Goal: Task Accomplishment & Management: Manage account settings

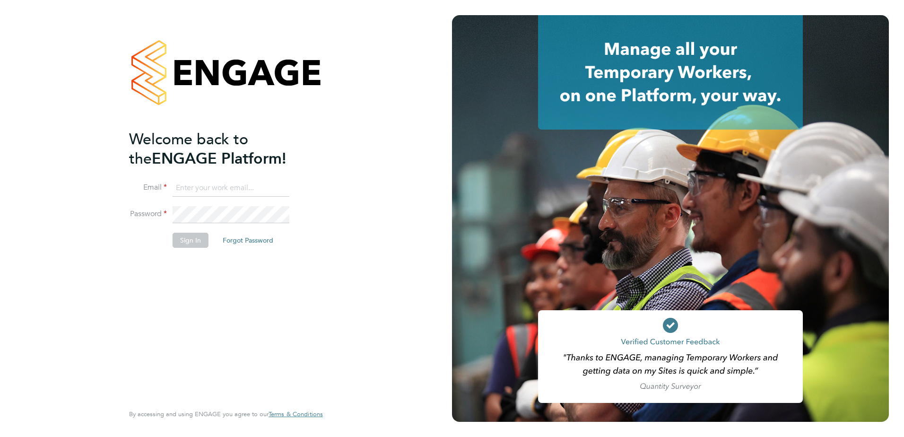
type input "admin@crestplus.com"
click at [184, 244] on button "Sign In" at bounding box center [191, 240] width 36 height 15
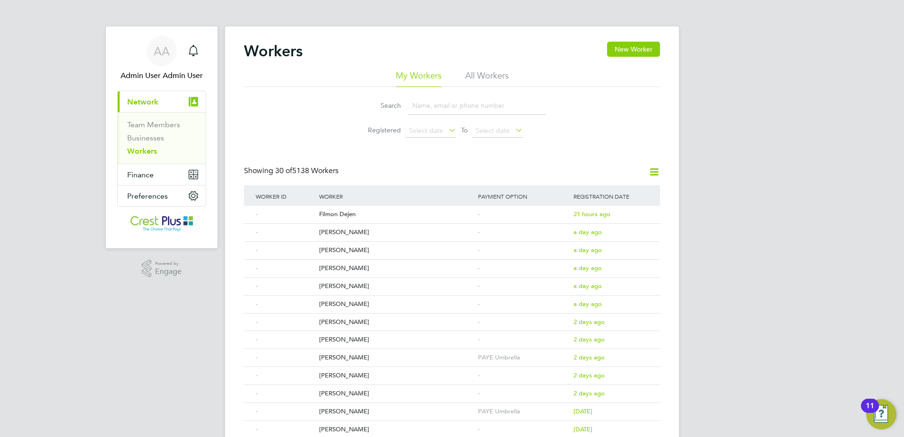
click at [428, 103] on input at bounding box center [477, 105] width 138 height 18
click at [486, 78] on li "All Workers" at bounding box center [487, 78] width 44 height 17
click at [471, 91] on div "Search Registered Select date To Select date" at bounding box center [452, 114] width 416 height 55
click at [464, 100] on input at bounding box center [477, 105] width 138 height 18
paste input "Steven Adams"
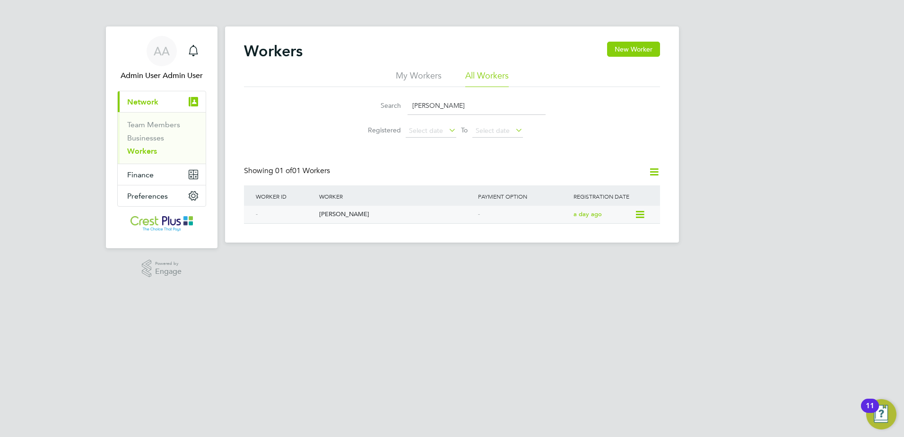
click at [350, 216] on div "Steven Adams" at bounding box center [396, 214] width 159 height 17
drag, startPoint x: 462, startPoint y: 105, endPoint x: 208, endPoint y: 80, distance: 254.6
click at [209, 80] on div "AA Admin User Admin User Notifications Applications: Current page: Network Team…" at bounding box center [452, 129] width 904 height 258
paste input "[PERSON_NAME]"
click at [357, 221] on div "[PERSON_NAME]" at bounding box center [396, 214] width 159 height 17
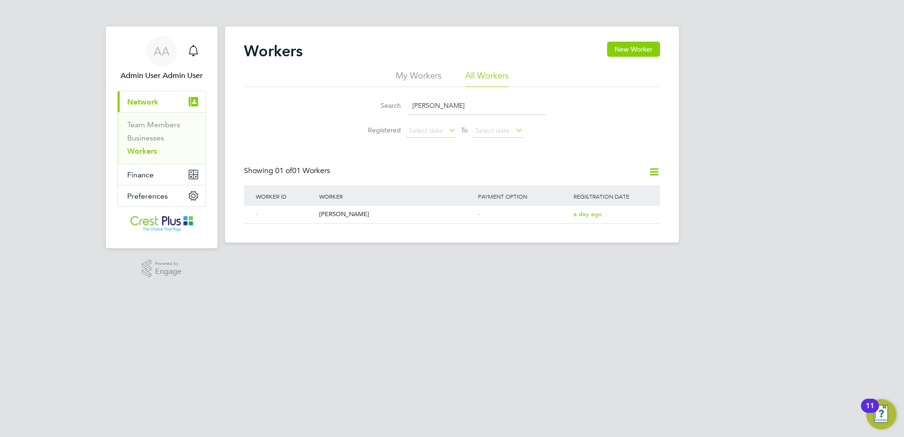
click at [462, 104] on input "[PERSON_NAME]" at bounding box center [477, 105] width 138 height 18
paste input "Harry Yagob"
click at [343, 219] on div "[PERSON_NAME]" at bounding box center [396, 214] width 159 height 17
click at [345, 210] on div "[PERSON_NAME]" at bounding box center [396, 214] width 159 height 17
click at [340, 212] on div "[PERSON_NAME]" at bounding box center [396, 214] width 159 height 17
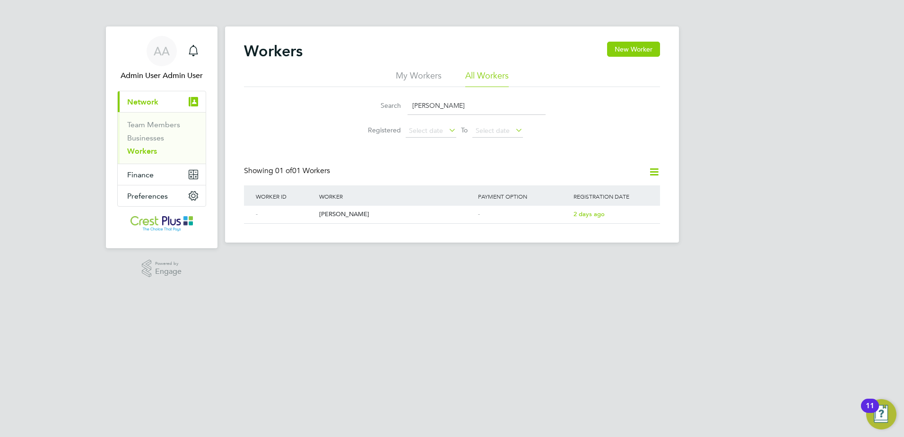
drag, startPoint x: 460, startPoint y: 104, endPoint x: 289, endPoint y: 80, distance: 172.3
click at [289, 80] on div "My Workers All Workers Search Harry Yagob Registered Select date To Select date" at bounding box center [452, 106] width 416 height 72
paste input "James Joyner"
click at [348, 215] on div "James Joyner" at bounding box center [396, 214] width 159 height 17
drag, startPoint x: 458, startPoint y: 105, endPoint x: 304, endPoint y: 85, distance: 155.0
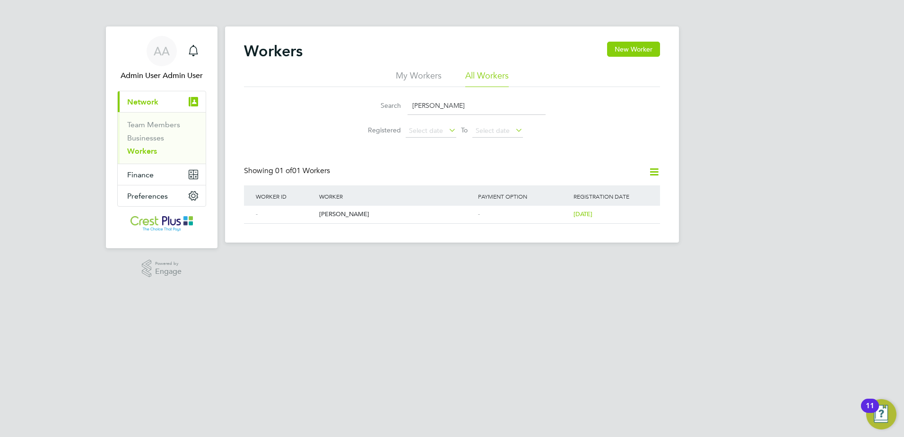
click at [304, 85] on div "My Workers All Workers Search James Joyner Registered Select date To Select date" at bounding box center [452, 106] width 416 height 72
paste input "Adebayo Adebowale"
click at [368, 212] on div "Adebayo Adebowale" at bounding box center [396, 214] width 159 height 17
drag, startPoint x: 502, startPoint y: 105, endPoint x: 402, endPoint y: 102, distance: 99.8
click at [402, 102] on div "Search Adebayo Adebowale" at bounding box center [451, 105] width 187 height 18
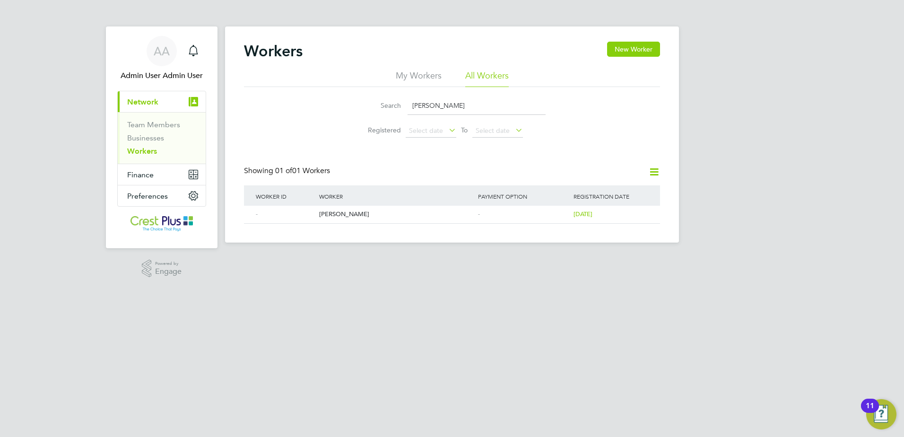
paste input "Herbert Godfrey"
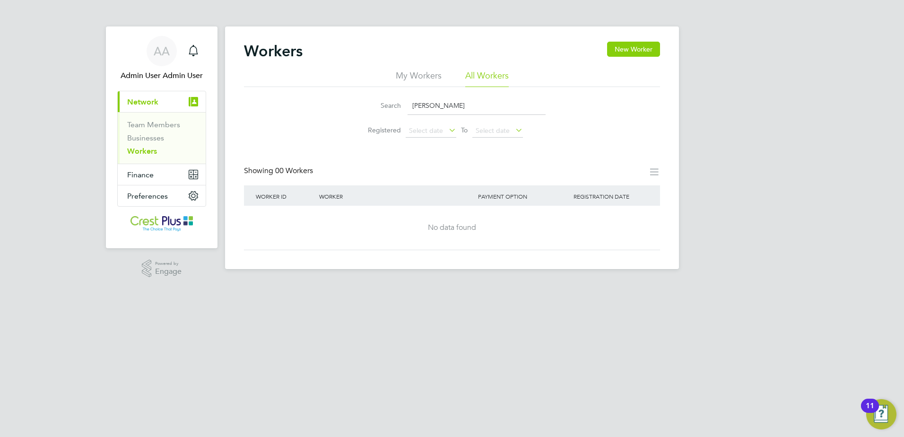
drag, startPoint x: 436, startPoint y: 105, endPoint x: 368, endPoint y: 101, distance: 67.3
click at [368, 101] on div "Search Herbert Godfrey" at bounding box center [451, 105] width 187 height 18
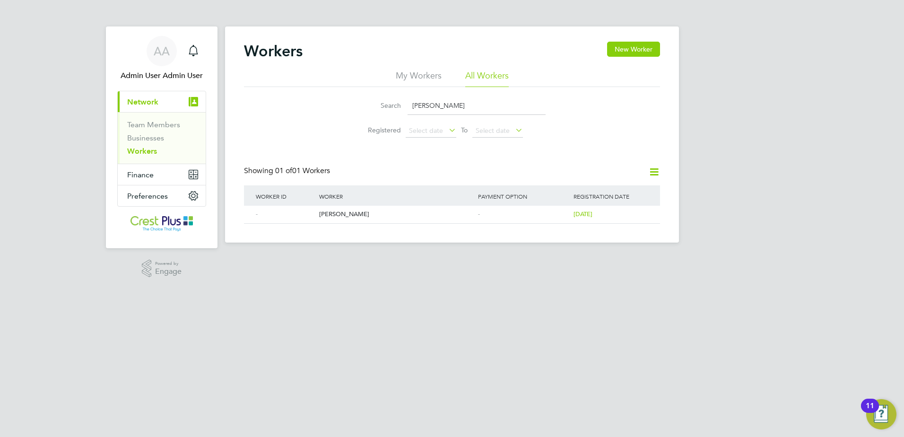
drag, startPoint x: 439, startPoint y: 109, endPoint x: 290, endPoint y: 97, distance: 149.9
click at [290, 97] on div "Search Godfrey Registered Select date To Select date" at bounding box center [452, 114] width 416 height 55
paste input "Stanley Onuoha"
click at [342, 215] on div "Stanley Onuoha" at bounding box center [396, 214] width 159 height 17
click at [474, 99] on input "Stanley Onuoha" at bounding box center [477, 105] width 138 height 18
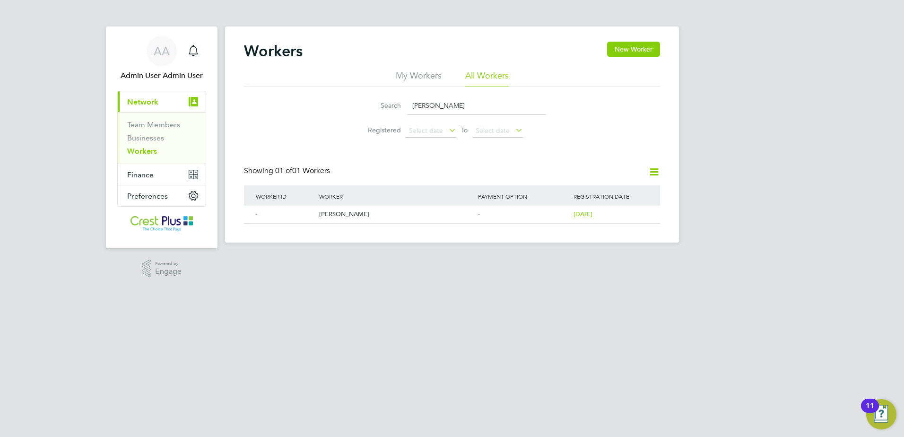
paste input "Conor Regan"
click at [385, 222] on div "Conor Regan" at bounding box center [396, 214] width 159 height 17
click at [460, 100] on input "Conor Regan" at bounding box center [477, 105] width 138 height 18
paste input "RAJPAL JATANA"
click at [339, 215] on div "Rajpal Jatana" at bounding box center [396, 214] width 159 height 17
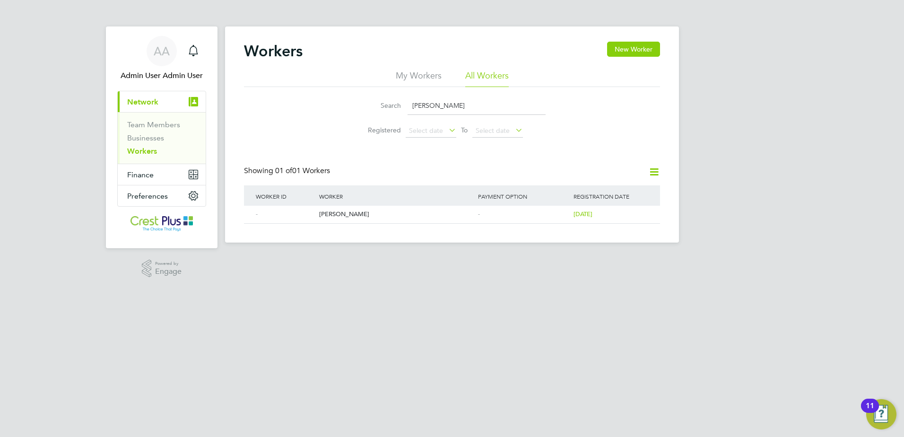
click at [462, 105] on input "RAJPAL JATANA" at bounding box center [477, 105] width 138 height 18
paste input "Aaron O'neill"
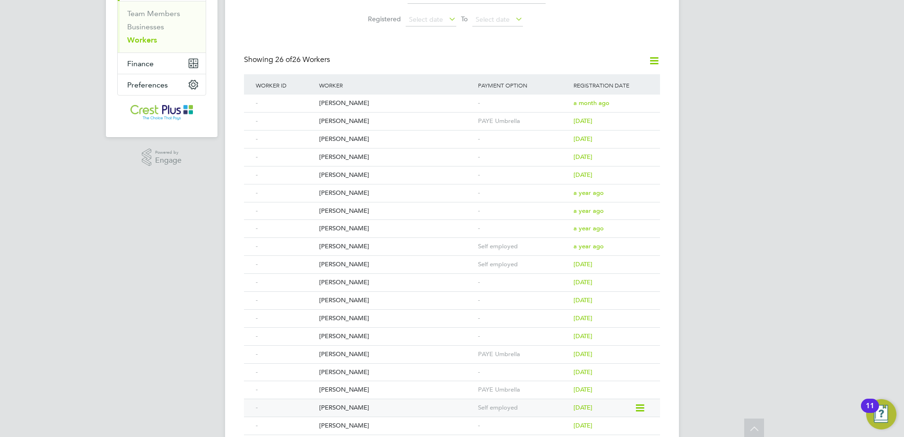
scroll to position [32, 0]
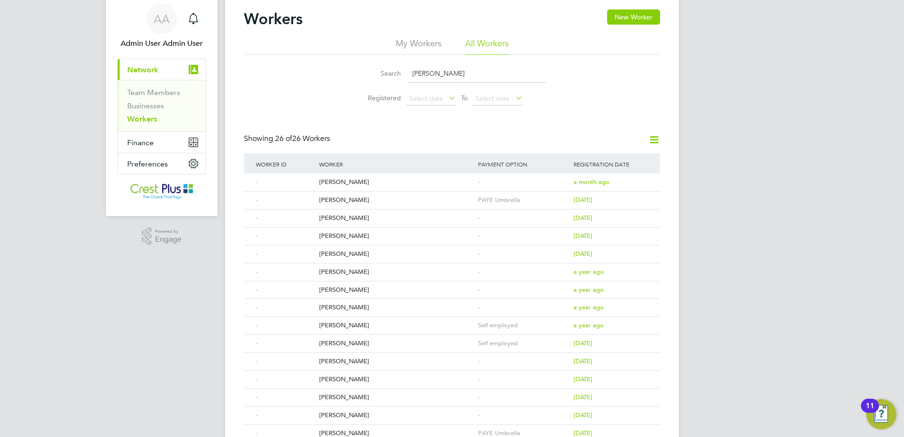
click at [423, 72] on input "Aaron" at bounding box center [477, 73] width 138 height 18
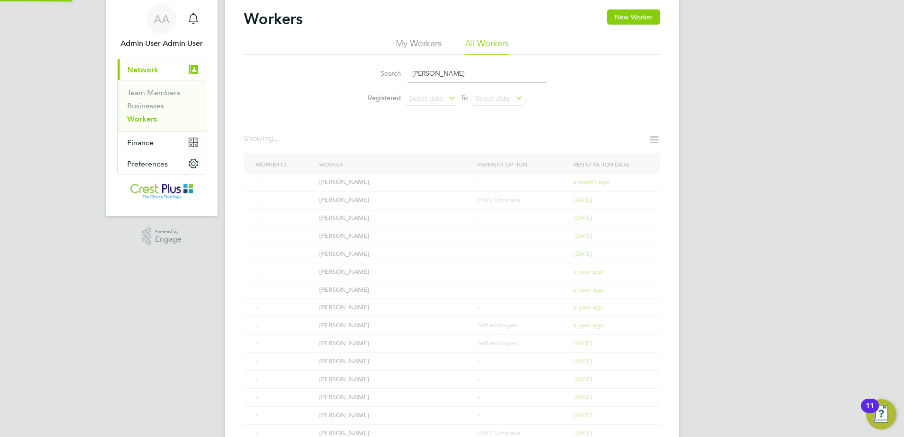
scroll to position [0, 0]
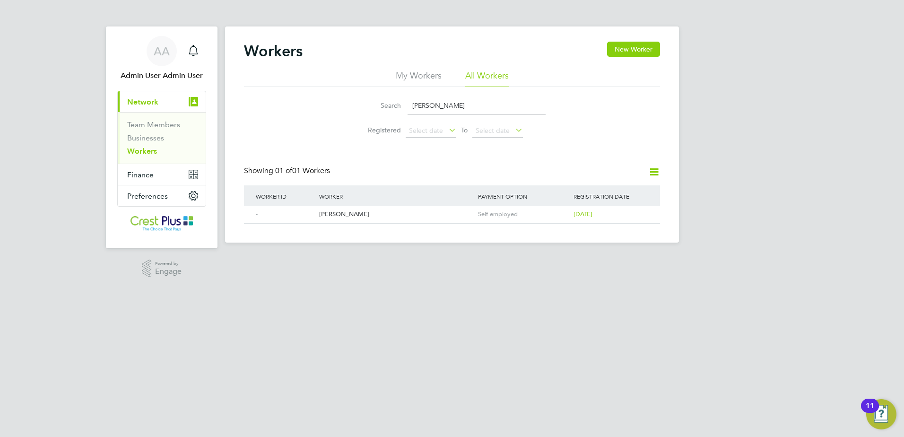
click at [443, 101] on input "Aron" at bounding box center [477, 105] width 138 height 18
paste input "OBUMNEME IFEACHO"
click at [378, 216] on div "Obumneme Ifeacho" at bounding box center [396, 214] width 159 height 17
drag, startPoint x: 505, startPoint y: 100, endPoint x: 233, endPoint y: 53, distance: 275.5
click at [233, 53] on div "Workers New Worker My Workers All Workers Search OBUMNEME IFEACHO Registered Se…" at bounding box center [452, 134] width 454 height 216
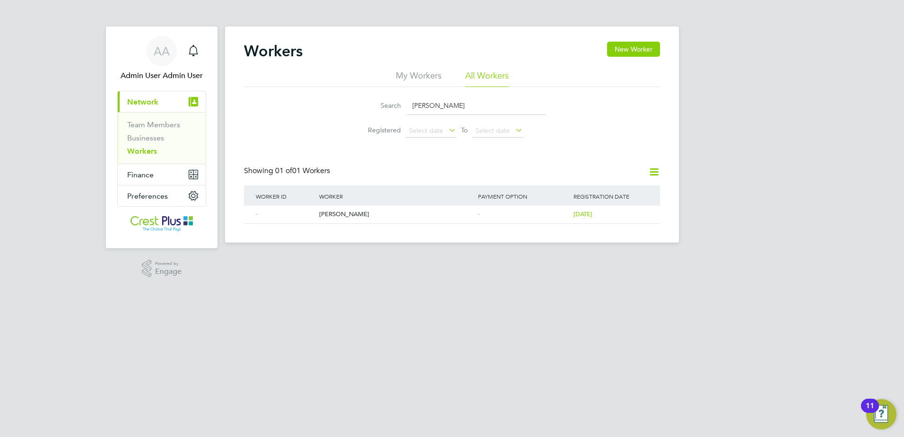
paste input "ANTONY JENKINS"
click at [490, 106] on input "ANTONY JENKINS" at bounding box center [477, 105] width 138 height 18
click at [360, 211] on div "Antony Jenkins" at bounding box center [396, 214] width 159 height 17
click at [511, 108] on input "ANTONY JENKINS" at bounding box center [477, 105] width 138 height 18
paste input "Radu Cochior"
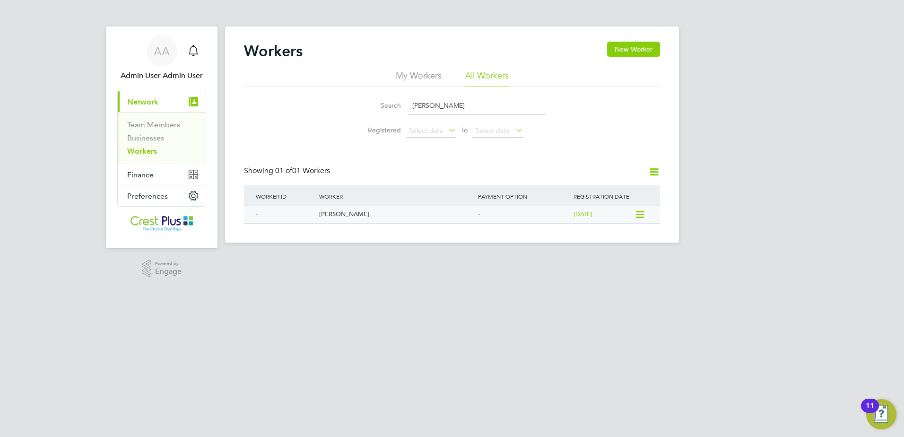
click at [370, 220] on div "Radu Cochior" at bounding box center [396, 214] width 159 height 17
click at [462, 112] on input "Radu Cochior" at bounding box center [477, 105] width 138 height 18
paste input "Jamal Ahmed"
click at [367, 209] on div "Jamal Ahmed" at bounding box center [396, 214] width 159 height 17
drag, startPoint x: 495, startPoint y: 105, endPoint x: 413, endPoint y: 104, distance: 81.8
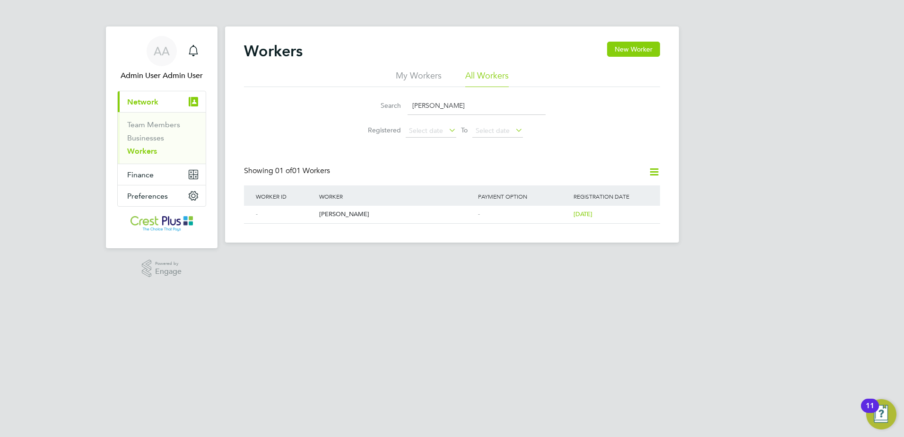
click at [413, 104] on input "Jamal Ahmed" at bounding box center [477, 105] width 138 height 18
paste input "ERIC BAILEY"
click at [335, 218] on div "Eric Bailey" at bounding box center [396, 214] width 159 height 17
drag, startPoint x: 472, startPoint y: 105, endPoint x: 265, endPoint y: 91, distance: 208.0
click at [269, 92] on div "Search ERIC BAILEY Registered Select date To Select date" at bounding box center [452, 114] width 416 height 55
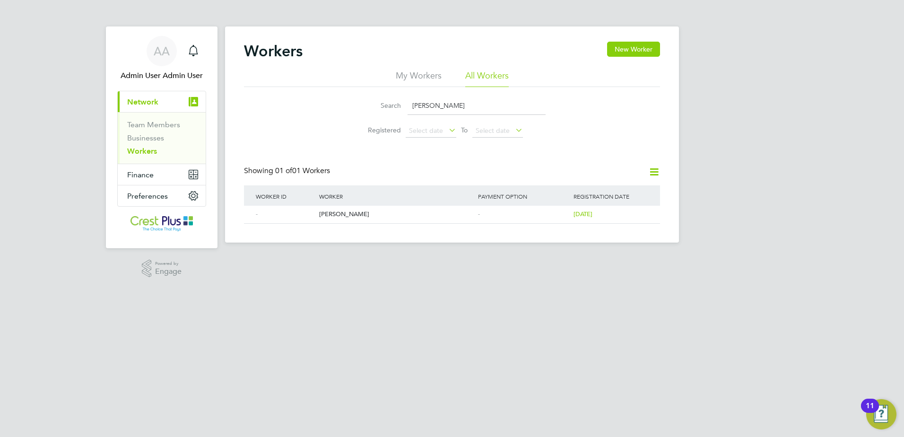
paste input "Kenan Renolds"
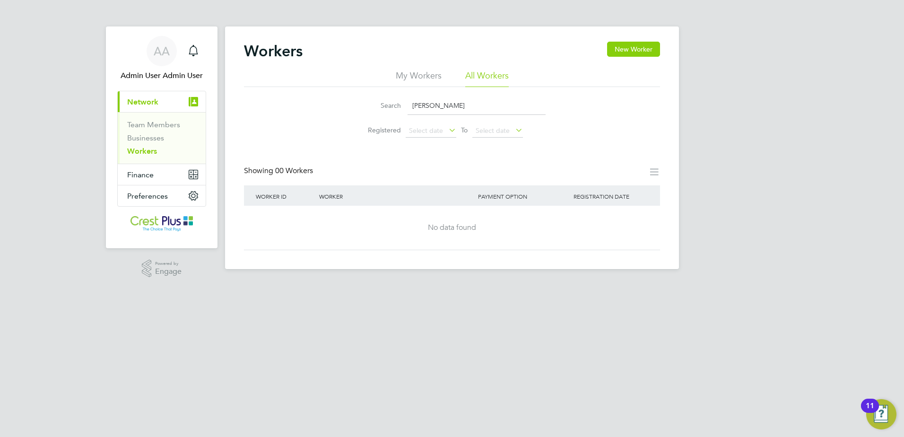
drag, startPoint x: 435, startPoint y: 105, endPoint x: 357, endPoint y: 101, distance: 78.1
click at [357, 101] on li "Search Kenan Renolds" at bounding box center [452, 106] width 211 height 28
drag, startPoint x: 459, startPoint y: 102, endPoint x: 197, endPoint y: 67, distance: 264.7
click at [200, 67] on div "AA Admin User Admin User Notifications Applications: Current page: Network Team…" at bounding box center [452, 142] width 904 height 284
paste input "KENAN REYNOLDS"
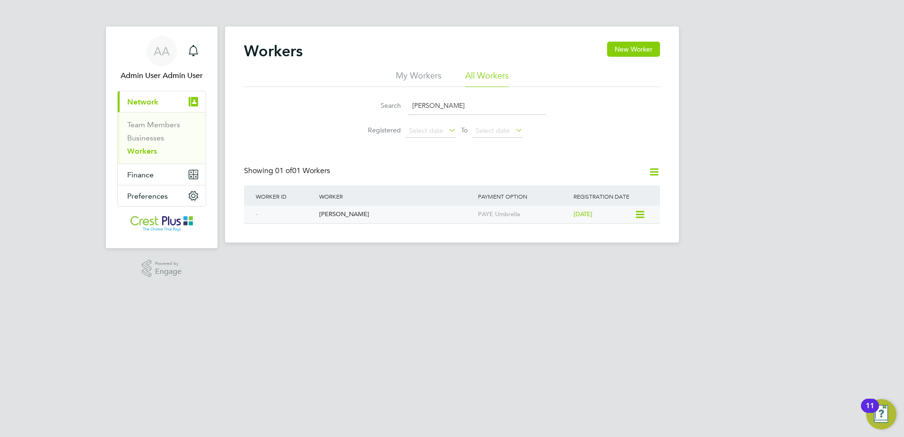
click at [364, 213] on div "Kenan Reynolds" at bounding box center [396, 214] width 159 height 17
click at [487, 110] on input "KENAN REYNOLDS" at bounding box center [477, 105] width 138 height 18
paste input "ABAL SINGH"
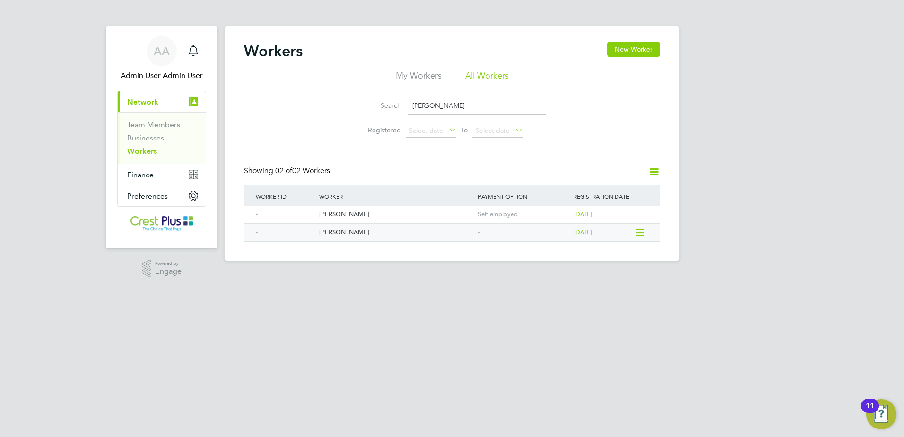
click at [357, 231] on div "Kabal Singh" at bounding box center [396, 232] width 159 height 17
drag, startPoint x: 483, startPoint y: 104, endPoint x: 280, endPoint y: 91, distance: 203.3
click at [288, 92] on div "Search KABAL SINGH Registered Select date To Select date" at bounding box center [452, 114] width 416 height 55
paste input "Anthony Ayesu"
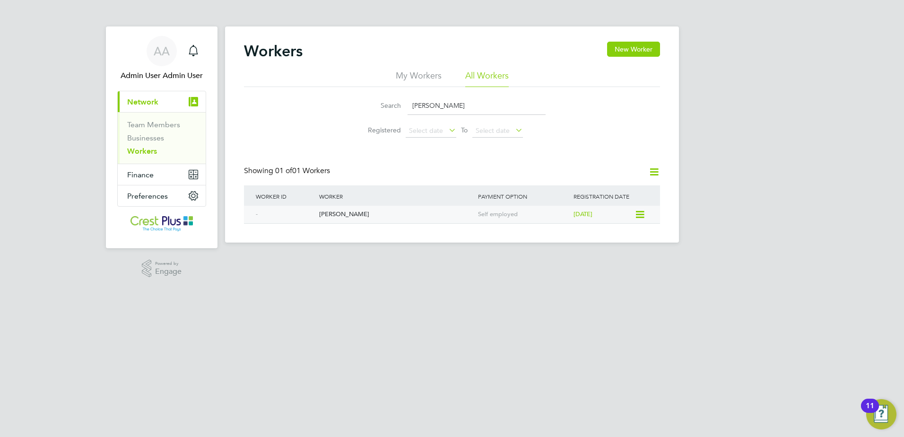
click at [357, 217] on div "Anthony Ayesu" at bounding box center [396, 214] width 159 height 17
click at [480, 110] on input "Anthony Ayesu" at bounding box center [477, 105] width 138 height 18
paste input "SERGEJS SKRIPNIKOVS"
click at [409, 216] on div "Sergejs Skripnikovs" at bounding box center [396, 214] width 159 height 17
click at [497, 109] on input "SERGEJS SKRIPNIKOVS" at bounding box center [477, 105] width 138 height 18
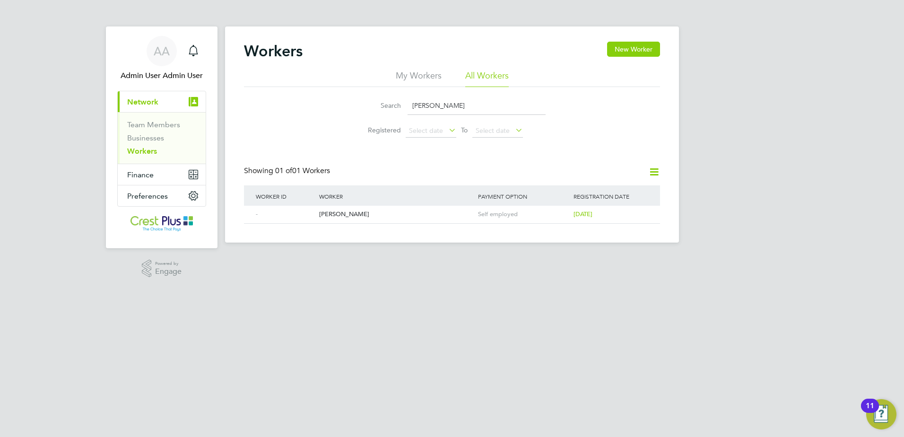
paste input "CI"
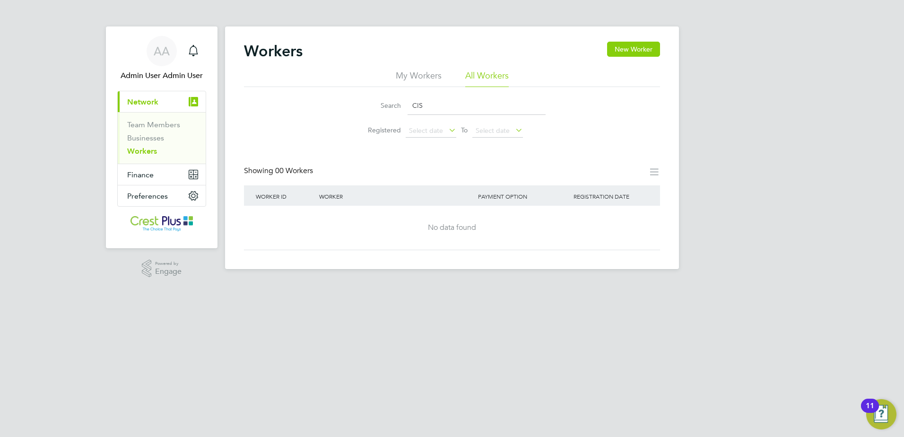
paste input "KABAL SINGH"
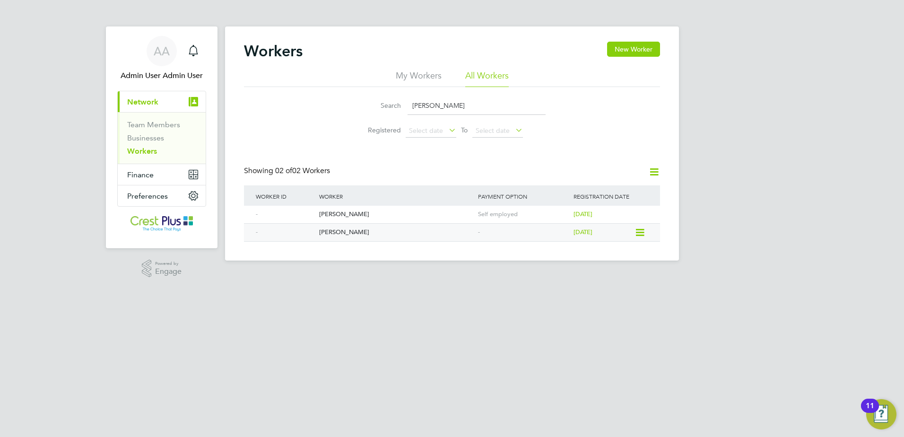
click at [354, 230] on div "Kabal Singh" at bounding box center [396, 232] width 159 height 17
click at [471, 94] on li "Search KABAL SINGH" at bounding box center [452, 106] width 211 height 28
click at [463, 103] on input "KABAL SINGH" at bounding box center [477, 105] width 138 height 18
paste input "WASI TUFFOUR"
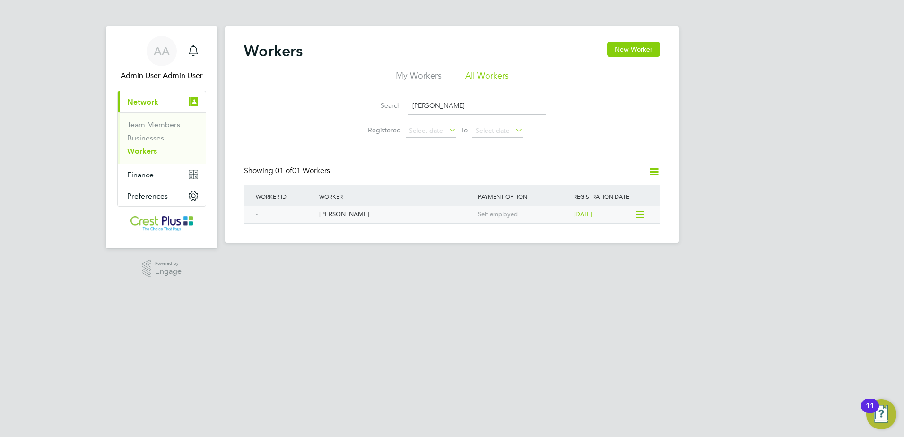
click at [345, 212] on div "Kwasi Tuffour" at bounding box center [396, 214] width 159 height 17
drag, startPoint x: 470, startPoint y: 107, endPoint x: 332, endPoint y: 98, distance: 137.4
click at [334, 98] on div "Search KWASI TUFFOUR Registered Select date To Select date" at bounding box center [452, 114] width 416 height 55
paste input "Phil Greenwood"
click at [439, 218] on div "Philip Greenwood" at bounding box center [396, 214] width 159 height 17
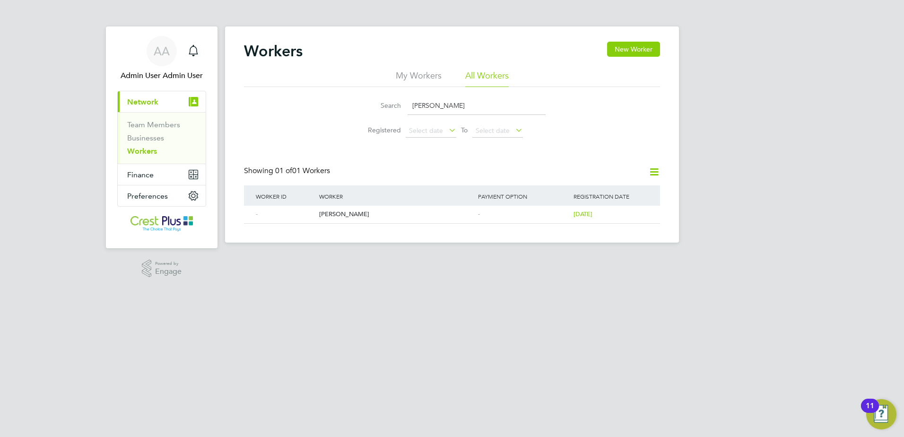
click at [464, 98] on input "Phil Greenwood" at bounding box center [477, 105] width 138 height 18
paste input "Rex Areghan"
click at [357, 212] on div "Rex Areghan" at bounding box center [396, 214] width 159 height 17
drag, startPoint x: 464, startPoint y: 103, endPoint x: 458, endPoint y: 105, distance: 6.0
click at [463, 104] on input "Rex Areghan" at bounding box center [477, 105] width 138 height 18
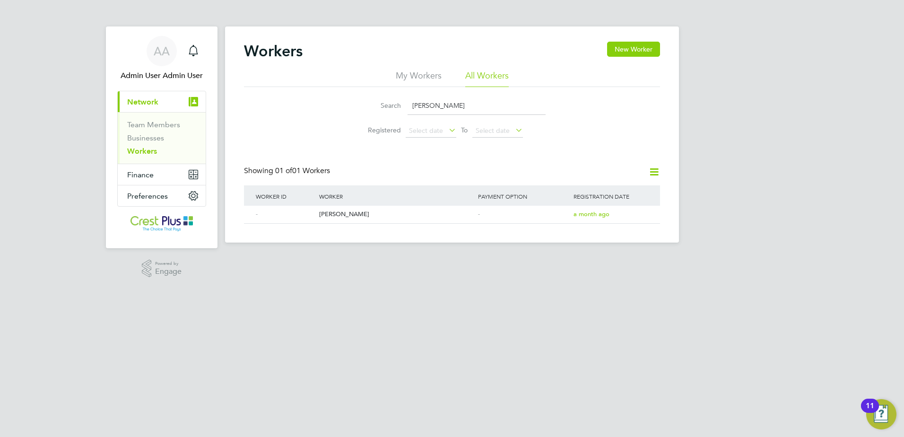
paste input "Alec Stower"
click at [400, 219] on div "Alec Stower" at bounding box center [396, 214] width 159 height 17
click at [477, 103] on input "Alec Stower" at bounding box center [477, 105] width 138 height 18
paste input "nthony Pope"
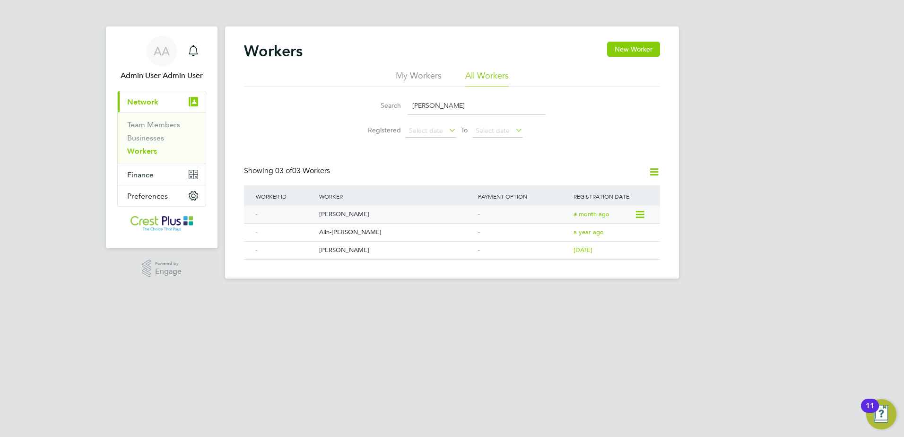
click at [354, 216] on div "Antony Pope" at bounding box center [396, 214] width 159 height 17
drag, startPoint x: 420, startPoint y: 100, endPoint x: 353, endPoint y: 96, distance: 67.7
click at [353, 96] on li "Search Pope" at bounding box center [452, 106] width 211 height 28
paste input "Abass Ades"
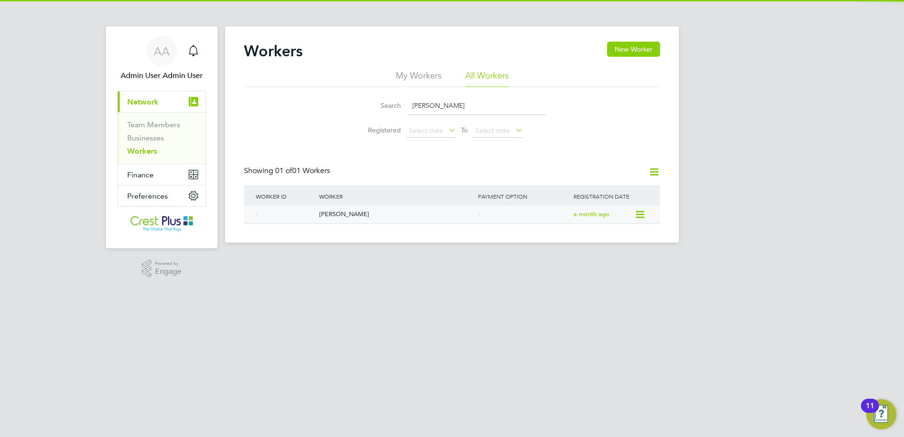
click at [357, 221] on div "Abass Adesope" at bounding box center [396, 214] width 159 height 17
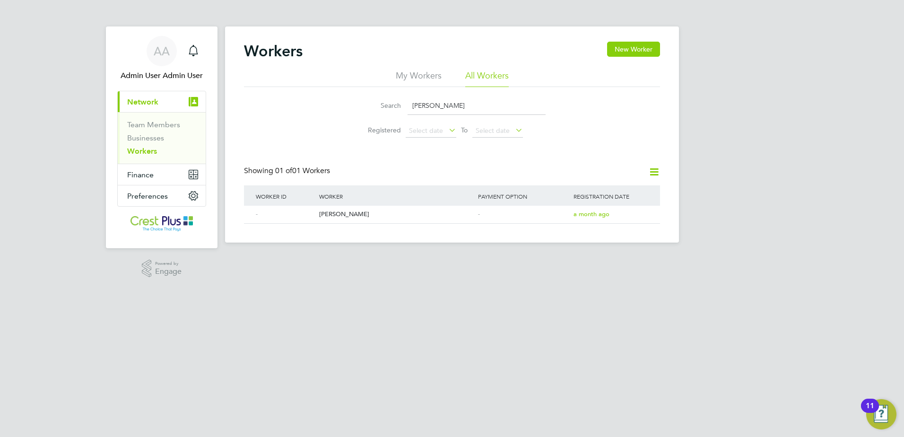
click at [459, 104] on input "Abass Adesope" at bounding box center [477, 105] width 138 height 18
paste input "David Young"
click at [368, 212] on div "David Young" at bounding box center [396, 214] width 159 height 17
click at [488, 107] on input "David Young" at bounding box center [477, 105] width 138 height 18
paste input "Niall Esson"
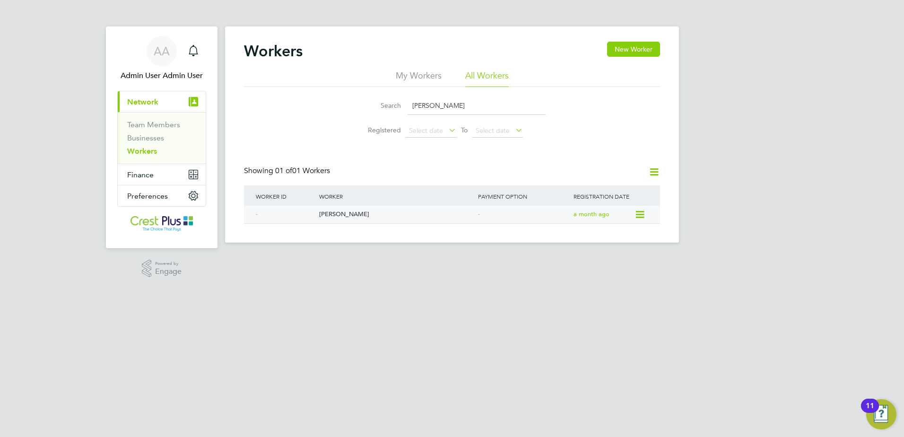
click at [348, 215] on div "Niall Esson" at bounding box center [396, 214] width 159 height 17
drag, startPoint x: 476, startPoint y: 90, endPoint x: 473, endPoint y: 96, distance: 7.4
click at [474, 94] on div "Search Niall Esson Registered Select date To Select date" at bounding box center [452, 114] width 416 height 55
click at [465, 105] on input "Niall Esson" at bounding box center [477, 105] width 138 height 18
paste input "Krasimir Mitev"
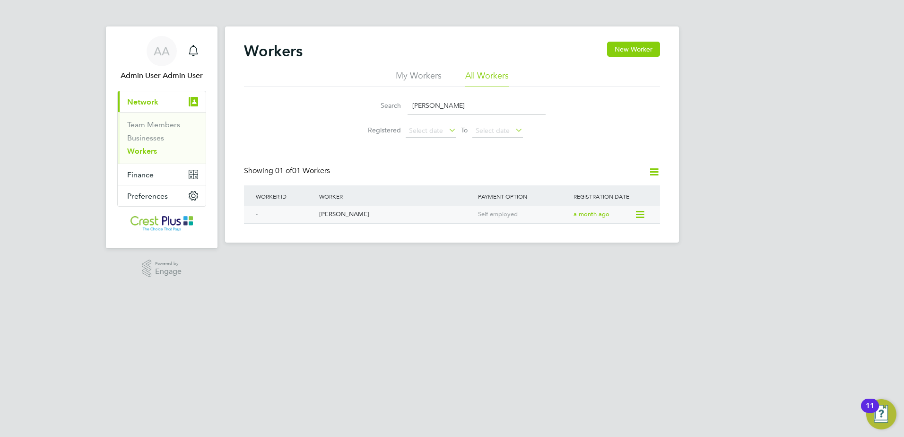
click at [359, 215] on div "Krasimir Mitev" at bounding box center [396, 214] width 159 height 17
click at [464, 109] on input "Krasimir Mitev" at bounding box center [477, 105] width 138 height 18
paste input "Dave Mcneela"
click at [365, 214] on div "David Mcneela" at bounding box center [396, 214] width 159 height 17
click at [500, 103] on input "Mcneela" at bounding box center [477, 105] width 138 height 18
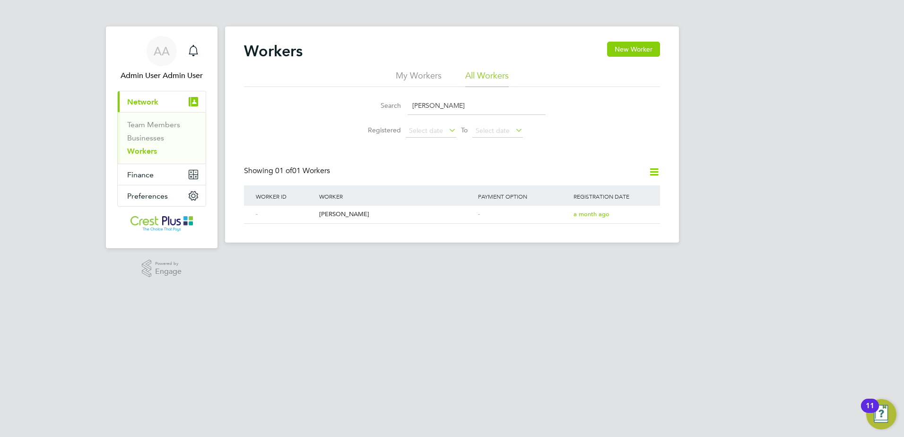
paste input "Aakash Sharm"
click at [385, 222] on div "Aakash Sharma" at bounding box center [396, 214] width 159 height 17
click at [470, 109] on input "Aakash Sharma" at bounding box center [477, 105] width 138 height 18
paste input "William Boadu"
click at [343, 206] on div "William Boadu" at bounding box center [396, 214] width 159 height 17
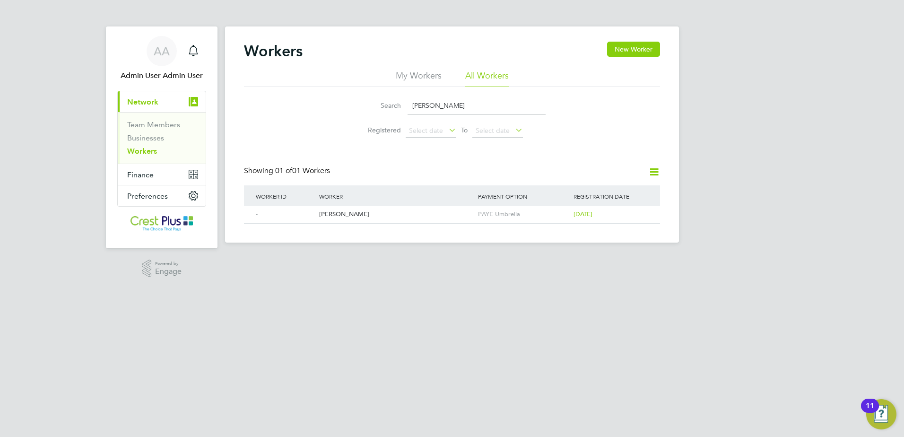
click at [517, 108] on input "William Boadu" at bounding box center [477, 105] width 138 height 18
paste input "Gabi Lup"
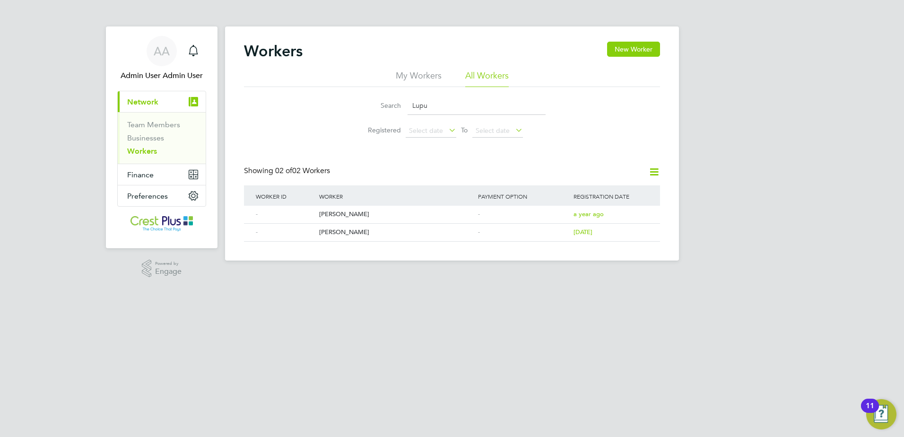
drag, startPoint x: 443, startPoint y: 105, endPoint x: 351, endPoint y: 76, distance: 95.9
click at [344, 81] on div "My Workers All Workers Search Lupu Registered Select date To Select date" at bounding box center [452, 106] width 416 height 72
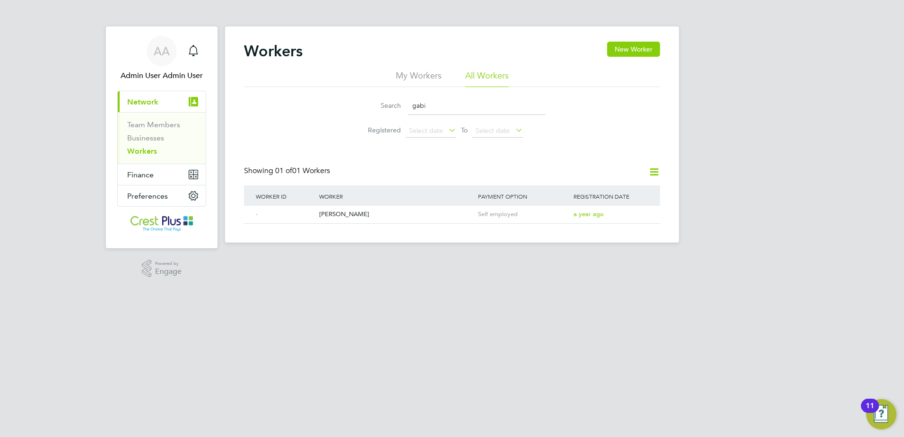
click at [458, 101] on input "gabi" at bounding box center [477, 105] width 138 height 18
paste input "Liam Johnson"
click at [360, 221] on div "Liam Johnson" at bounding box center [396, 214] width 159 height 17
click at [537, 110] on input "Liam Johnson" at bounding box center [477, 105] width 138 height 18
paste input "Artur Todyrynchuk"
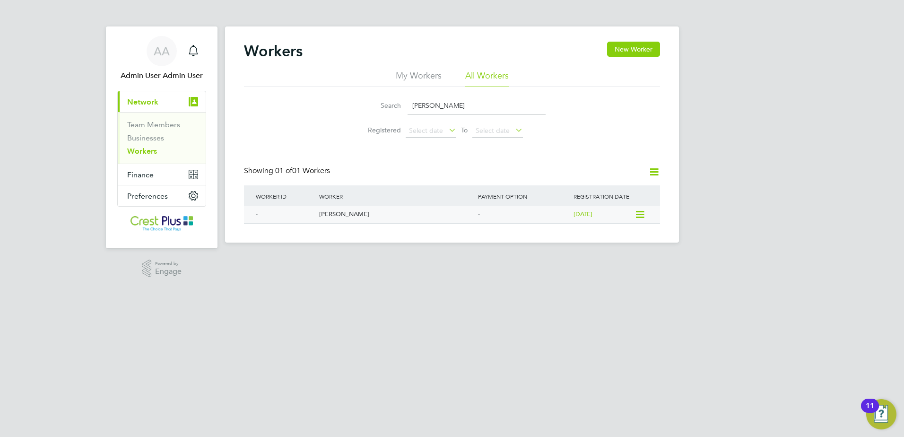
click at [363, 221] on div "Artur Todyrynchuk" at bounding box center [396, 214] width 159 height 17
click at [490, 106] on input "Artur Todyrynchuk" at bounding box center [477, 105] width 138 height 18
paste input "Tochukwu Ezikanyi"
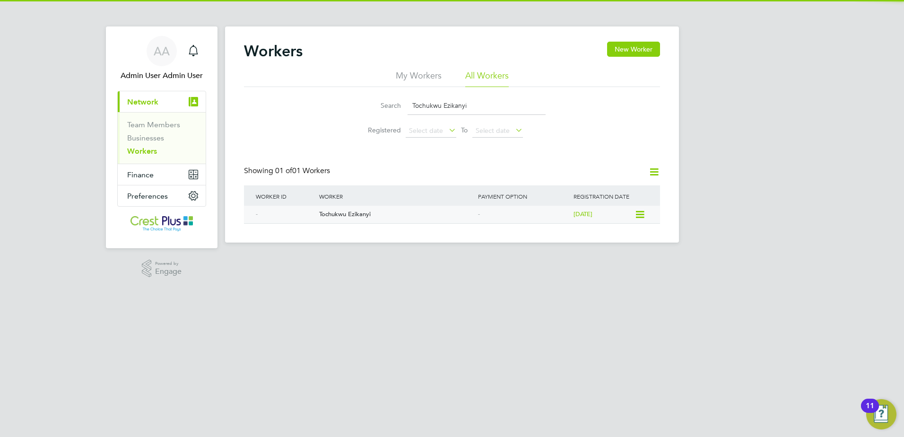
click at [376, 212] on div "Tochukwu Ezikanyi" at bounding box center [396, 214] width 159 height 17
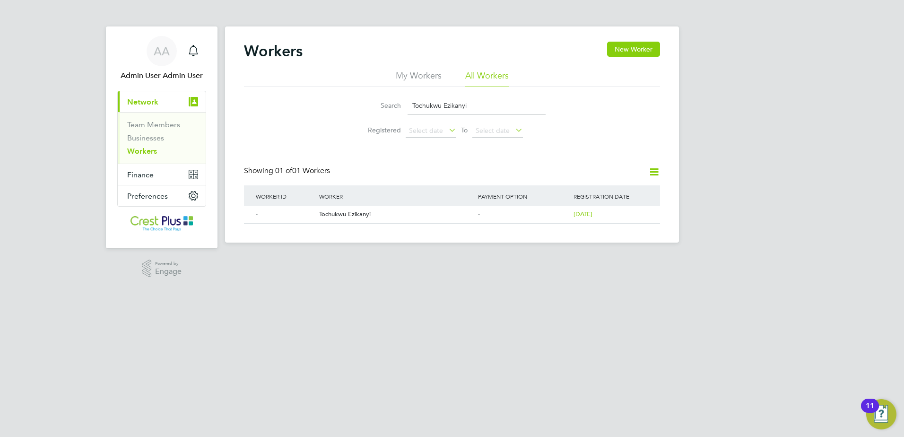
click at [485, 101] on input "Tochukwu Ezikanyi" at bounding box center [477, 105] width 138 height 18
paste input "Zakariya Mahd"
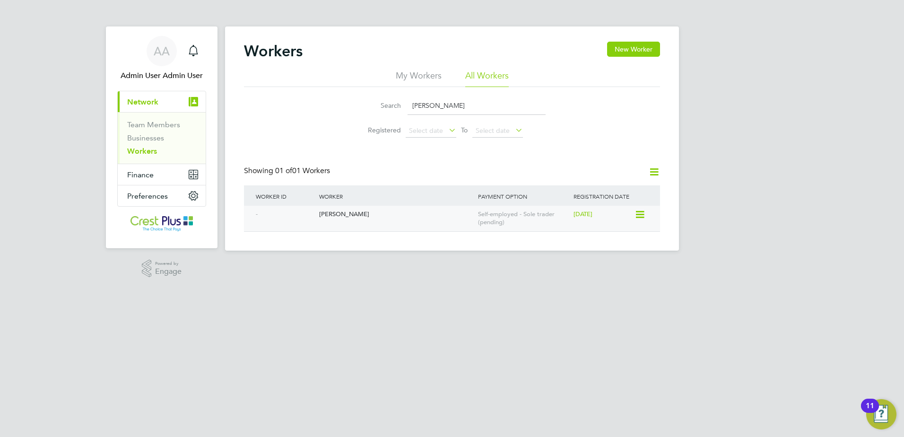
click at [353, 212] on div "Zakariya Mahdi" at bounding box center [396, 214] width 159 height 17
click at [486, 114] on input "Zakariya Mahdi" at bounding box center [477, 105] width 138 height 18
paste input "John Wilson"
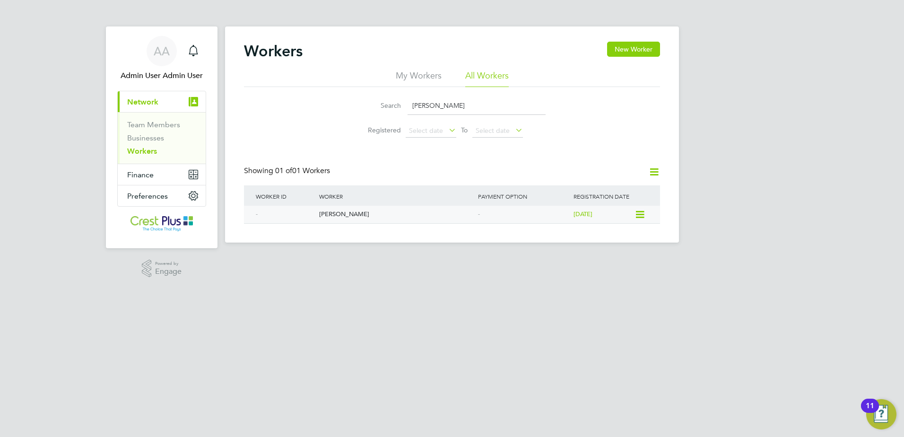
click at [332, 208] on div "John Wilson" at bounding box center [396, 214] width 159 height 17
click at [456, 104] on input "John Wilson" at bounding box center [477, 105] width 138 height 18
paste input "Calvin Austi"
click at [353, 211] on div "Calvin Austin" at bounding box center [396, 214] width 159 height 17
click at [453, 100] on input "Calvin Austin" at bounding box center [477, 105] width 138 height 18
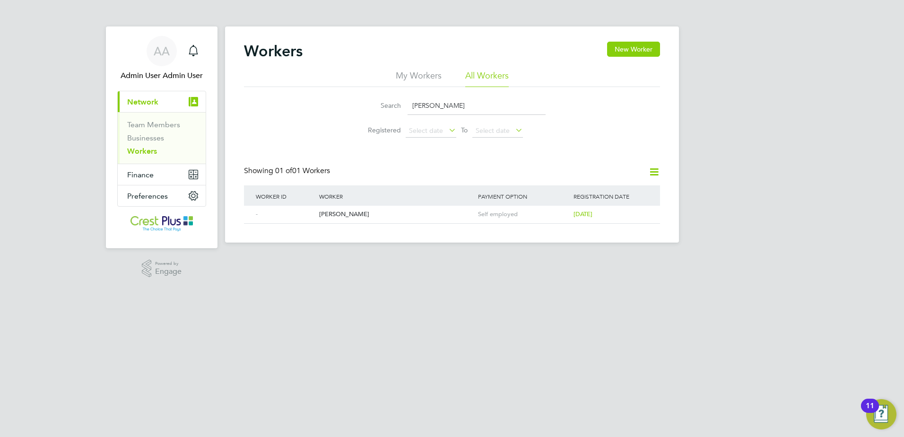
paste input "olin Bardlsey"
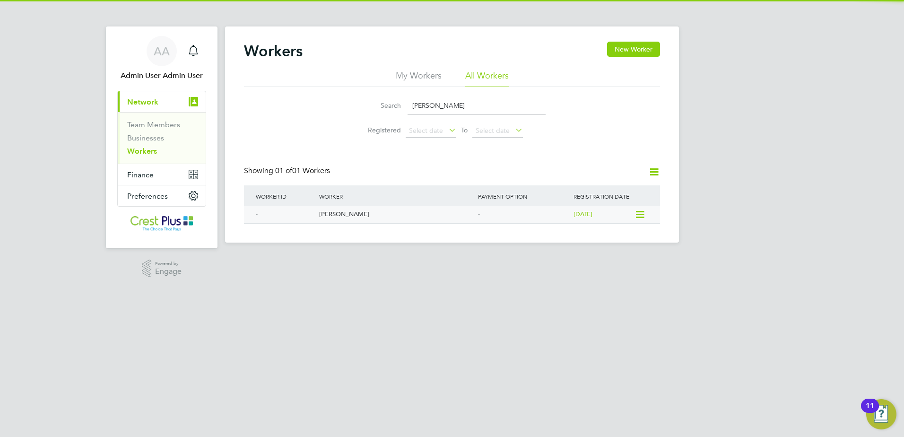
click at [397, 215] on div "Colin Bardlsey" at bounding box center [396, 214] width 159 height 17
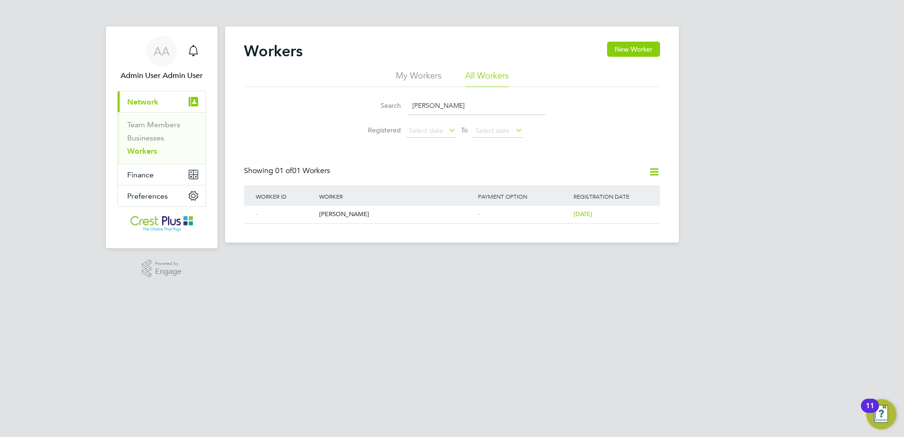
drag, startPoint x: 282, startPoint y: 85, endPoint x: 254, endPoint y: 83, distance: 28.0
click at [258, 83] on div "My Workers All Workers Search Colin Bardlsey Registered Select date To Select d…" at bounding box center [452, 106] width 416 height 72
paste input "Divine Boye-Okit"
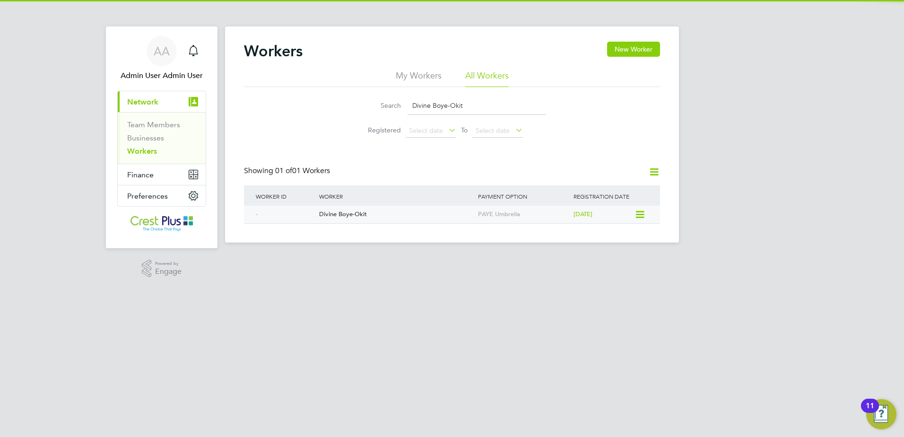
click at [327, 212] on div "Divine Boye-Okit" at bounding box center [396, 214] width 159 height 17
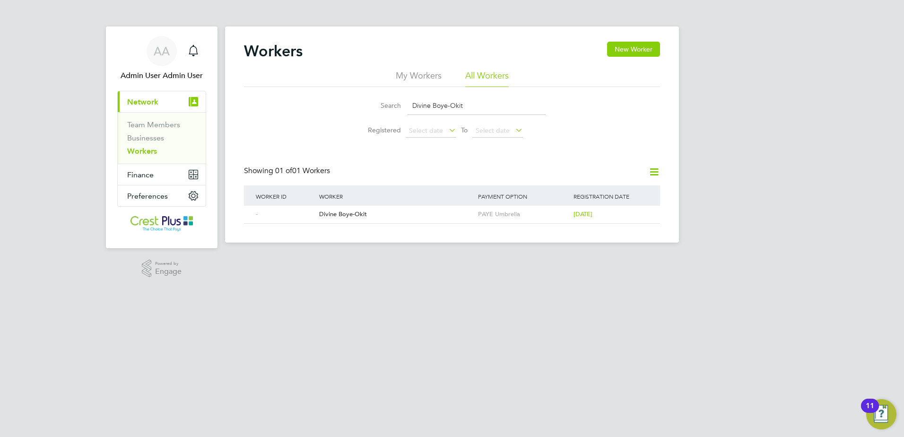
click at [471, 108] on input "Divine Boye-Okit" at bounding box center [477, 105] width 138 height 18
paste input "Tyreece Heckman"
click at [401, 208] on div "Tyreece Heckman" at bounding box center [396, 214] width 159 height 17
click at [488, 103] on input "Tyreece Heckman" at bounding box center [477, 105] width 138 height 18
paste input "Robert Glod"
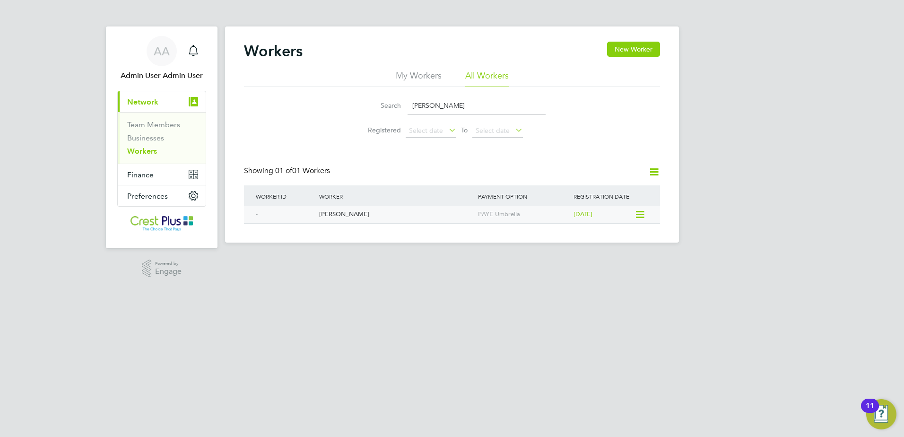
click at [339, 211] on div "Robert Glod" at bounding box center [396, 214] width 159 height 17
click at [477, 107] on input "Robert Glod" at bounding box center [477, 105] width 138 height 18
paste input "Glyn Collins"
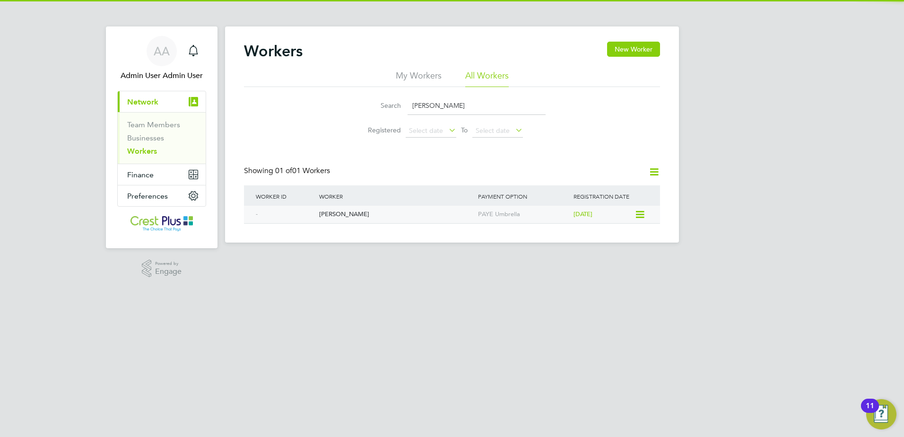
click at [359, 216] on div "Glyn Collins" at bounding box center [396, 214] width 159 height 17
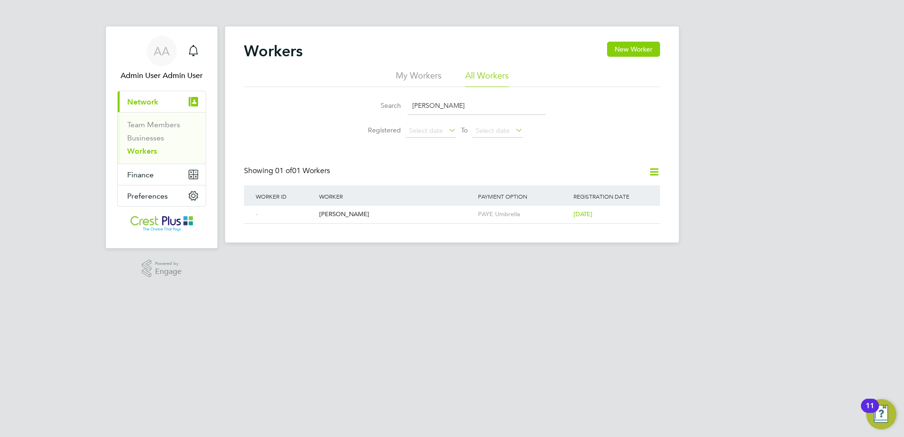
click at [465, 109] on input "Glyn Collins" at bounding box center [477, 105] width 138 height 18
paste input "Mark Whittaker"
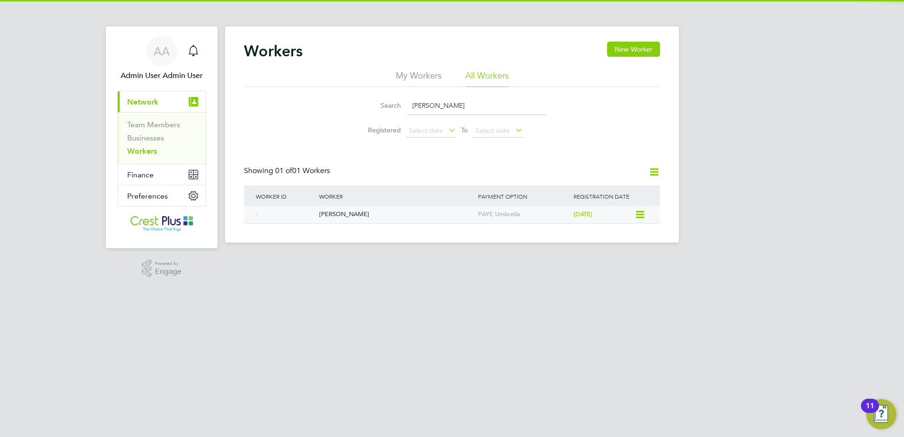
click at [361, 212] on div "Mark Whittaker" at bounding box center [396, 214] width 159 height 17
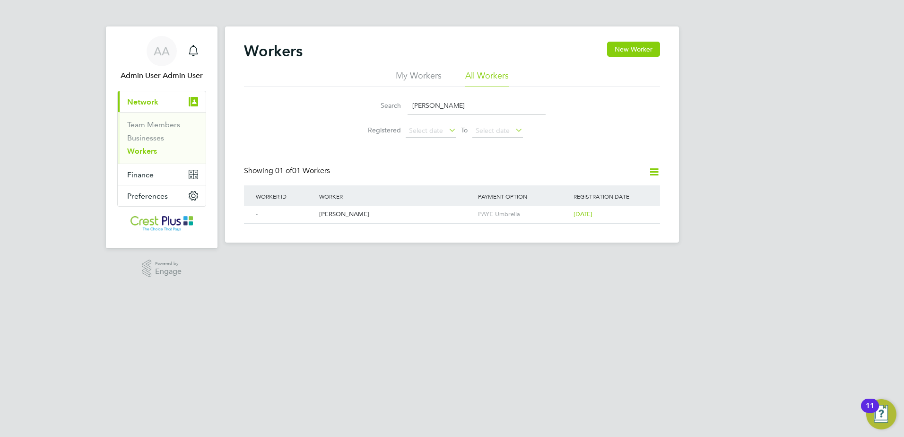
click at [462, 101] on input "Mark Whittaker" at bounding box center [477, 105] width 138 height 18
paste input "Corrie Roberts"
type input "Corrie Roberts"
click at [392, 218] on div "Corrie Roberts" at bounding box center [396, 214] width 159 height 17
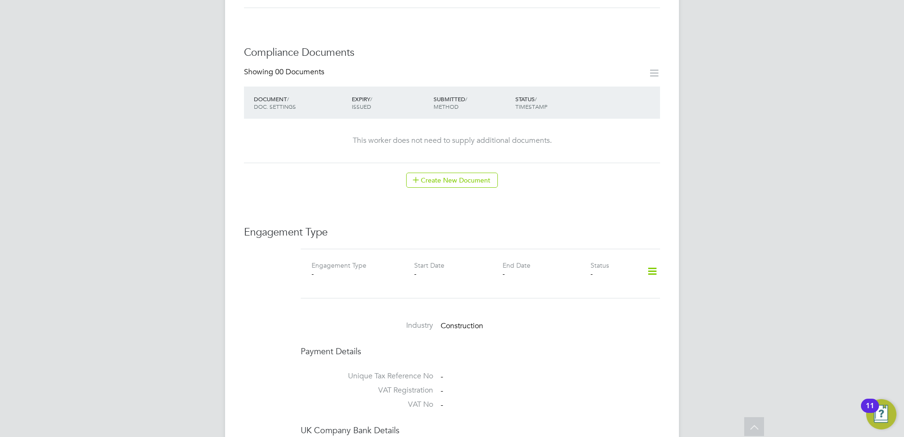
scroll to position [552, 0]
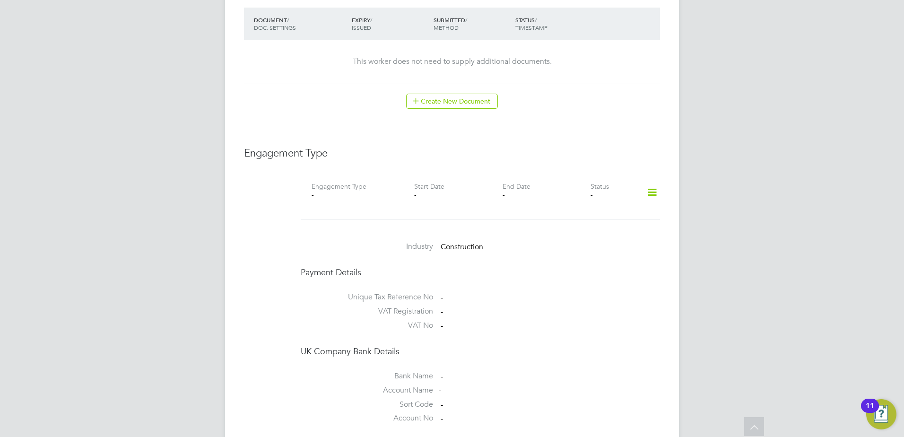
click at [652, 182] on icon at bounding box center [652, 193] width 17 height 22
click at [586, 215] on li "Add Engagement Type" at bounding box center [603, 213] width 107 height 13
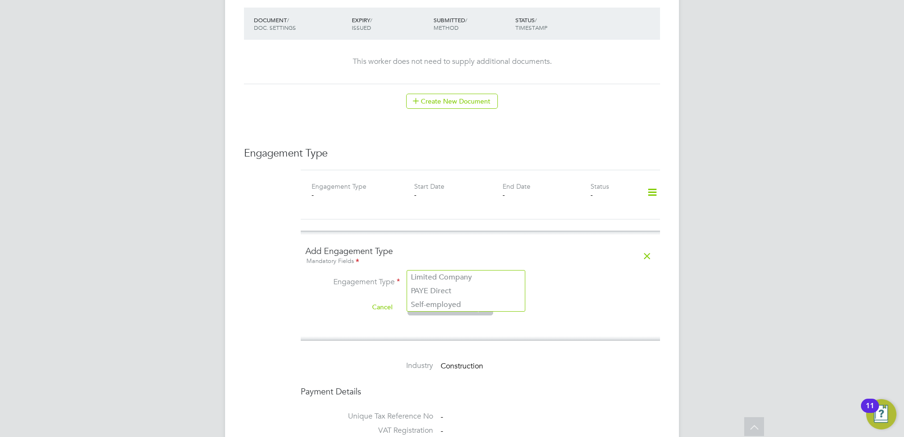
click at [457, 277] on input at bounding box center [466, 283] width 117 height 13
click at [451, 290] on li "PAYE Direct" at bounding box center [466, 291] width 118 height 14
type input "PAYE Direct"
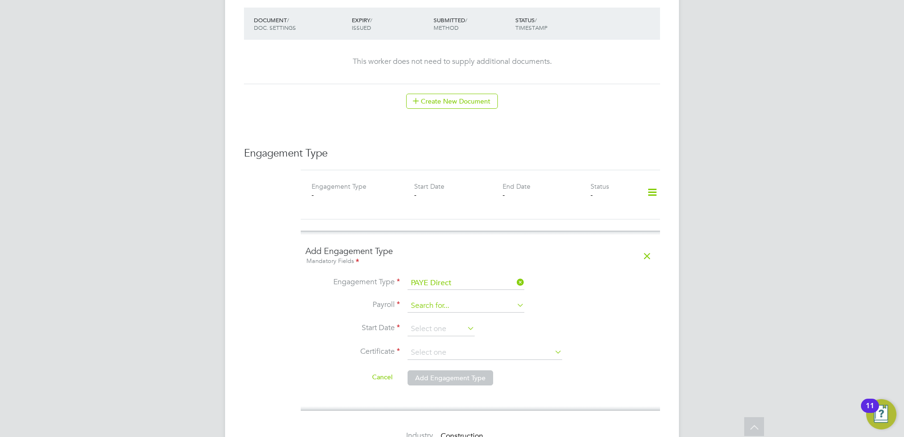
click at [446, 299] on input at bounding box center [466, 305] width 117 height 13
click at [444, 311] on li "PAYE Umbrella" at bounding box center [466, 314] width 118 height 14
type input "PAYE Umbrella"
click at [433, 369] on li "Cancel Add Engagement Type" at bounding box center [480, 382] width 350 height 26
click at [435, 322] on input at bounding box center [441, 329] width 67 height 14
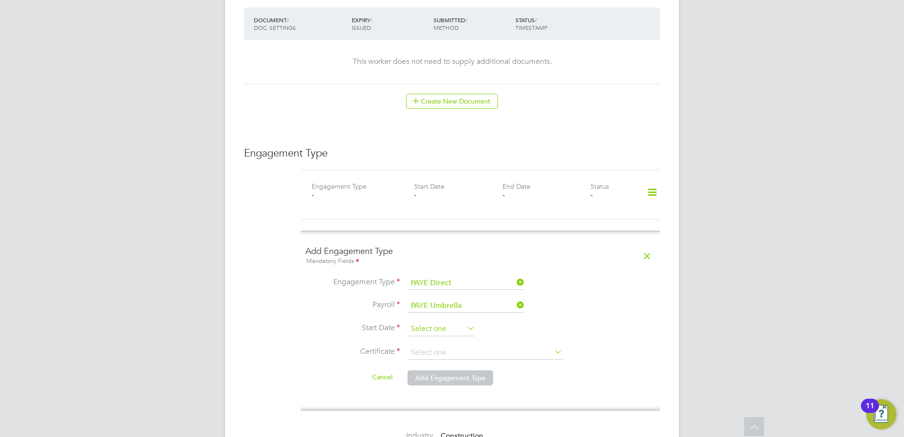
scroll to position [368, 0]
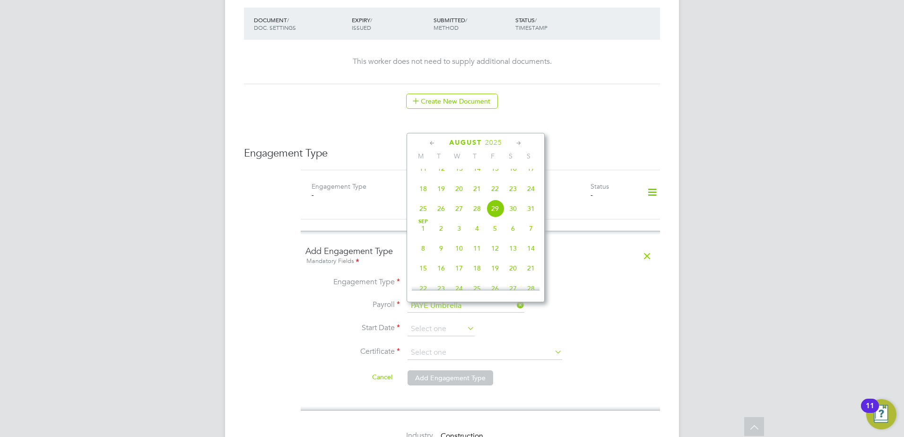
click at [428, 218] on span "25" at bounding box center [423, 209] width 18 height 18
type input "25 [DATE]"
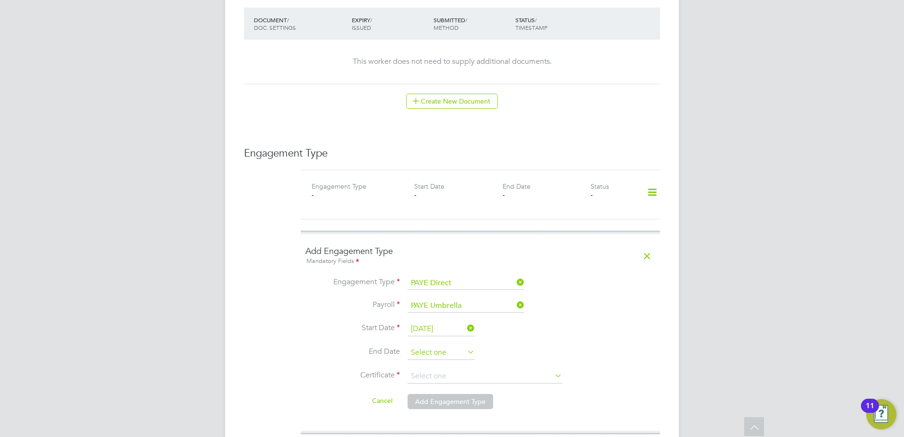
click at [433, 346] on input at bounding box center [441, 353] width 67 height 14
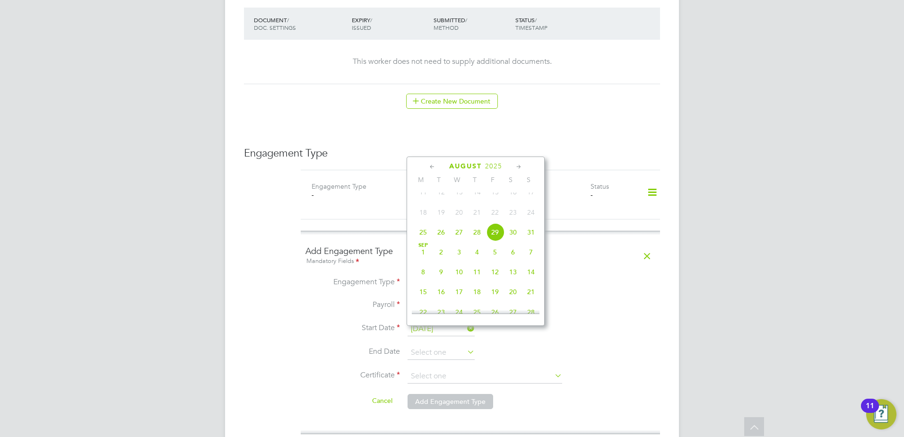
click at [517, 167] on icon at bounding box center [518, 167] width 9 height 10
click at [496, 278] on span "31" at bounding box center [495, 269] width 18 height 18
type input "31 Oct 2025"
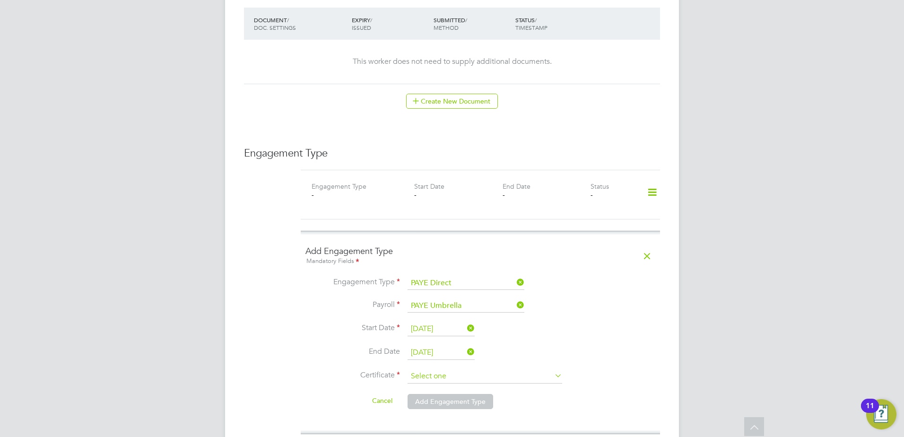
click at [441, 369] on input at bounding box center [485, 376] width 155 height 14
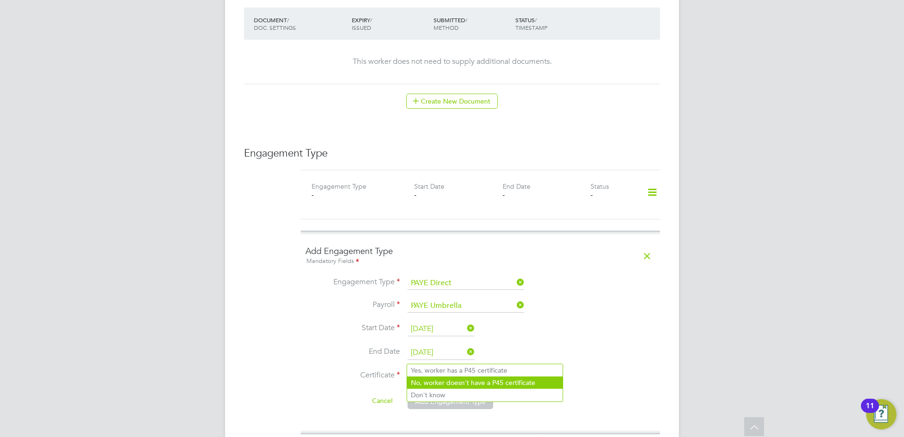
click at [528, 383] on li "No, worker doesn't have a P45 certificate" at bounding box center [485, 382] width 156 height 12
type input "No, worker doesn't have a P45 certificate"
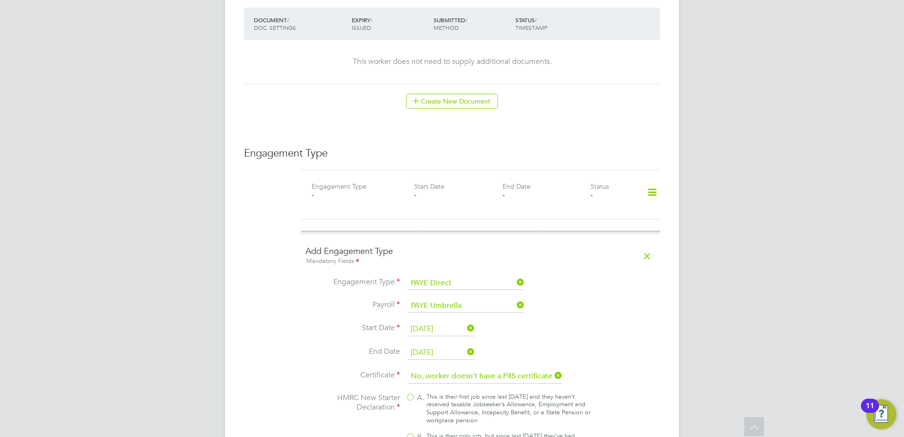
scroll to position [709, 0]
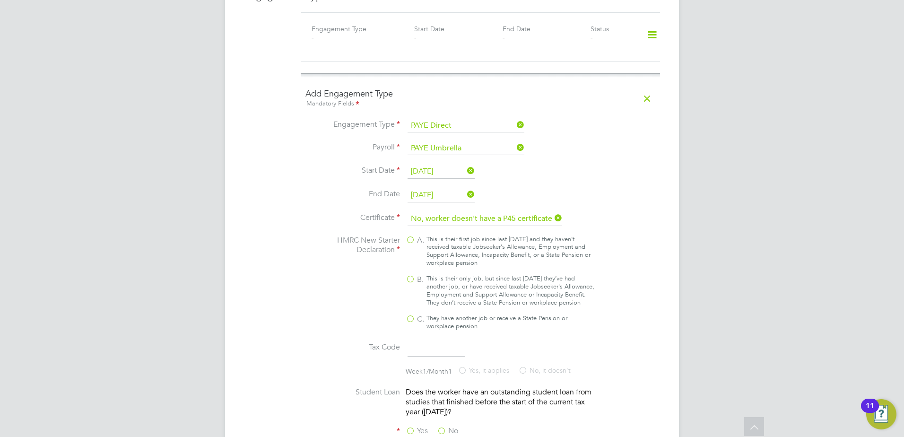
click at [409, 275] on label "B. This is their only job, but since last 6 April they’ve had another job, or h…" at bounding box center [500, 291] width 189 height 32
click at [0, 0] on input "B. This is their only job, but since last 6 April they’ve had another job, or h…" at bounding box center [0, 0] width 0 height 0
type input "1257L"
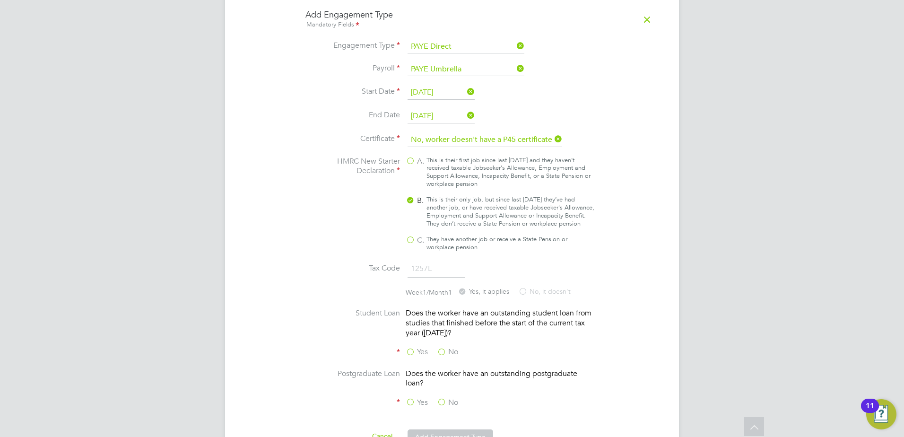
click at [438, 347] on label "No" at bounding box center [447, 352] width 21 height 10
click at [0, 0] on input "No" at bounding box center [0, 0] width 0 height 0
click at [444, 398] on label "No" at bounding box center [447, 403] width 21 height 10
click at [0, 0] on input "No" at bounding box center [0, 0] width 0 height 0
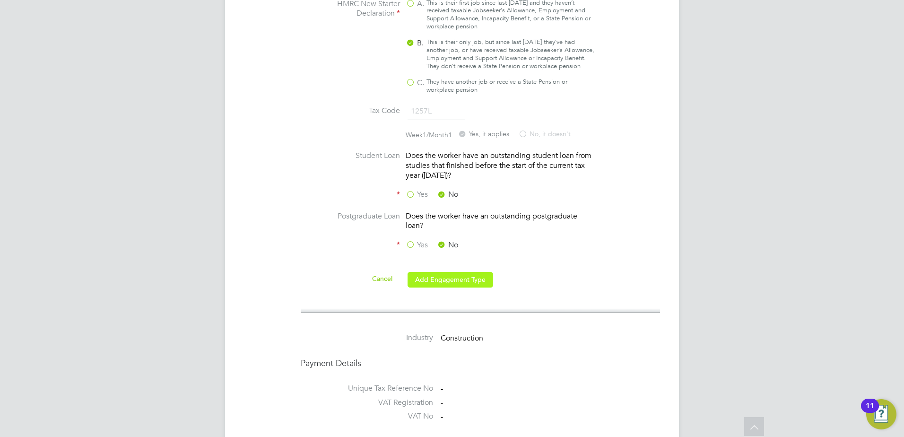
click at [459, 273] on button "Add Engagement Type" at bounding box center [451, 279] width 86 height 15
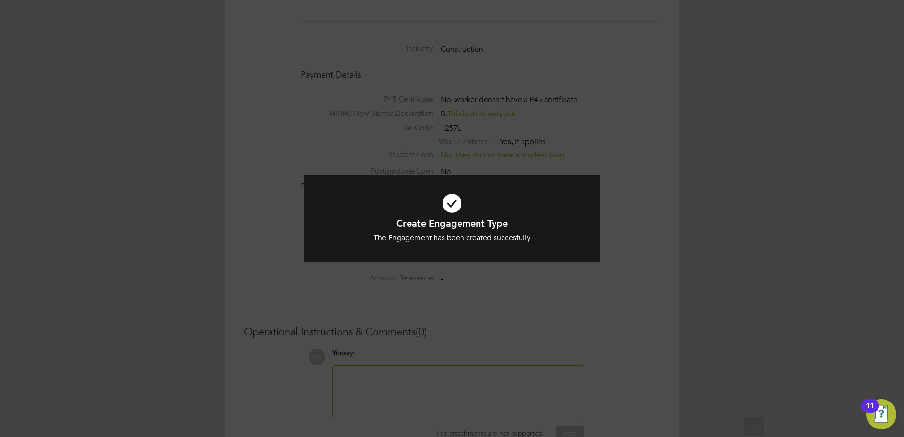
scroll to position [758, 0]
click at [409, 173] on div "Create Engagement Type The Engagement has been created succesfully Cancel Okay" at bounding box center [452, 218] width 904 height 437
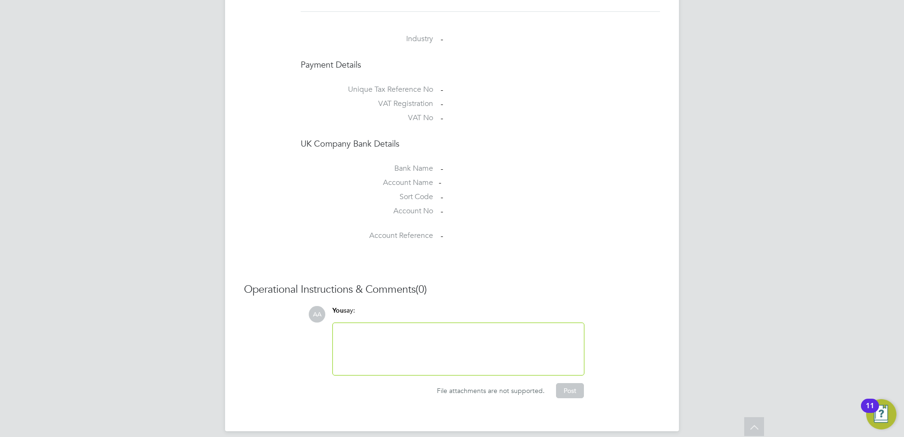
scroll to position [625, 0]
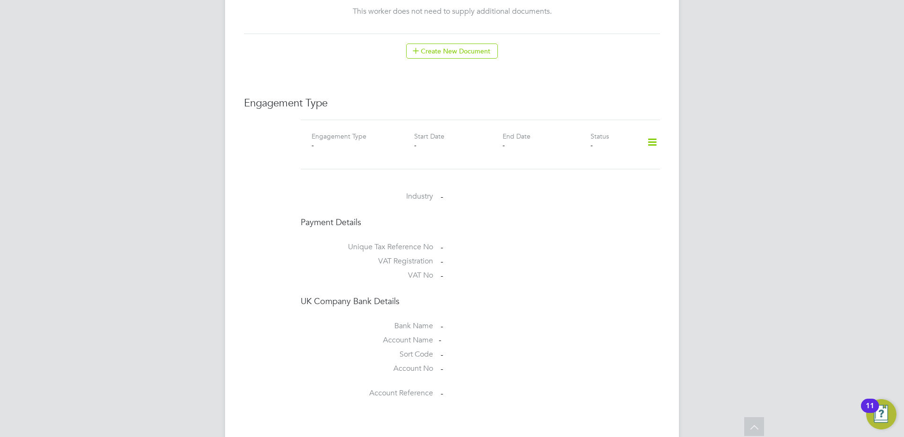
click at [652, 131] on icon at bounding box center [652, 142] width 17 height 22
click at [580, 174] on li "Add Engagement Type" at bounding box center [603, 173] width 107 height 13
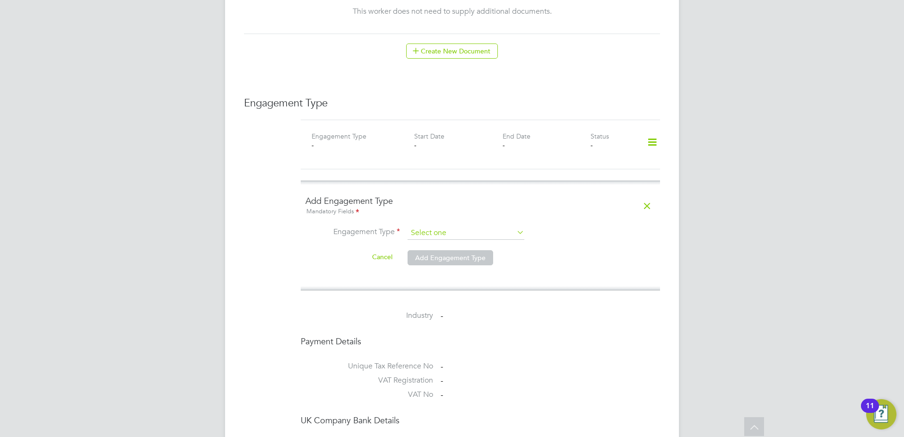
click at [461, 226] on input at bounding box center [466, 232] width 117 height 13
click at [453, 265] on li "Self-employed" at bounding box center [466, 265] width 118 height 14
type input "Self-employed"
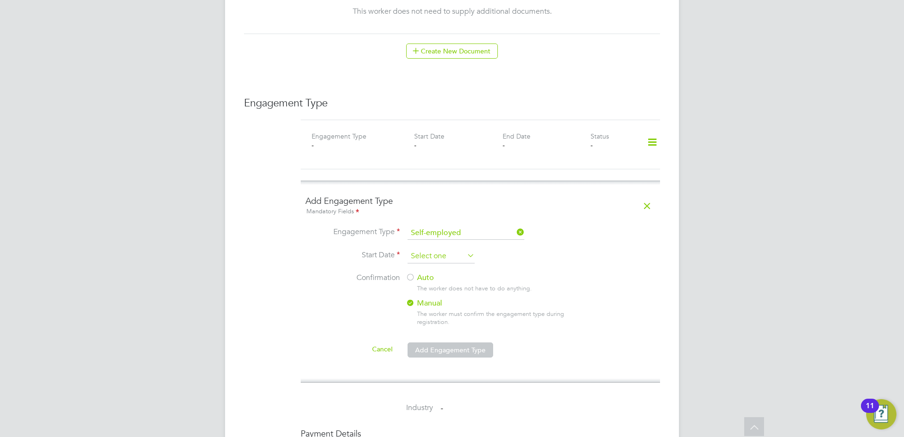
click at [450, 254] on input at bounding box center [441, 256] width 67 height 14
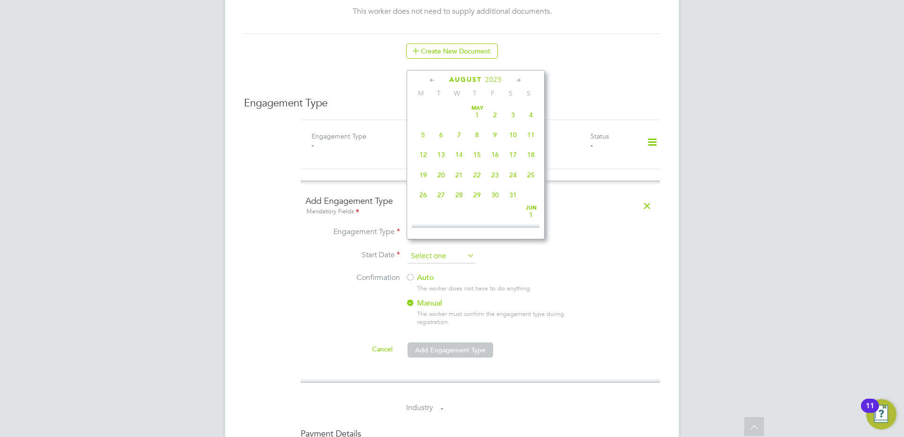
scroll to position [368, 0]
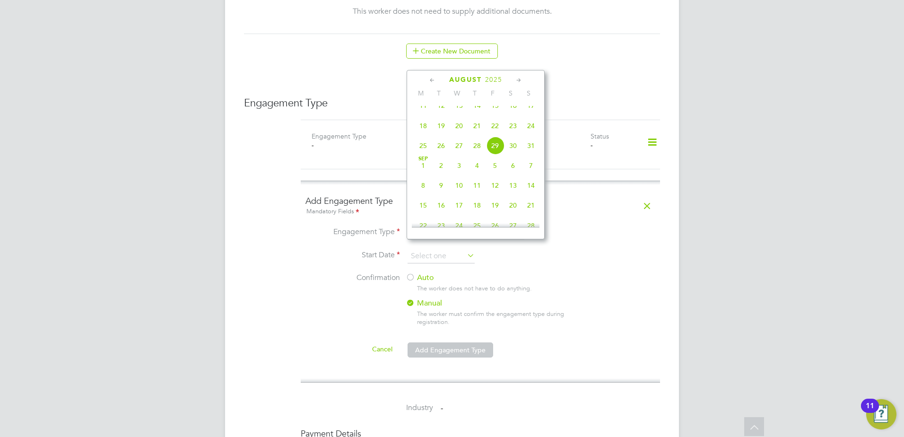
click at [419, 155] on span "25" at bounding box center [423, 146] width 18 height 18
type input "[DATE]"
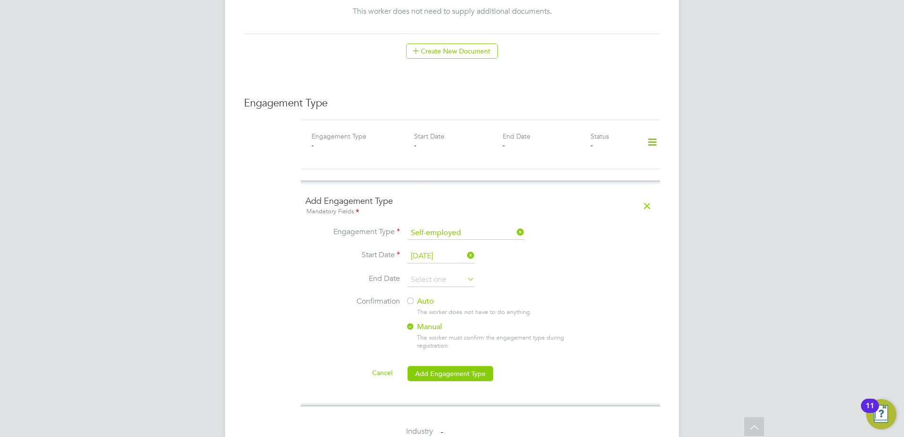
click at [420, 296] on label "Auto" at bounding box center [491, 301] width 170 height 10
click at [434, 366] on button "Add Engagement Type" at bounding box center [451, 373] width 86 height 15
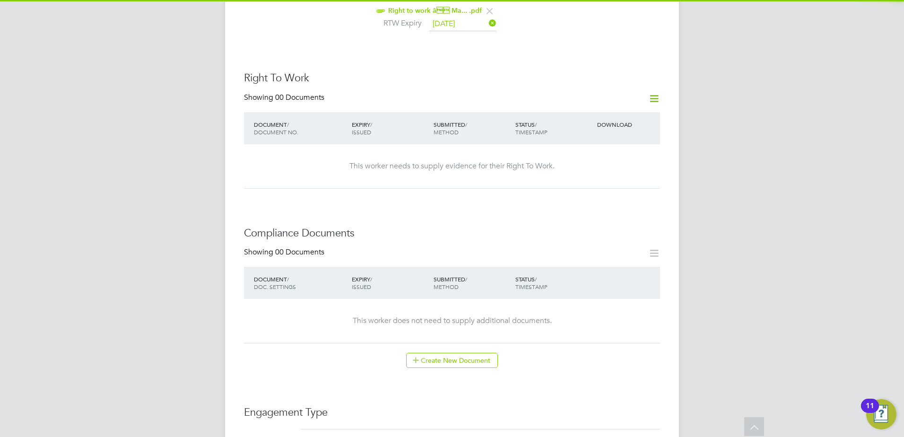
scroll to position [473, 0]
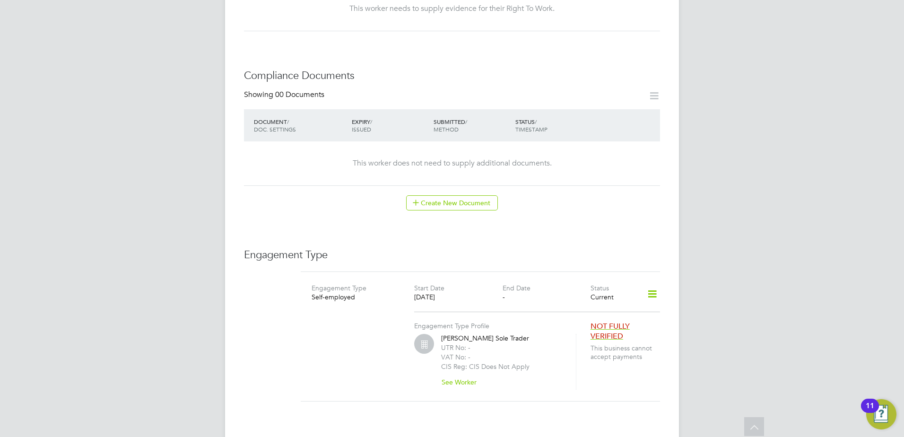
click at [606, 322] on span "NOT FULLY VERIFIED" at bounding box center [610, 331] width 39 height 19
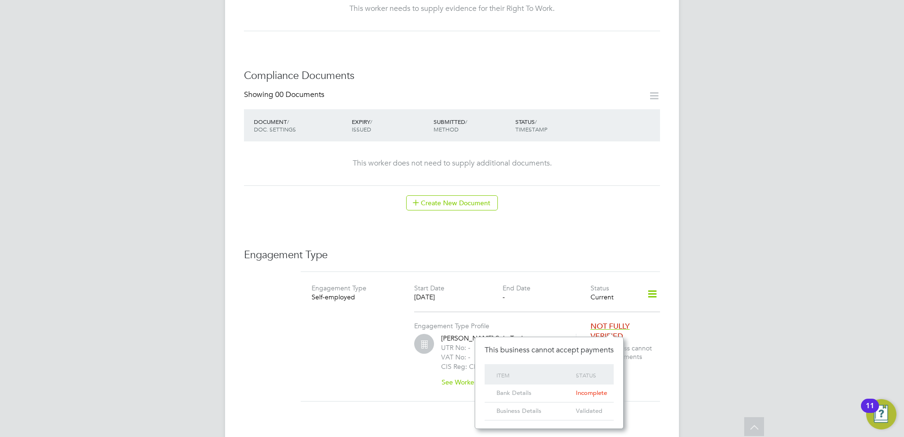
click at [545, 312] on div "Engagement Type Profile [PERSON_NAME] Sole Trader UTR No: - VAT No: - CIS Reg: …" at bounding box center [502, 351] width 176 height 78
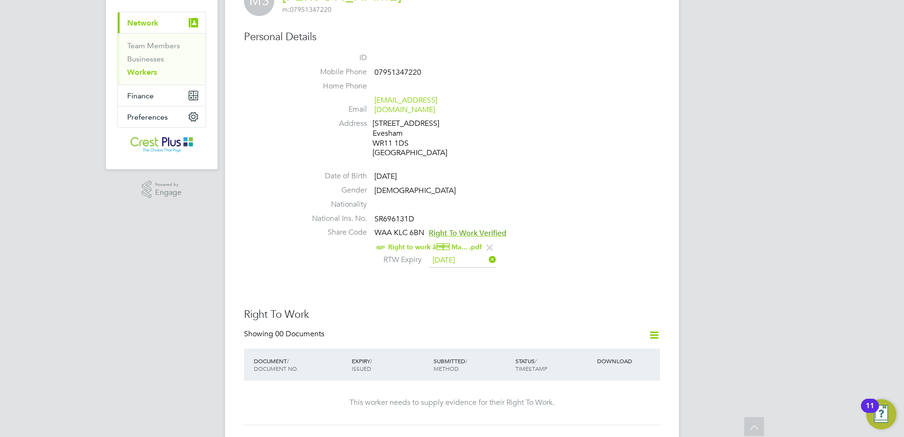
scroll to position [0, 0]
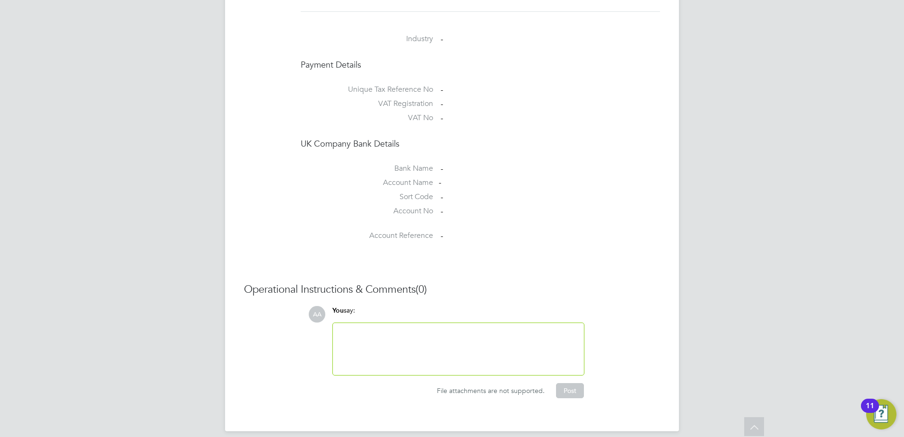
scroll to position [546, 0]
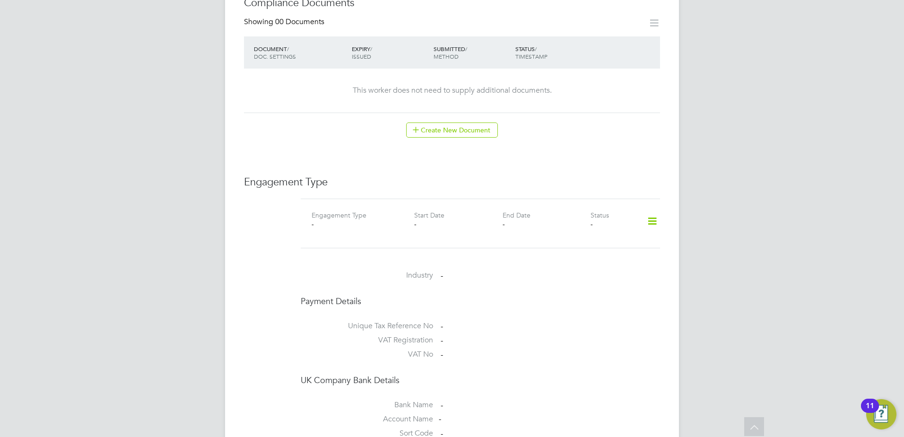
click at [650, 210] on icon at bounding box center [652, 221] width 17 height 22
click at [584, 255] on li "Add Engagement Type" at bounding box center [603, 252] width 107 height 13
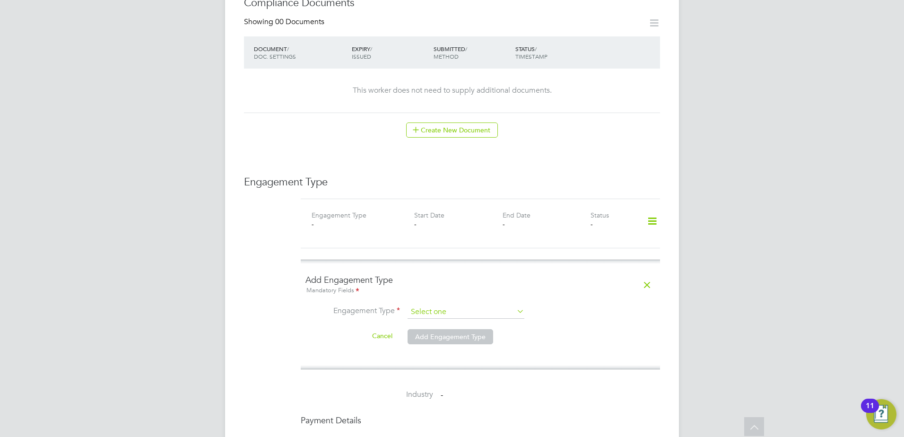
click at [489, 309] on div "All Workers Worker Payment History Tasks Activity Logs Worker Payment History T…" at bounding box center [452, 124] width 454 height 1325
click at [453, 344] on li "Self-employed" at bounding box center [466, 344] width 118 height 14
type input "Self-employed"
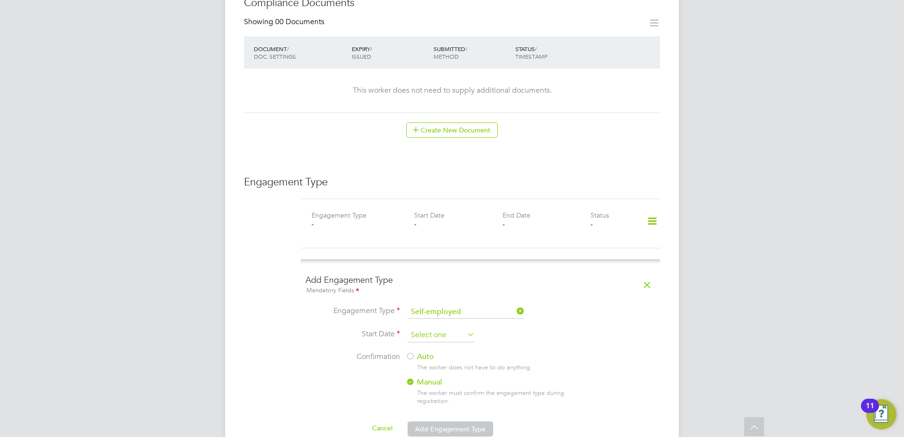
click at [436, 328] on input at bounding box center [441, 335] width 67 height 14
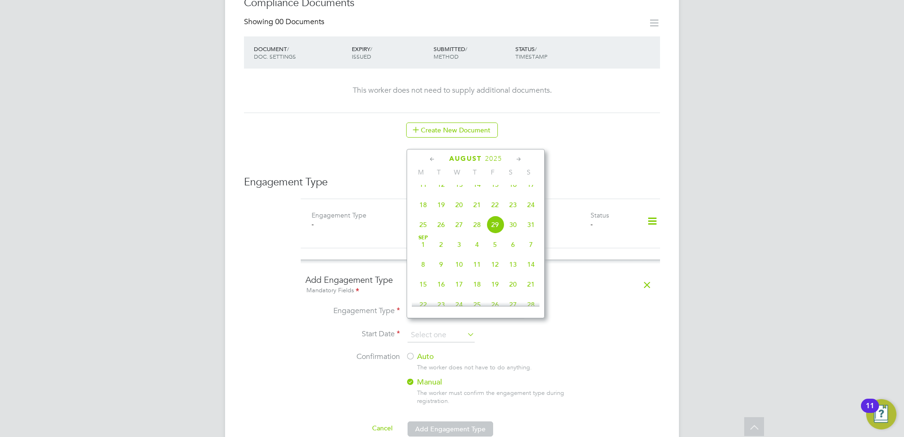
click at [421, 233] on span "25" at bounding box center [423, 225] width 18 height 18
type input "[DATE]"
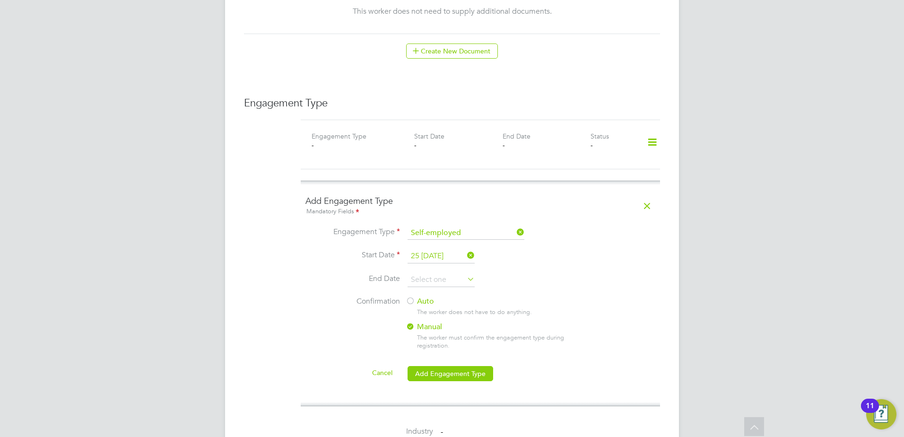
scroll to position [703, 0]
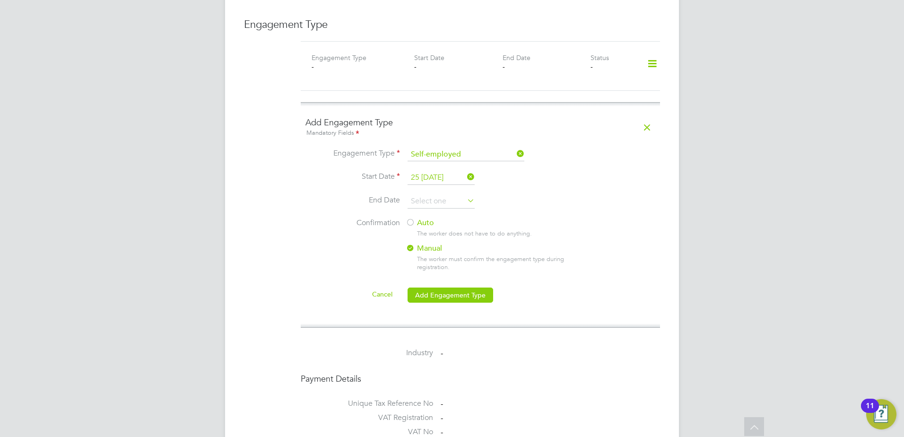
click at [414, 218] on div at bounding box center [410, 222] width 9 height 9
click at [435, 287] on button "Add Engagement Type" at bounding box center [451, 294] width 86 height 15
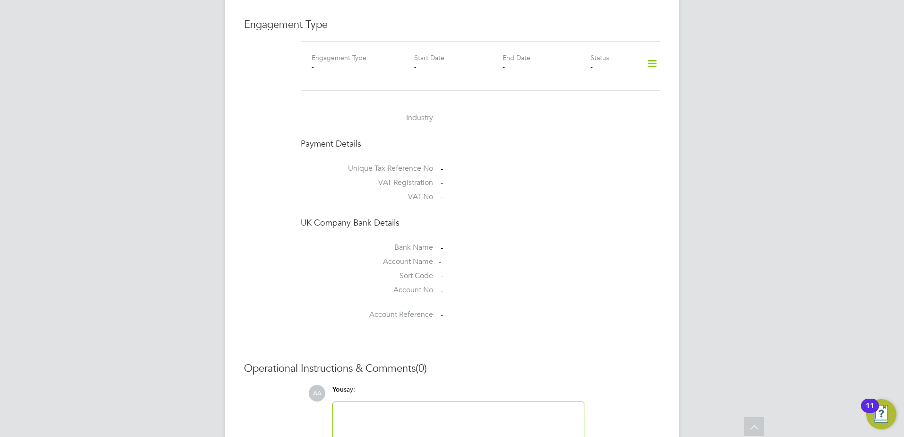
scroll to position [546, 0]
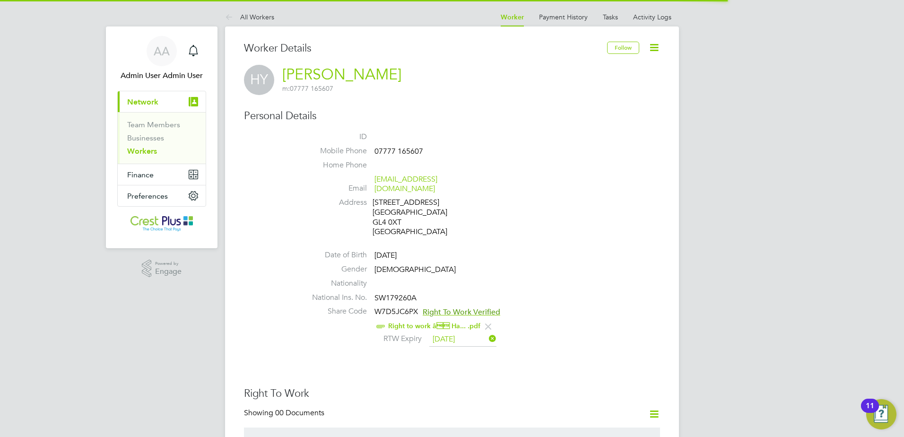
scroll to position [394, 0]
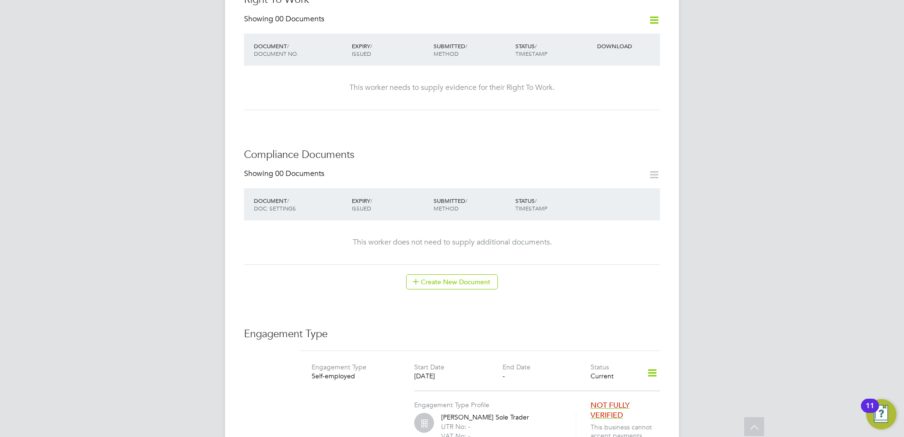
scroll to position [630, 0]
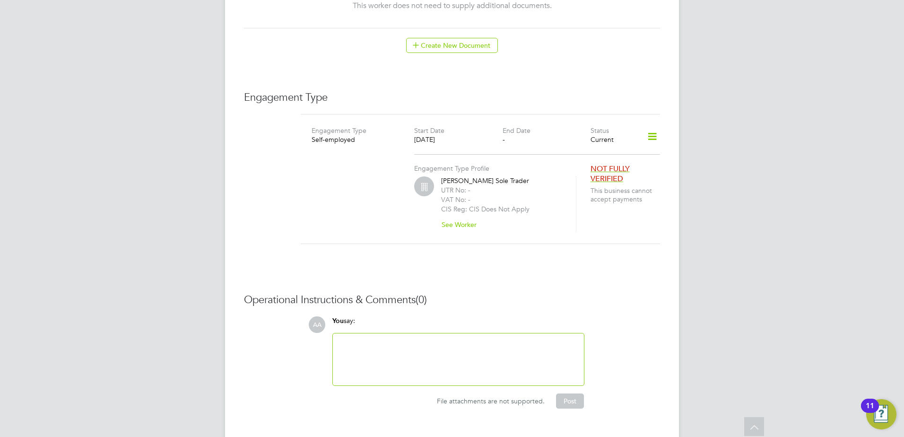
click at [653, 131] on icon at bounding box center [652, 137] width 17 height 22
click at [610, 156] on li "Edit Engagement Type" at bounding box center [603, 154] width 108 height 13
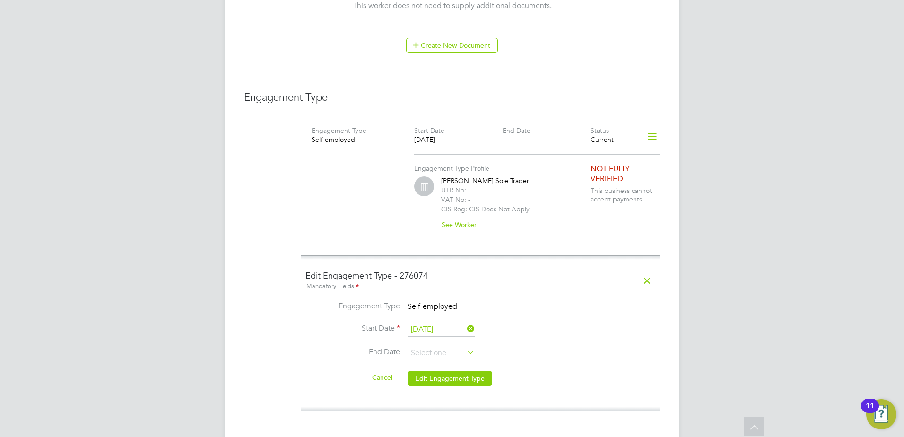
click at [438, 302] on span "Self-employed" at bounding box center [433, 306] width 50 height 9
click at [458, 301] on li "Engagement Type Self-employed" at bounding box center [480, 311] width 350 height 21
click at [465, 322] on icon at bounding box center [465, 328] width 0 height 13
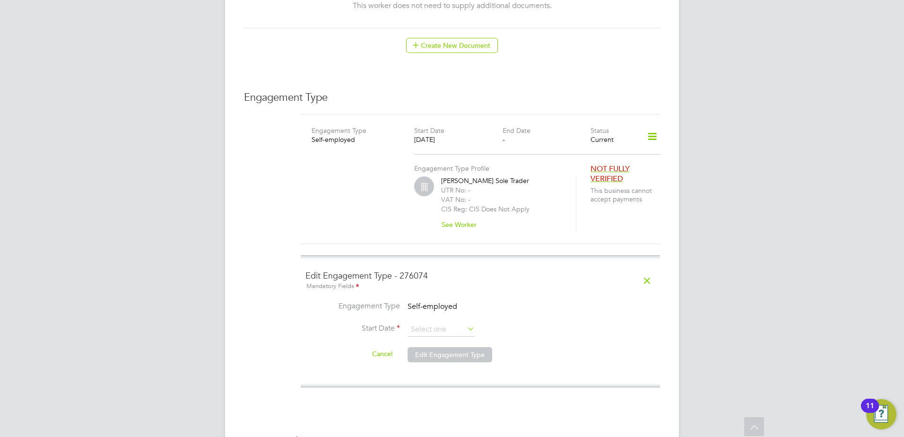
click at [452, 302] on span "Self-employed" at bounding box center [433, 306] width 50 height 9
drag, startPoint x: 460, startPoint y: 296, endPoint x: 387, endPoint y: 287, distance: 73.4
click at [387, 287] on ng-form "Edit Engagement Type - 276074 Mandatory Fields Engagement Type Self-employed St…" at bounding box center [480, 321] width 350 height 102
click at [650, 270] on icon at bounding box center [647, 281] width 17 height 22
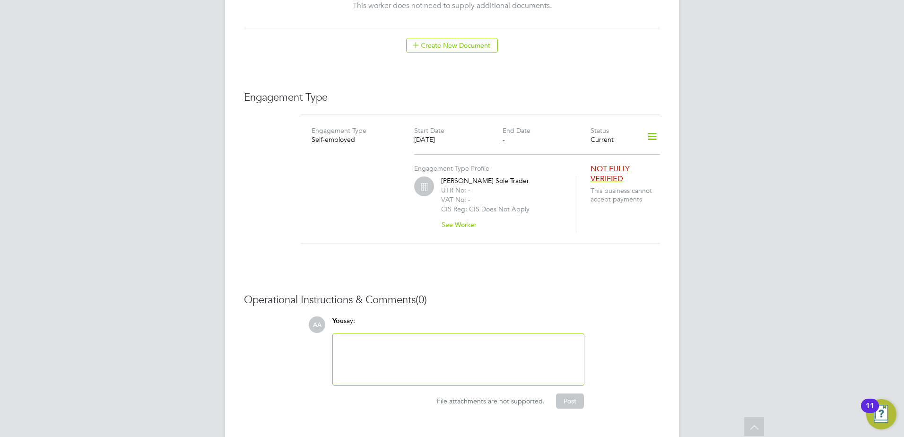
click at [649, 133] on icon at bounding box center [652, 137] width 17 height 22
click at [585, 169] on li "Add Engagement Type" at bounding box center [603, 167] width 108 height 13
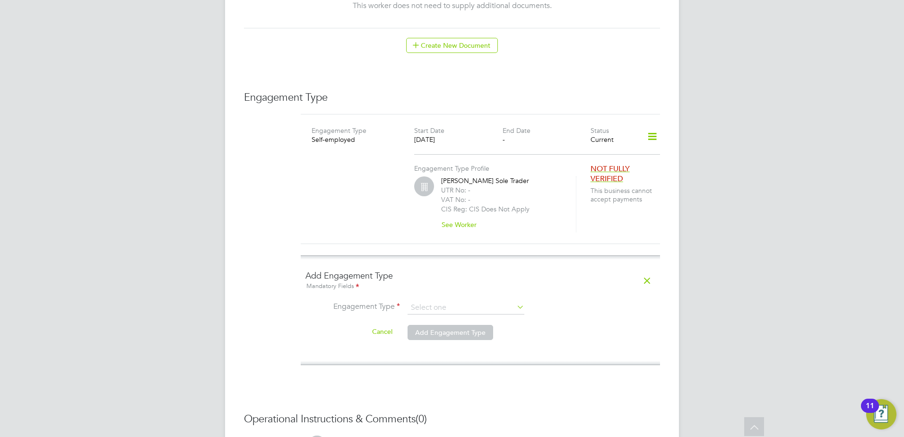
click at [461, 288] on ng-form "Add Engagement Type Mandatory Fields Engagement Type Cancel Add Engagement Type" at bounding box center [480, 310] width 350 height 80
click at [456, 301] on input at bounding box center [466, 307] width 117 height 13
click at [433, 326] on li "PAYE Direct" at bounding box center [466, 324] width 118 height 14
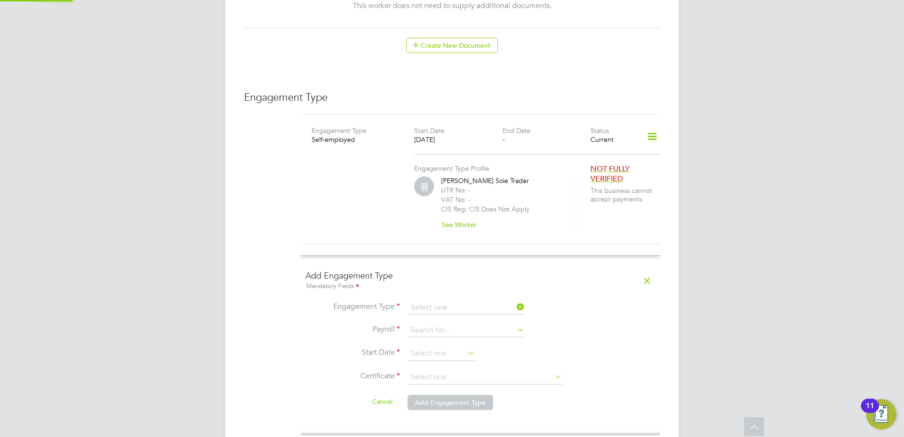
type input "PAYE Direct"
click at [430, 324] on input at bounding box center [466, 330] width 117 height 13
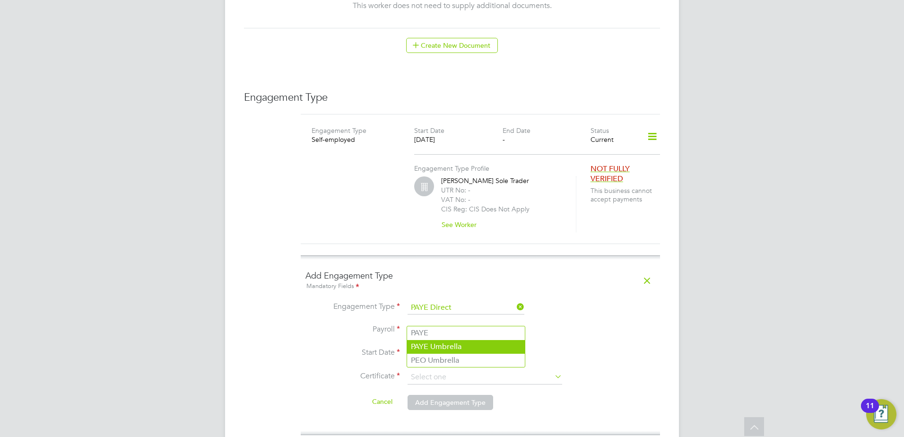
click at [437, 341] on li "PAYE Umbrella" at bounding box center [466, 347] width 118 height 14
type input "PAYE Umbrella"
click at [436, 347] on input at bounding box center [441, 354] width 67 height 14
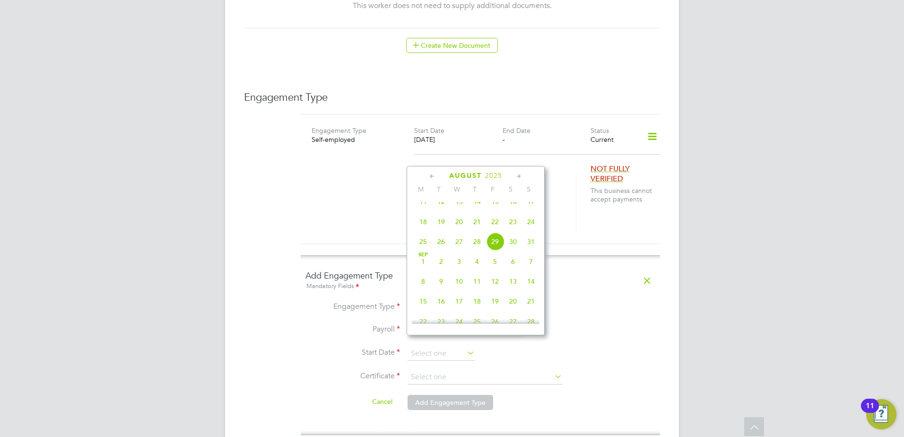
click at [425, 250] on span "25" at bounding box center [423, 242] width 18 height 18
type input "25 Aug 2025"
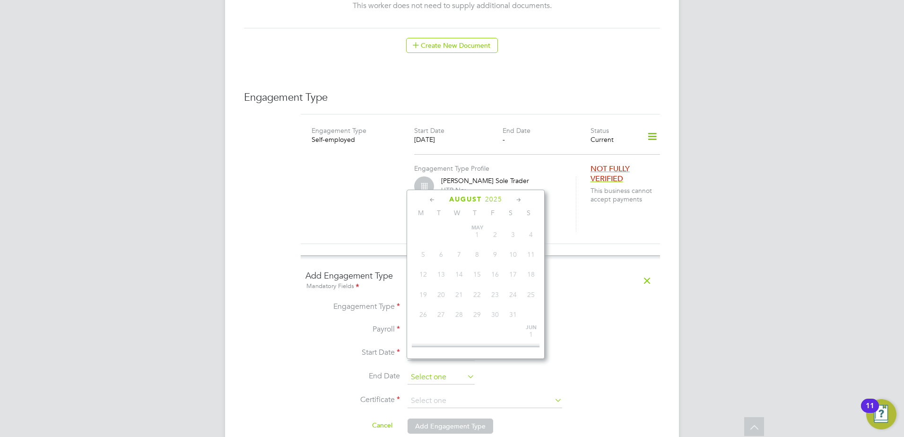
click at [431, 370] on input at bounding box center [441, 377] width 67 height 14
click at [361, 371] on label "End Date" at bounding box center [352, 376] width 95 height 10
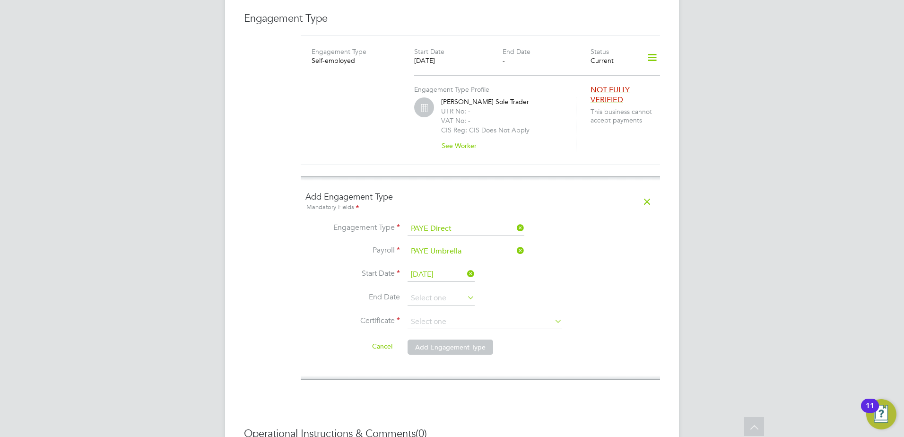
scroll to position [788, 0]
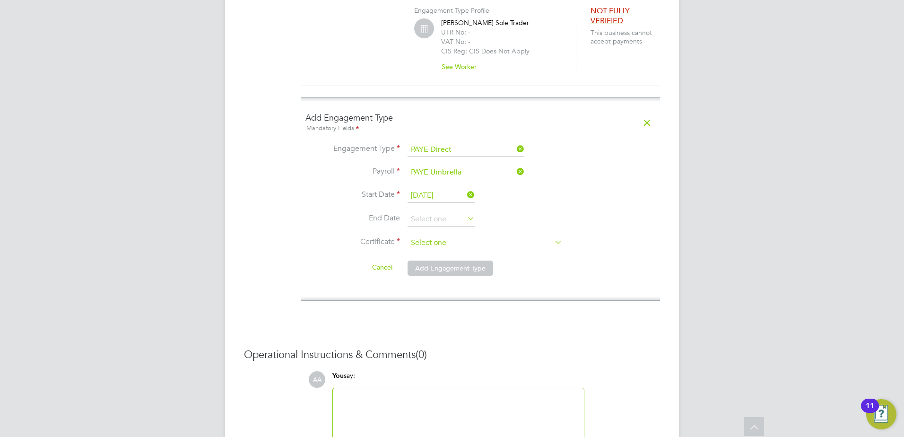
click at [484, 236] on input at bounding box center [485, 243] width 155 height 14
click at [460, 258] on li "No, worker doesn't have a P45 certificate" at bounding box center [485, 258] width 156 height 12
type input "No, worker doesn't have a P45 certificate"
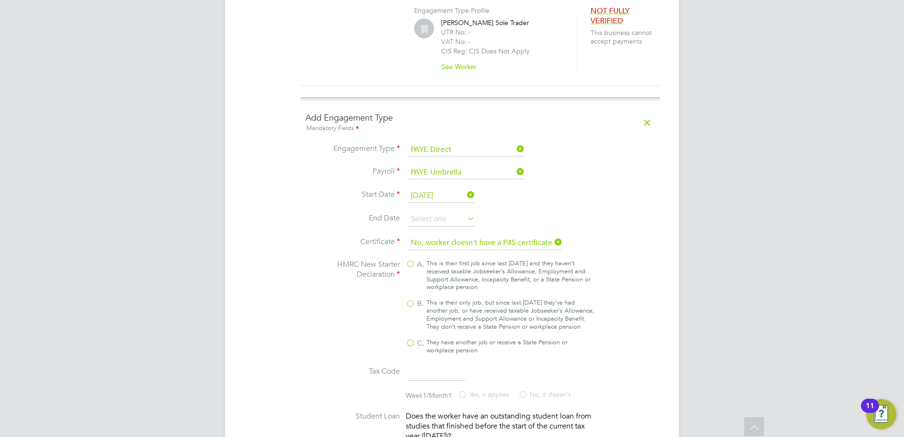
click at [438, 305] on div "This is their only job, but since last [DATE] they’ve had another job, or have …" at bounding box center [511, 315] width 168 height 32
click at [0, 0] on input "B. This is their only job, but since last [DATE] they’ve had another job, or ha…" at bounding box center [0, 0] width 0 height 0
type input "1257L"
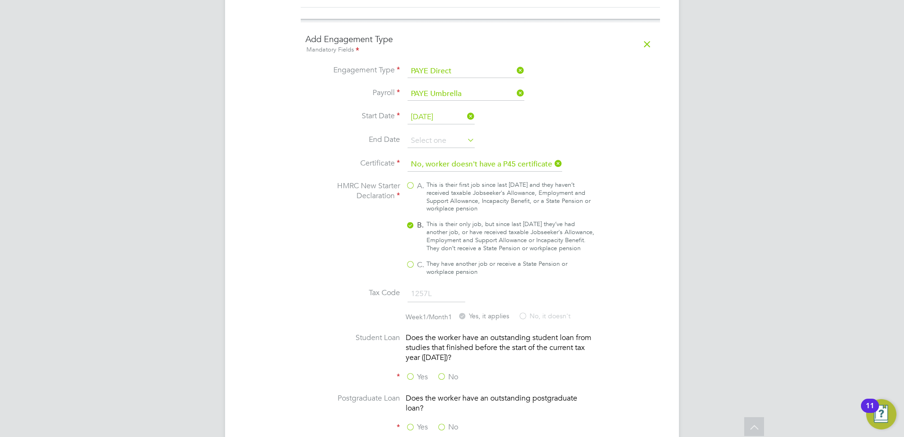
click at [442, 373] on label "No" at bounding box center [447, 377] width 21 height 10
click at [0, 0] on input "No" at bounding box center [0, 0] width 0 height 0
click at [444, 424] on label "No" at bounding box center [447, 427] width 21 height 10
click at [0, 0] on input "No" at bounding box center [0, 0] width 0 height 0
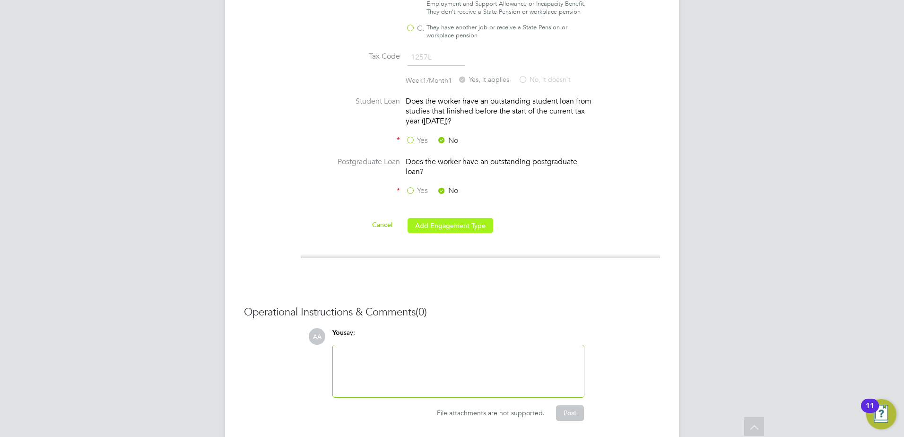
click at [435, 224] on button "Add Engagement Type" at bounding box center [451, 225] width 86 height 15
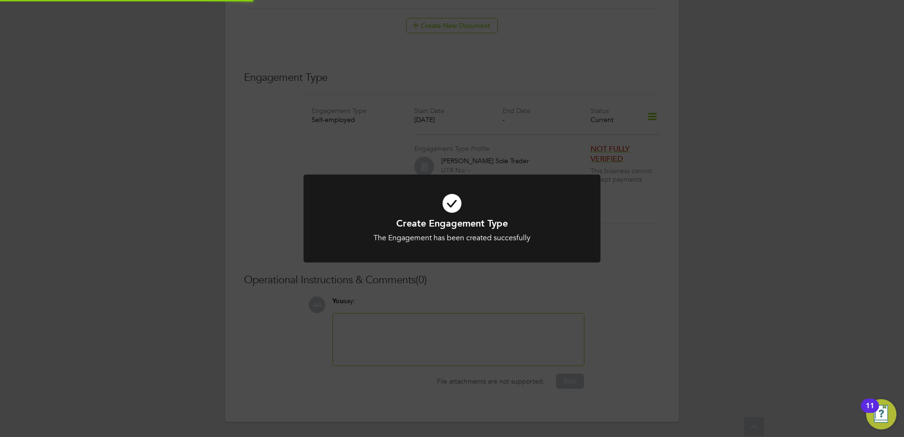
scroll to position [639, 0]
click at [327, 180] on div at bounding box center [452, 218] width 297 height 88
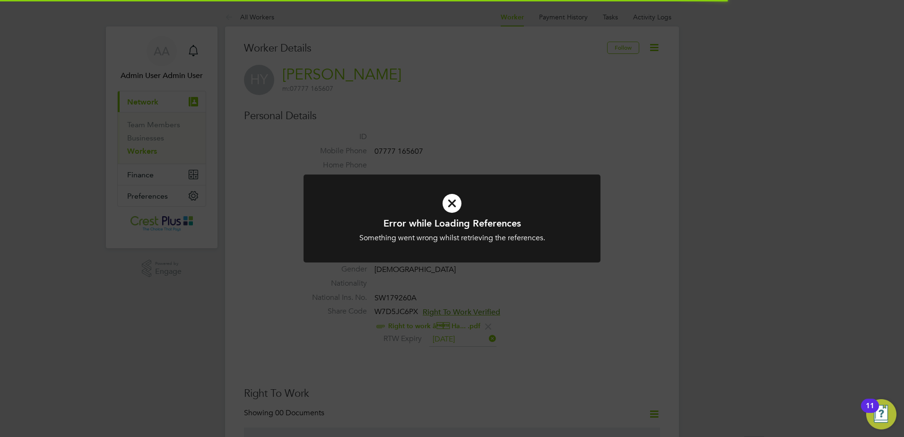
scroll to position [236, 0]
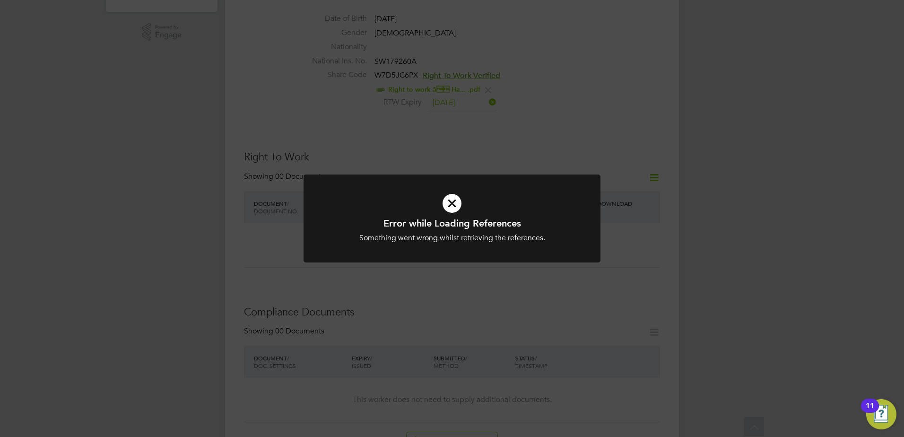
click at [450, 185] on icon at bounding box center [452, 203] width 246 height 37
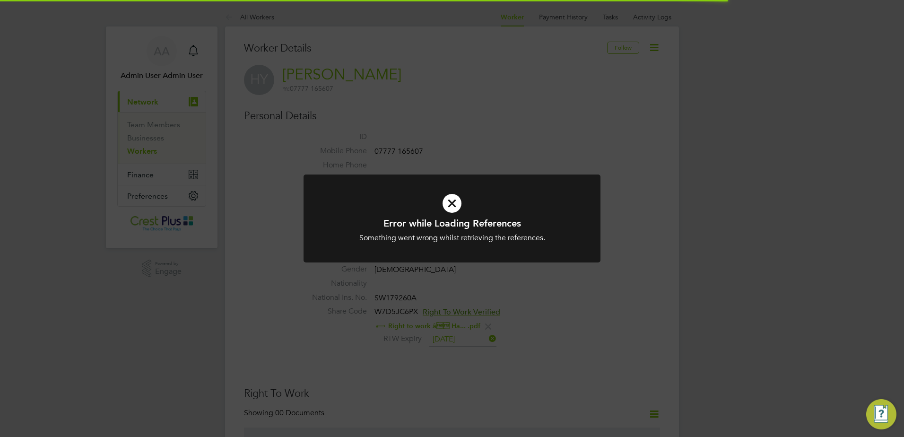
scroll to position [236, 0]
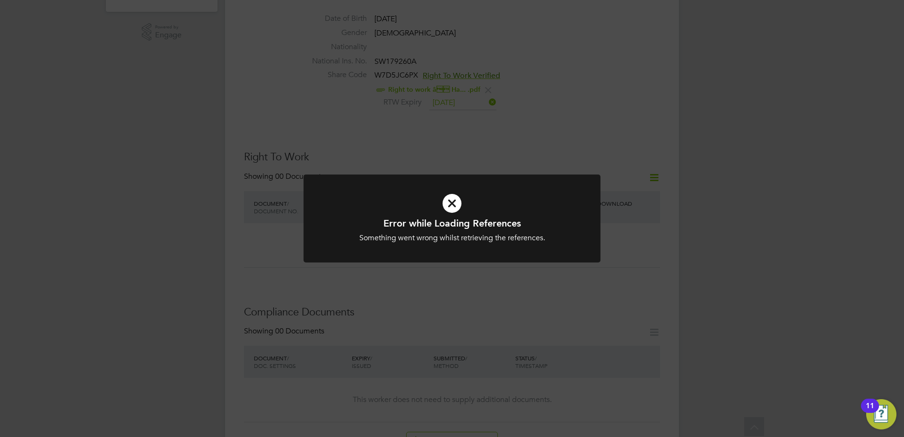
click at [398, 286] on div "Error while Loading References Something went wrong whilst retrieving the refer…" at bounding box center [452, 218] width 904 height 437
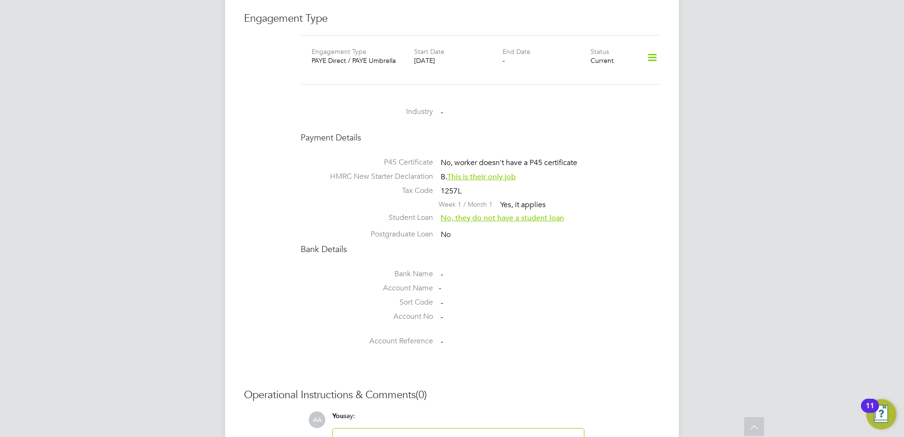
scroll to position [630, 0]
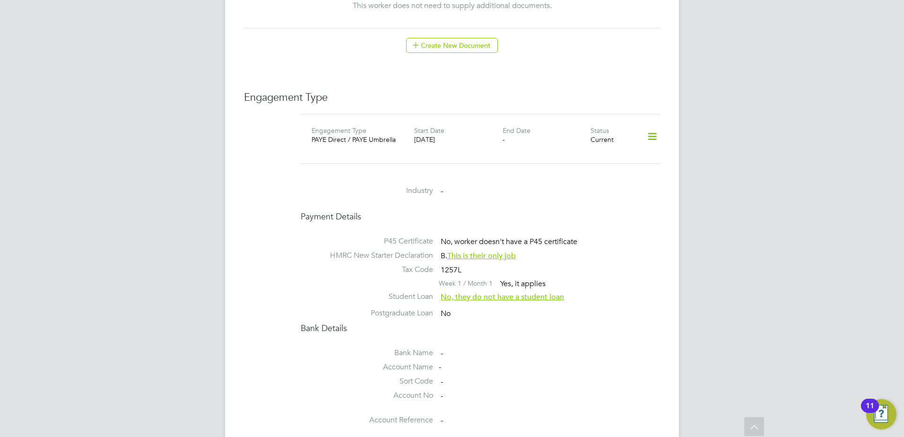
click at [655, 130] on icon at bounding box center [652, 137] width 17 height 22
click at [603, 182] on li "Show Engagement Type History" at bounding box center [603, 180] width 108 height 13
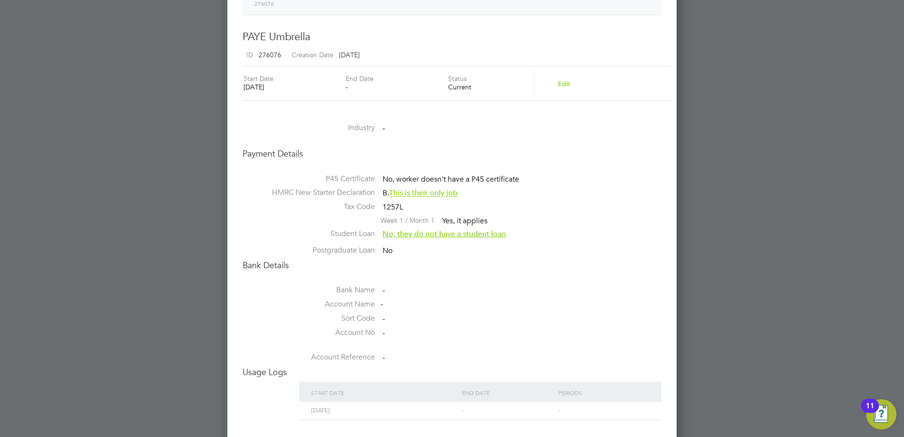
scroll to position [578, 0]
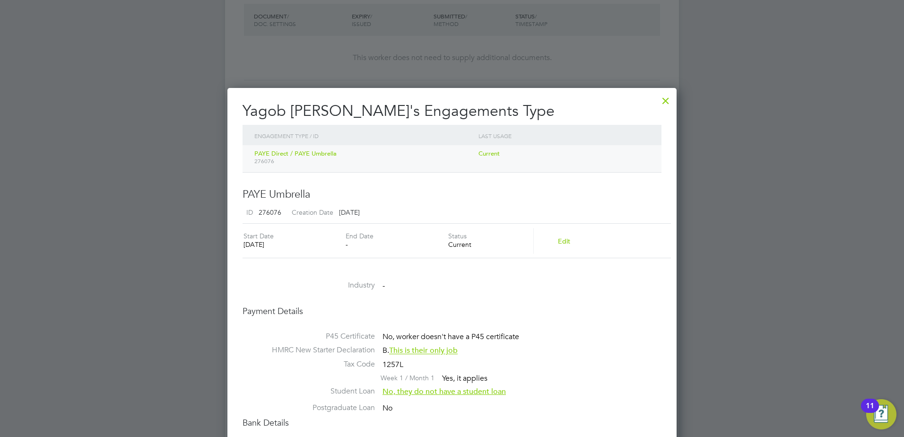
click at [667, 97] on div at bounding box center [665, 98] width 17 height 17
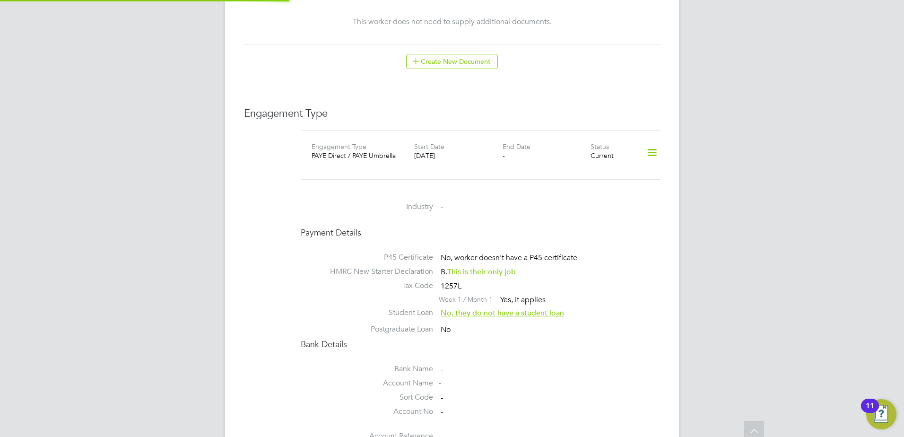
scroll to position [630, 0]
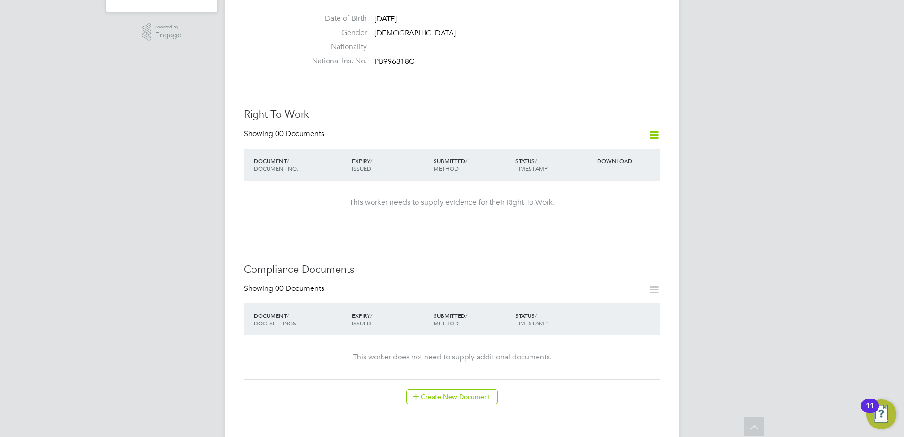
scroll to position [394, 0]
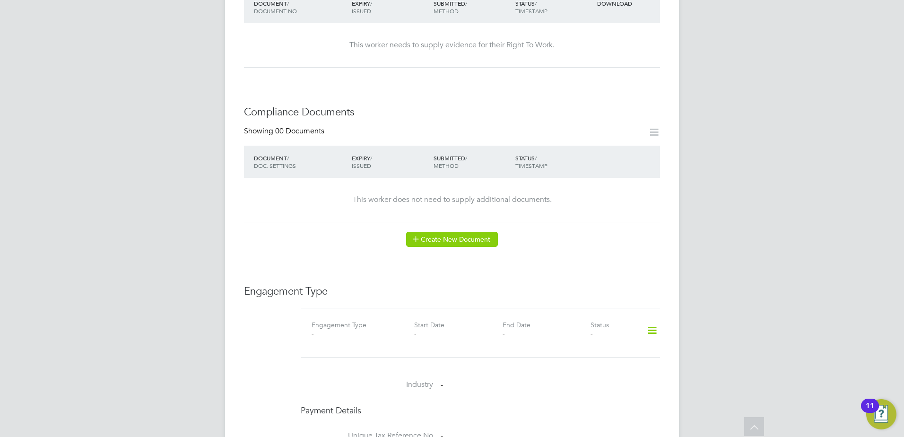
click at [452, 232] on button "Create New Document" at bounding box center [452, 239] width 92 height 15
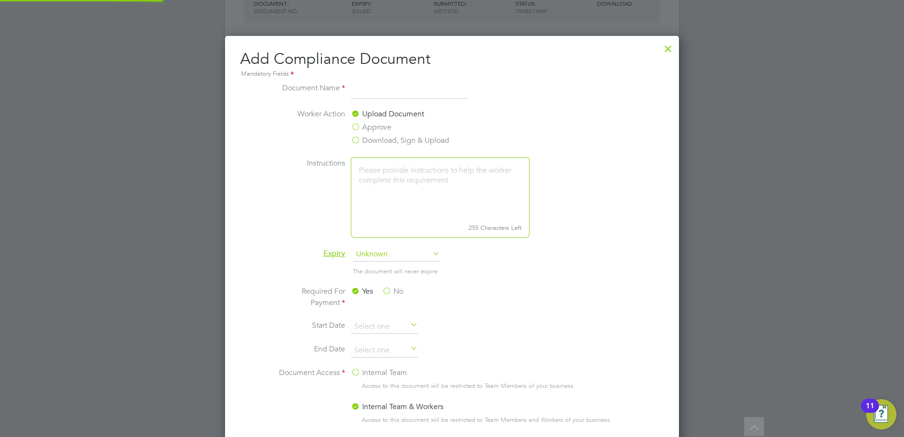
scroll to position [496, 454]
click at [673, 49] on div at bounding box center [668, 46] width 17 height 17
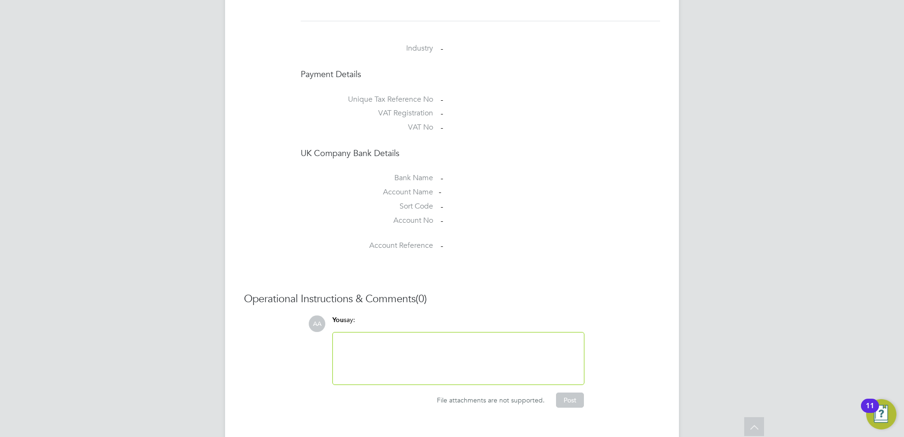
scroll to position [573, 0]
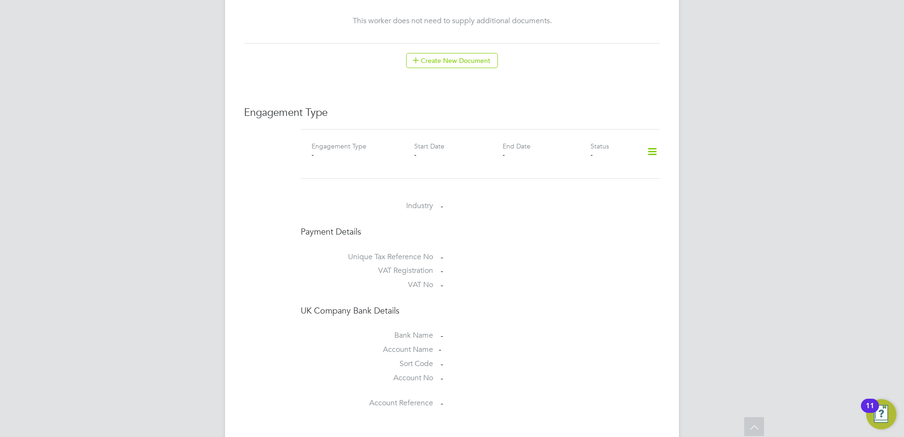
click at [650, 141] on icon at bounding box center [652, 152] width 17 height 22
click at [583, 174] on li "Add Engagement Type" at bounding box center [603, 172] width 107 height 13
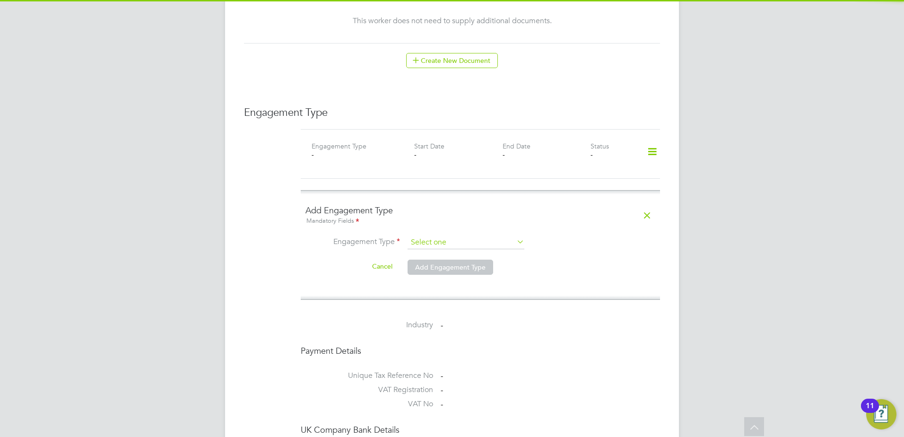
click at [449, 236] on input at bounding box center [466, 242] width 117 height 13
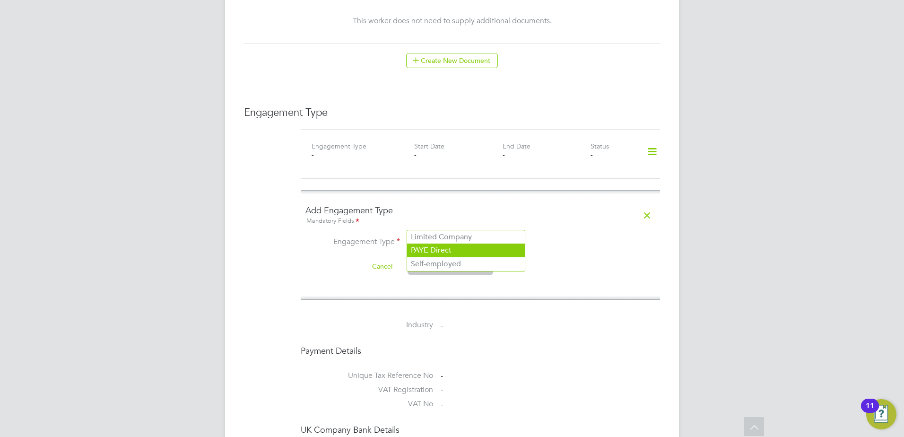
click at [442, 253] on li "PAYE Direct" at bounding box center [466, 251] width 118 height 14
type input "PAYE Direct"
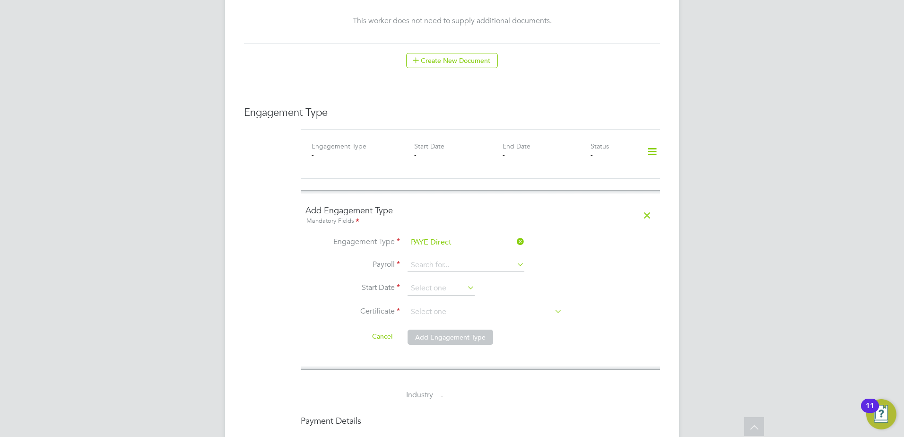
click at [515, 258] on icon at bounding box center [515, 264] width 0 height 13
click at [430, 274] on li "PAYE Umbrella" at bounding box center [466, 273] width 118 height 14
type input "PAYE Umbrella"
click at [429, 261] on li "Payroll PAYE Umbrella" at bounding box center [480, 270] width 350 height 23
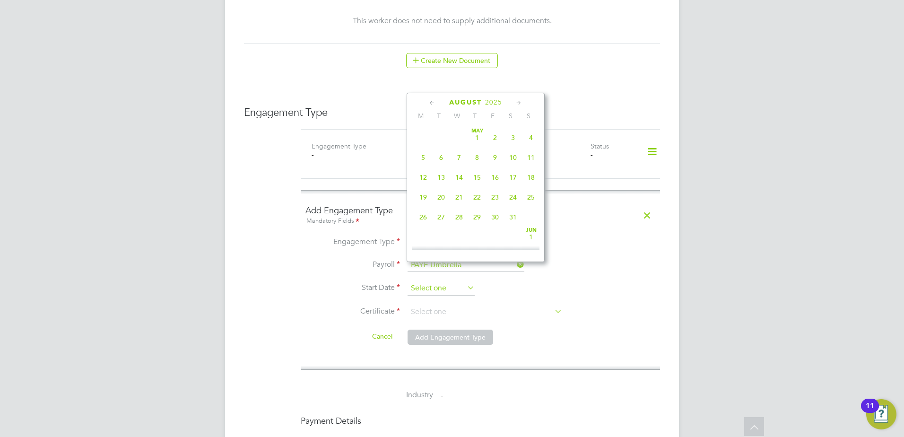
click at [427, 281] on input at bounding box center [441, 288] width 67 height 14
click at [422, 157] on span "18" at bounding box center [423, 148] width 18 height 18
type input "18 Aug 2025"
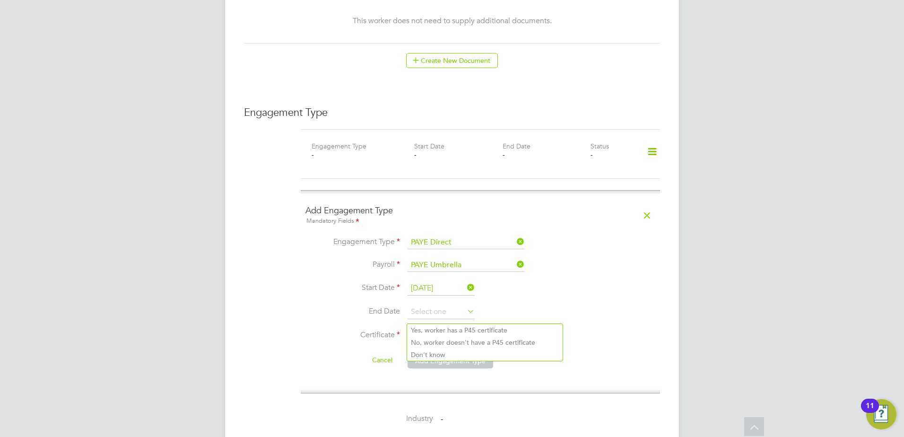
click at [412, 329] on input at bounding box center [485, 336] width 155 height 14
click at [467, 346] on li "No, worker doesn't have a P45 certificate" at bounding box center [485, 342] width 156 height 12
type input "No, worker doesn't have a P45 certificate"
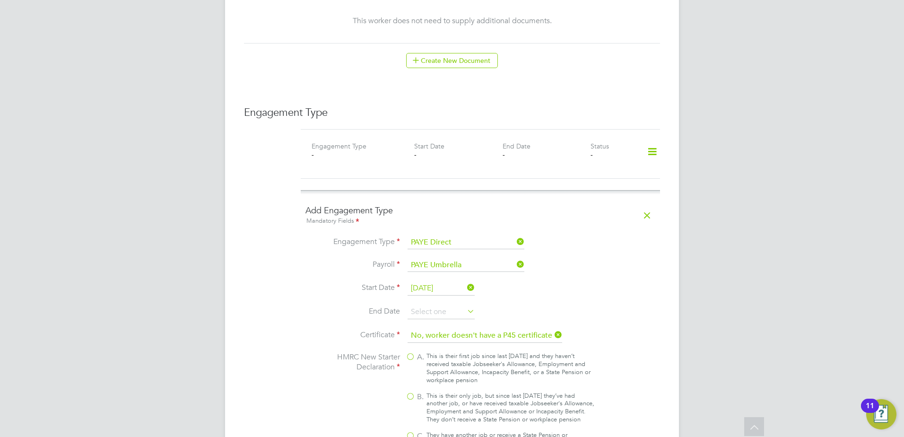
click at [408, 392] on label "B. This is their only job, but since last [DATE] they’ve had another job, or ha…" at bounding box center [500, 408] width 189 height 32
click at [0, 0] on input "B. This is their only job, but since last [DATE] they’ve had another job, or ha…" at bounding box center [0, 0] width 0 height 0
type input "1257L"
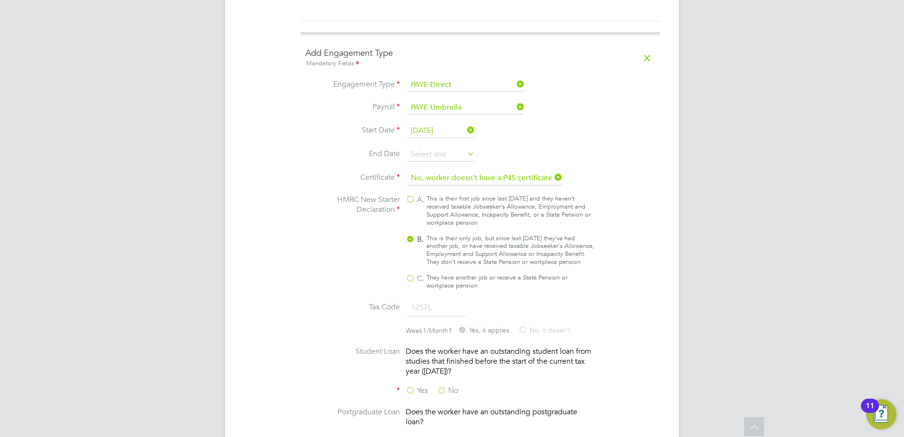
scroll to position [888, 0]
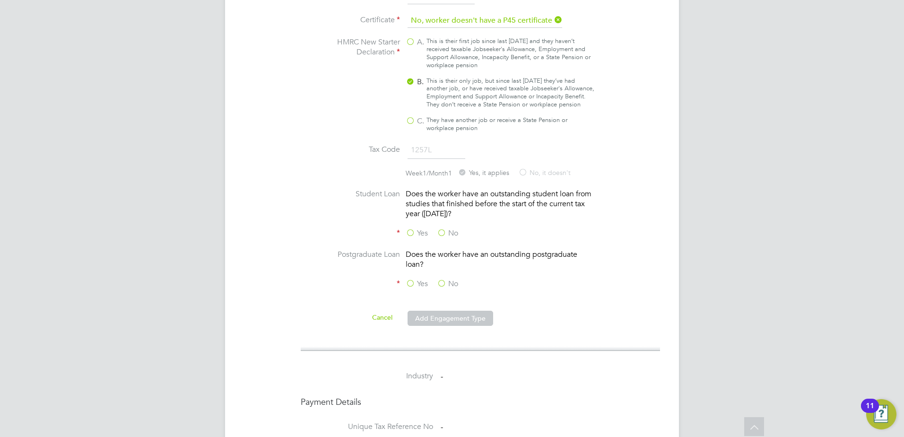
click at [442, 228] on label "No" at bounding box center [447, 233] width 21 height 10
click at [0, 0] on input "No" at bounding box center [0, 0] width 0 height 0
click at [445, 279] on label "No" at bounding box center [447, 284] width 21 height 10
click at [0, 0] on input "No" at bounding box center [0, 0] width 0 height 0
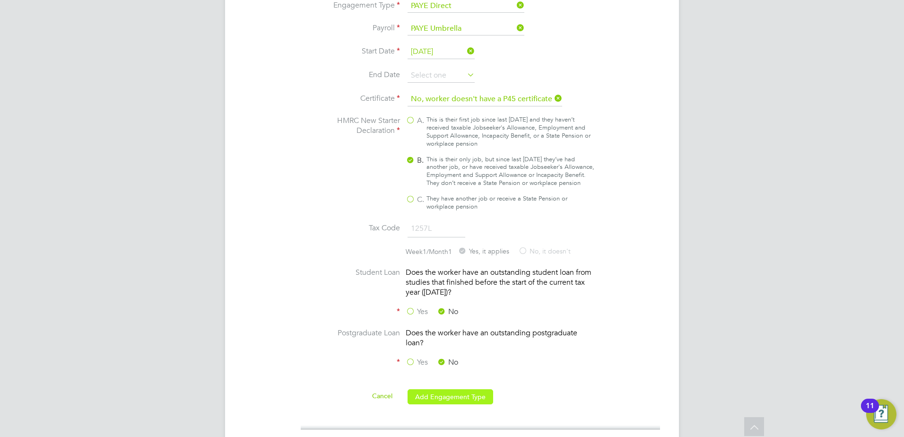
click at [444, 389] on button "Add Engagement Type" at bounding box center [451, 396] width 86 height 15
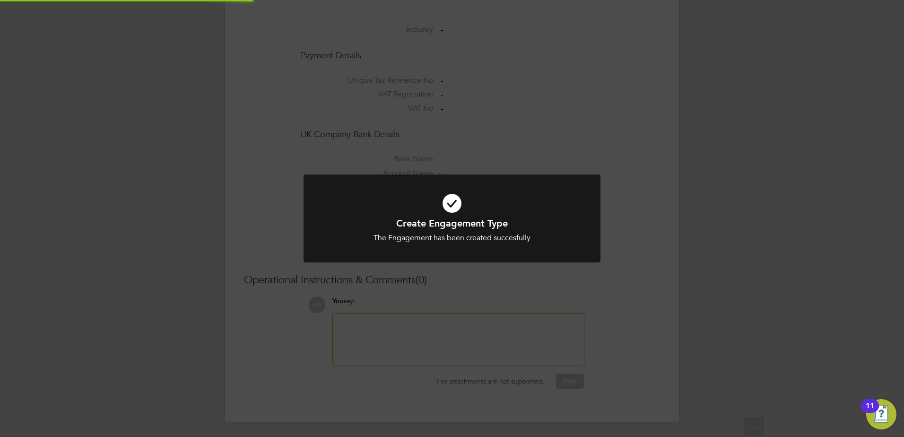
scroll to position [730, 0]
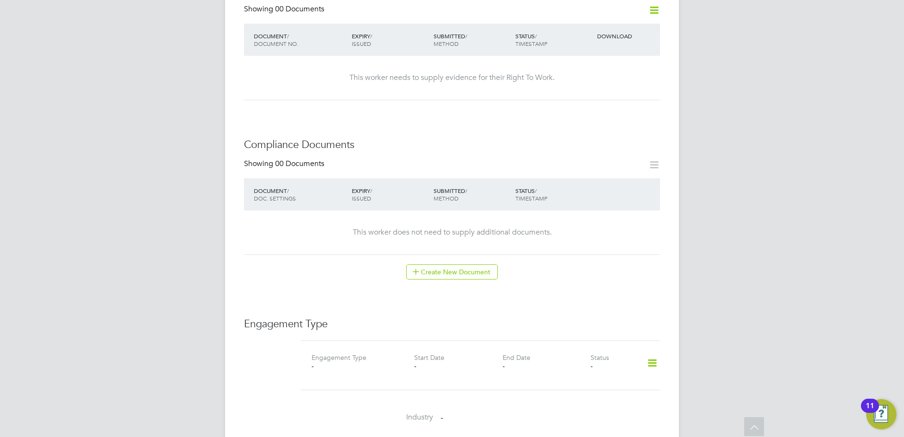
scroll to position [630, 0]
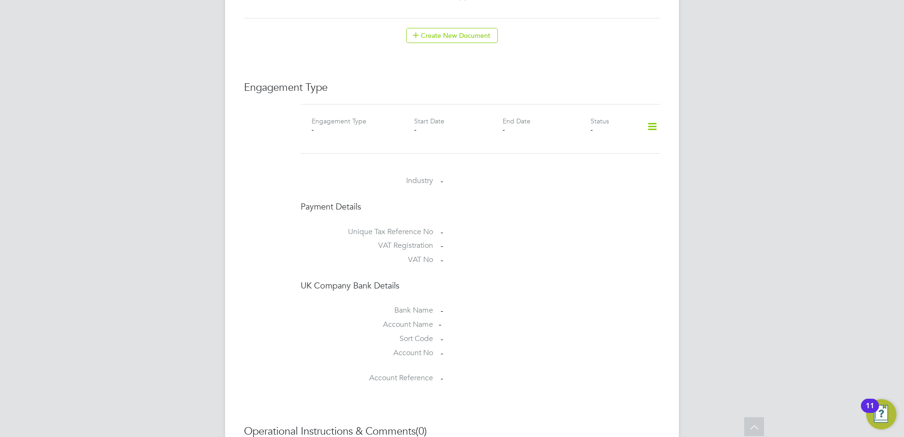
click at [647, 118] on icon at bounding box center [652, 127] width 17 height 22
click at [591, 144] on li "Edit Engagement Type" at bounding box center [603, 144] width 107 height 13
click at [581, 157] on li "Add Engagement Type" at bounding box center [603, 157] width 107 height 13
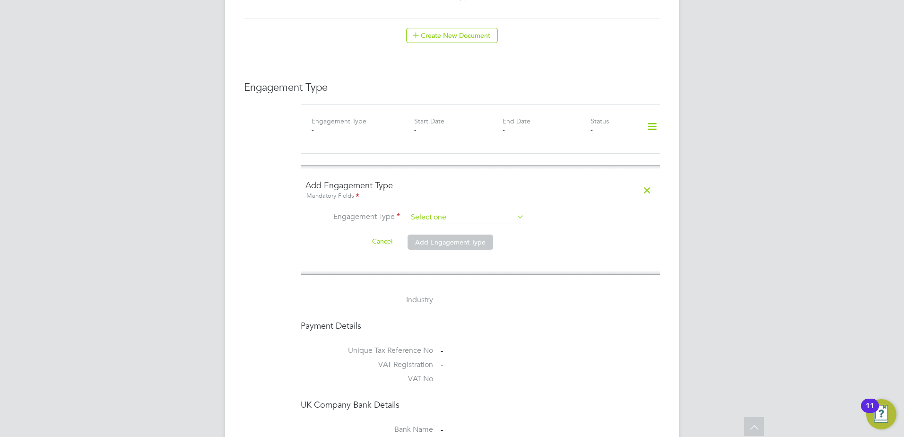
click at [434, 211] on input at bounding box center [466, 217] width 117 height 13
click at [444, 234] on li "PAYE Direct" at bounding box center [466, 235] width 118 height 14
type input "PAYE Direct"
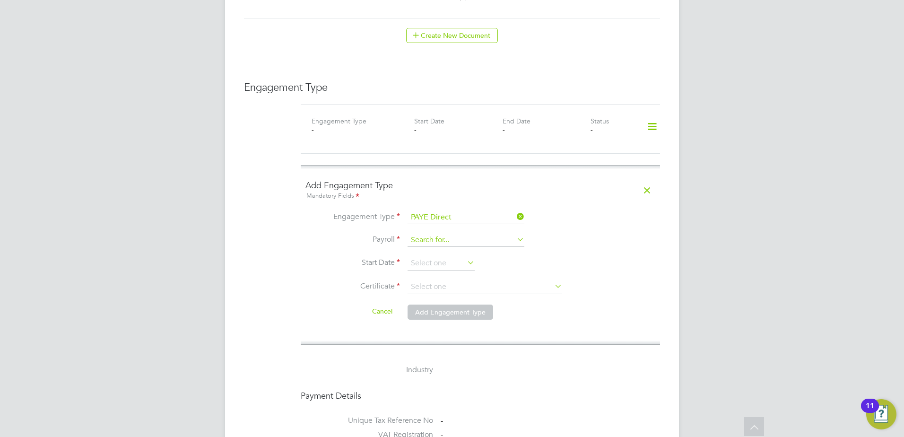
click at [431, 234] on input at bounding box center [466, 240] width 117 height 13
click at [429, 255] on li "PAYE Umbrella" at bounding box center [466, 258] width 118 height 14
type input "PAYE Umbrella"
click at [429, 246] on li "Payroll PAYE Umbrella" at bounding box center [480, 245] width 350 height 23
click at [437, 256] on input at bounding box center [441, 263] width 67 height 14
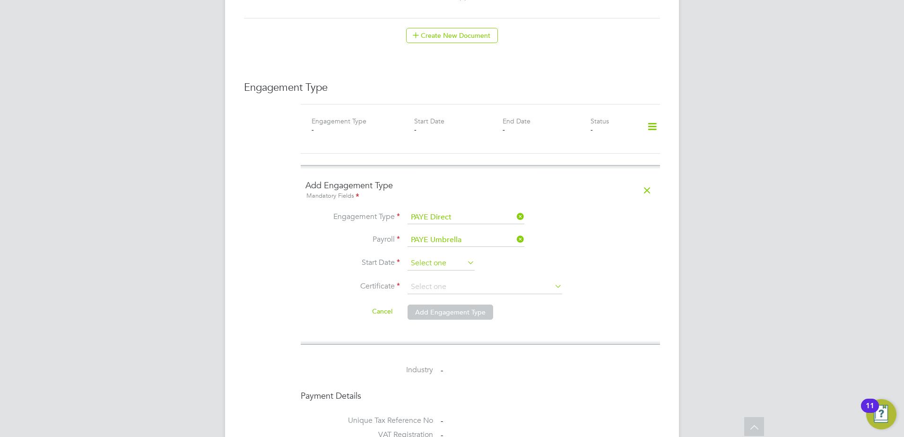
scroll to position [368, 0]
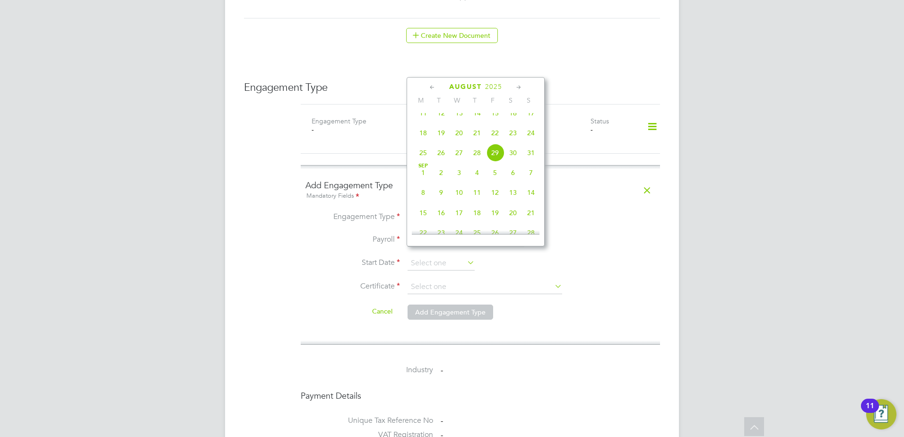
click at [430, 86] on icon at bounding box center [432, 87] width 9 height 10
click at [420, 181] on span "21" at bounding box center [423, 177] width 18 height 18
type input "21 Jul 2025"
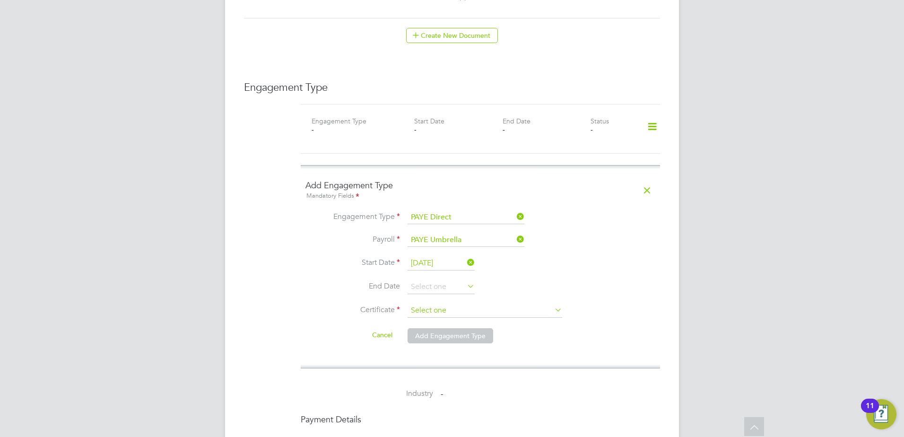
click at [424, 304] on input at bounding box center [485, 311] width 155 height 14
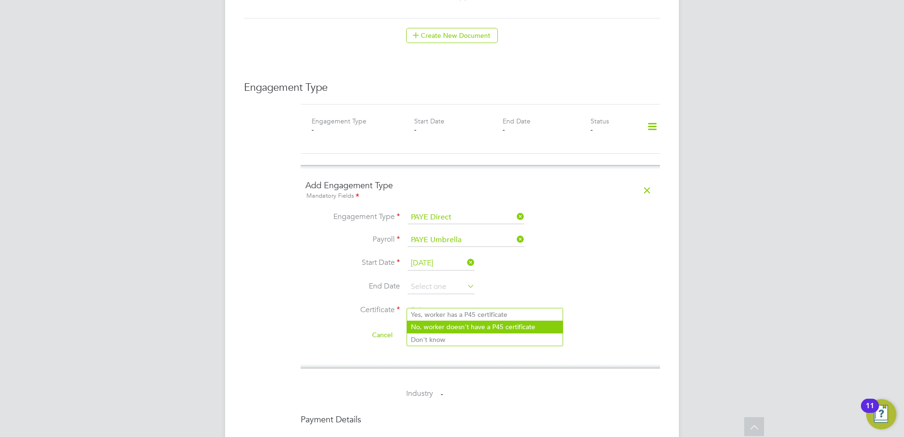
click at [440, 331] on li "No, worker doesn't have a P45 certificate" at bounding box center [485, 327] width 156 height 12
type input "No, worker doesn't have a P45 certificate"
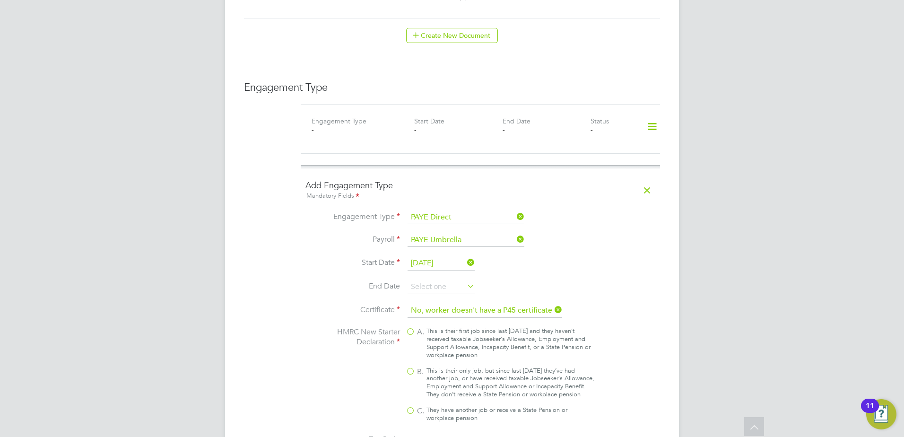
click at [415, 367] on label "B. This is their only job, but since last [DATE] they’ve had another job, or ha…" at bounding box center [500, 383] width 189 height 32
click at [0, 0] on input "B. This is their only job, but since last [DATE] they’ve had another job, or ha…" at bounding box center [0, 0] width 0 height 0
type input "1257L"
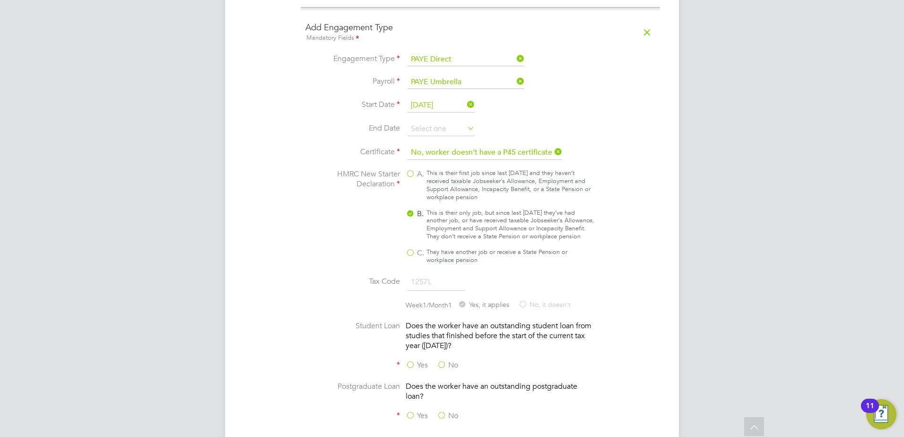
click at [446, 363] on label "No" at bounding box center [447, 365] width 21 height 10
click at [0, 0] on input "No" at bounding box center [0, 0] width 0 height 0
click at [443, 411] on label "No" at bounding box center [447, 416] width 21 height 10
click at [0, 0] on input "No" at bounding box center [0, 0] width 0 height 0
click at [443, 411] on label "No" at bounding box center [447, 416] width 21 height 10
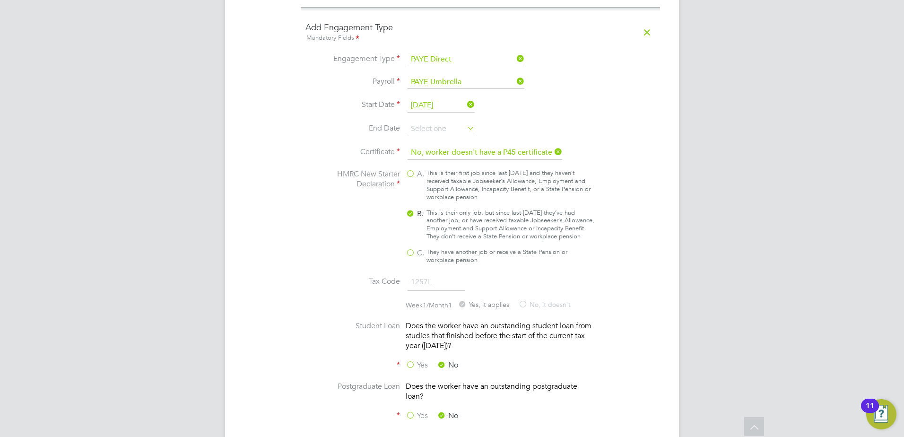
click at [0, 0] on input "No" at bounding box center [0, 0] width 0 height 0
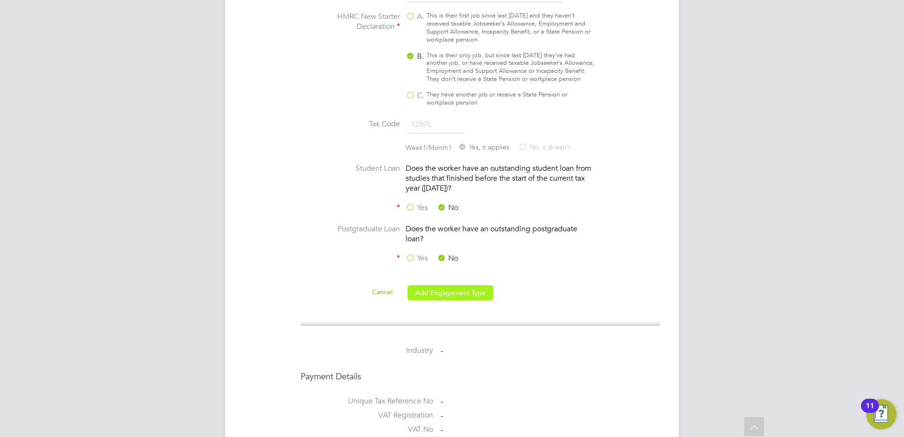
click at [446, 290] on button "Add Engagement Type" at bounding box center [451, 292] width 86 height 15
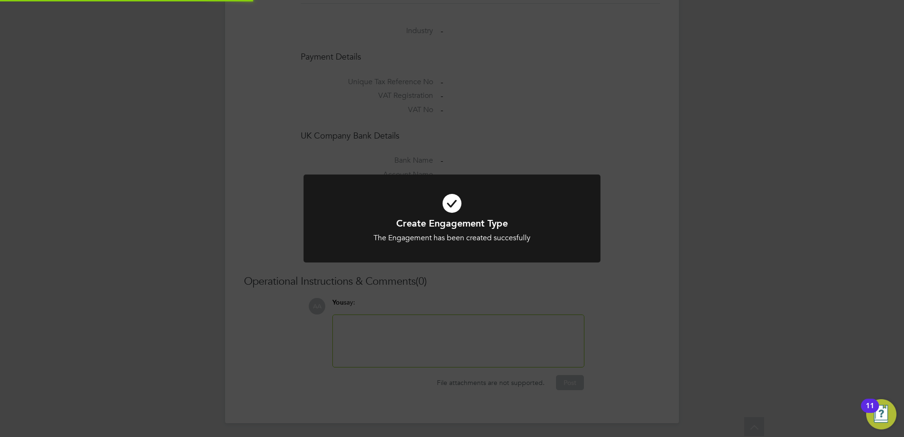
scroll to position [773, 0]
click at [440, 124] on div "Create Engagement Type The Engagement has been created succesfully Cancel Okay" at bounding box center [452, 218] width 904 height 437
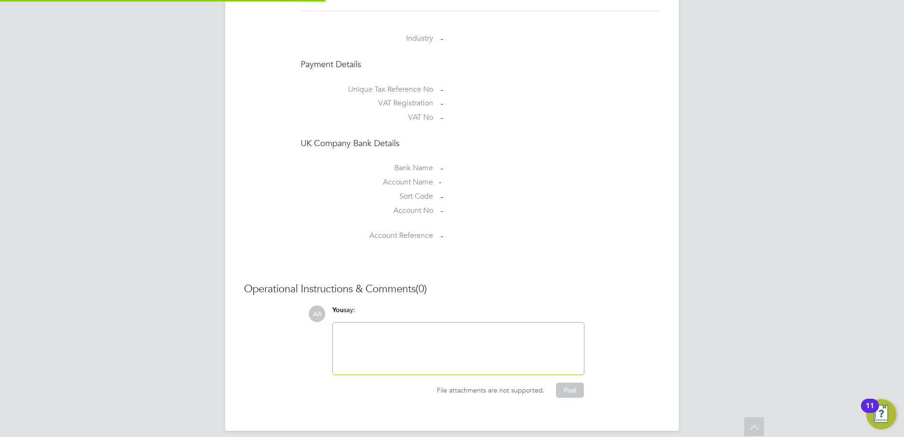
scroll to position [780, 0]
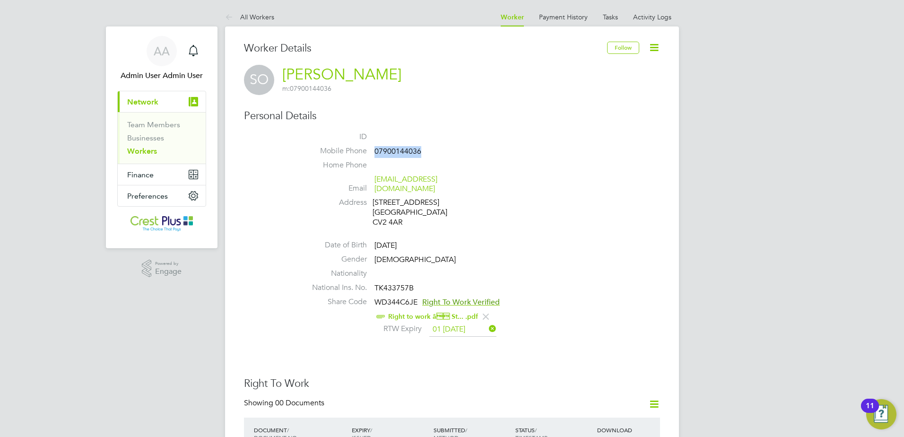
drag, startPoint x: 403, startPoint y: 149, endPoint x: 375, endPoint y: 150, distance: 27.4
click at [375, 150] on li "Mobile Phone [PHONE_NUMBER]" at bounding box center [480, 153] width 359 height 14
click at [494, 229] on ul "ID Mobile Phone [PHONE_NUMBER] Home Phone Email [EMAIL_ADDRESS][DOMAIN_NAME] Ad…" at bounding box center [480, 235] width 359 height 207
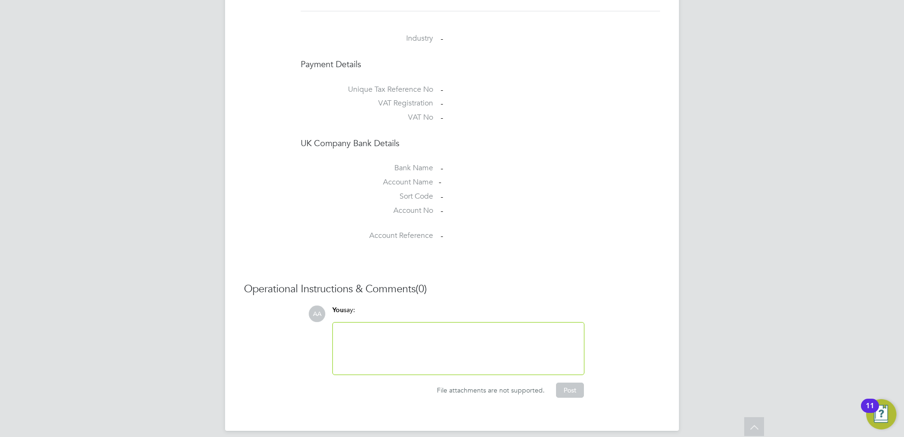
scroll to position [457, 0]
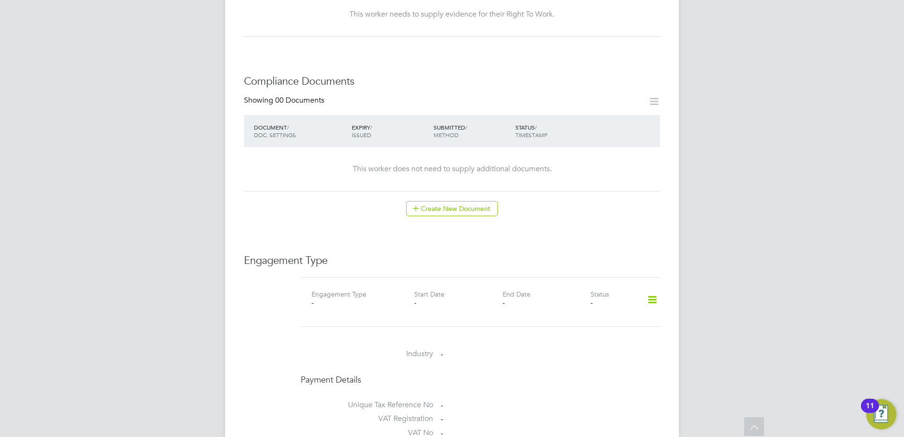
click at [650, 291] on icon at bounding box center [652, 300] width 17 height 22
click at [579, 333] on li "Add Engagement Type" at bounding box center [603, 330] width 107 height 13
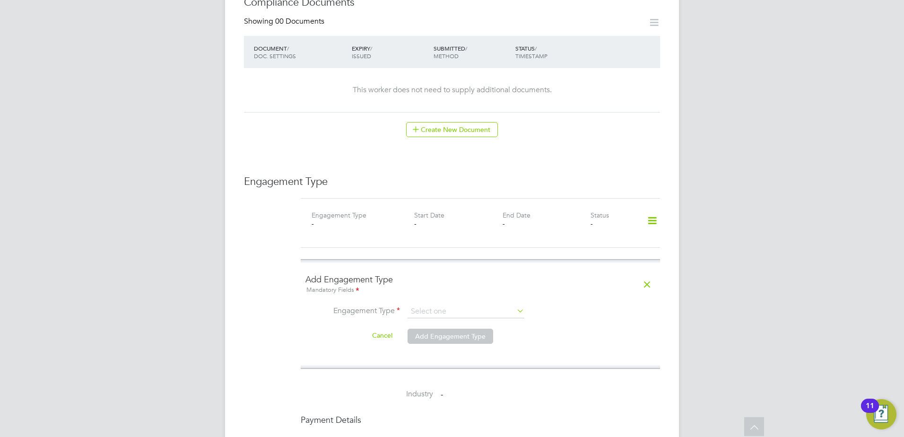
scroll to position [615, 0]
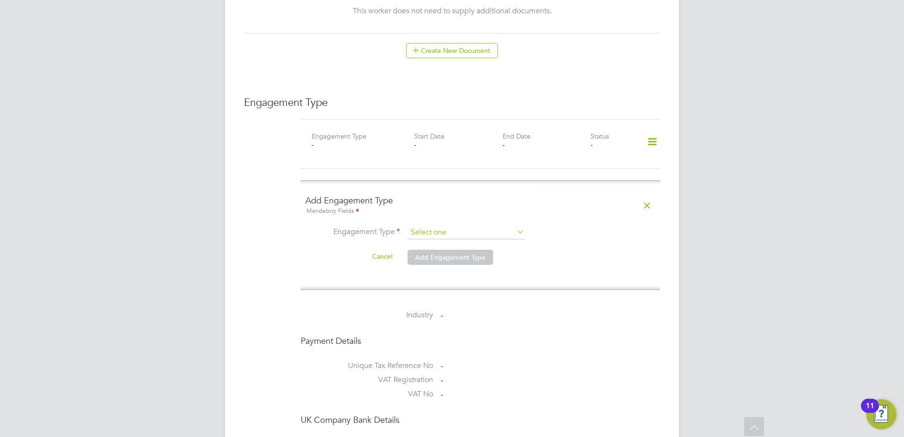
click at [452, 226] on input at bounding box center [466, 232] width 117 height 13
click at [438, 248] on li "PAYE Direct" at bounding box center [466, 251] width 118 height 14
type input "PAYE Direct"
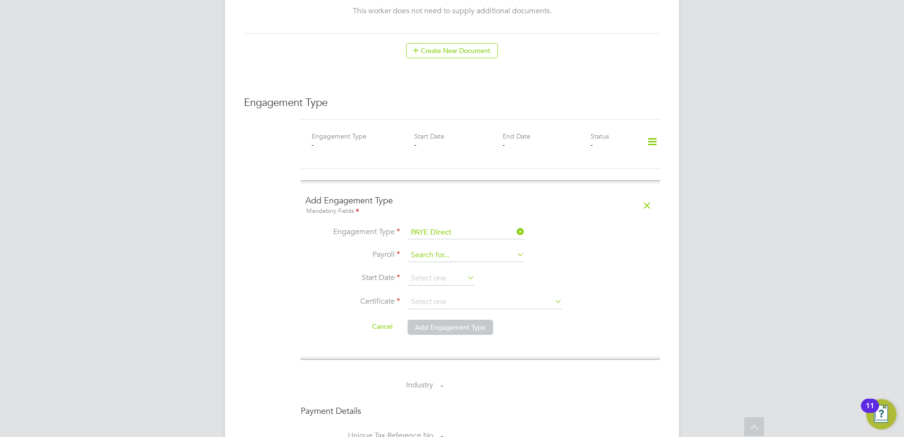
click at [443, 249] on input at bounding box center [466, 255] width 117 height 13
click at [441, 273] on li "PAYE Umbrella" at bounding box center [466, 273] width 118 height 14
type input "PAYE Umbrella"
click at [441, 271] on input at bounding box center [441, 278] width 67 height 14
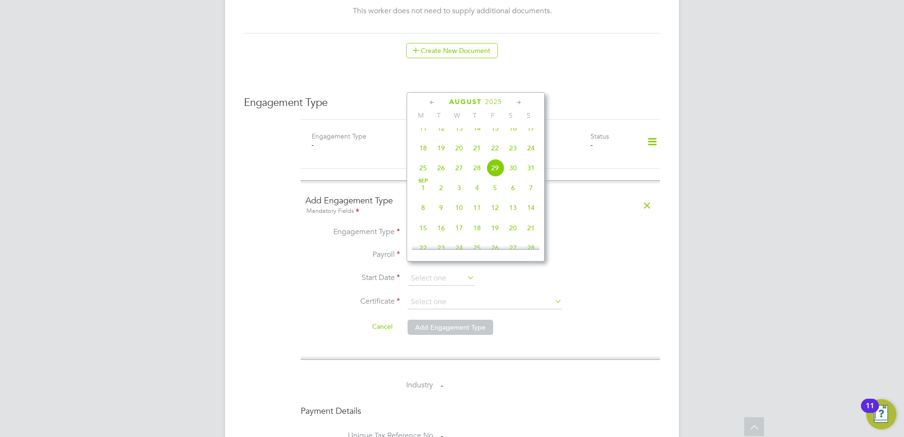
click at [441, 176] on span "26" at bounding box center [441, 168] width 18 height 18
type input "26 Aug 2025"
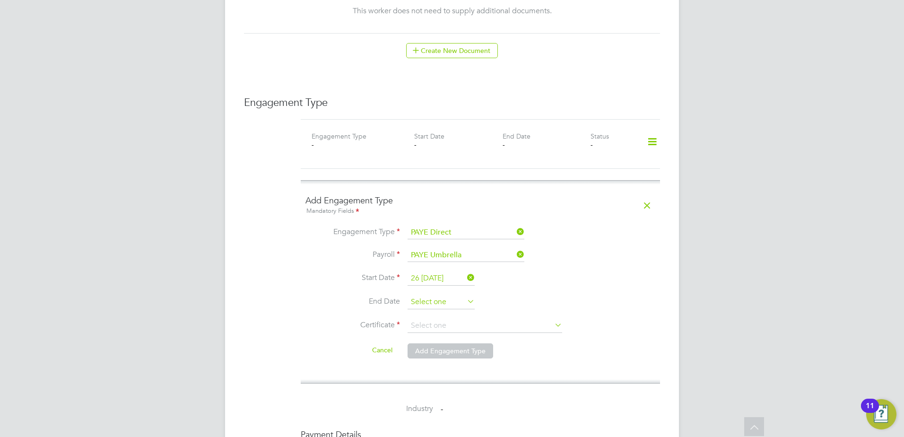
click at [430, 295] on input at bounding box center [441, 302] width 67 height 14
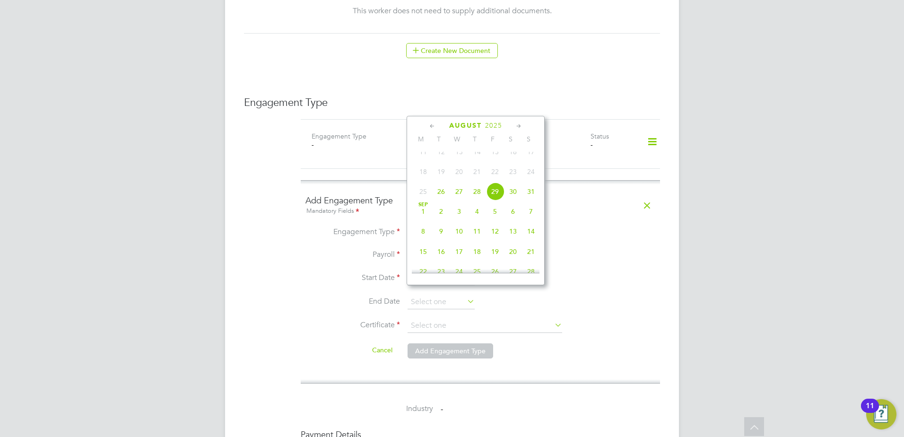
click at [343, 304] on li "End Date" at bounding box center [480, 307] width 350 height 24
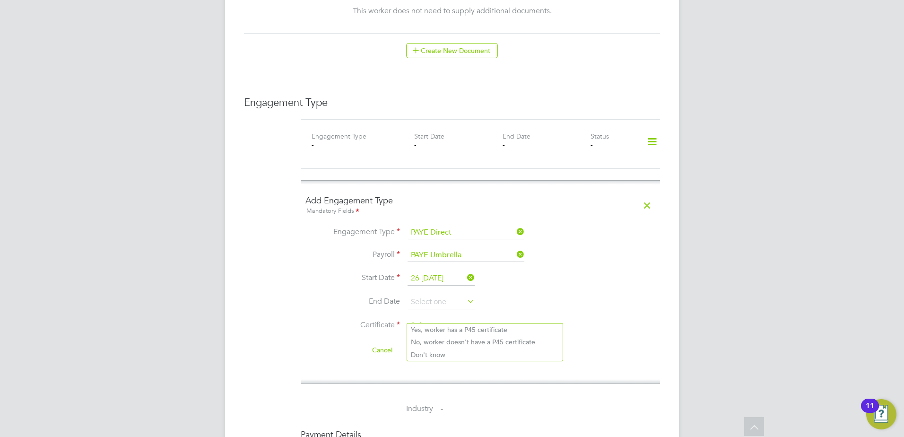
click at [423, 319] on input at bounding box center [485, 326] width 155 height 14
click at [430, 343] on li "No, worker doesn't have a P45 certificate" at bounding box center [485, 342] width 156 height 12
type input "No, worker doesn't have a P45 certificate"
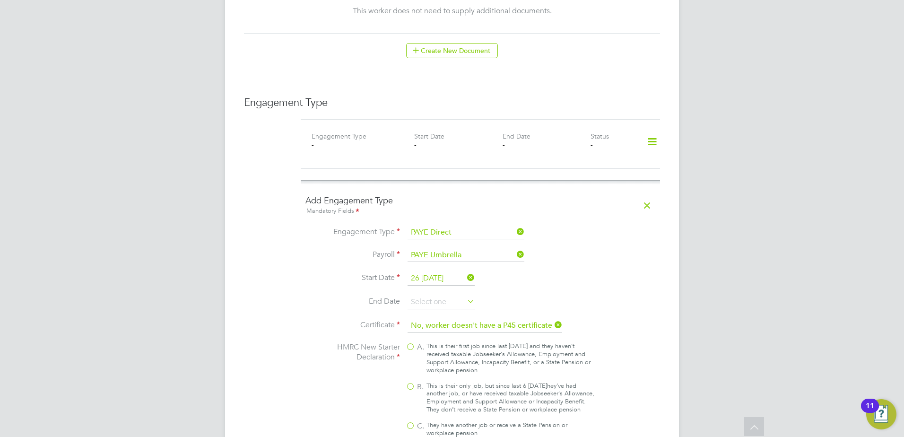
click at [413, 370] on div "A. This is their first job since last 6 April and they haven’t received taxable…" at bounding box center [500, 389] width 189 height 95
click at [406, 382] on label "B. This is their only job, but since last [DATE] they’ve had another job, or ha…" at bounding box center [500, 398] width 189 height 32
click at [0, 0] on input "B. This is their only job, but since last [DATE] they’ve had another job, or ha…" at bounding box center [0, 0] width 0 height 0
type input "1257L"
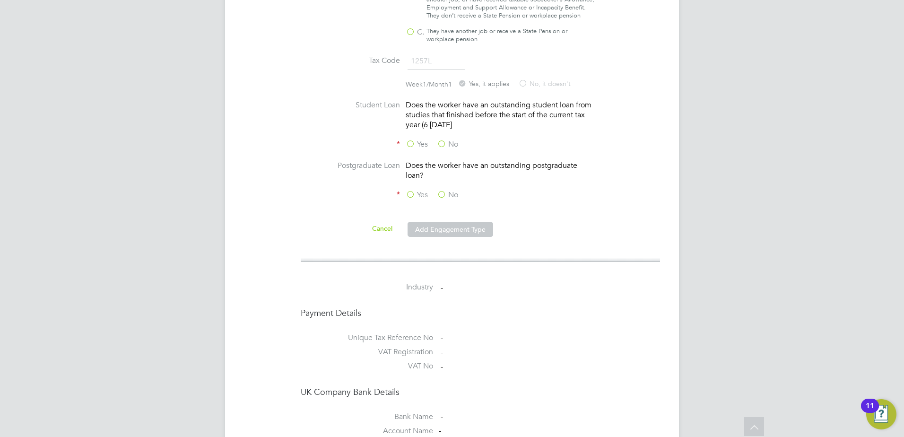
click at [440, 197] on label "No" at bounding box center [447, 195] width 21 height 10
click at [0, 0] on input "No" at bounding box center [0, 0] width 0 height 0
click at [445, 148] on div "Yes No" at bounding box center [477, 145] width 142 height 12
click at [442, 143] on label "No" at bounding box center [447, 144] width 21 height 10
click at [0, 0] on input "No" at bounding box center [0, 0] width 0 height 0
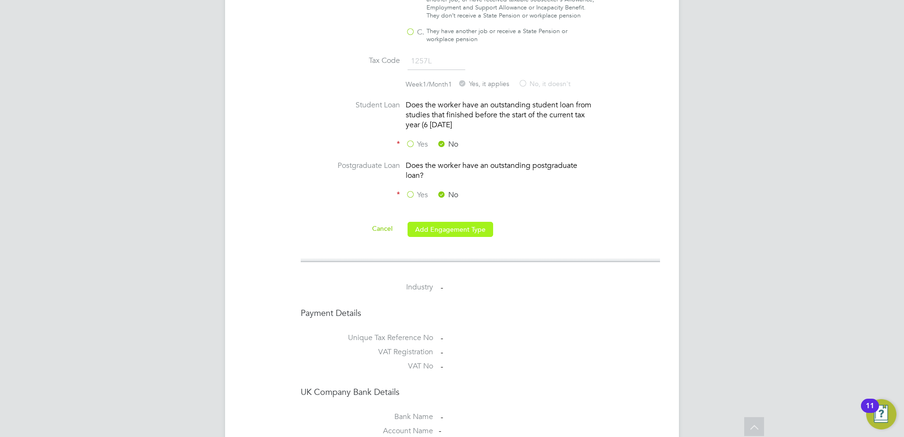
click at [450, 226] on button "Add Engagement Type" at bounding box center [451, 229] width 86 height 15
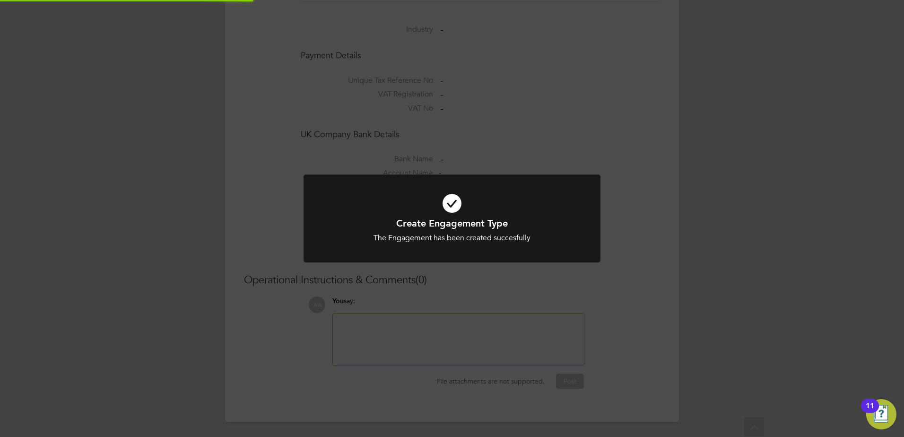
scroll to position [773, 0]
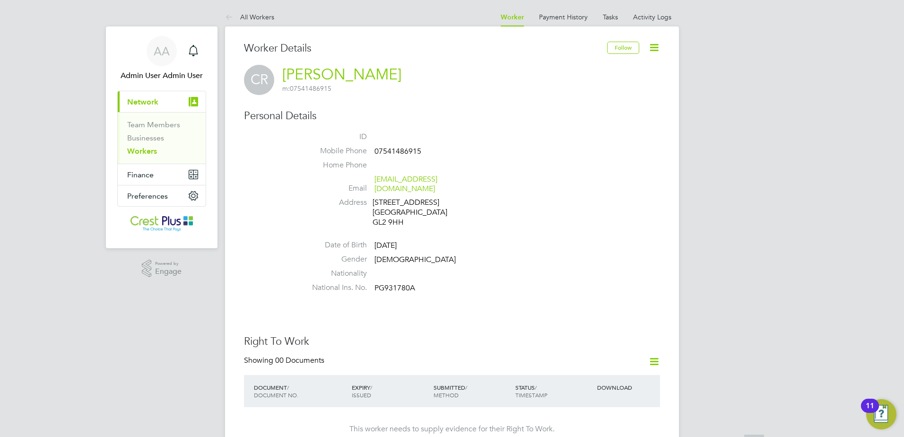
scroll to position [79, 0]
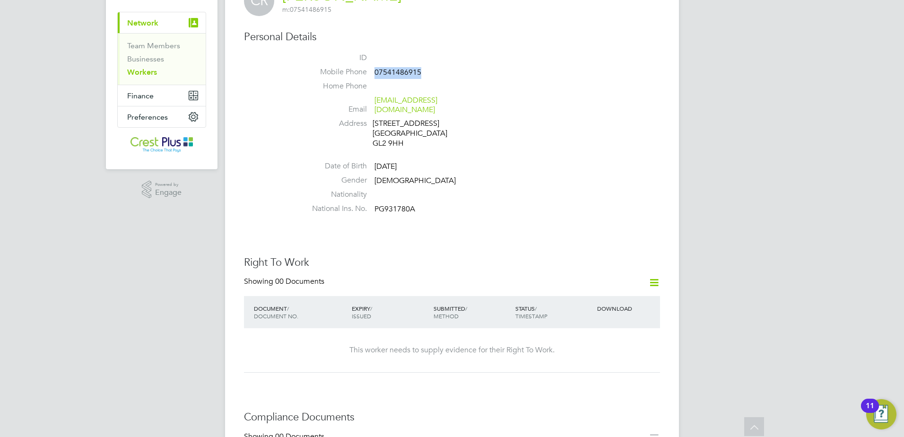
drag, startPoint x: 431, startPoint y: 75, endPoint x: 375, endPoint y: 70, distance: 56.5
click at [375, 70] on li "Mobile Phone [PHONE_NUMBER]" at bounding box center [480, 74] width 359 height 14
click at [571, 161] on li "Date of Birth [DEMOGRAPHIC_DATA]" at bounding box center [480, 168] width 359 height 14
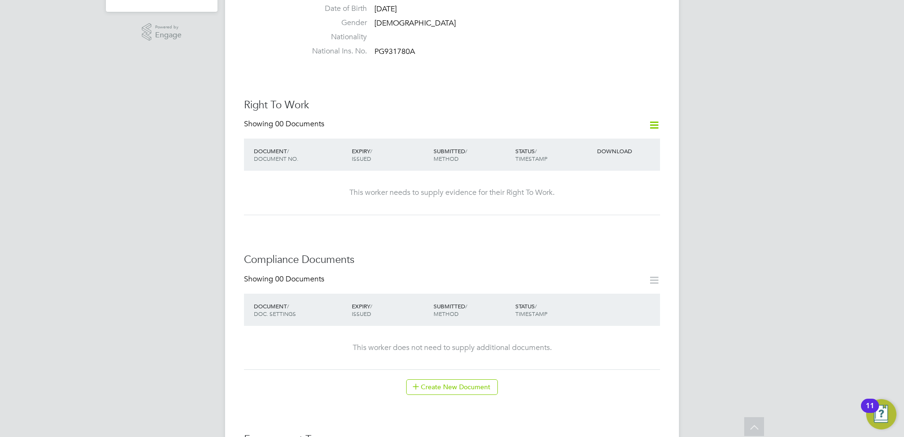
scroll to position [394, 0]
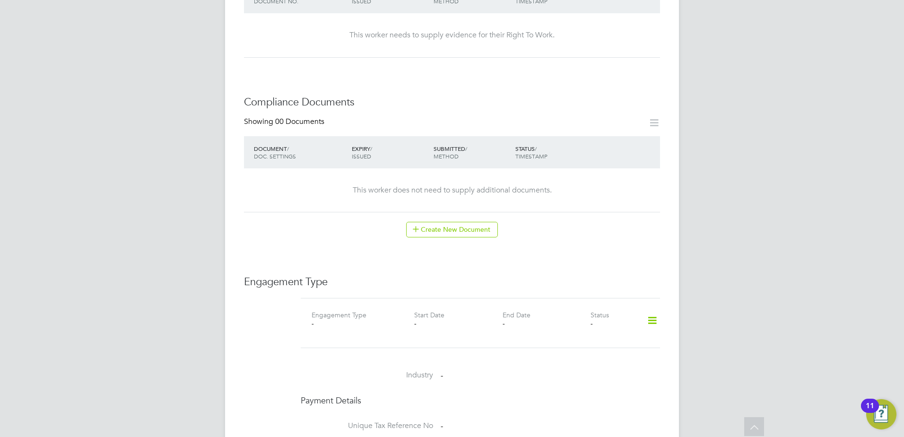
click at [643, 312] on div at bounding box center [649, 323] width 29 height 26
click at [653, 312] on icon at bounding box center [652, 321] width 17 height 22
click at [579, 352] on li "Add Engagement Type" at bounding box center [603, 351] width 107 height 13
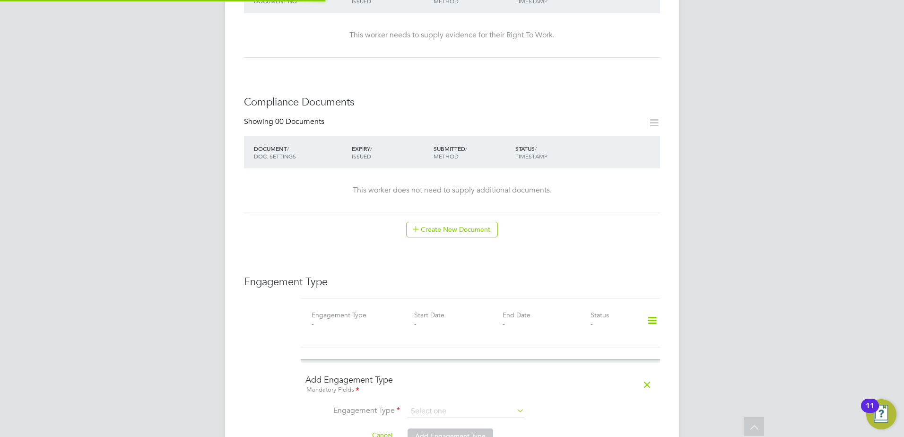
scroll to position [552, 0]
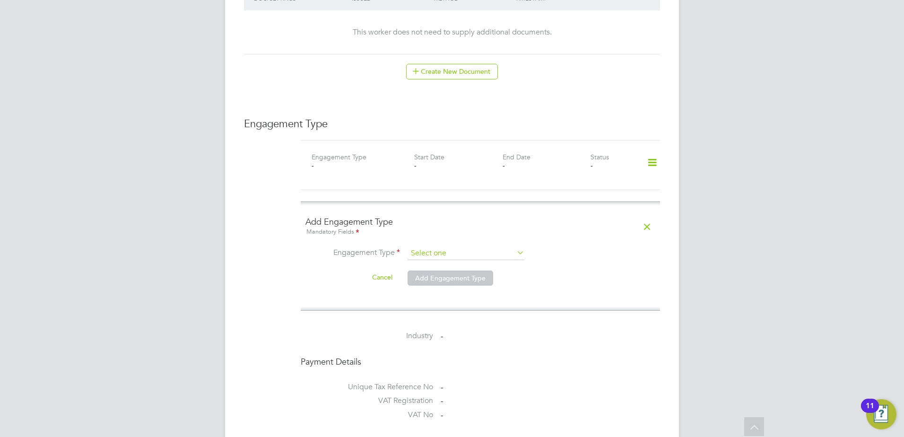
click at [445, 248] on input at bounding box center [466, 253] width 117 height 13
click at [449, 266] on li "PAYE Direct" at bounding box center [466, 271] width 118 height 14
type input "PAYE Direct"
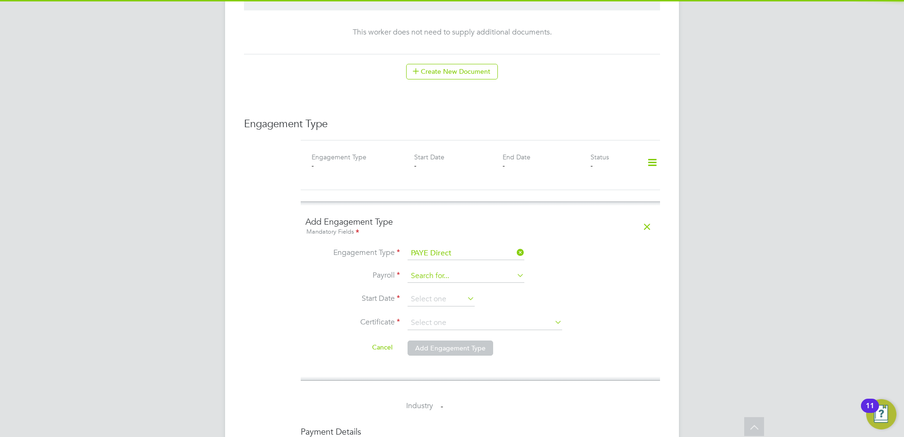
click at [427, 270] on input at bounding box center [466, 276] width 117 height 13
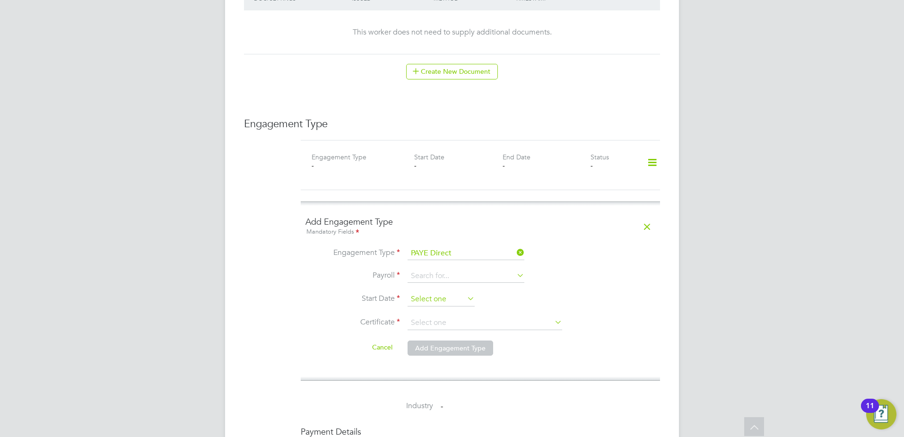
drag, startPoint x: 433, startPoint y: 278, endPoint x: 433, endPoint y: 287, distance: 9.5
click at [433, 287] on div "All Workers Worker Payment History Tasks Activity Logs Worker Payment History T…" at bounding box center [452, 127] width 454 height 1342
click at [443, 270] on input at bounding box center [466, 276] width 117 height 13
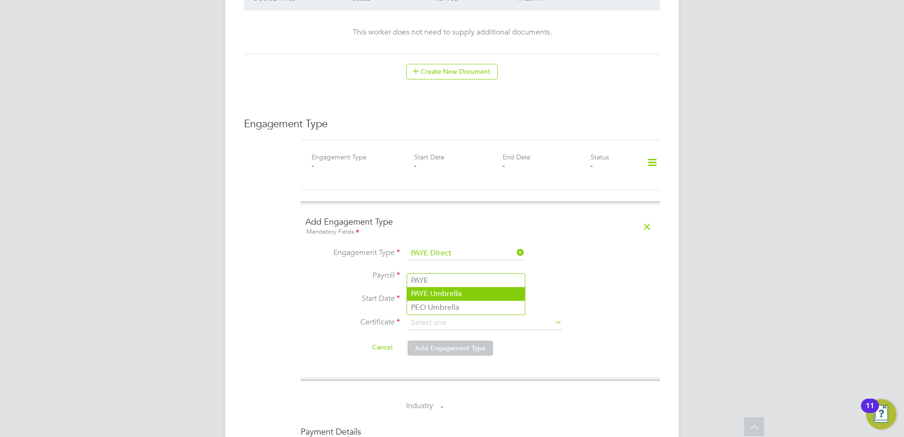
click at [444, 295] on li "PAYE Umbrella" at bounding box center [466, 294] width 118 height 14
type input "PAYE Umbrella"
click at [441, 292] on input at bounding box center [441, 299] width 67 height 14
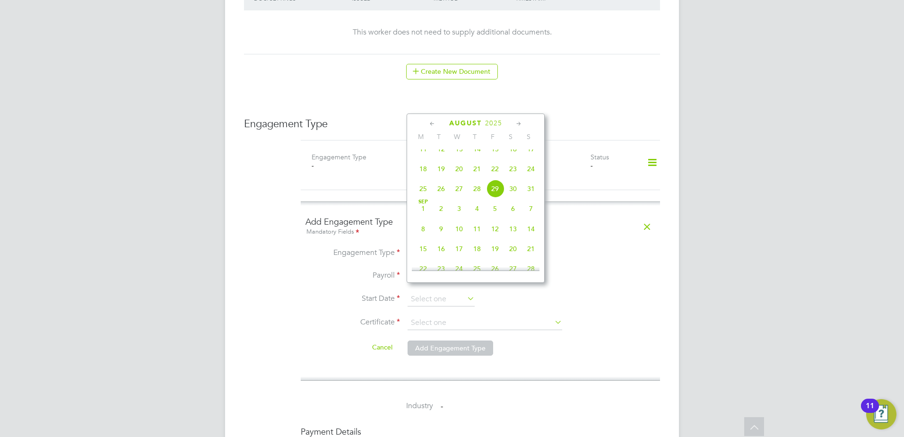
click at [478, 177] on span "21" at bounding box center [477, 169] width 18 height 18
type input "21 Aug 2025"
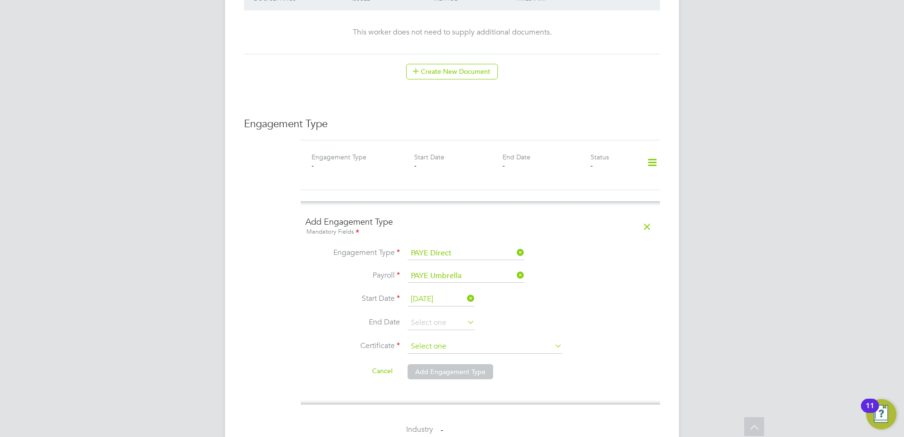
click at [427, 340] on input at bounding box center [485, 347] width 155 height 14
click at [427, 362] on li "No, worker doesn't have a P45 certificate" at bounding box center [485, 363] width 156 height 12
type input "No, worker doesn't have a P45 certificate"
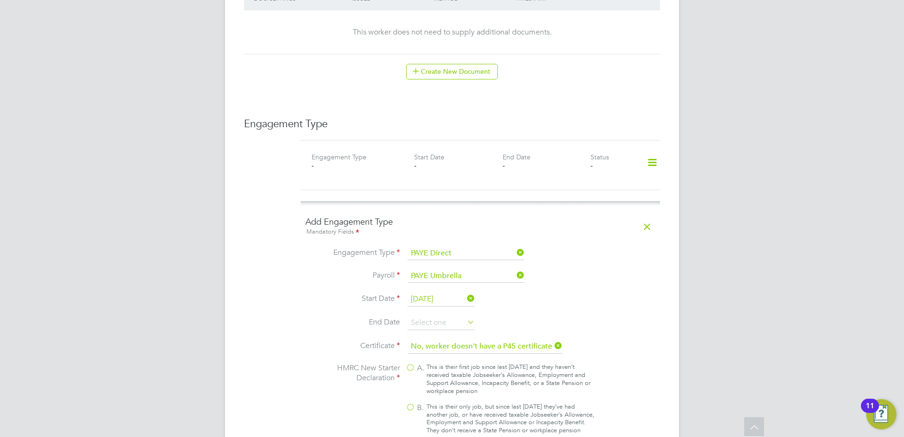
scroll to position [788, 0]
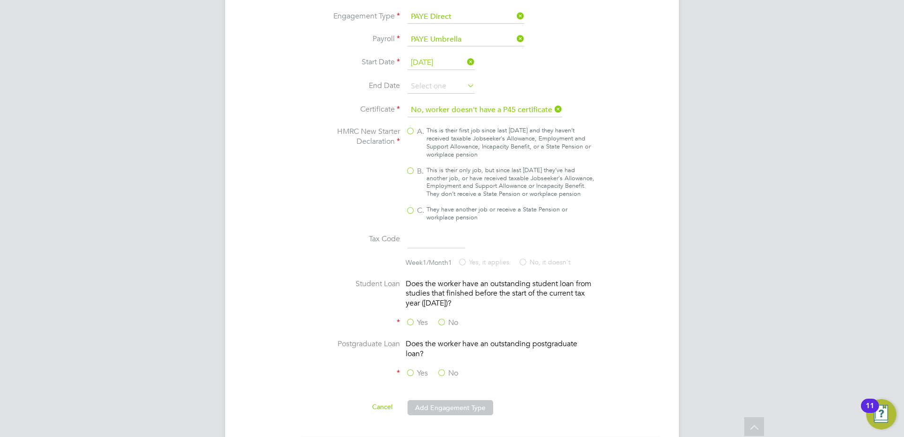
click at [416, 166] on label "B. This is their only job, but since last [DATE] they’ve had another job, or ha…" at bounding box center [500, 182] width 189 height 32
click at [0, 0] on input "B. This is their only job, but since last [DATE] they’ve had another job, or ha…" at bounding box center [0, 0] width 0 height 0
type input "1257L"
click at [438, 320] on label "No" at bounding box center [447, 323] width 21 height 10
click at [0, 0] on input "No" at bounding box center [0, 0] width 0 height 0
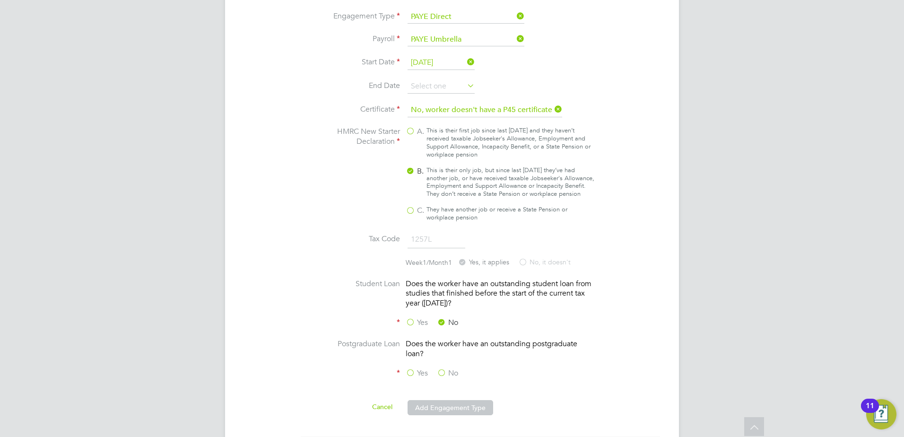
click at [439, 370] on label "No" at bounding box center [447, 373] width 21 height 10
click at [0, 0] on input "No" at bounding box center [0, 0] width 0 height 0
click at [447, 400] on button "Add Engagement Type" at bounding box center [451, 407] width 86 height 15
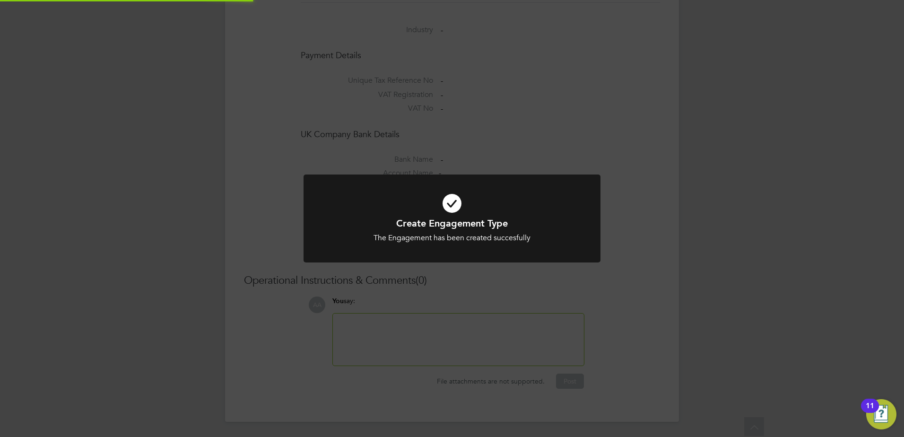
scroll to position [730, 0]
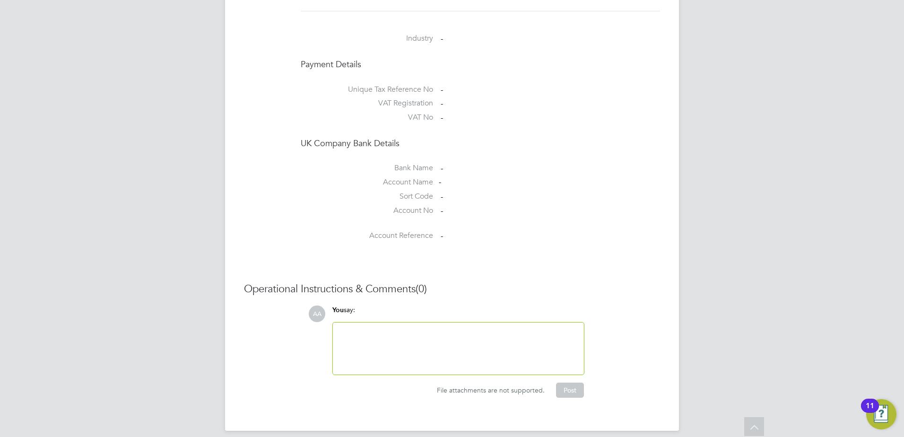
scroll to position [504, 0]
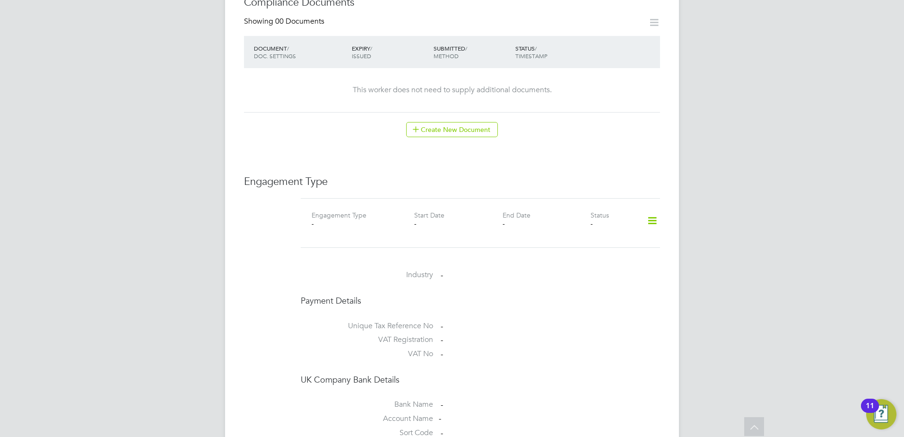
click at [654, 210] on icon at bounding box center [652, 221] width 17 height 22
click at [586, 254] on li "Add Engagement Type" at bounding box center [603, 251] width 107 height 13
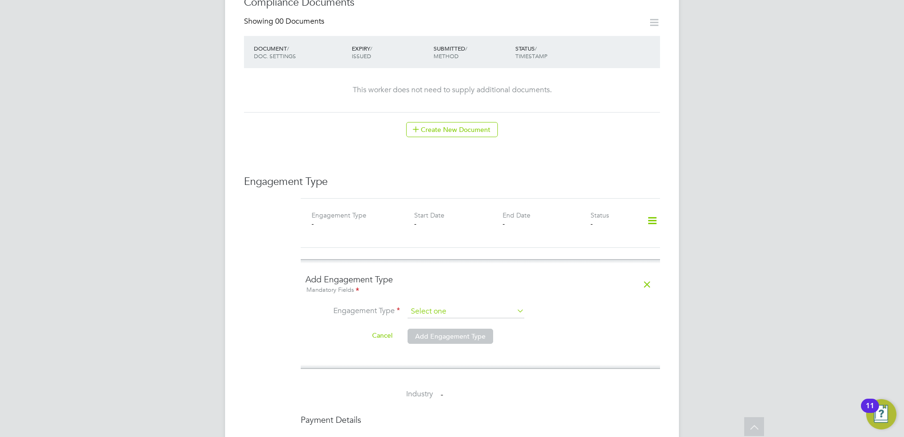
click at [448, 305] on input at bounding box center [466, 311] width 117 height 13
click at [448, 331] on li "PAYE Direct" at bounding box center [466, 329] width 118 height 14
type input "PAYE Direct"
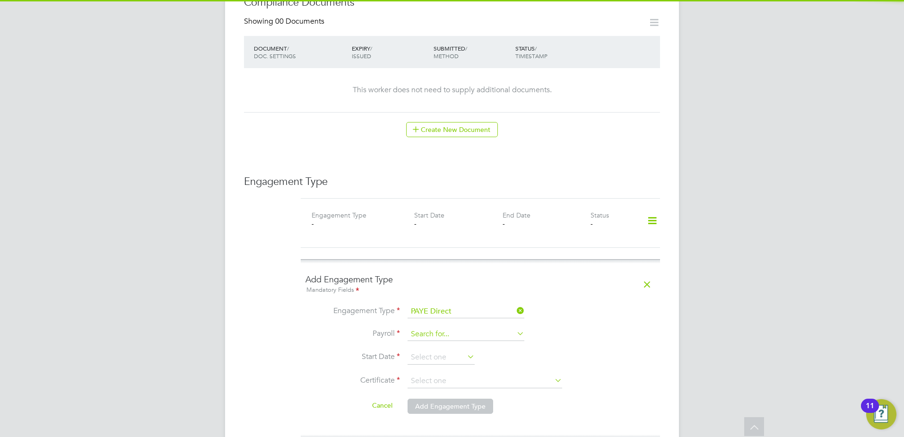
click at [436, 328] on input at bounding box center [466, 334] width 117 height 13
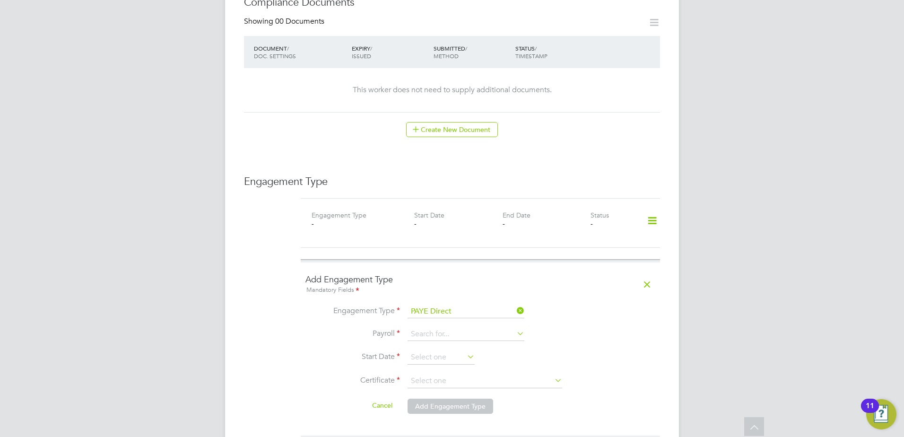
click at [444, 346] on li "PAYE Umbrella" at bounding box center [466, 352] width 118 height 14
type input "PAYE Umbrella"
click at [444, 350] on input at bounding box center [441, 357] width 67 height 14
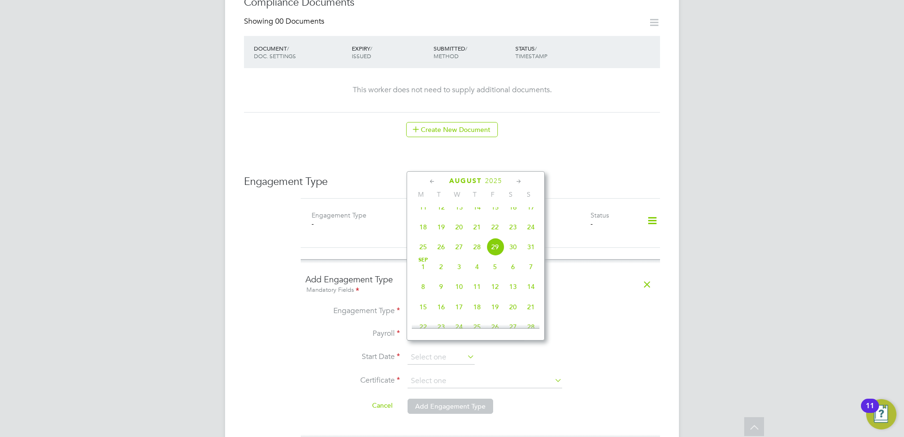
click at [443, 235] on span "19" at bounding box center [441, 227] width 18 height 18
type input "[DATE]"
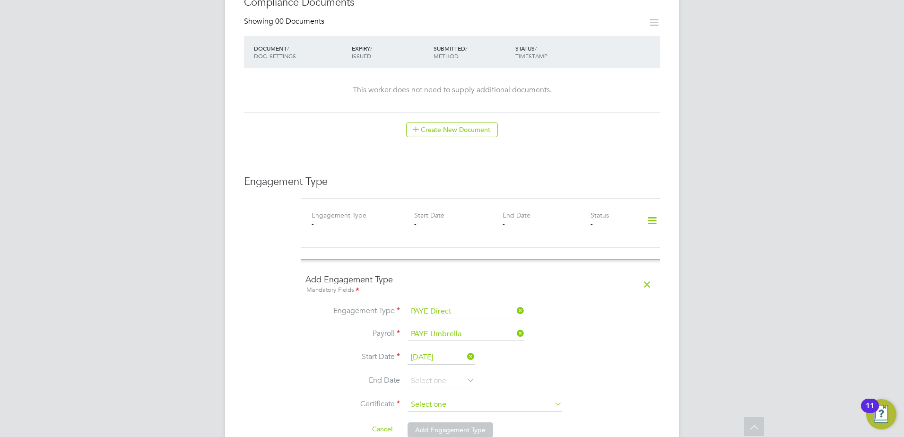
click at [434, 398] on input at bounding box center [485, 405] width 155 height 14
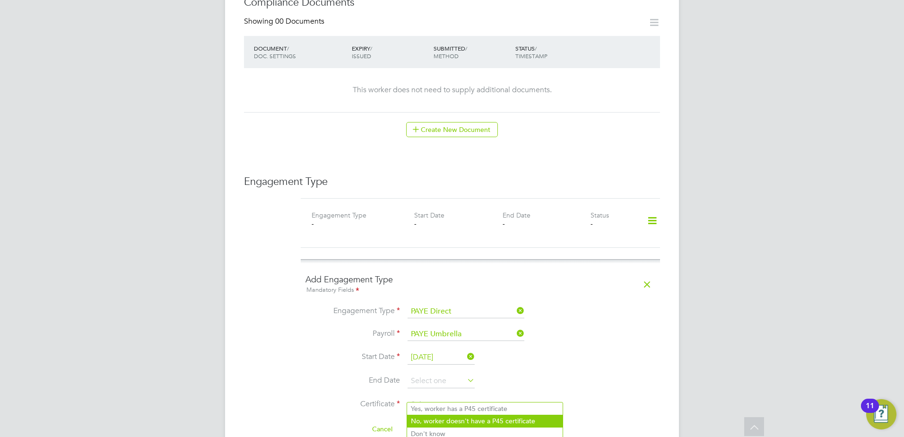
click at [450, 423] on li "No, worker doesn't have a P45 certificate" at bounding box center [485, 421] width 156 height 12
type input "No, worker doesn't have a P45 certificate"
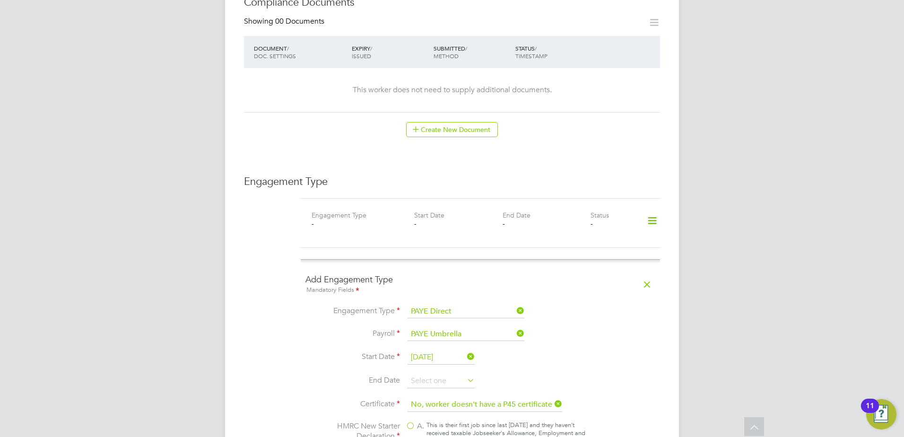
scroll to position [819, 0]
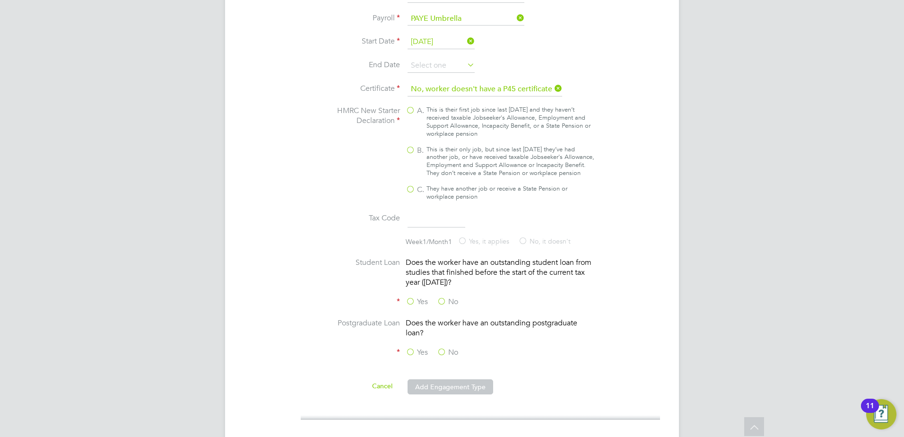
click at [418, 146] on span "B." at bounding box center [420, 151] width 7 height 10
click at [0, 0] on input "B. This is their only job, but since last [DATE] they’ve had another job, or ha…" at bounding box center [0, 0] width 0 height 0
type input "1257L"
click at [436, 298] on div "Yes No" at bounding box center [477, 303] width 142 height 12
click at [444, 299] on label "No" at bounding box center [447, 302] width 21 height 10
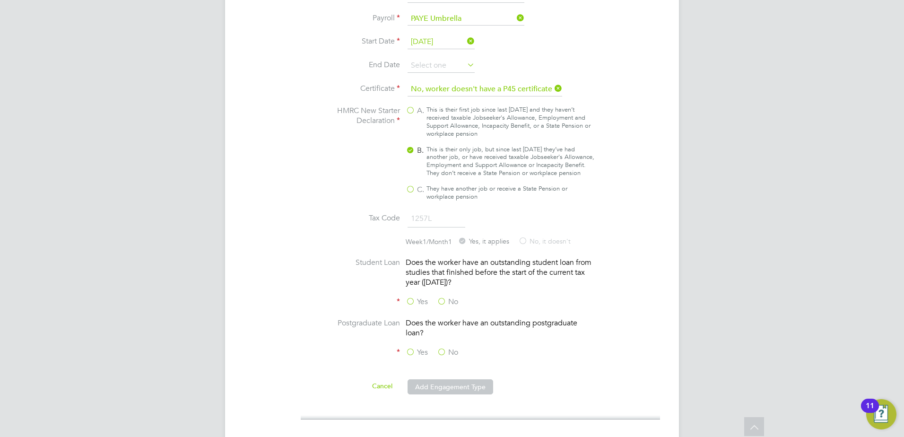
click at [0, 0] on input "No" at bounding box center [0, 0] width 0 height 0
click at [444, 352] on label "No" at bounding box center [447, 353] width 21 height 10
click at [0, 0] on input "No" at bounding box center [0, 0] width 0 height 0
click at [446, 386] on button "Add Engagement Type" at bounding box center [451, 386] width 86 height 15
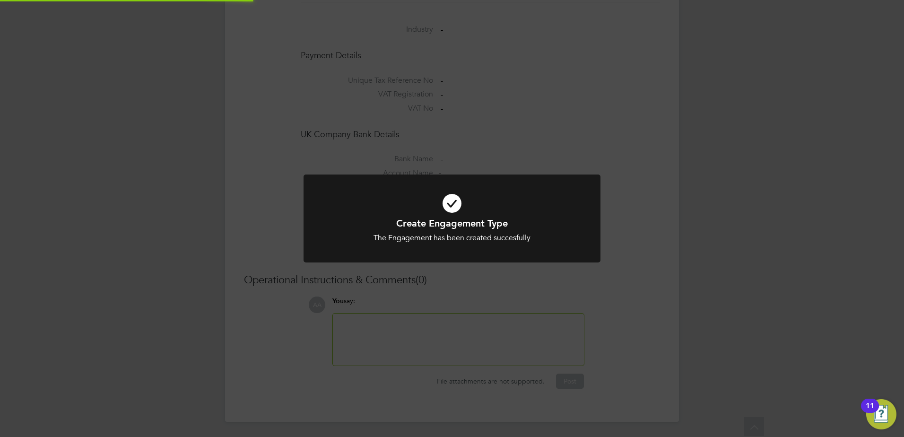
scroll to position [740, 0]
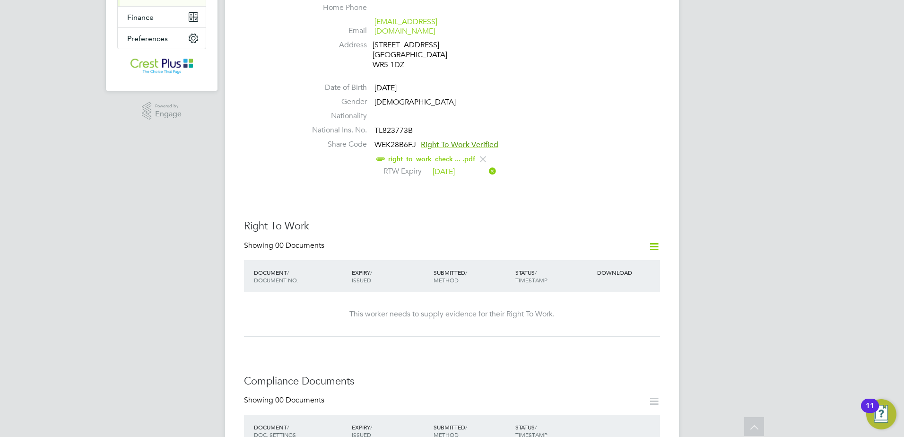
scroll to position [79, 0]
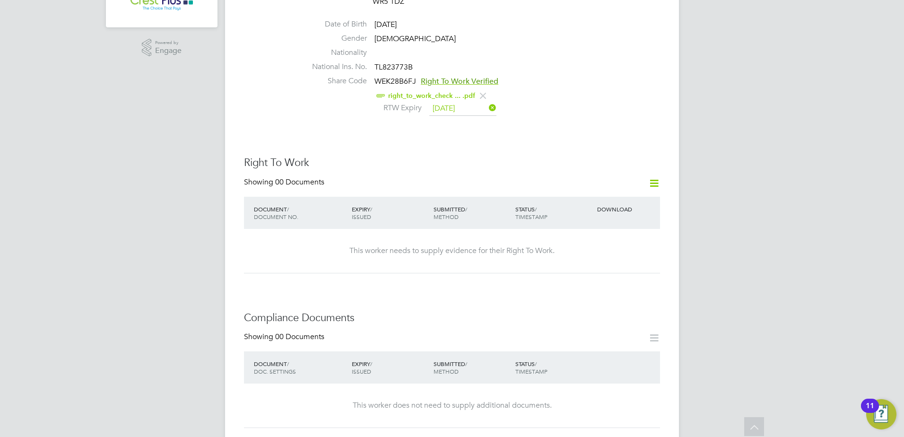
scroll to position [379, 0]
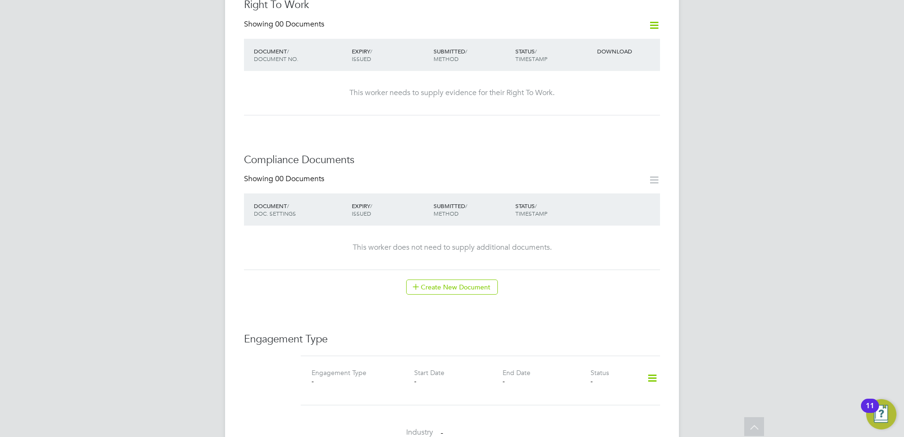
click at [652, 367] on icon at bounding box center [652, 378] width 17 height 22
click at [586, 409] on li "Add Engagement Type" at bounding box center [603, 409] width 107 height 13
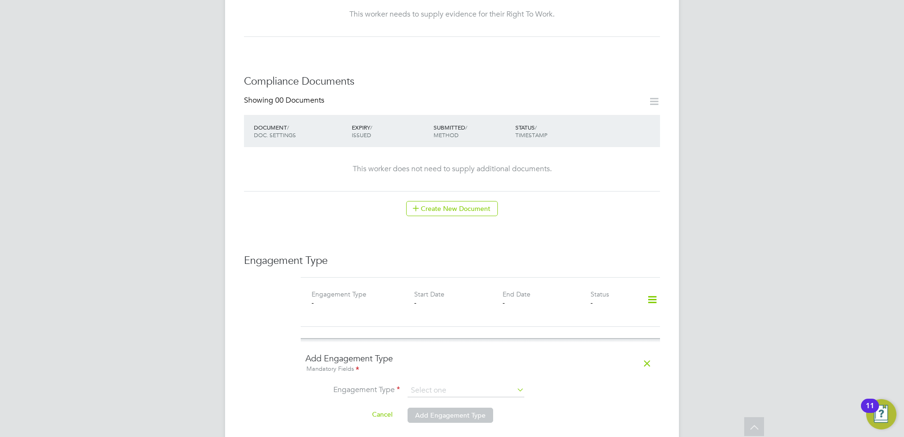
scroll to position [536, 0]
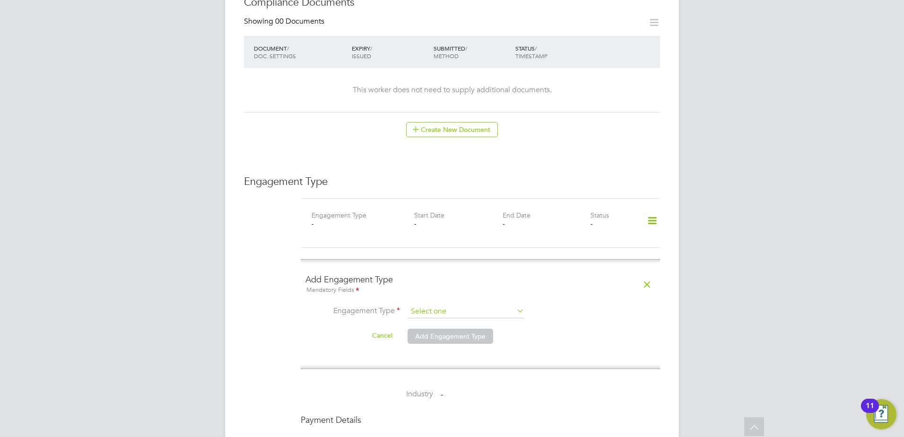
click at [466, 305] on input at bounding box center [466, 311] width 117 height 13
click at [448, 326] on li "PAYE Direct" at bounding box center [466, 329] width 118 height 14
type input "PAYE Direct"
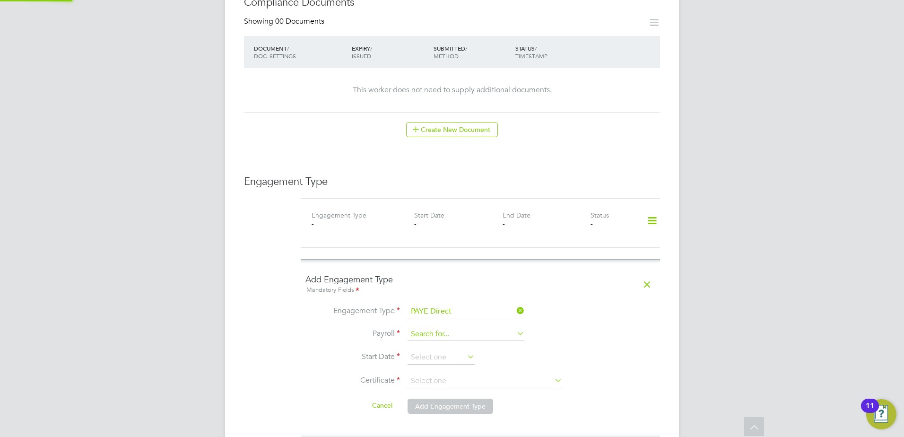
click at [452, 328] on input at bounding box center [466, 334] width 117 height 13
click at [449, 353] on li "PAYE Umbrella" at bounding box center [466, 352] width 118 height 14
type input "PAYE Umbrella"
click at [450, 350] on input at bounding box center [441, 357] width 67 height 14
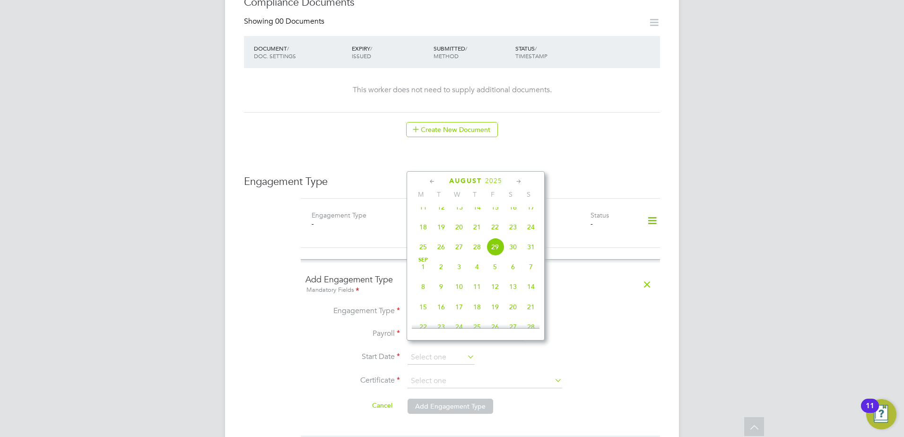
click at [429, 235] on span "18" at bounding box center [423, 227] width 18 height 18
type input "18 Aug 2025"
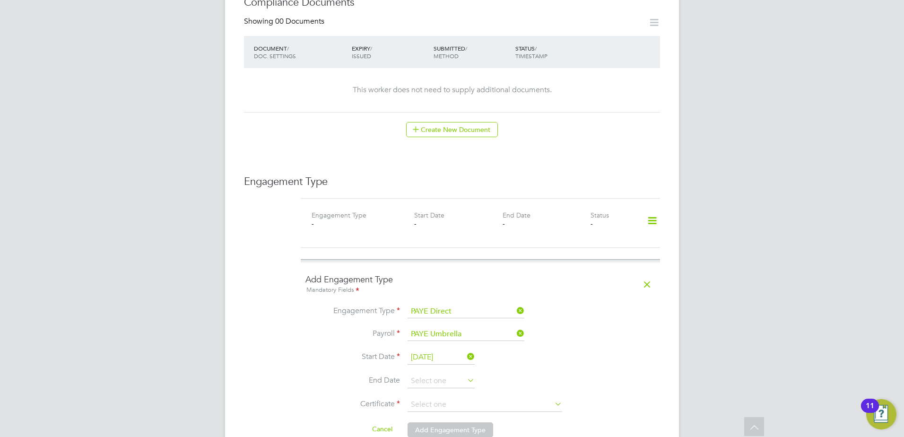
scroll to position [694, 0]
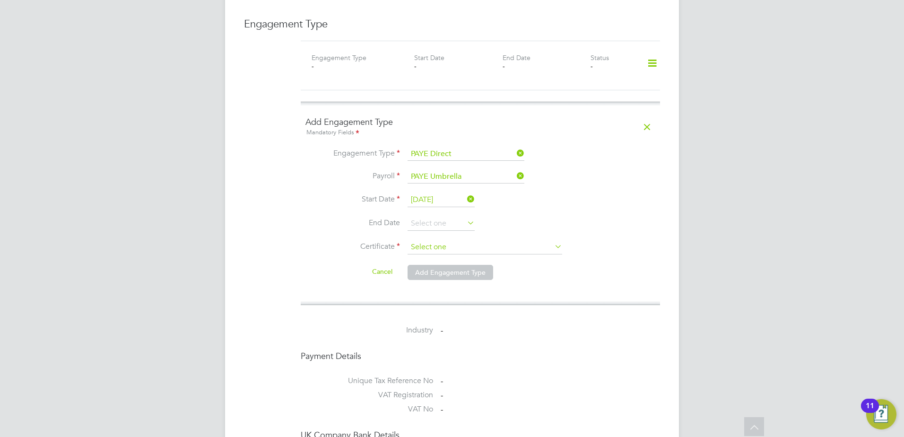
click at [447, 243] on input at bounding box center [485, 247] width 155 height 14
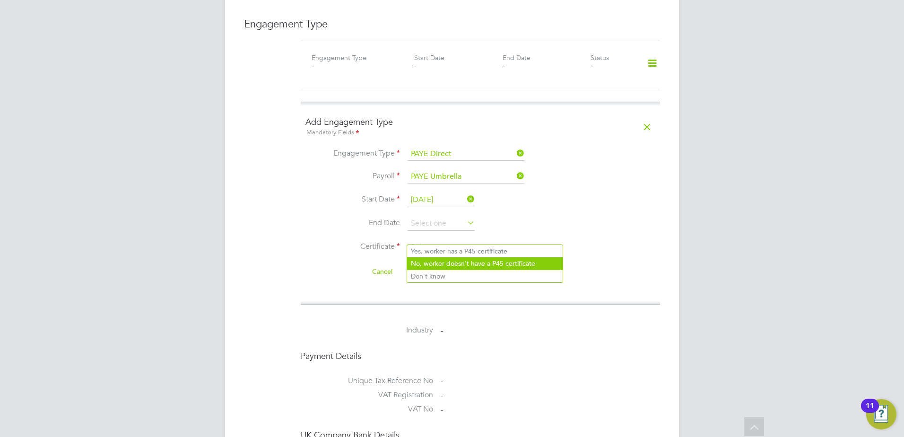
click at [441, 261] on li "No, worker doesn't have a P45 certificate" at bounding box center [485, 263] width 156 height 12
type input "No, worker doesn't have a P45 certificate"
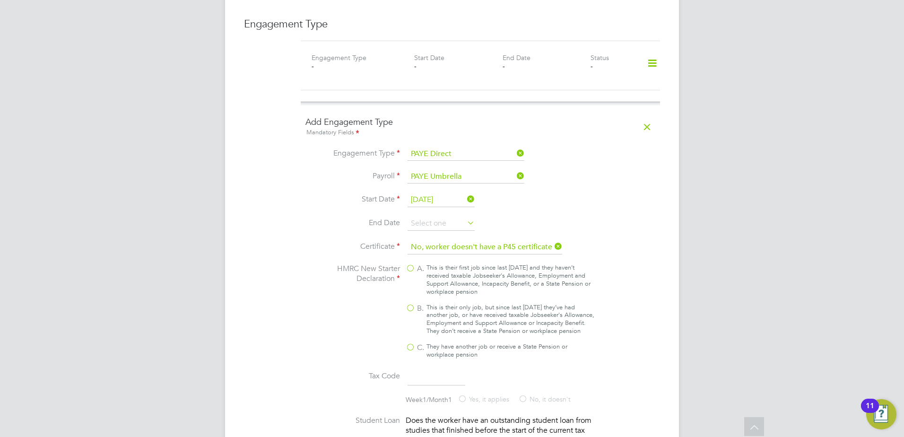
click at [429, 304] on div "This is their only job, but since last 6 April they’ve had another job, or have…" at bounding box center [511, 320] width 168 height 32
click at [0, 0] on input "B. This is their only job, but since last 6 April they’ve had another job, or h…" at bounding box center [0, 0] width 0 height 0
type input "1257L"
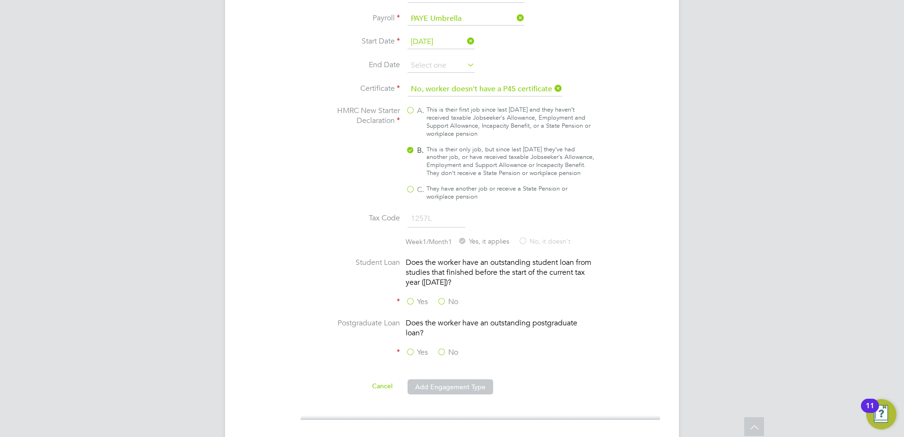
click at [440, 299] on label "No" at bounding box center [447, 302] width 21 height 10
click at [0, 0] on input "No" at bounding box center [0, 0] width 0 height 0
click at [441, 348] on label "No" at bounding box center [447, 353] width 21 height 10
click at [0, 0] on input "No" at bounding box center [0, 0] width 0 height 0
click at [438, 378] on ul "Engagement Type PAYE Direct Payroll PAYE Umbrella Start Date 18 Aug 2025 End Da…" at bounding box center [480, 197] width 350 height 415
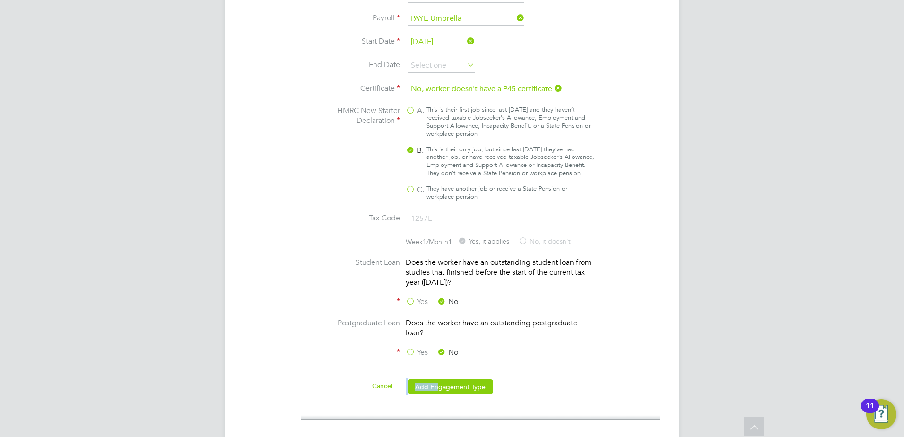
drag, startPoint x: 438, startPoint y: 378, endPoint x: 440, endPoint y: 383, distance: 5.1
click at [440, 383] on button "Add Engagement Type" at bounding box center [451, 386] width 86 height 15
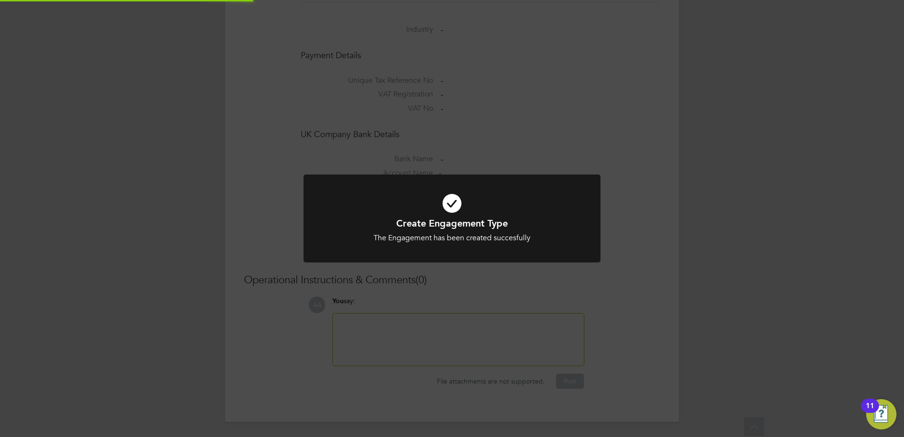
scroll to position [773, 0]
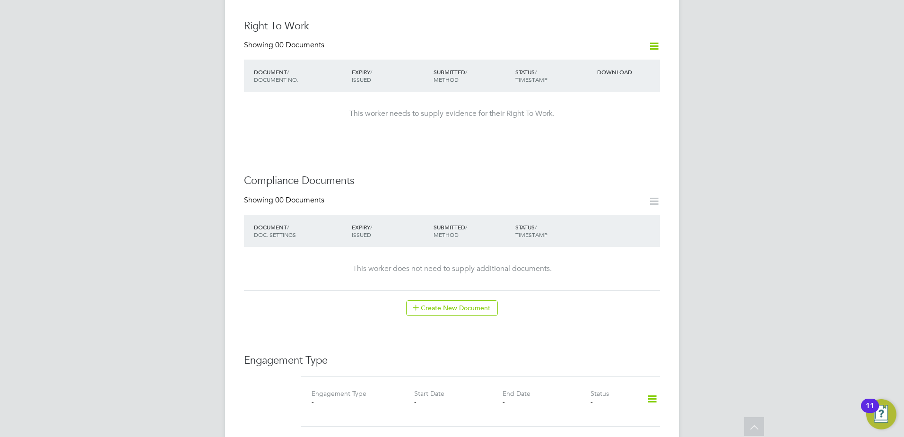
scroll to position [394, 0]
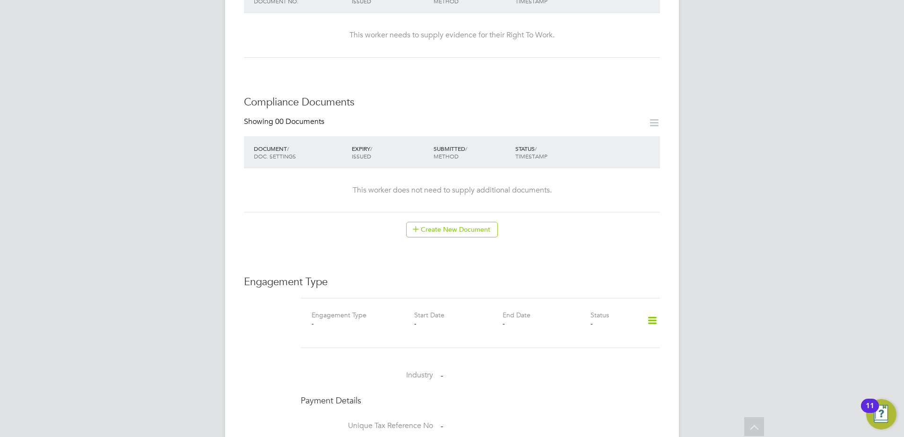
click at [646, 314] on icon at bounding box center [652, 321] width 17 height 22
click at [572, 354] on li "Add Engagement Type" at bounding box center [603, 351] width 107 height 13
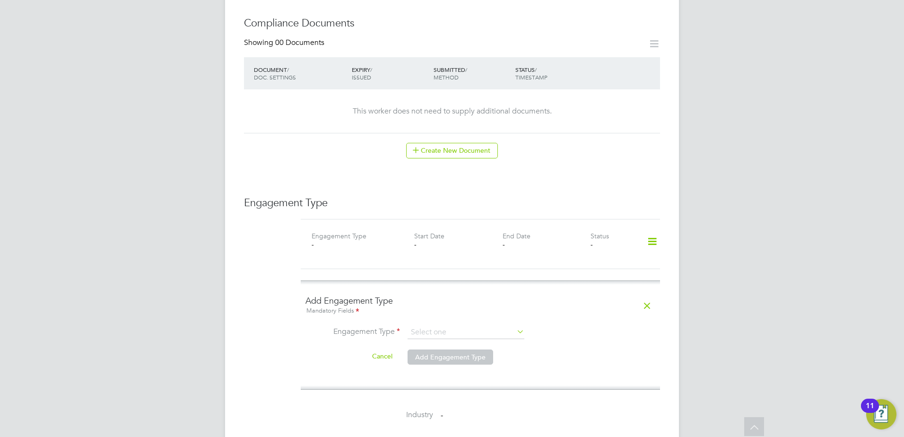
scroll to position [552, 0]
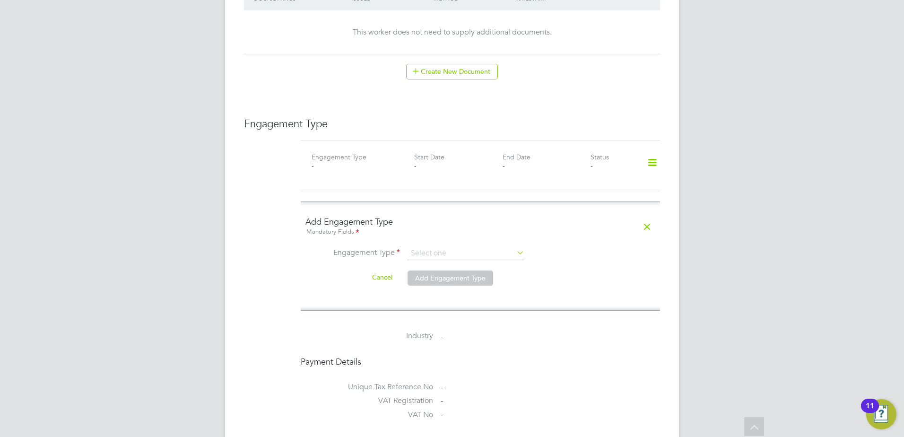
click at [458, 253] on li "Engagement Type" at bounding box center [480, 258] width 350 height 23
click at [461, 247] on input at bounding box center [466, 253] width 117 height 13
click at [460, 271] on li "PAYE Direct" at bounding box center [466, 271] width 118 height 14
type input "PAYE Direct"
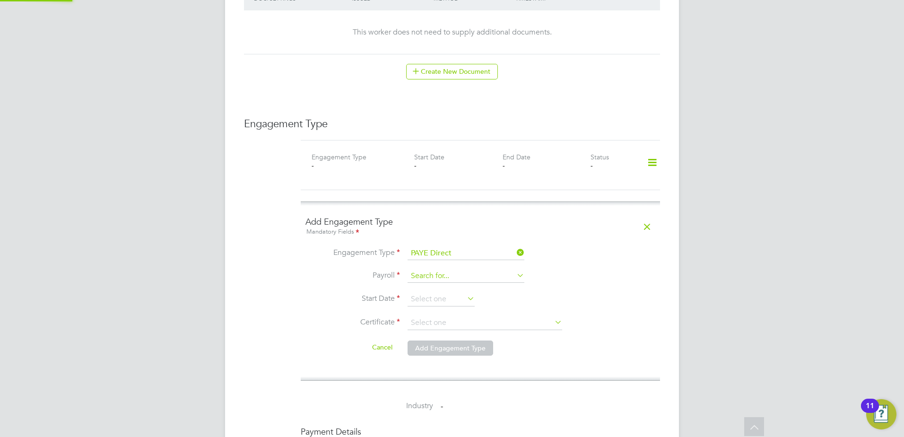
click at [451, 271] on input at bounding box center [466, 276] width 117 height 13
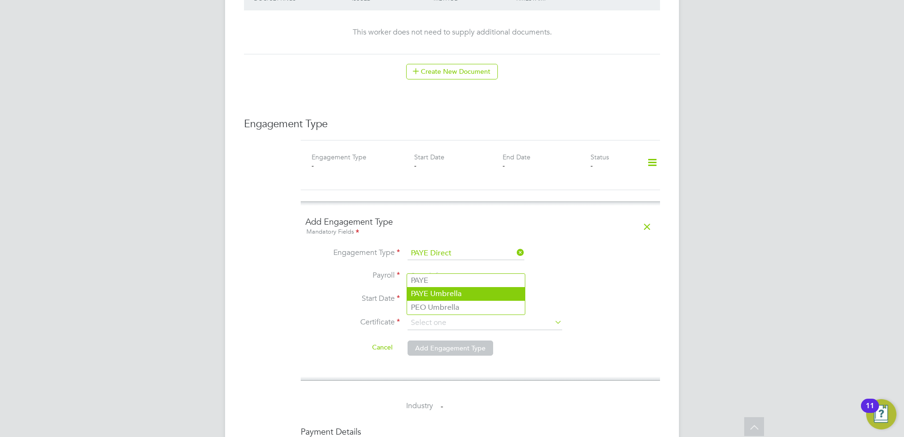
click at [449, 299] on li "PAYE Umbrella" at bounding box center [466, 294] width 118 height 14
type input "PAYE Umbrella"
click at [449, 292] on input at bounding box center [441, 299] width 67 height 14
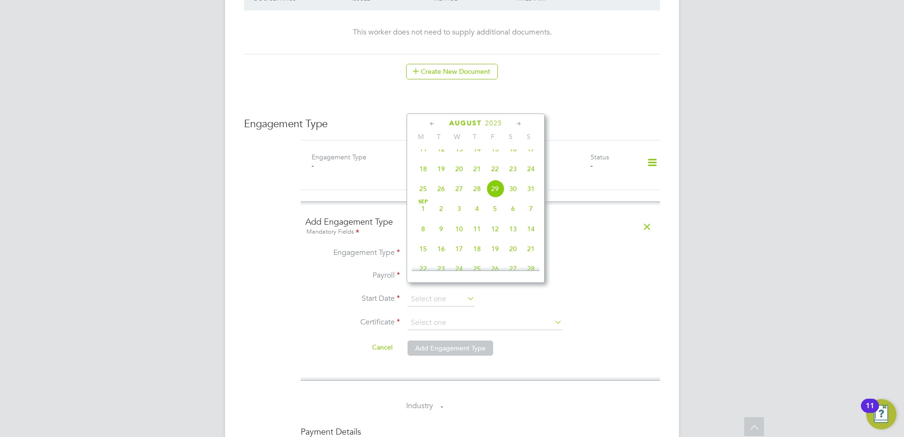
click at [425, 175] on span "18" at bounding box center [423, 169] width 18 height 18
type input "18 Aug 2025"
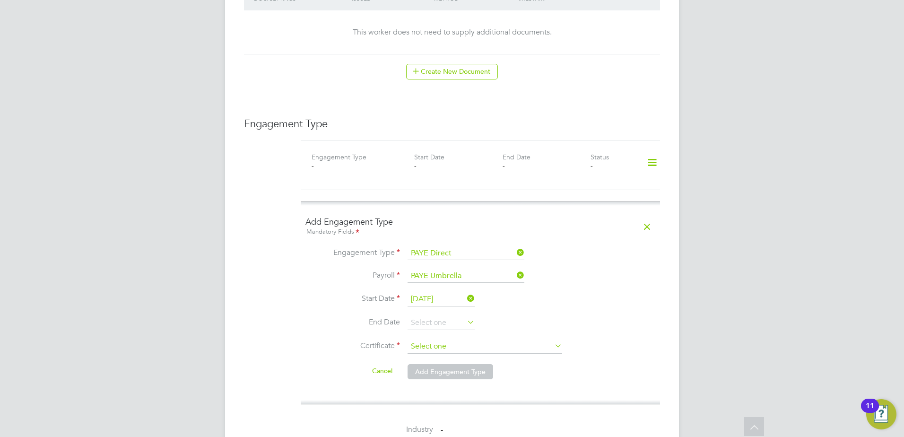
click at [425, 340] on input at bounding box center [485, 347] width 155 height 14
click at [422, 362] on li "No, worker doesn't have a P45 certificate" at bounding box center [485, 363] width 156 height 12
type input "No, worker doesn't have a P45 certificate"
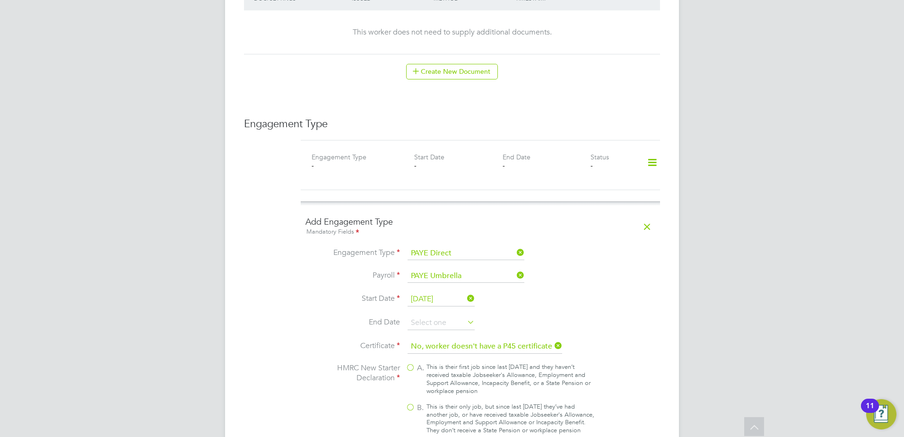
click at [417, 403] on label "B. This is their only job, but since last 6 April they’ve had another job, or h…" at bounding box center [500, 419] width 189 height 32
click at [0, 0] on input "B. This is their only job, but since last 6 April they’ve had another job, or h…" at bounding box center [0, 0] width 0 height 0
type input "1257L"
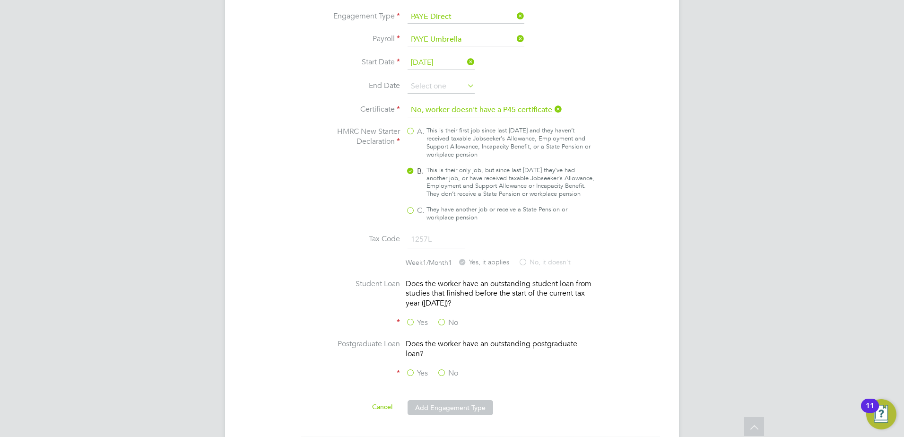
click at [438, 320] on label "No" at bounding box center [447, 323] width 21 height 10
click at [0, 0] on input "No" at bounding box center [0, 0] width 0 height 0
click at [442, 368] on label "No" at bounding box center [447, 373] width 21 height 10
click at [0, 0] on input "No" at bounding box center [0, 0] width 0 height 0
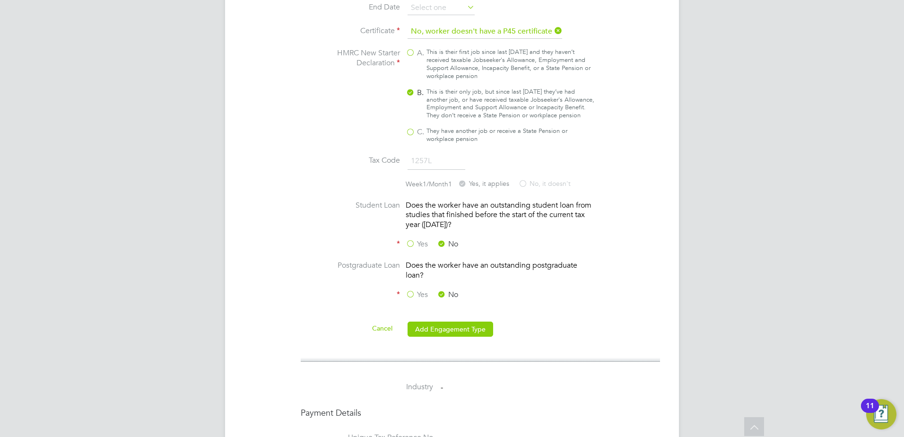
scroll to position [946, 0]
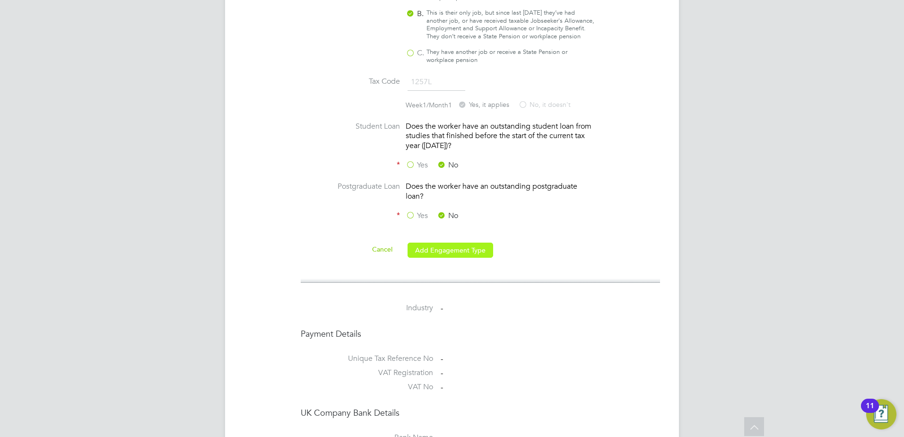
click at [445, 249] on button "Add Engagement Type" at bounding box center [451, 250] width 86 height 15
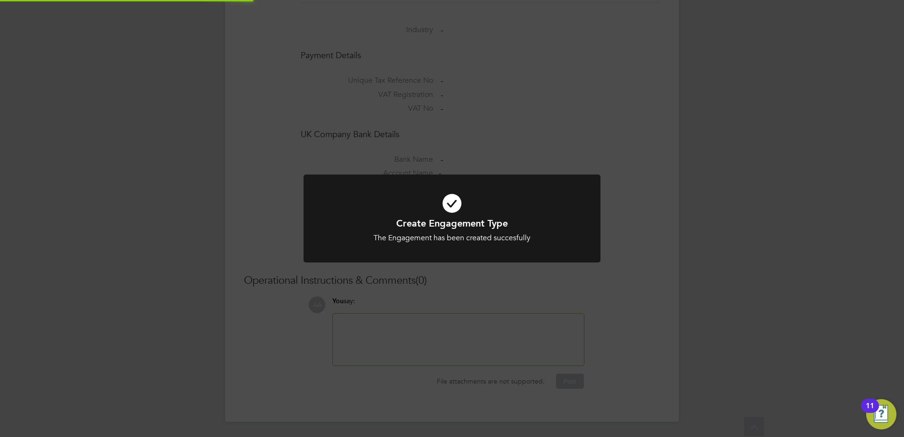
scroll to position [730, 0]
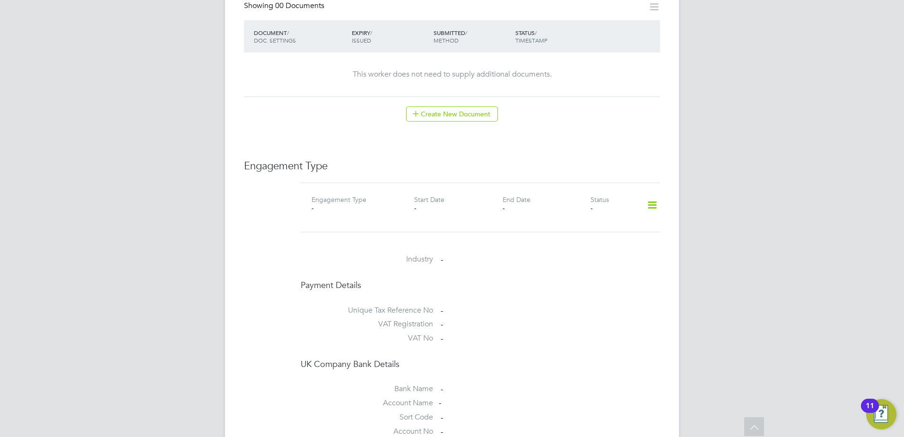
scroll to position [630, 0]
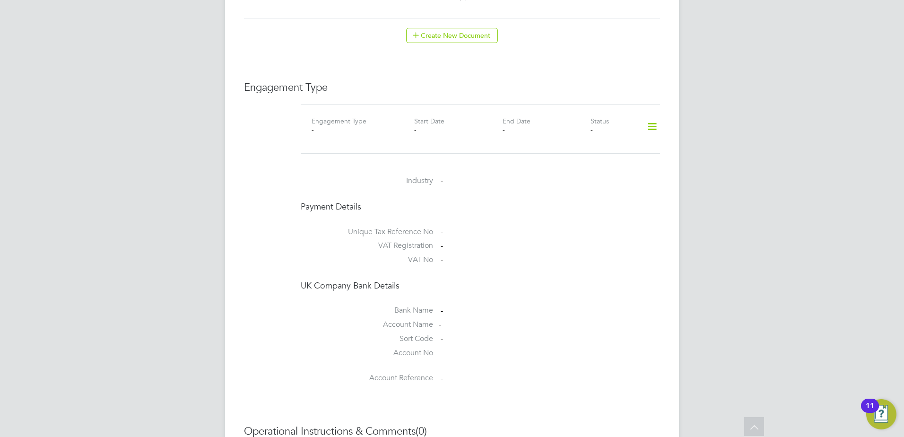
click at [658, 116] on icon at bounding box center [652, 127] width 17 height 22
click at [591, 157] on li "Add Engagement Type" at bounding box center [603, 157] width 107 height 13
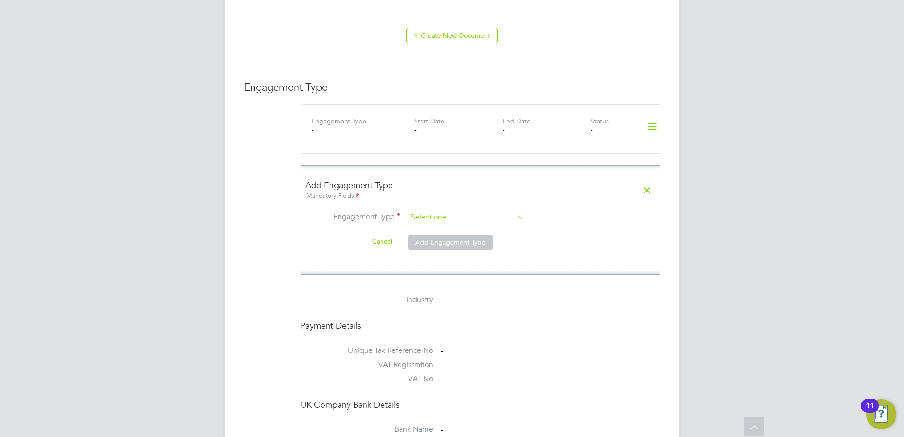
click at [442, 211] on input at bounding box center [466, 217] width 117 height 13
click at [438, 246] on li "Self-employed" at bounding box center [466, 249] width 118 height 14
type input "Self-employed"
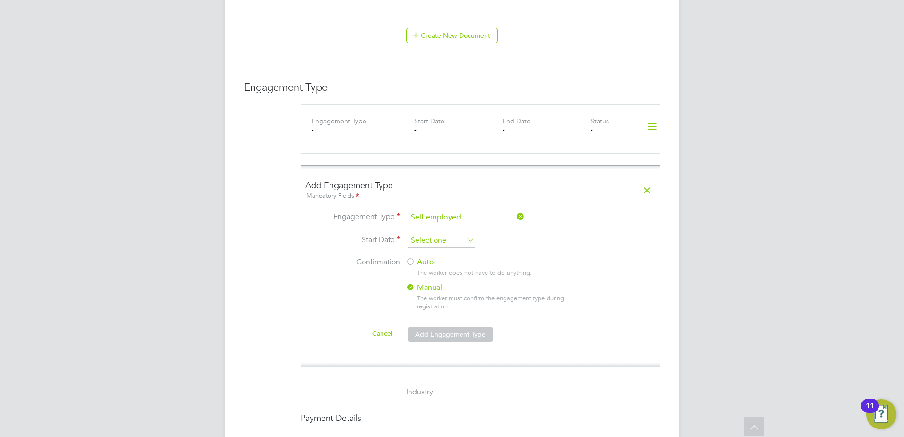
click at [439, 234] on input at bounding box center [441, 241] width 67 height 14
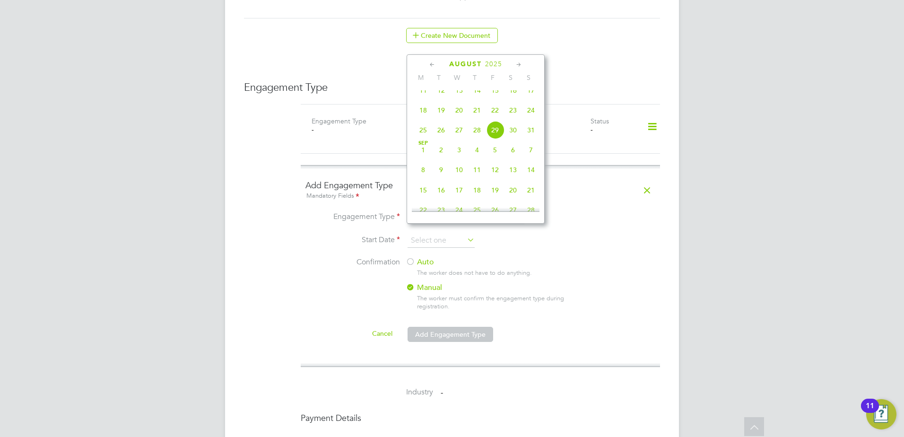
click at [494, 118] on span "22" at bounding box center [495, 110] width 18 height 18
type input "[DATE]"
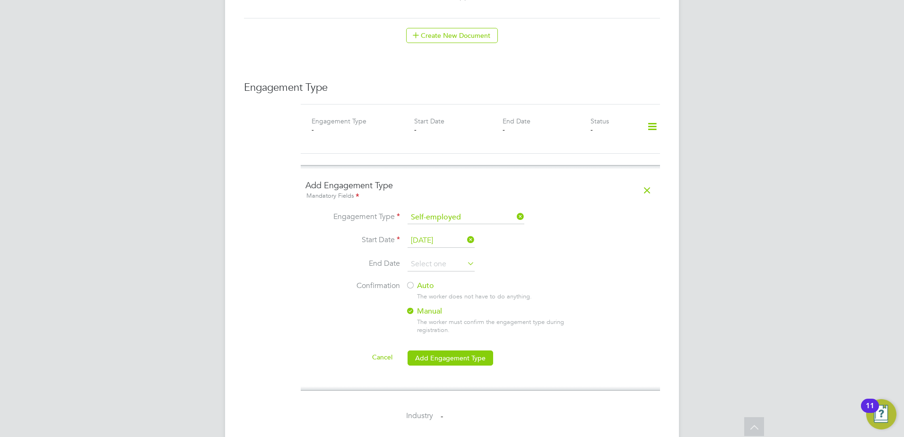
click at [432, 283] on div "Auto The worker does not have to do anything. Manual The worker must confirm th…" at bounding box center [494, 310] width 177 height 59
click at [429, 281] on label "Auto" at bounding box center [491, 286] width 170 height 10
click at [451, 350] on button "Add Engagement Type" at bounding box center [451, 357] width 86 height 15
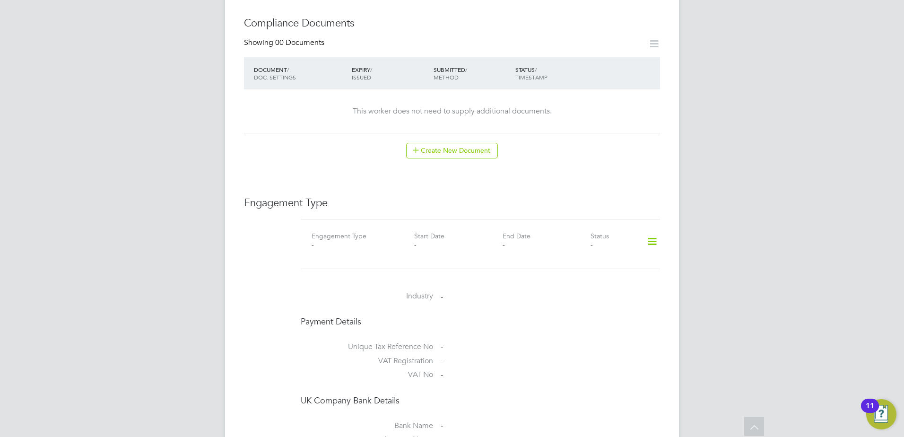
scroll to position [552, 0]
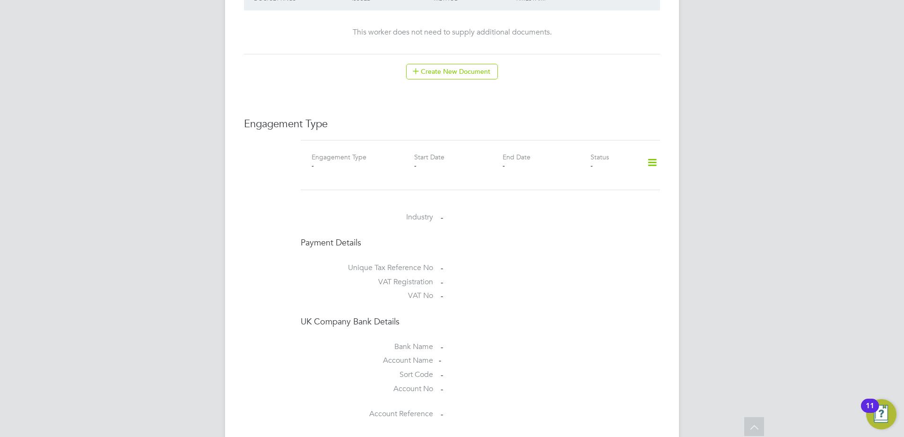
click at [652, 154] on icon at bounding box center [652, 163] width 17 height 22
click at [575, 192] on li "Add Engagement Type" at bounding box center [603, 193] width 107 height 13
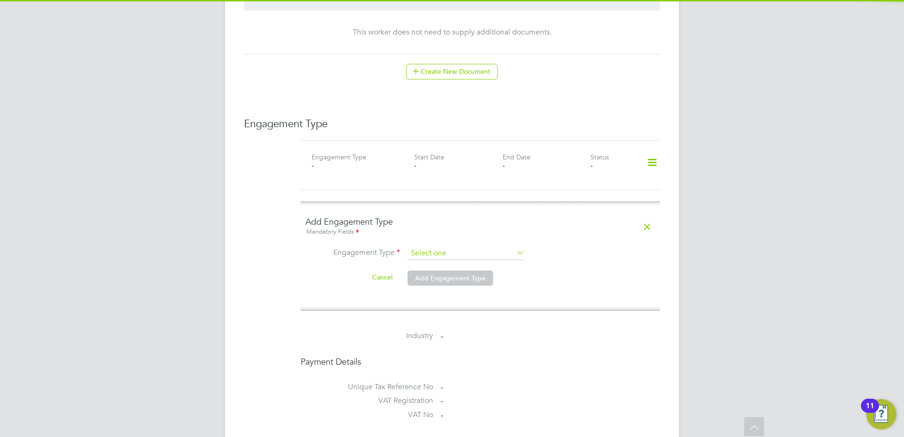
click at [475, 247] on input at bounding box center [466, 253] width 117 height 13
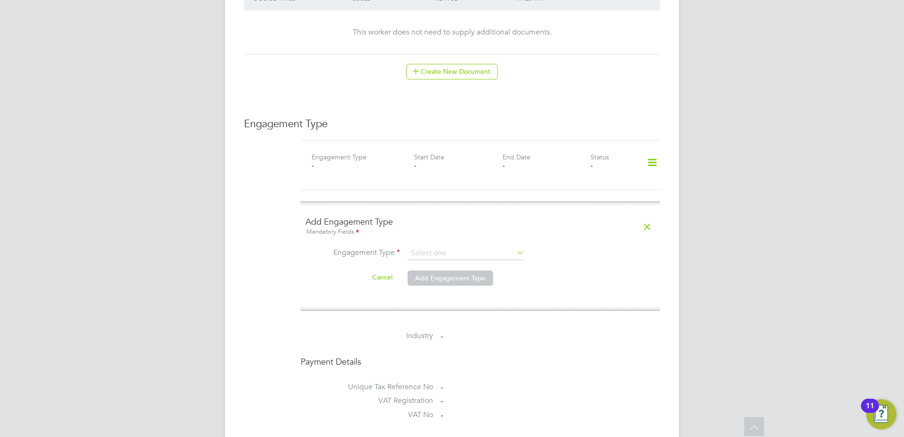
click at [440, 272] on li "PAYE Direct" at bounding box center [466, 271] width 118 height 14
type input "PAYE Direct"
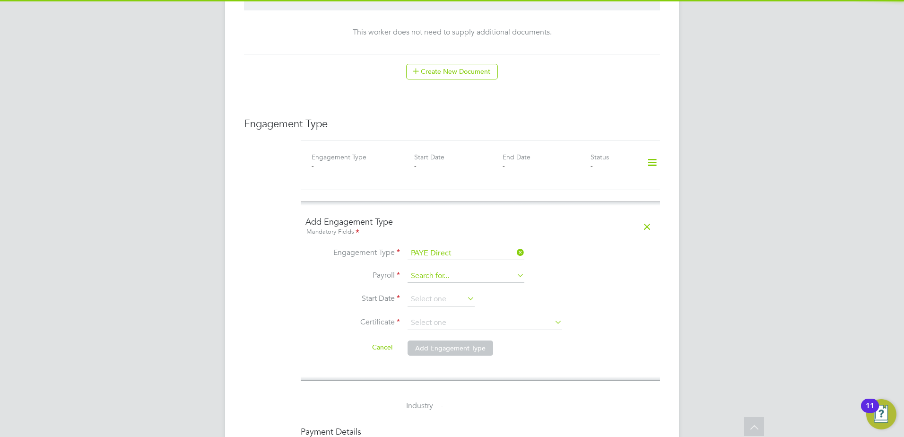
click at [439, 270] on input at bounding box center [466, 276] width 117 height 13
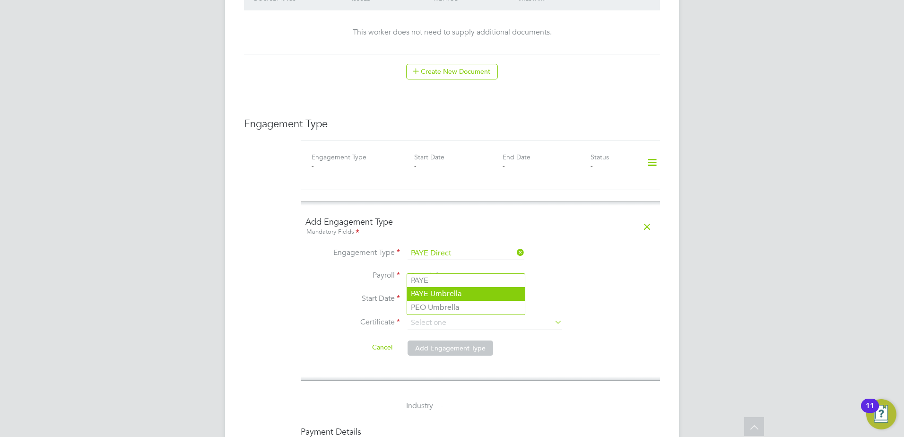
click at [433, 293] on li "PAYE Umbrella" at bounding box center [466, 294] width 118 height 14
type input "PAYE Umbrella"
click at [431, 292] on input at bounding box center [441, 299] width 67 height 14
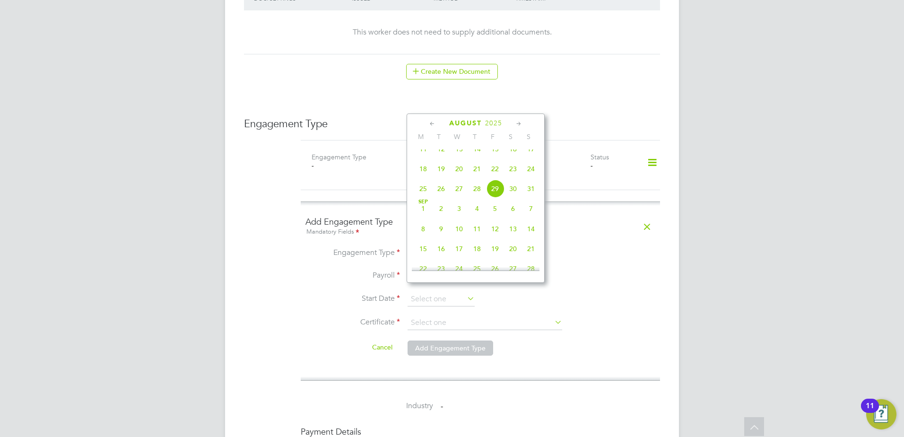
click at [427, 123] on div "August 2025" at bounding box center [476, 123] width 128 height 9
click at [430, 125] on icon at bounding box center [432, 124] width 9 height 10
click at [476, 218] on span "24" at bounding box center [477, 213] width 18 height 18
type input "24 Jul 2025"
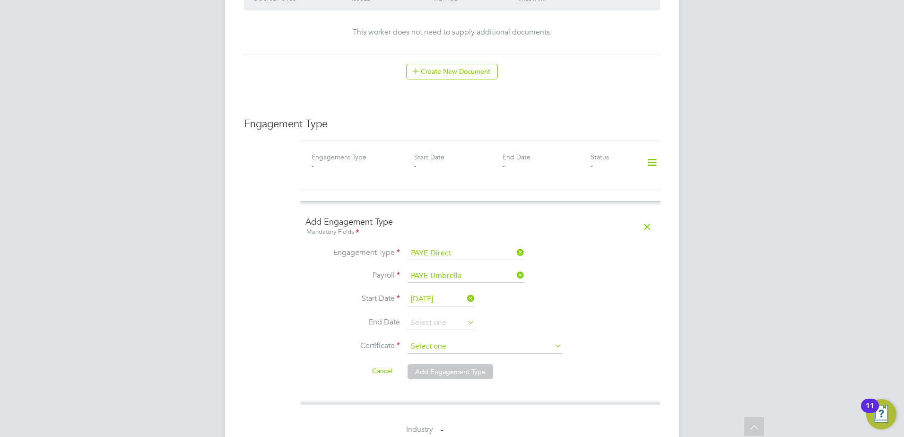
click at [435, 340] on input at bounding box center [485, 347] width 155 height 14
click at [440, 366] on li "No, worker doesn't have a P45 certificate" at bounding box center [485, 363] width 156 height 12
type input "No, worker doesn't have a P45 certificate"
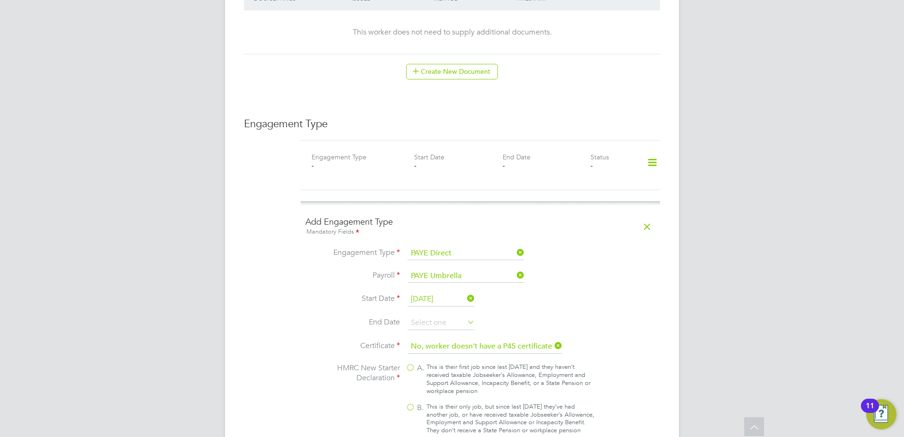
click at [435, 393] on div "A. This is their first job since last 6 April and they haven’t received taxable…" at bounding box center [500, 410] width 189 height 95
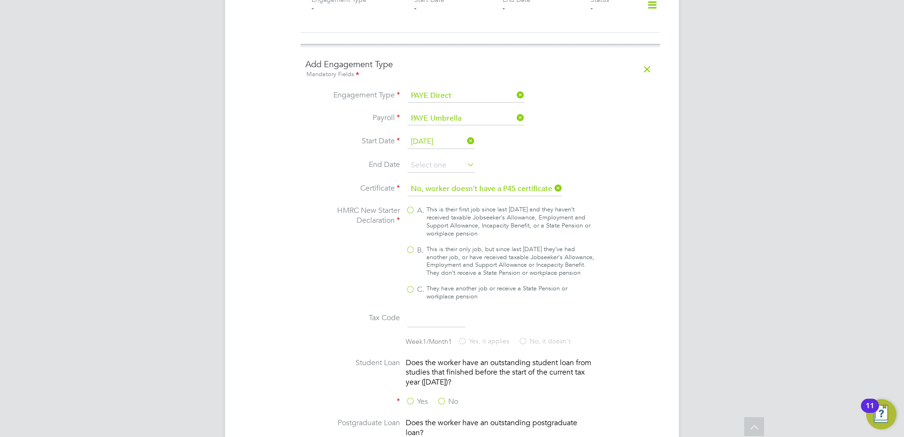
click at [412, 245] on label "B. This is their only job, but since last [DATE] they’ve had another job, or ha…" at bounding box center [500, 261] width 189 height 32
click at [0, 0] on input "B. This is their only job, but since last [DATE] they’ve had another job, or ha…" at bounding box center [0, 0] width 0 height 0
type input "1257L"
click at [439, 397] on label "No" at bounding box center [447, 402] width 21 height 10
click at [0, 0] on input "No" at bounding box center [0, 0] width 0 height 0
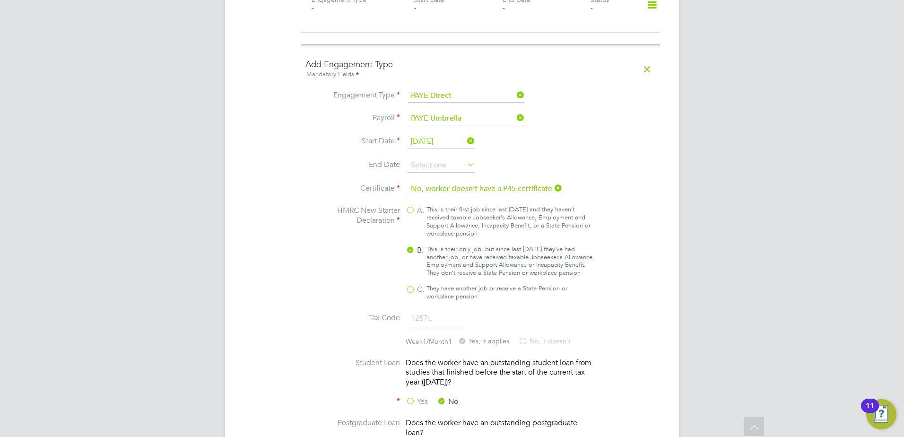
scroll to position [946, 0]
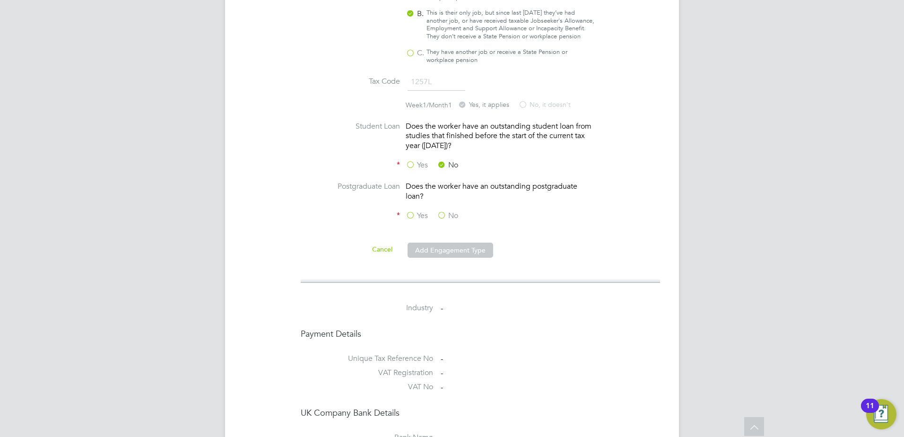
click at [442, 214] on label "No" at bounding box center [447, 216] width 21 height 10
click at [0, 0] on input "No" at bounding box center [0, 0] width 0 height 0
click at [442, 243] on button "Add Engagement Type" at bounding box center [451, 250] width 86 height 15
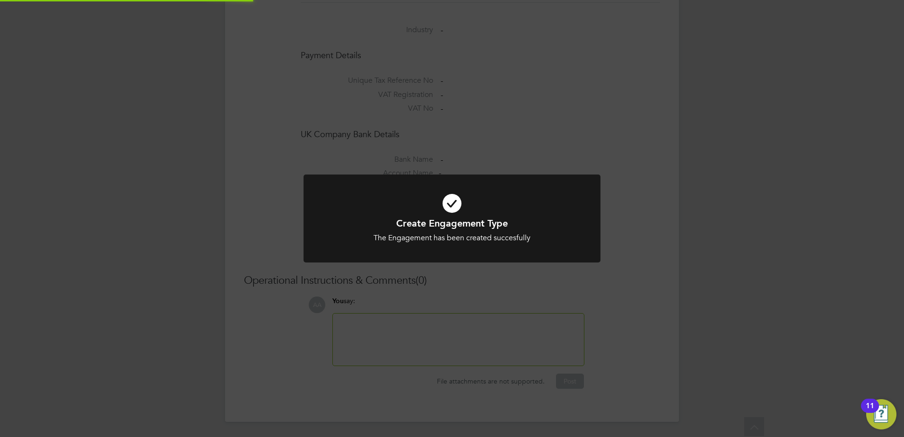
scroll to position [730, 0]
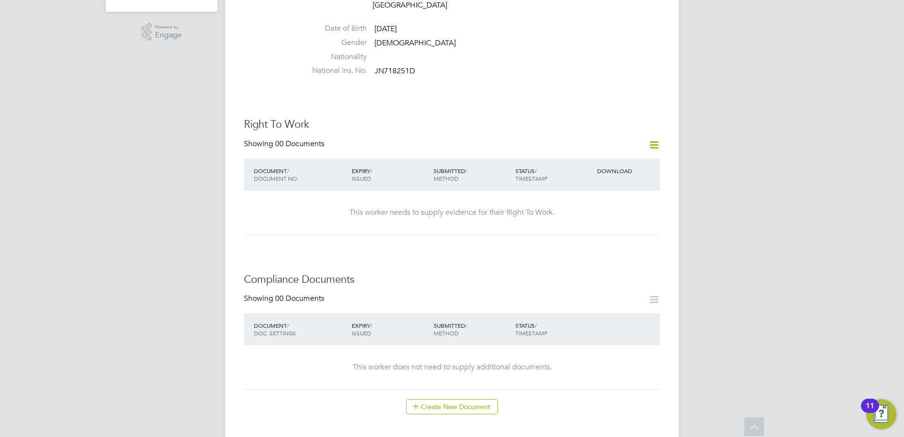
scroll to position [473, 0]
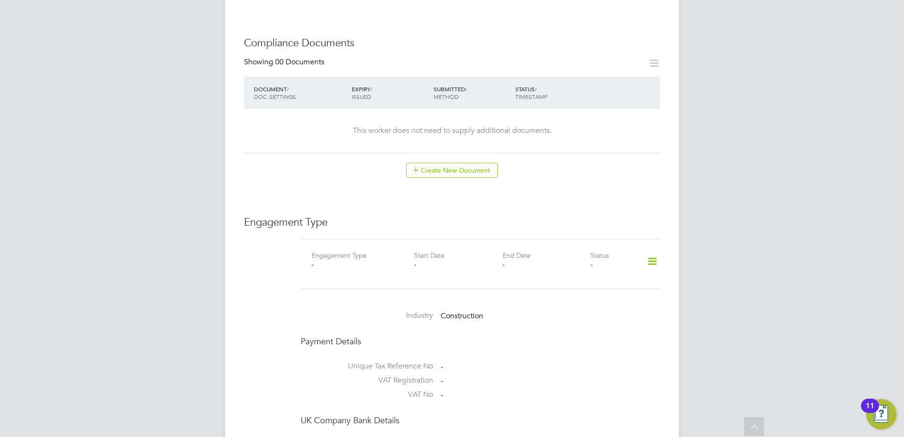
click at [649, 257] on icon at bounding box center [652, 262] width 17 height 22
click at [583, 291] on li "Add Engagement Type" at bounding box center [603, 292] width 107 height 13
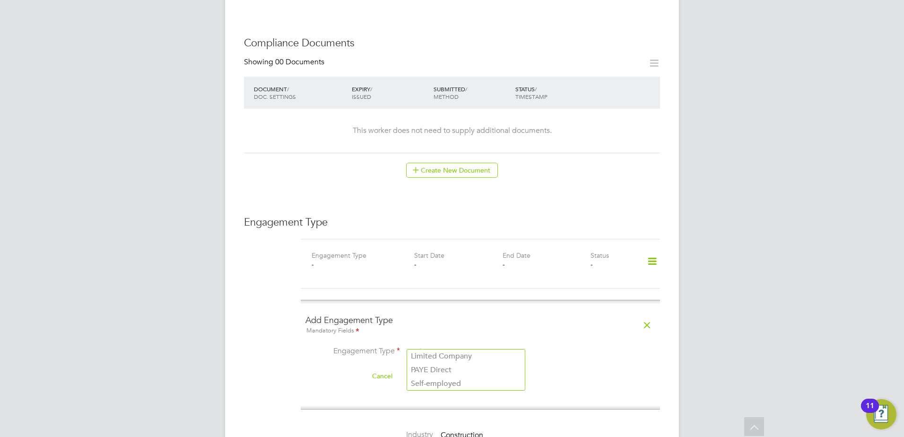
click at [489, 346] on input at bounding box center [466, 352] width 117 height 13
click at [449, 367] on li "PAYE Direct" at bounding box center [466, 370] width 118 height 14
type input "PAYE Direct"
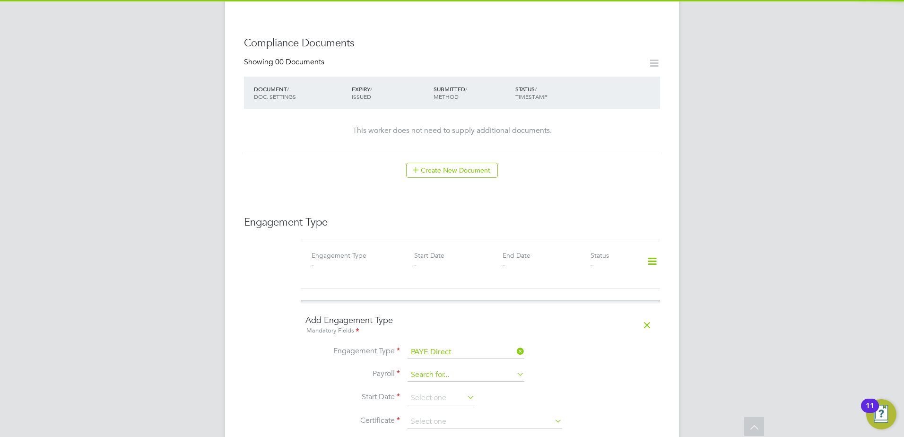
click at [446, 368] on input at bounding box center [466, 374] width 117 height 13
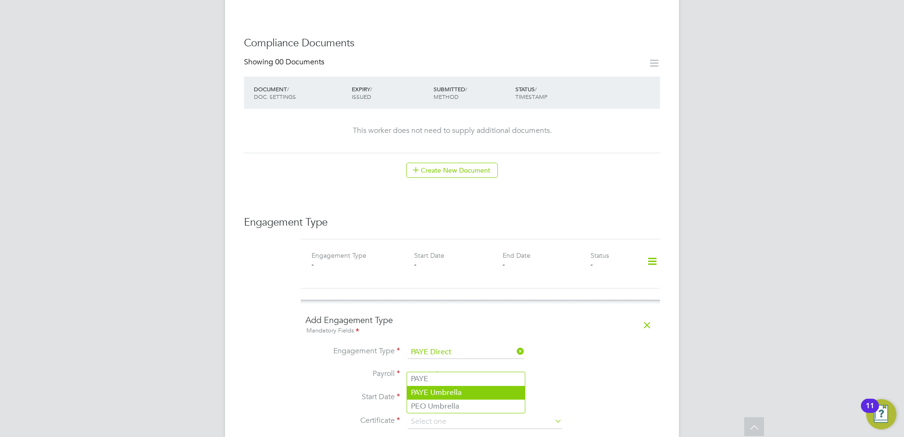
click at [448, 393] on li "PAYE Umbrella" at bounding box center [466, 393] width 118 height 14
type input "PAYE Umbrella"
click at [447, 391] on input at bounding box center [441, 398] width 67 height 14
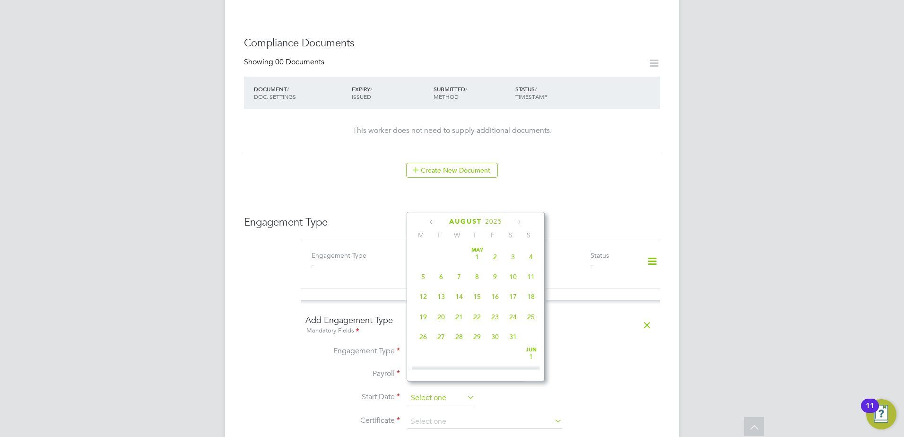
scroll to position [368, 0]
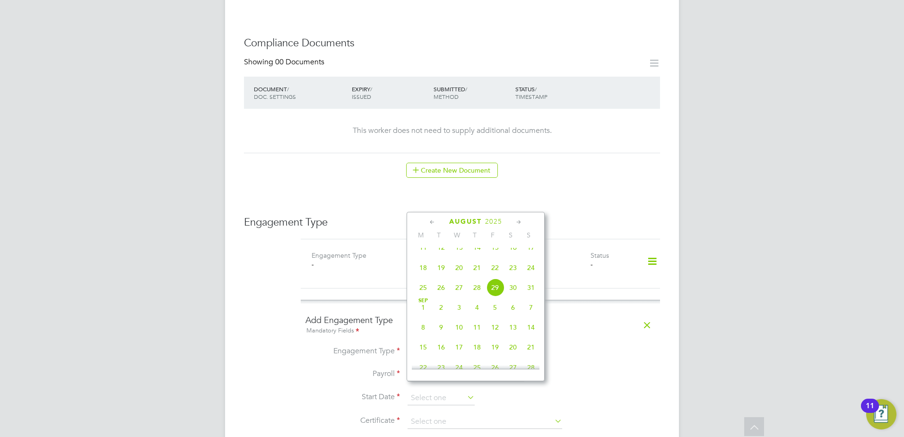
click at [421, 276] on span "18" at bounding box center [423, 268] width 18 height 18
type input "18 Aug 2025"
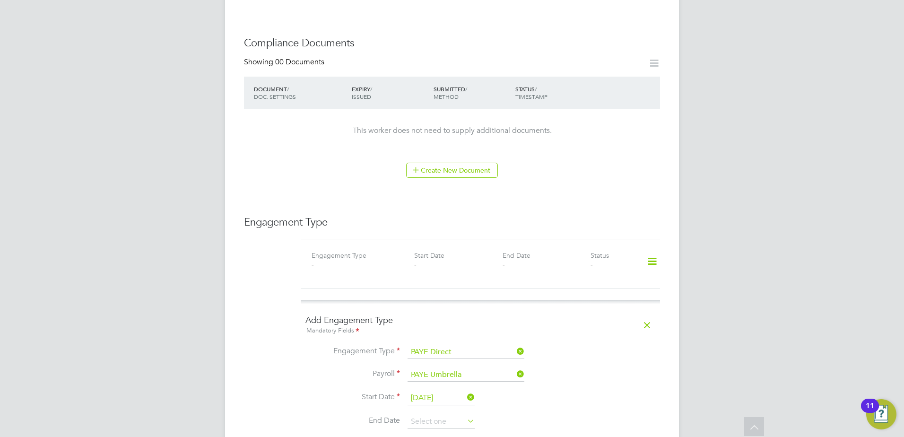
scroll to position [709, 0]
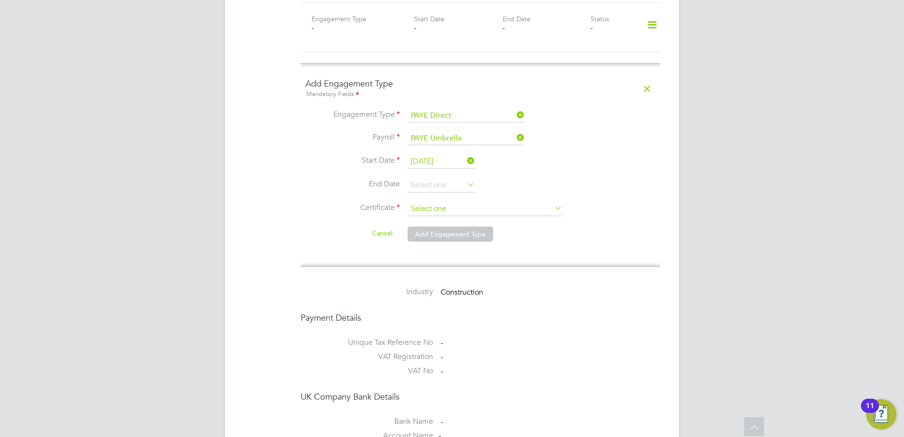
click at [421, 202] on input at bounding box center [485, 209] width 155 height 14
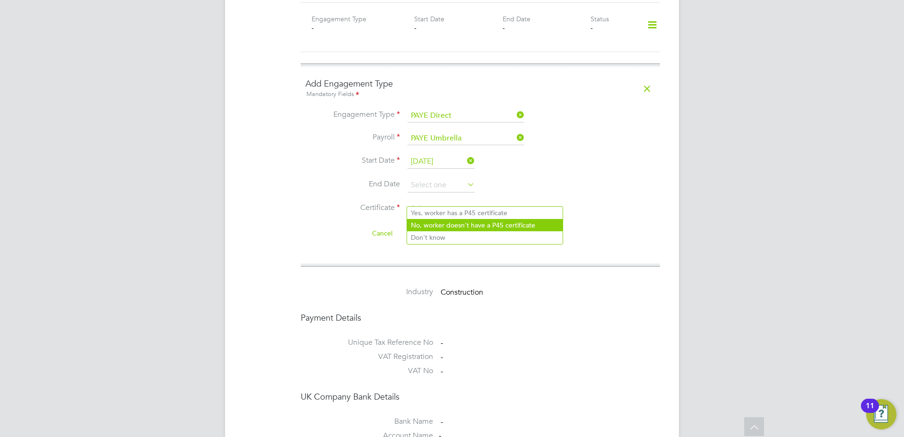
click at [444, 226] on li "No, worker doesn't have a P45 certificate" at bounding box center [485, 225] width 156 height 12
type input "No, worker doesn't have a P45 certificate"
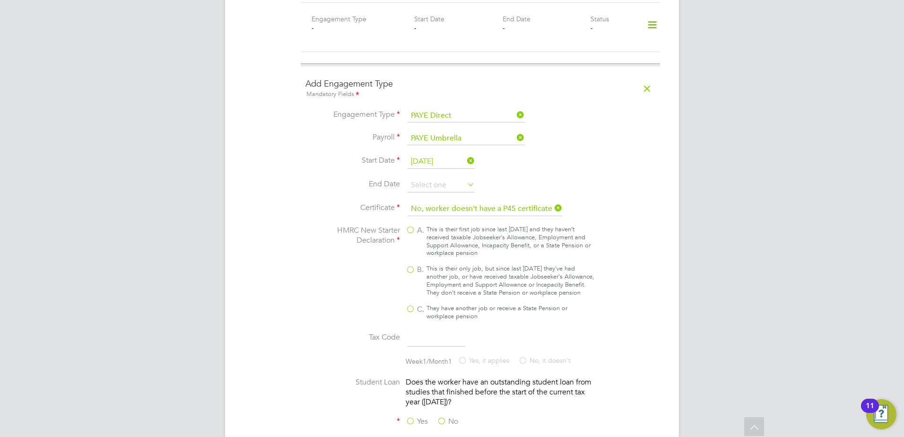
scroll to position [867, 0]
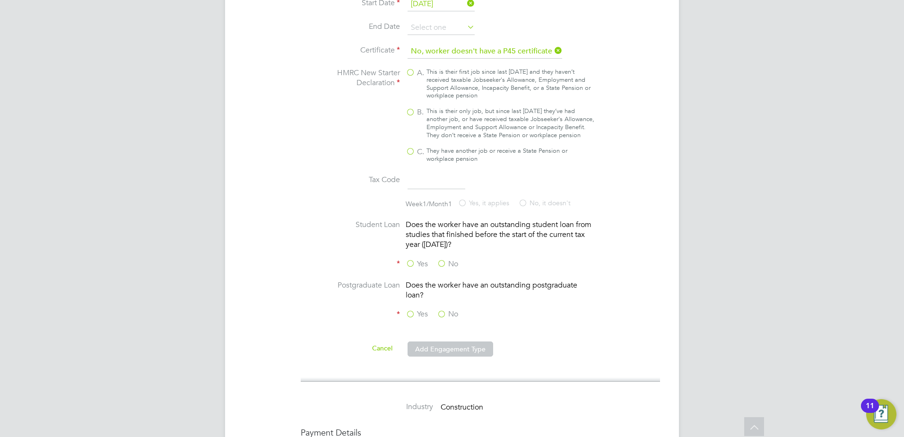
click at [406, 107] on label "B. This is their only job, but since last [DATE] they’ve had another job, or ha…" at bounding box center [500, 123] width 189 height 32
click at [0, 0] on input "B. This is their only job, but since last [DATE] they’ve had another job, or ha…" at bounding box center [0, 0] width 0 height 0
type input "1257L"
click at [440, 261] on label "No" at bounding box center [447, 264] width 21 height 10
click at [0, 0] on input "No" at bounding box center [0, 0] width 0 height 0
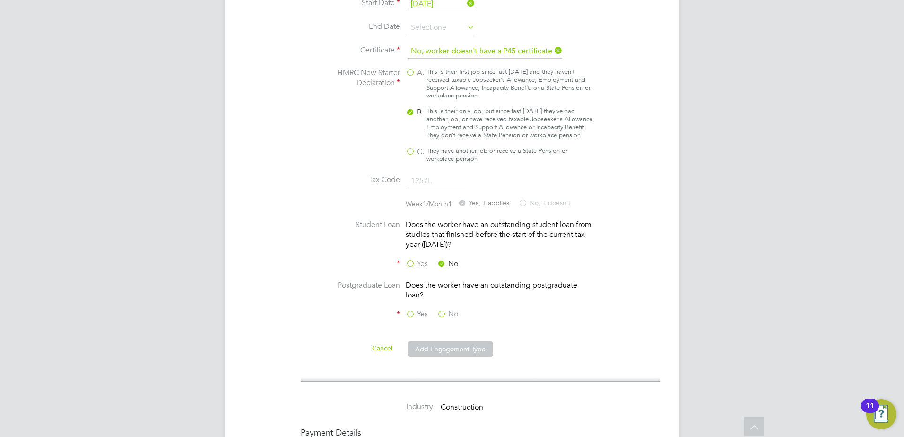
click at [440, 313] on label "No" at bounding box center [447, 314] width 21 height 10
click at [0, 0] on input "No" at bounding box center [0, 0] width 0 height 0
click at [444, 348] on button "Add Engagement Type" at bounding box center [451, 348] width 86 height 15
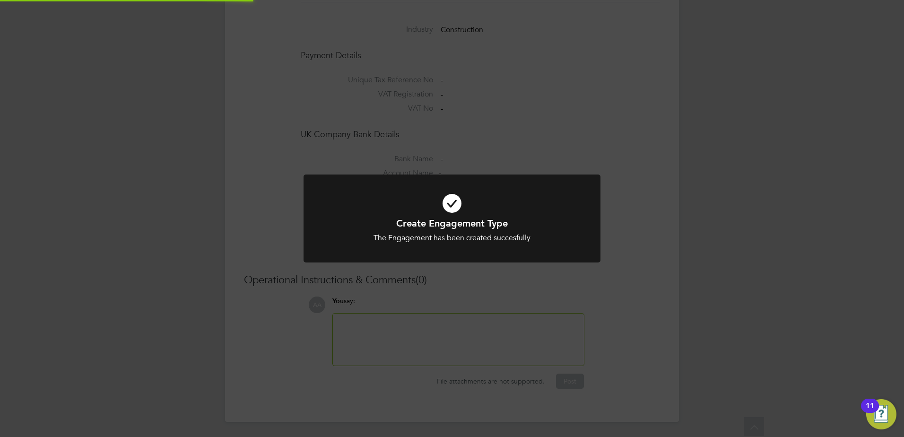
scroll to position [749, 0]
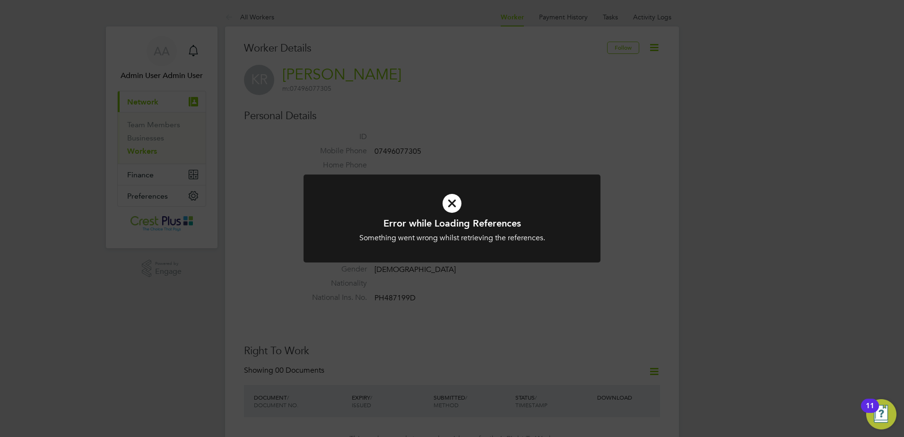
click at [412, 155] on div "Error while Loading References Something went wrong whilst retrieving the refer…" at bounding box center [452, 218] width 904 height 437
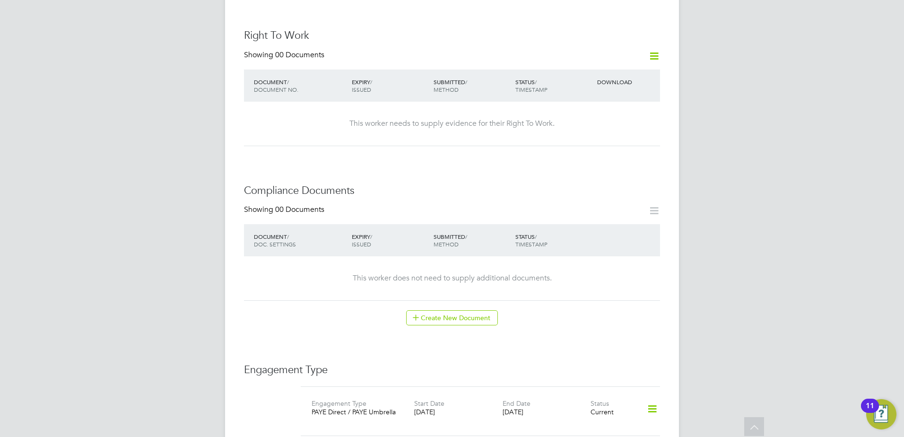
scroll to position [394, 0]
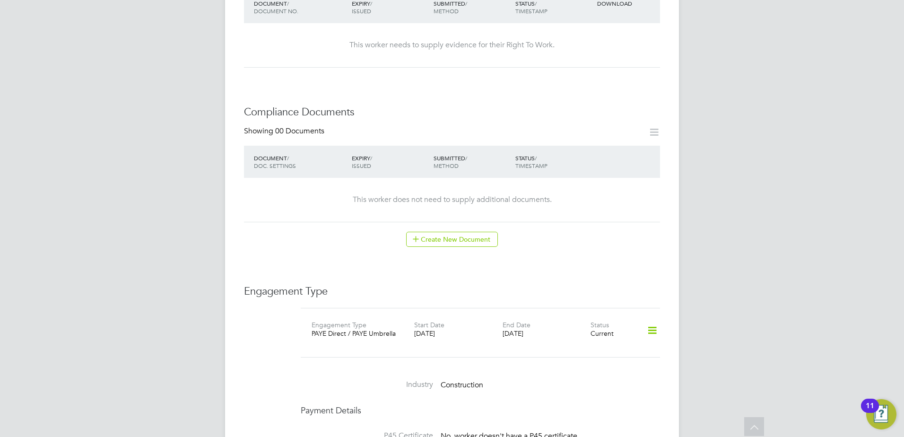
click at [654, 325] on icon at bounding box center [652, 331] width 17 height 22
click at [584, 359] on li "Add Engagement Type" at bounding box center [603, 361] width 108 height 13
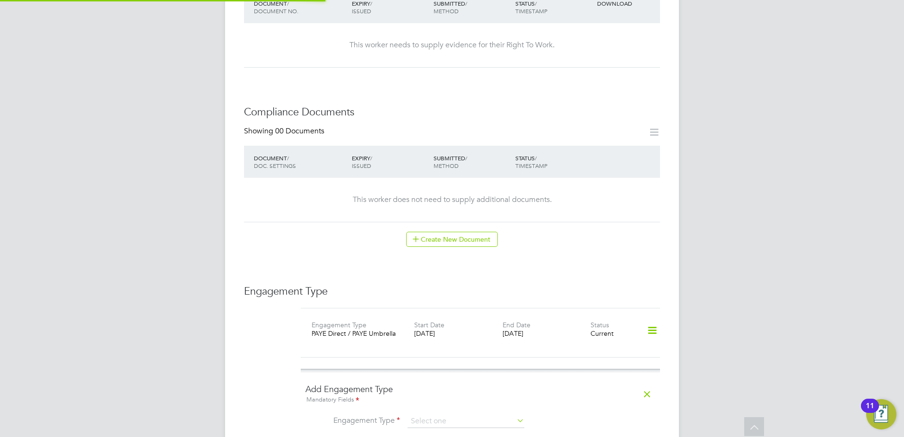
scroll to position [709, 0]
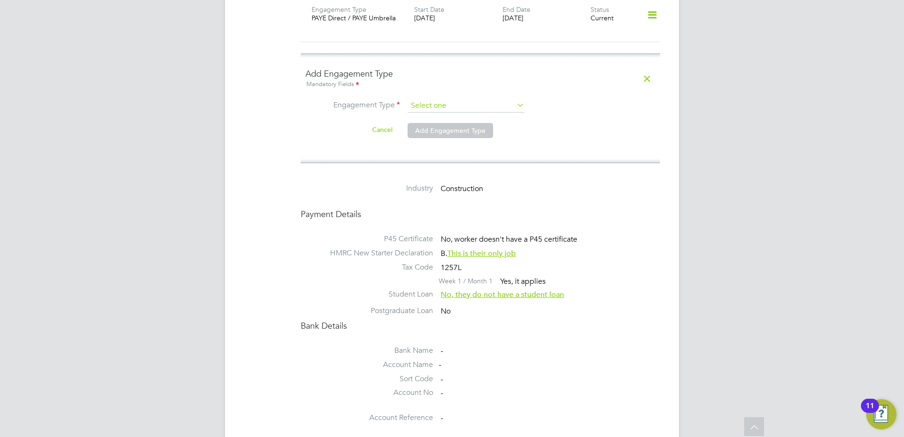
click at [450, 99] on input at bounding box center [466, 105] width 117 height 13
click at [453, 126] on li "PAYE Direct" at bounding box center [466, 124] width 118 height 14
type input "PAYE Direct"
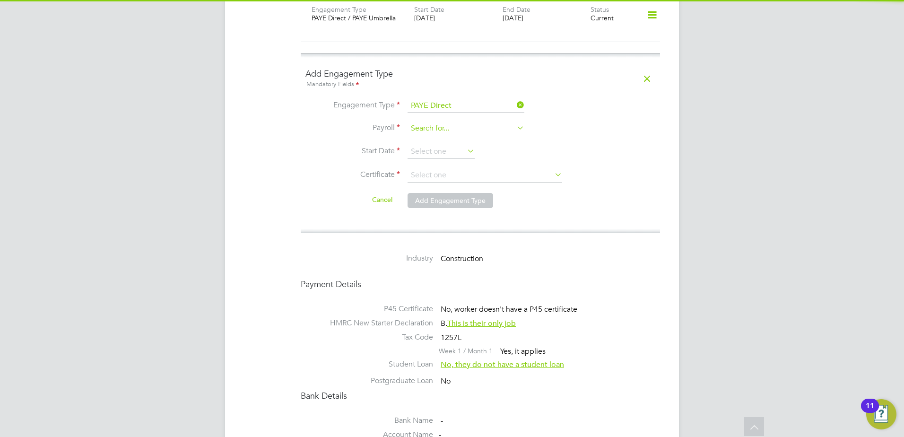
click at [452, 124] on input at bounding box center [466, 128] width 117 height 13
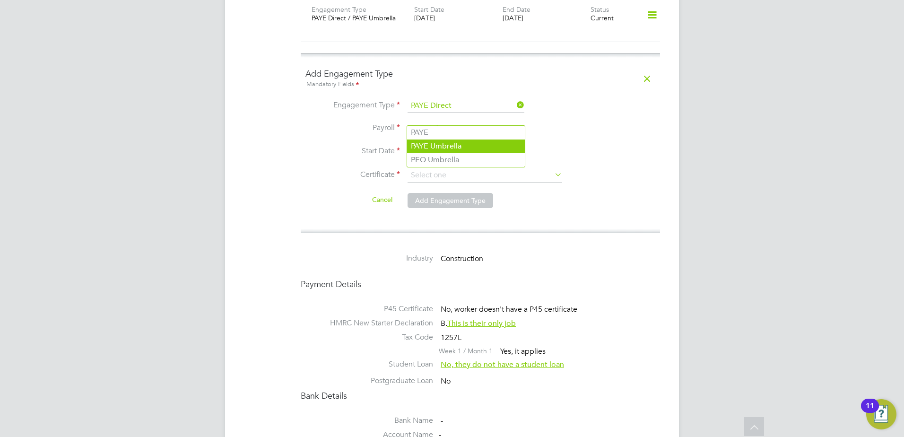
click at [445, 144] on li "PAYE Umbrella" at bounding box center [466, 146] width 118 height 14
type input "PAYE Umbrella"
click at [442, 145] on input at bounding box center [441, 152] width 67 height 14
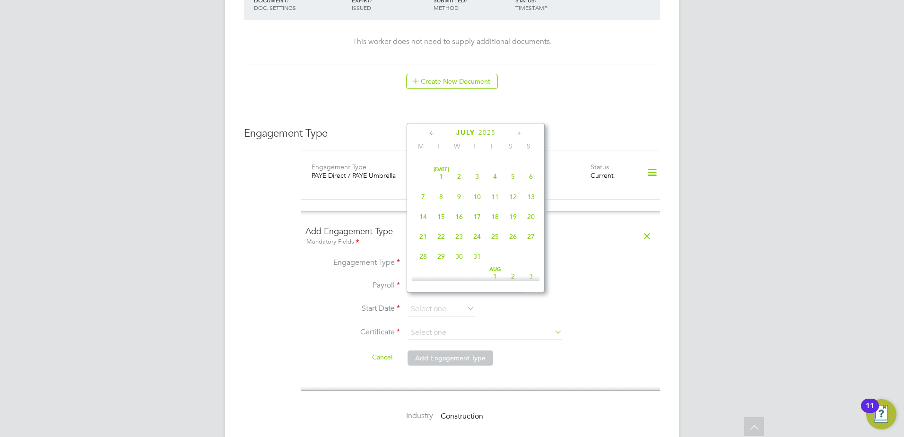
scroll to position [473, 0]
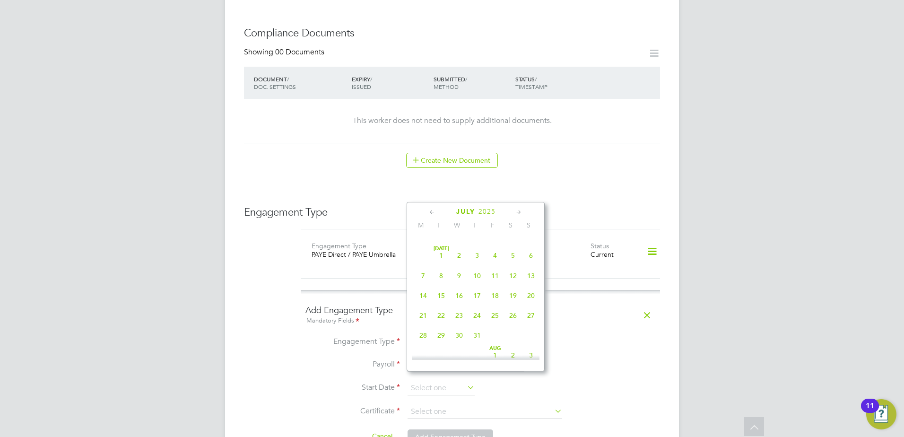
click at [434, 209] on icon at bounding box center [432, 212] width 9 height 10
click at [523, 214] on icon at bounding box center [518, 212] width 9 height 10
click at [476, 269] on span "10" at bounding box center [477, 262] width 18 height 18
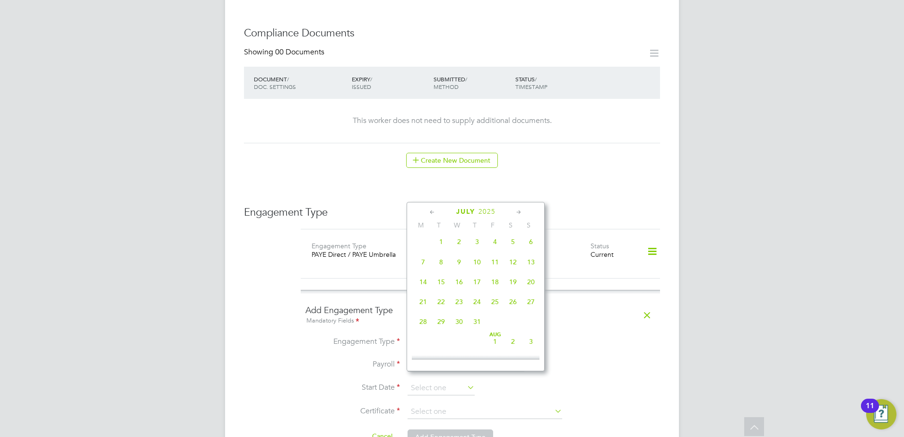
type input "10 Jul 2025"
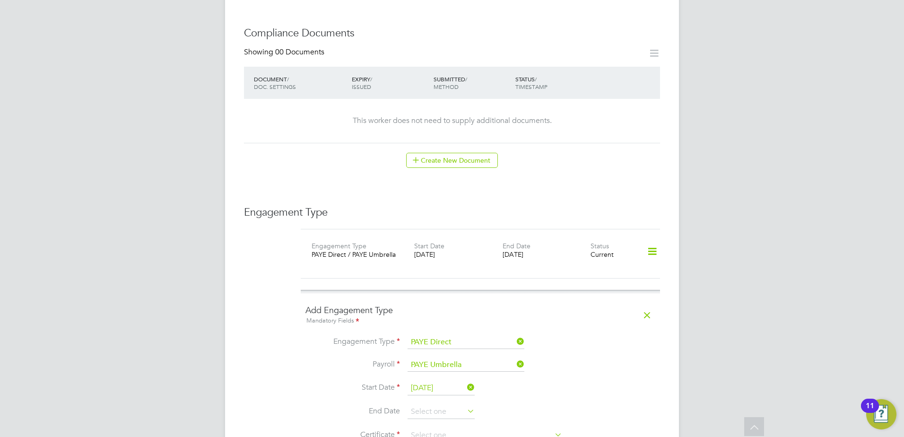
scroll to position [552, 0]
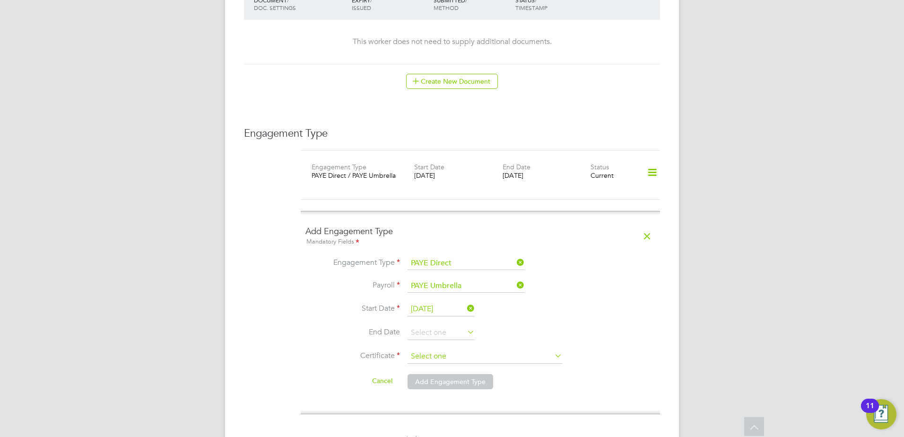
click at [440, 349] on input at bounding box center [485, 356] width 155 height 14
click at [440, 369] on li "No, worker doesn't have a P45 certificate" at bounding box center [485, 372] width 156 height 12
type input "No, worker doesn't have a P45 certificate"
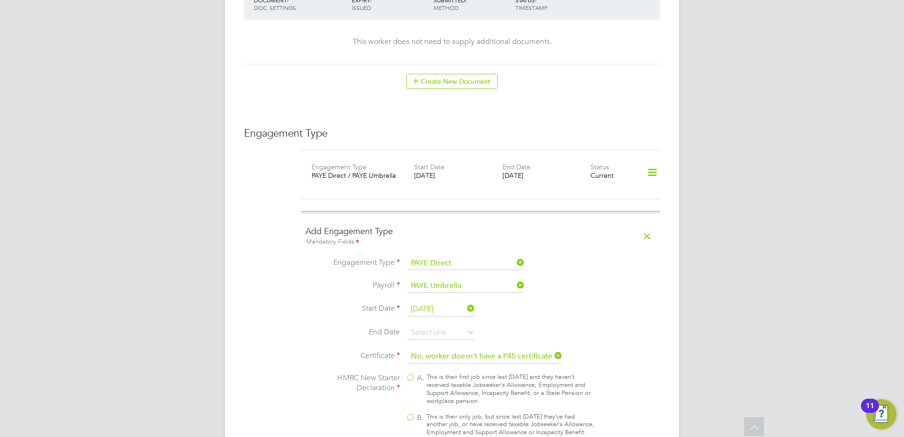
scroll to position [709, 0]
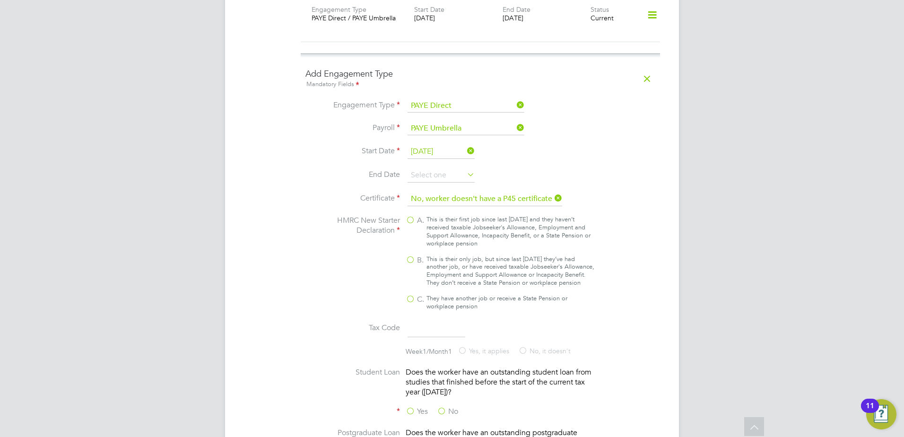
click at [416, 255] on label "B. This is their only job, but since last [DATE] they’ve had another job, or ha…" at bounding box center [500, 271] width 189 height 32
click at [0, 0] on input "B. This is their only job, but since last [DATE] they’ve had another job, or ha…" at bounding box center [0, 0] width 0 height 0
type input "1257L"
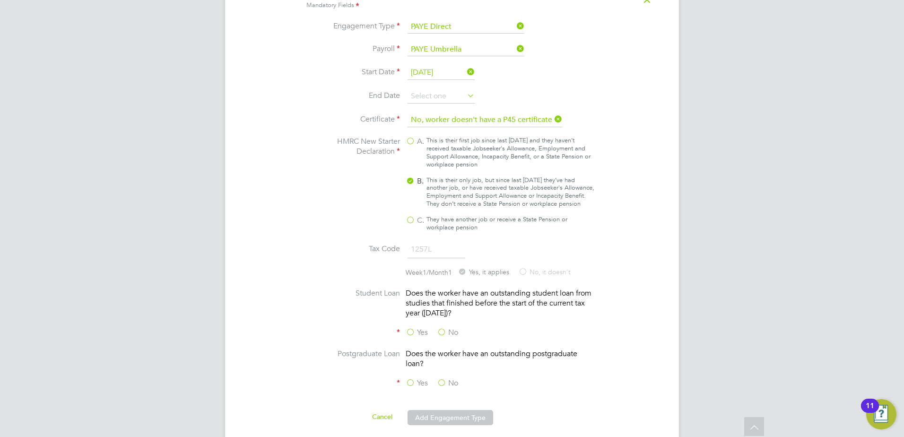
click at [441, 332] on label "No" at bounding box center [447, 333] width 21 height 10
click at [0, 0] on input "No" at bounding box center [0, 0] width 0 height 0
drag, startPoint x: 440, startPoint y: 379, endPoint x: 441, endPoint y: 386, distance: 6.8
click at [441, 380] on label "No" at bounding box center [447, 383] width 21 height 10
click at [0, 0] on input "No" at bounding box center [0, 0] width 0 height 0
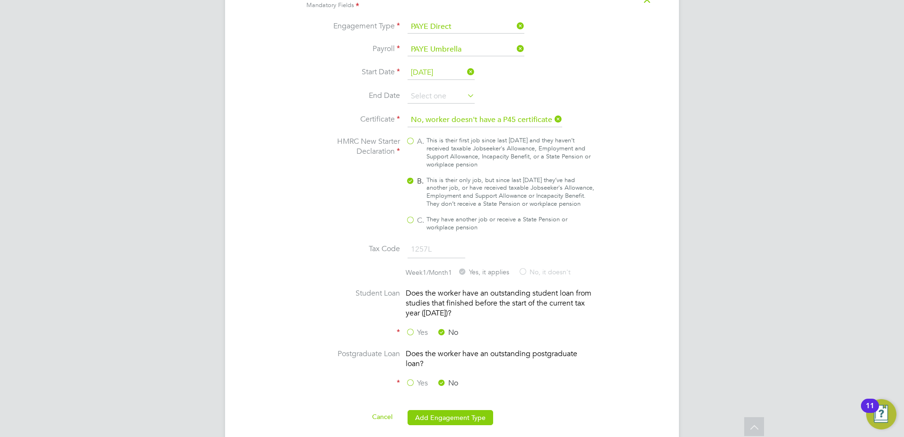
click at [441, 409] on li "Cancel Add Engagement Type" at bounding box center [480, 422] width 350 height 26
click at [443, 411] on button "Add Engagement Type" at bounding box center [451, 417] width 86 height 15
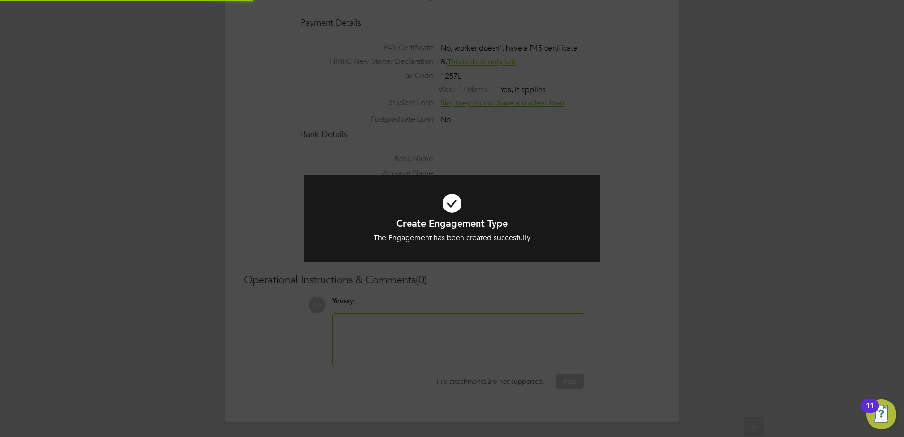
scroll to position [772, 0]
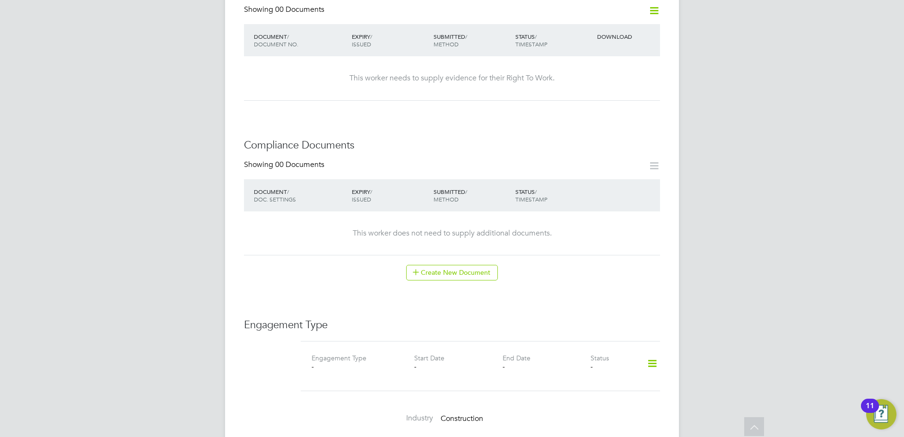
scroll to position [473, 0]
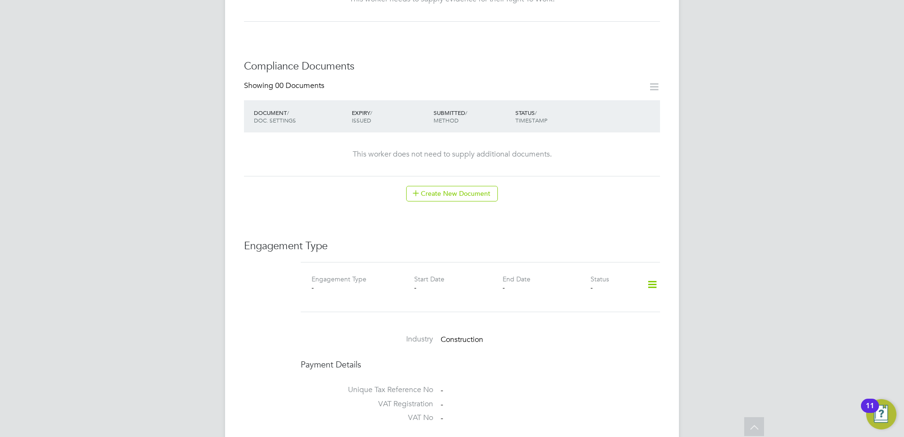
click at [648, 274] on icon at bounding box center [652, 285] width 17 height 22
click at [578, 316] on li "Add Engagement Type" at bounding box center [603, 315] width 107 height 13
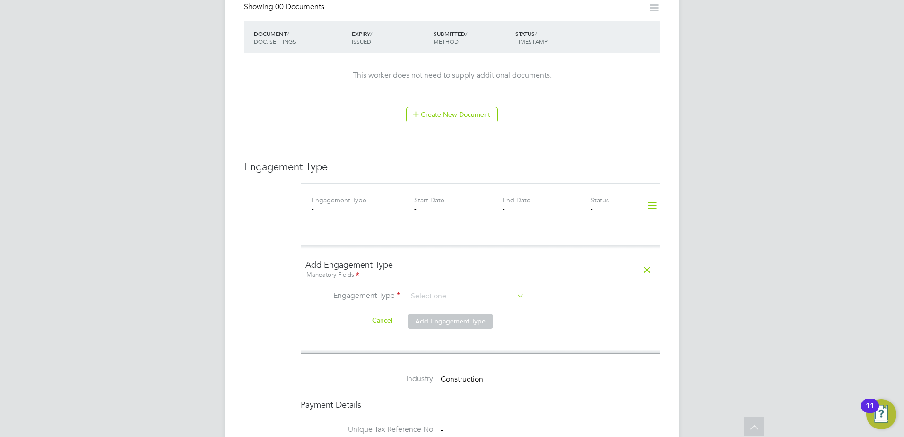
scroll to position [630, 0]
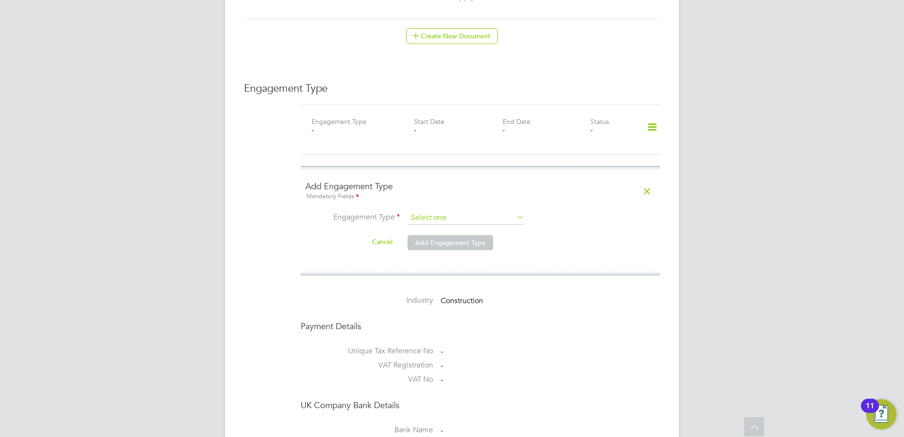
click at [442, 211] on input at bounding box center [466, 217] width 117 height 13
click at [434, 230] on li "PAYE Direct" at bounding box center [466, 235] width 118 height 14
type input "PAYE Direct"
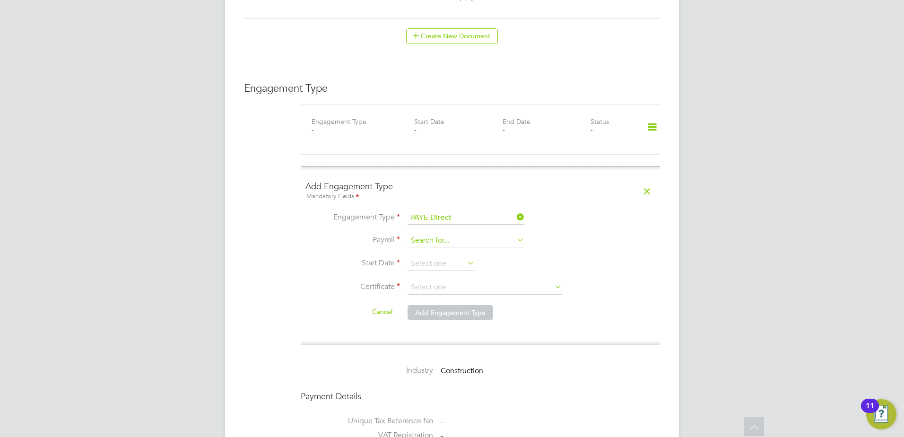
click at [439, 234] on input at bounding box center [466, 240] width 117 height 13
click at [444, 260] on li "PAYE Umbrella" at bounding box center [466, 258] width 118 height 14
type input "PAYE Umbrella"
click at [437, 257] on input at bounding box center [441, 264] width 67 height 14
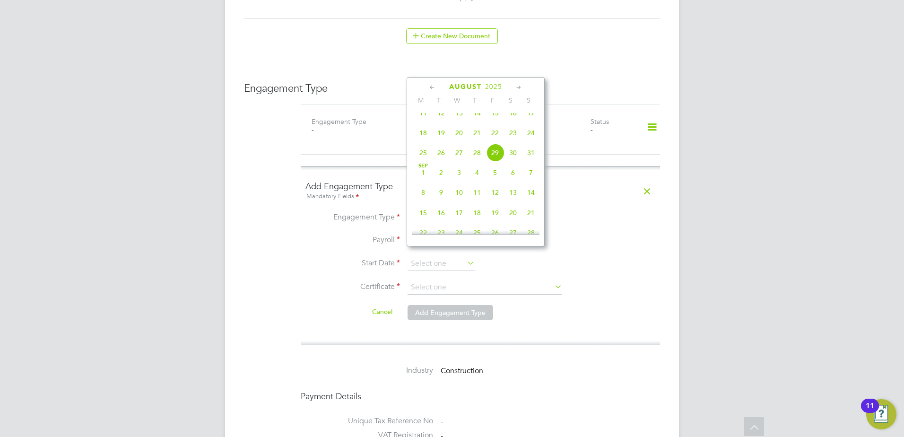
click at [432, 87] on icon at bounding box center [432, 87] width 9 height 10
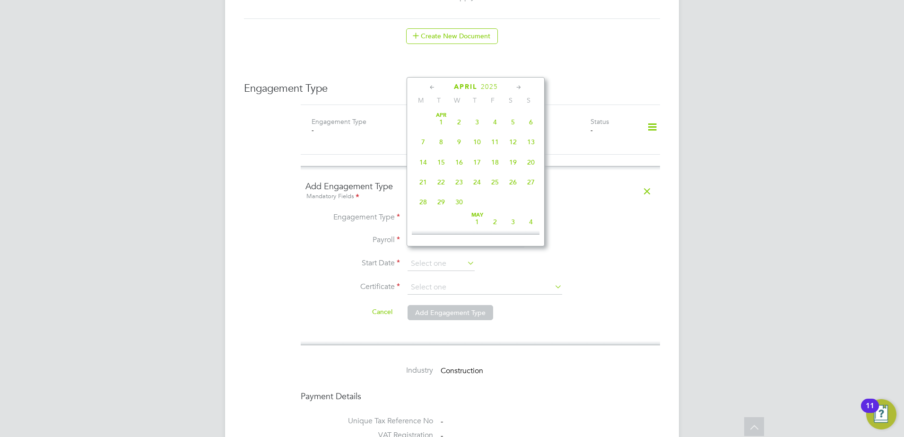
click at [432, 87] on icon at bounding box center [432, 87] width 9 height 10
click at [426, 203] on span "24" at bounding box center [423, 202] width 18 height 18
type input "[DATE]"
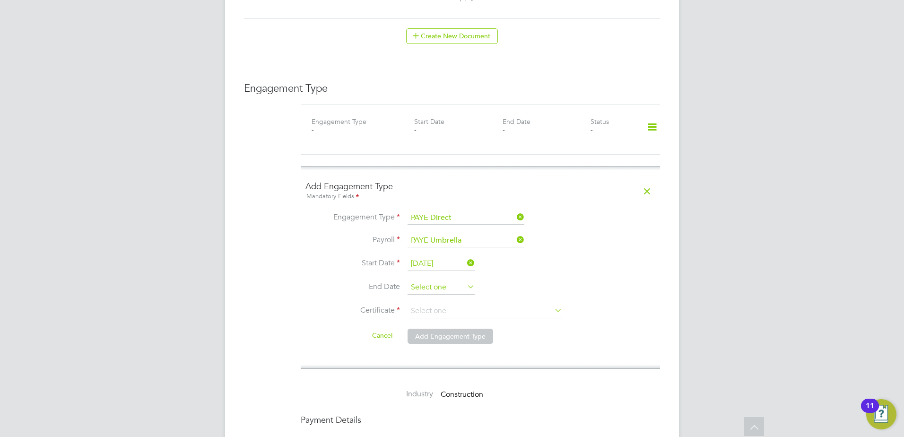
click at [462, 280] on input at bounding box center [441, 287] width 67 height 14
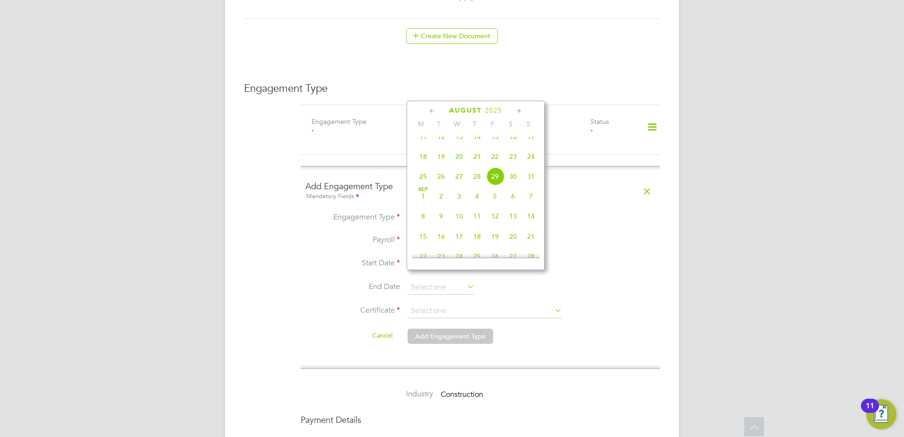
click at [431, 112] on icon at bounding box center [432, 111] width 9 height 10
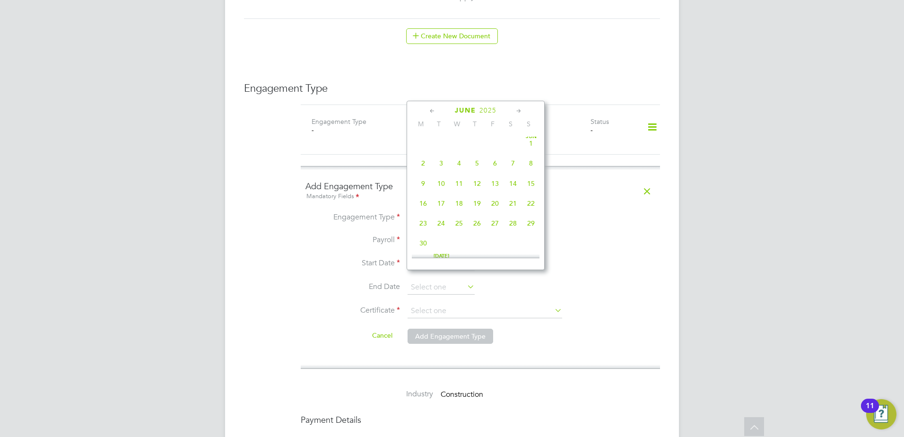
click at [431, 112] on icon at bounding box center [432, 111] width 9 height 10
click at [494, 231] on span "28" at bounding box center [495, 226] width 18 height 18
type input "28 Mar 2025"
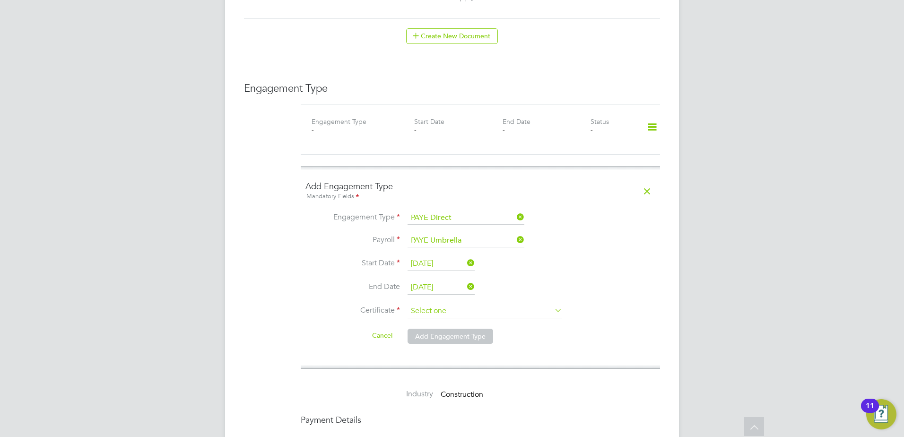
click at [451, 304] on input at bounding box center [485, 311] width 155 height 14
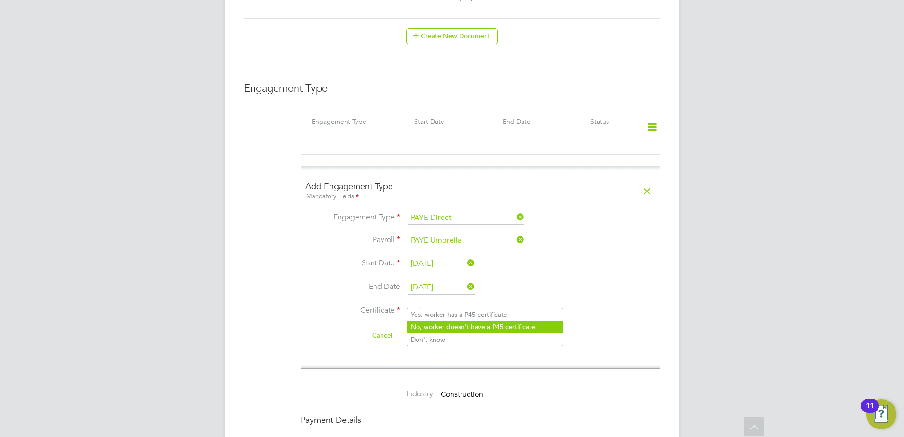
click at [452, 324] on li "No, worker doesn't have a P45 certificate" at bounding box center [485, 327] width 156 height 12
type input "No, worker doesn't have a P45 certificate"
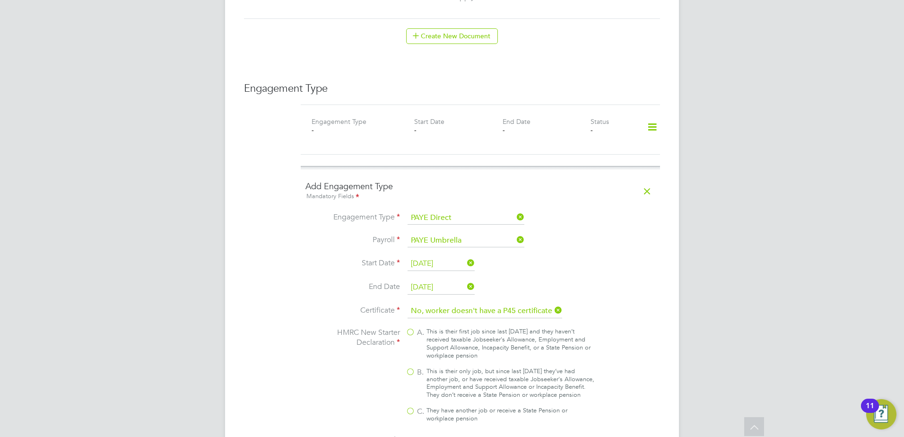
click at [415, 367] on label "B. This is their only job, but since last [DATE] they’ve had another job, or ha…" at bounding box center [500, 383] width 189 height 32
click at [0, 0] on input "B. This is their only job, but since last [DATE] they’ve had another job, or ha…" at bounding box center [0, 0] width 0 height 0
type input "1257L"
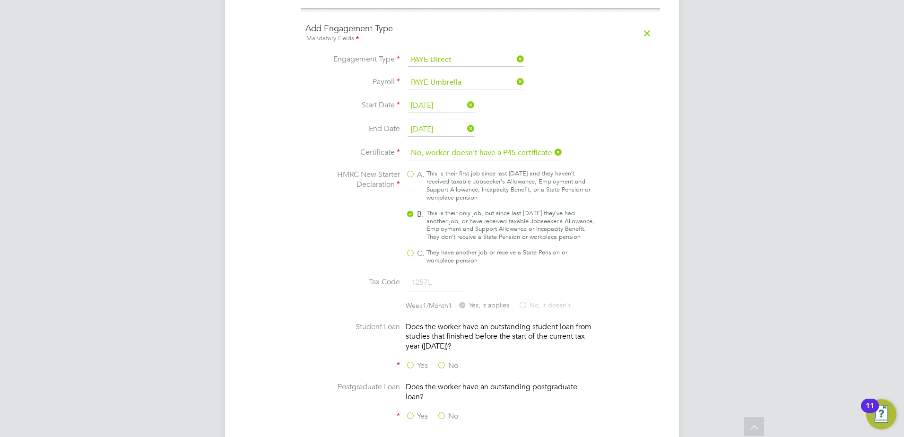
click at [441, 363] on label "No" at bounding box center [447, 366] width 21 height 10
click at [0, 0] on input "No" at bounding box center [0, 0] width 0 height 0
click at [440, 415] on label "No" at bounding box center [447, 416] width 21 height 10
click at [0, 0] on input "No" at bounding box center [0, 0] width 0 height 0
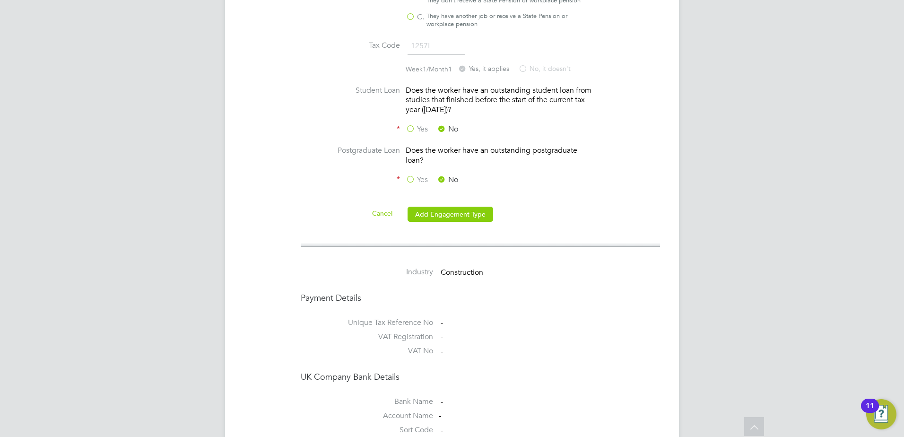
scroll to position [1103, 0]
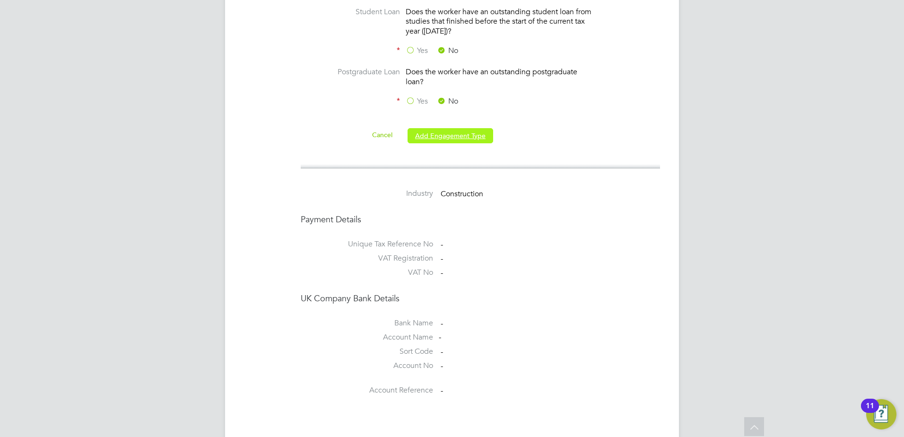
click at [447, 134] on button "Add Engagement Type" at bounding box center [451, 135] width 86 height 15
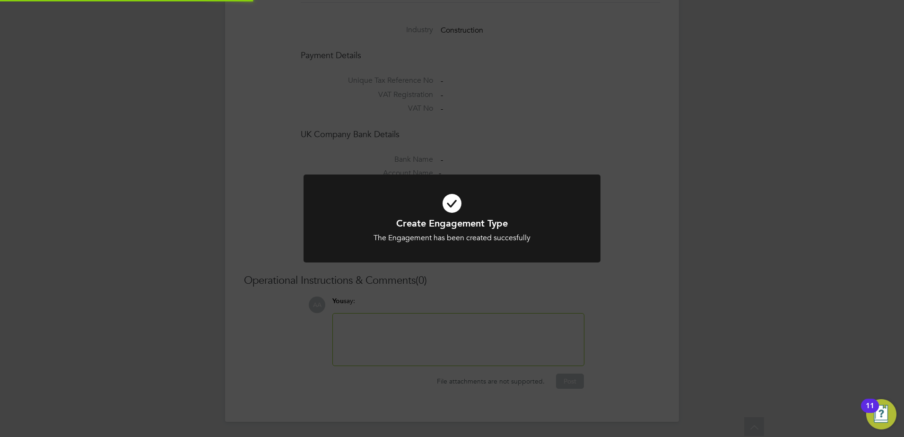
scroll to position [773, 0]
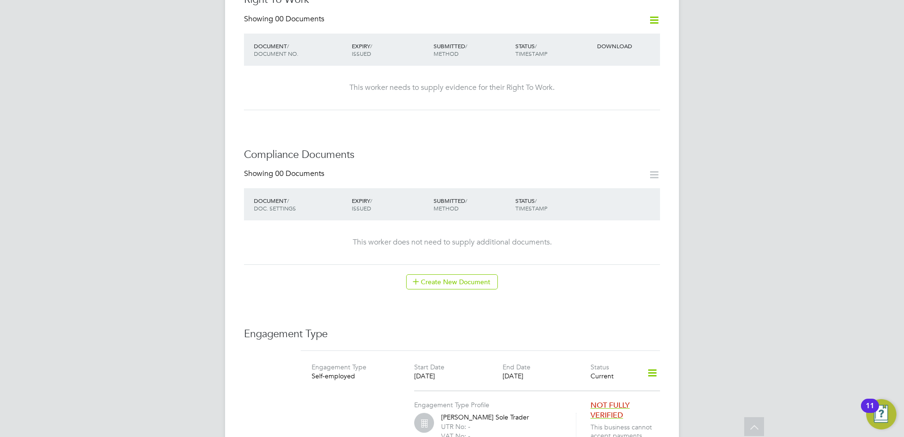
scroll to position [630, 0]
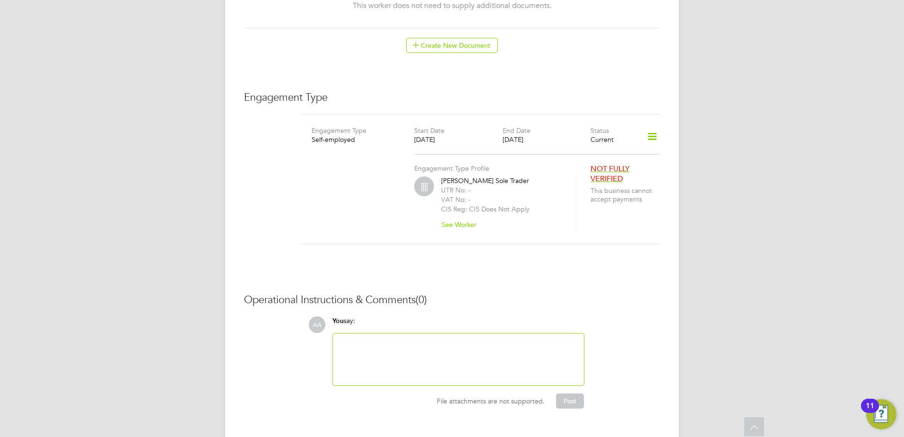
click at [650, 129] on icon at bounding box center [652, 137] width 17 height 22
click at [583, 169] on li "Add Engagement Type" at bounding box center [603, 167] width 108 height 13
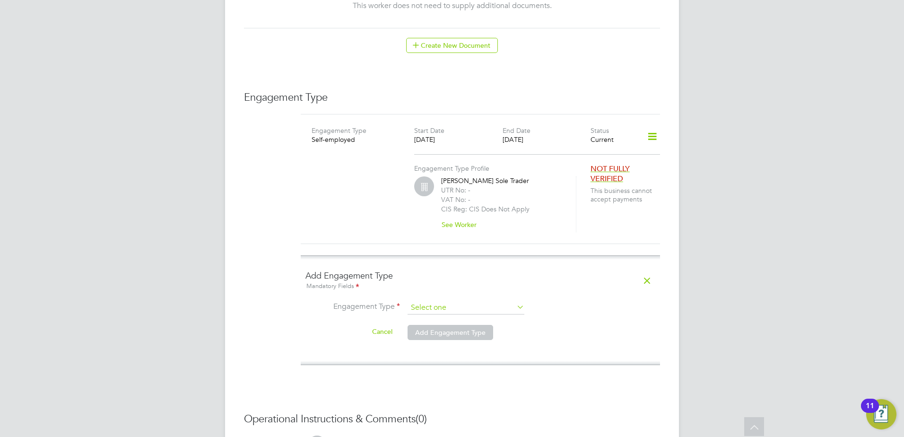
click at [449, 301] on input at bounding box center [466, 307] width 117 height 13
click at [438, 338] on li "Self-employed" at bounding box center [466, 338] width 118 height 14
type input "Self-employed"
click at [456, 301] on input at bounding box center [466, 307] width 117 height 13
click at [443, 328] on li "PAYE Direct" at bounding box center [466, 324] width 118 height 14
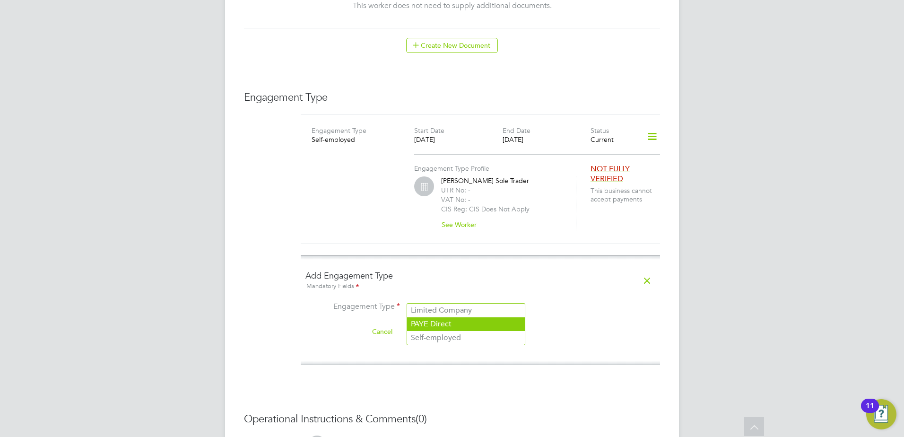
type input "PAYE Direct"
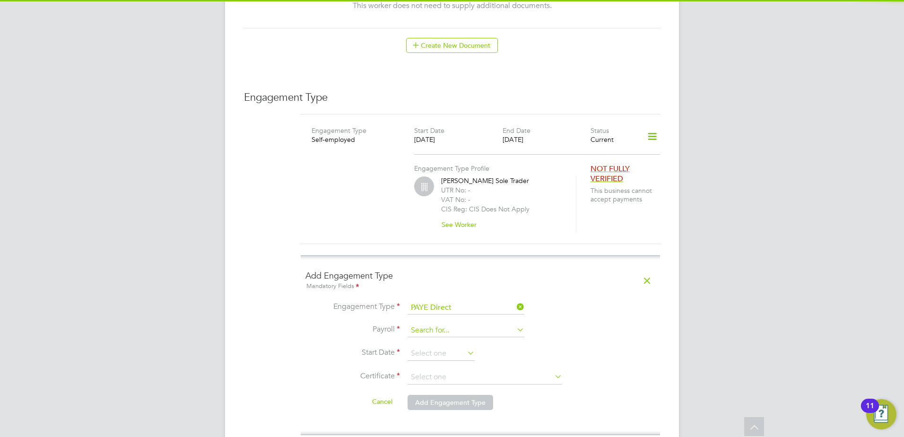
click at [434, 324] on input at bounding box center [466, 330] width 117 height 13
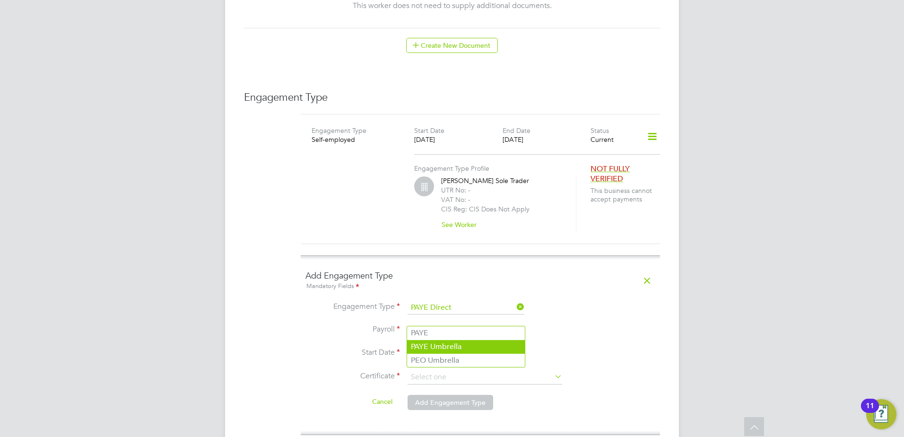
click at [444, 346] on li "PAYE Umbrella" at bounding box center [466, 347] width 118 height 14
type input "PAYE Umbrella"
click at [444, 347] on input at bounding box center [441, 354] width 67 height 14
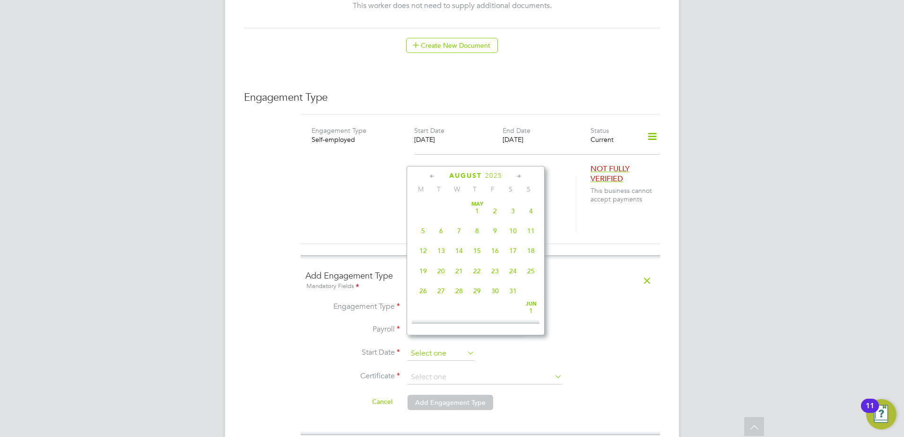
scroll to position [368, 0]
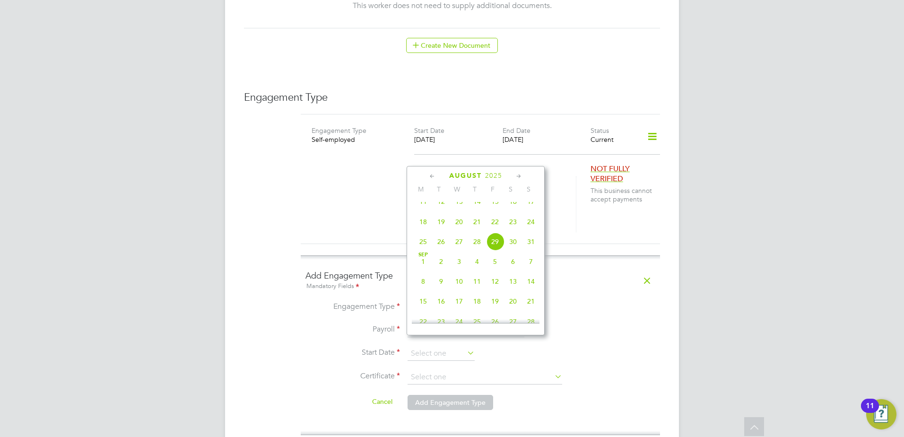
click at [428, 178] on div "August 2025" at bounding box center [476, 175] width 128 height 9
click at [430, 176] on icon at bounding box center [432, 176] width 9 height 10
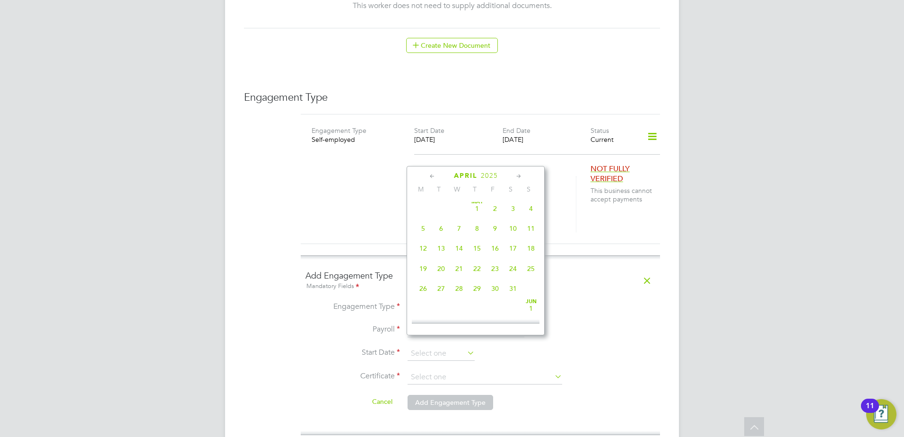
scroll to position [0, 0]
click at [430, 176] on icon at bounding box center [432, 176] width 9 height 10
click at [517, 179] on icon at bounding box center [518, 176] width 9 height 10
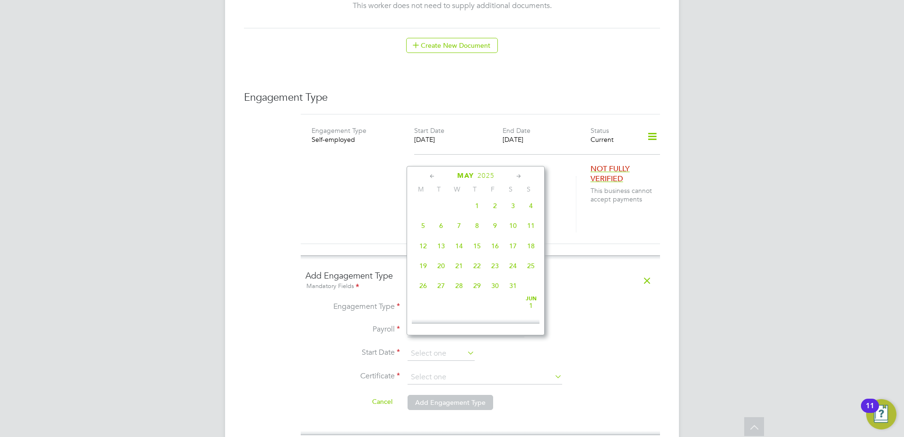
click at [426, 270] on span "19" at bounding box center [423, 266] width 18 height 18
type input "19 May 2025"
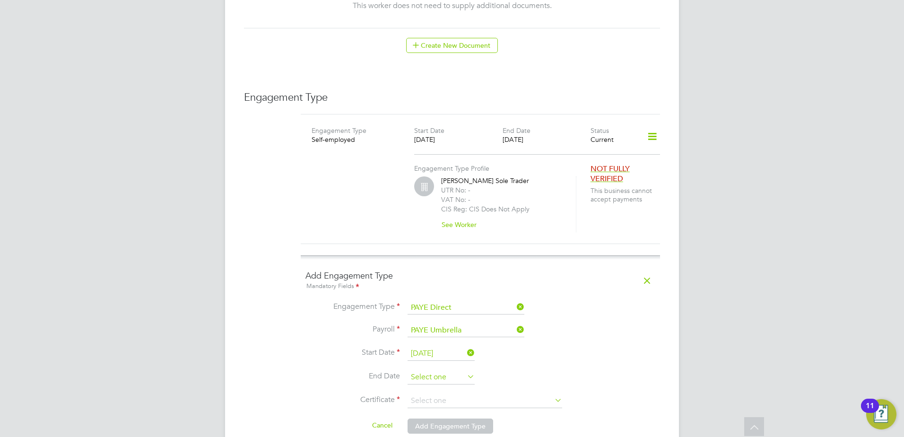
click at [425, 370] on input at bounding box center [441, 377] width 67 height 14
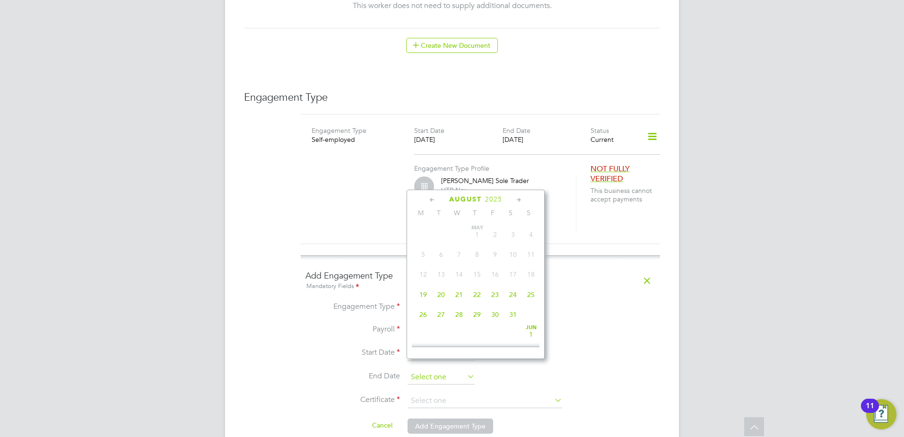
scroll to position [368, 0]
click at [430, 204] on icon at bounding box center [432, 200] width 9 height 10
click at [431, 200] on icon at bounding box center [432, 200] width 9 height 10
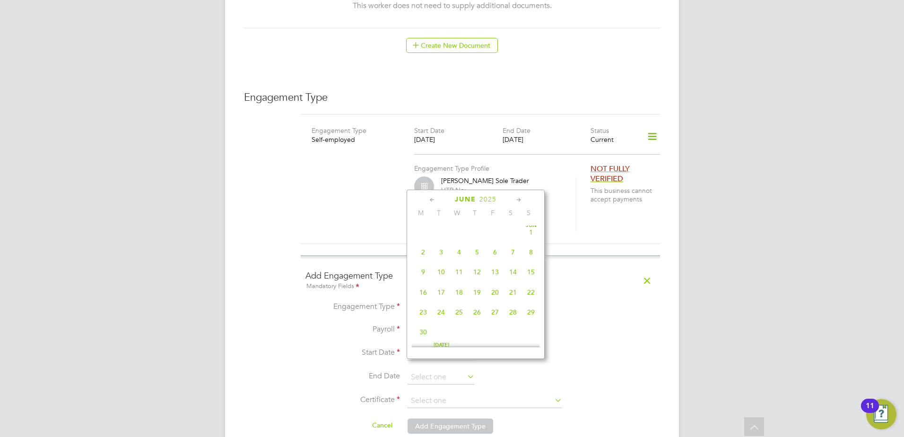
scroll to position [0, 0]
click at [497, 295] on span "23" at bounding box center [495, 295] width 18 height 18
type input "23 May 2025"
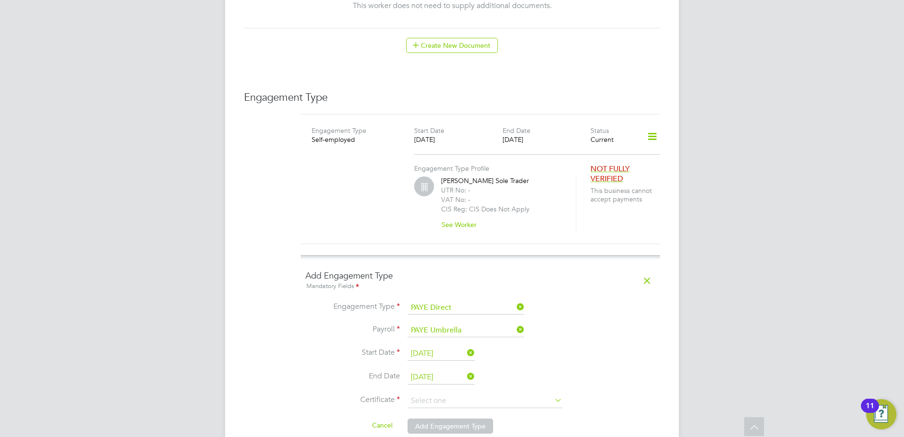
click at [338, 304] on li "Engagement Type PAYE Direct" at bounding box center [480, 312] width 350 height 23
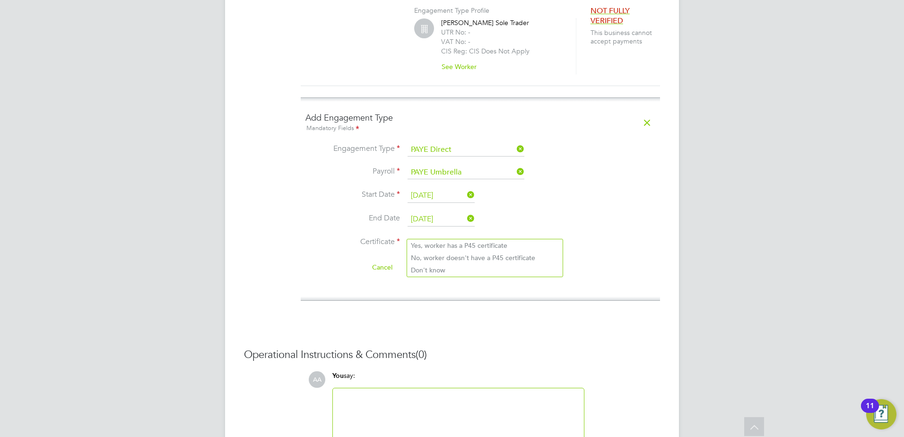
click at [449, 236] on input at bounding box center [485, 243] width 155 height 14
click at [443, 264] on li "Don't know" at bounding box center [485, 270] width 156 height 12
type input "Don't know"
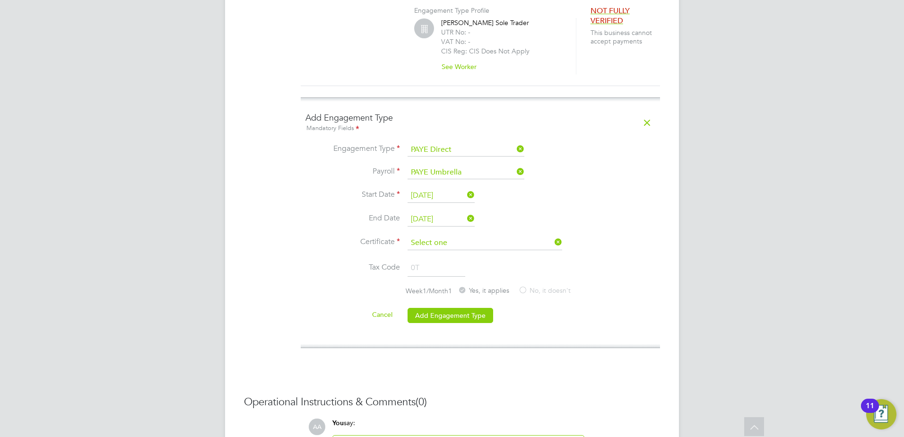
click at [457, 236] on input at bounding box center [485, 243] width 155 height 14
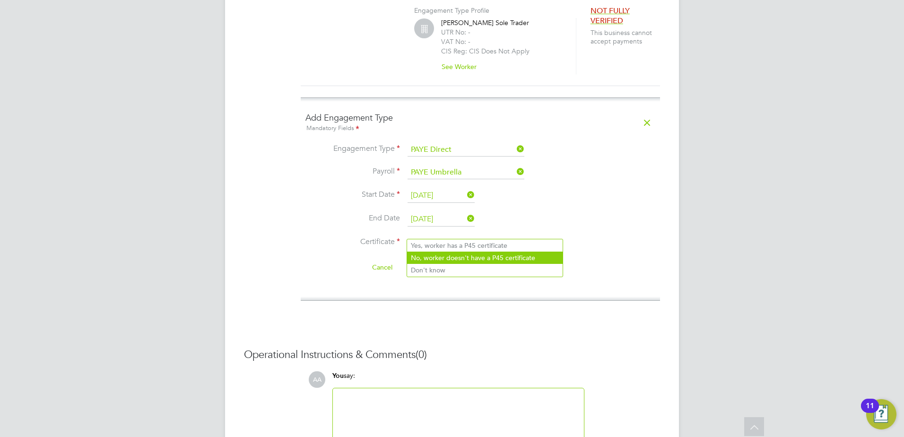
click at [440, 256] on li "No, worker doesn't have a P45 certificate" at bounding box center [485, 258] width 156 height 12
type input "No, worker doesn't have a P45 certificate"
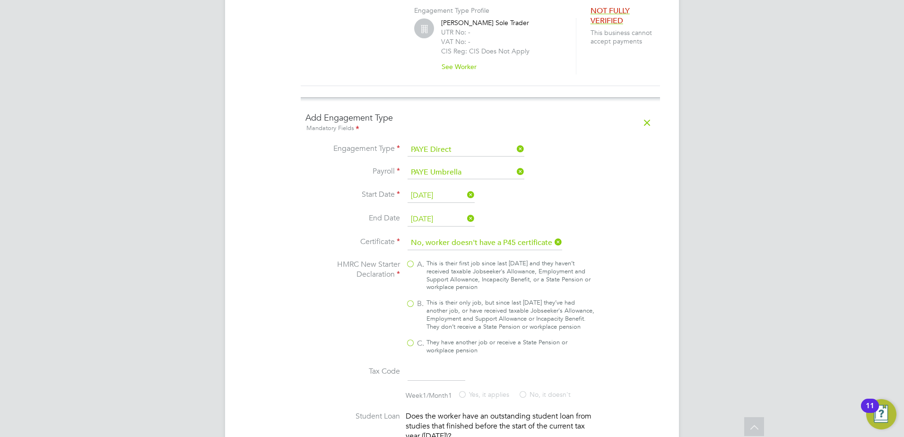
click at [433, 308] on div "This is their only job, but since last 6 April they’ve had another job, or have…" at bounding box center [511, 315] width 168 height 32
click at [0, 0] on input "B. This is their only job, but since last 6 April they’ve had another job, or h…" at bounding box center [0, 0] width 0 height 0
type input "1257L"
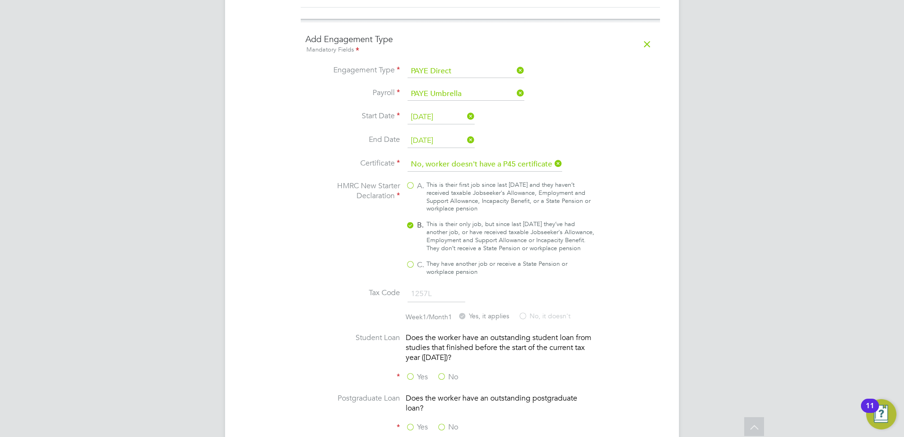
scroll to position [1025, 0]
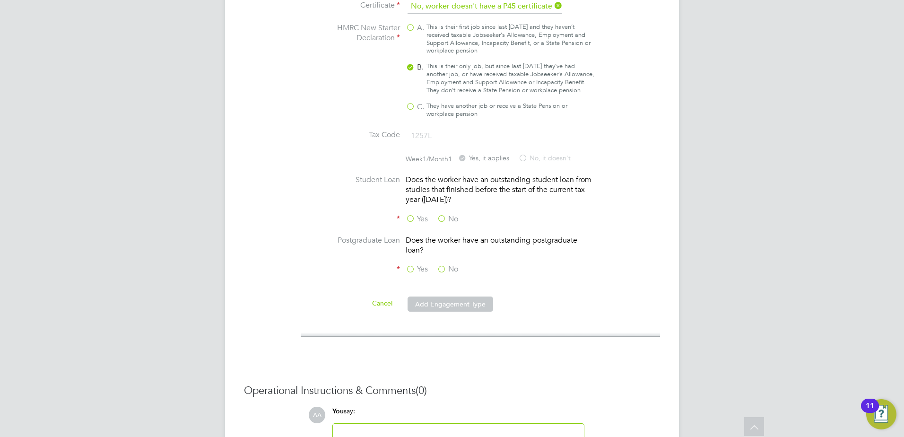
click at [440, 216] on label "No" at bounding box center [447, 219] width 21 height 10
click at [0, 0] on input "No" at bounding box center [0, 0] width 0 height 0
click at [440, 269] on label "No" at bounding box center [447, 269] width 21 height 10
click at [0, 0] on input "No" at bounding box center [0, 0] width 0 height 0
click at [441, 302] on button "Add Engagement Type" at bounding box center [451, 303] width 86 height 15
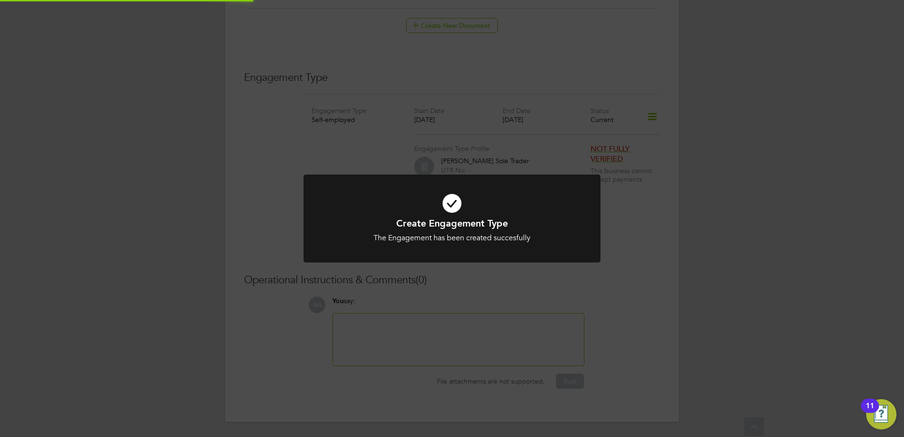
scroll to position [639, 0]
click at [436, 269] on div "Create Engagement Type The Engagement has been created succesfully Cancel Okay" at bounding box center [452, 224] width 297 height 100
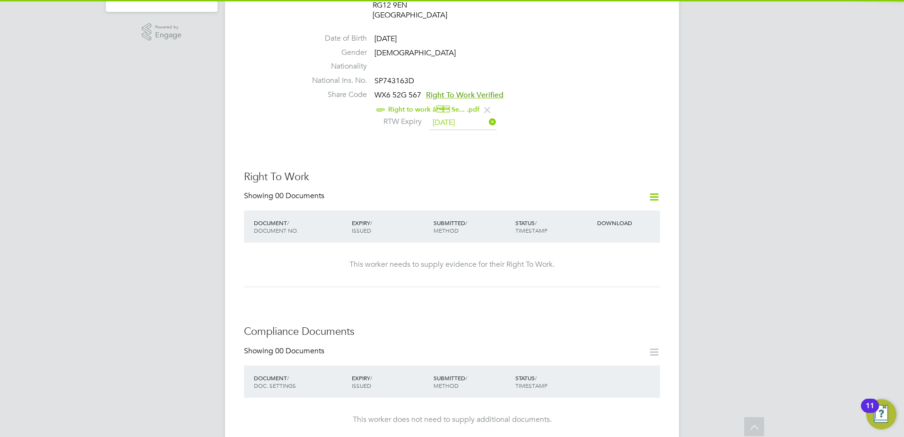
scroll to position [552, 0]
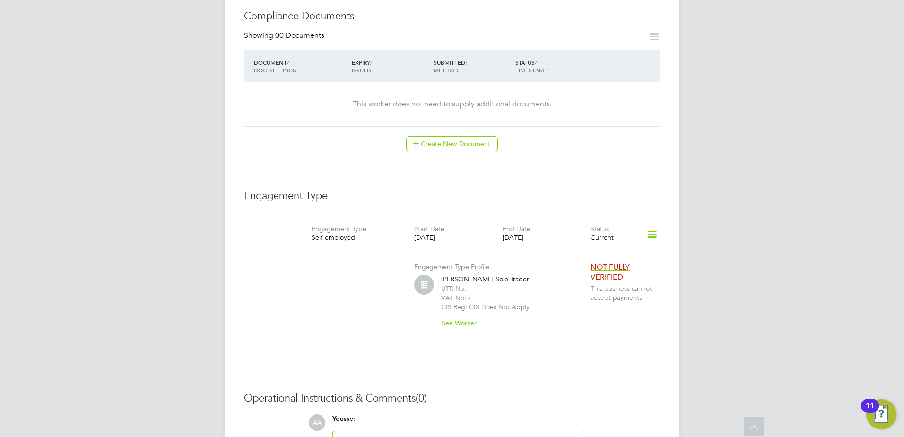
click at [653, 224] on icon at bounding box center [652, 235] width 17 height 22
click at [614, 254] on li "Add Engagement Type" at bounding box center [603, 256] width 108 height 13
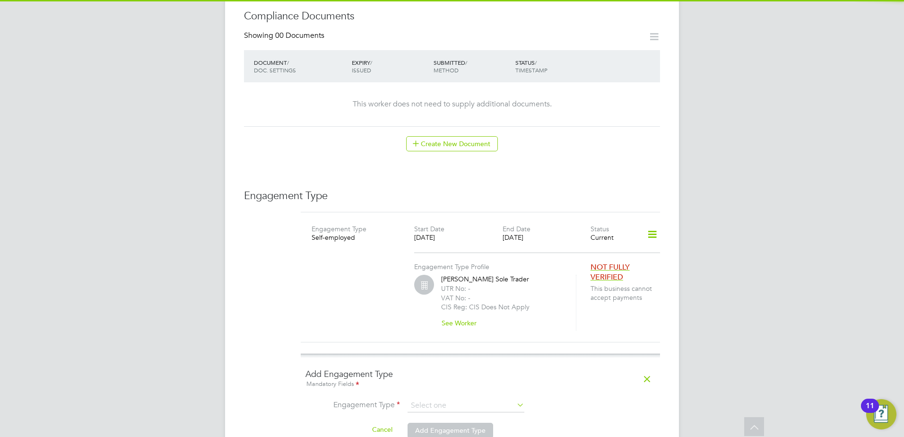
scroll to position [768, 0]
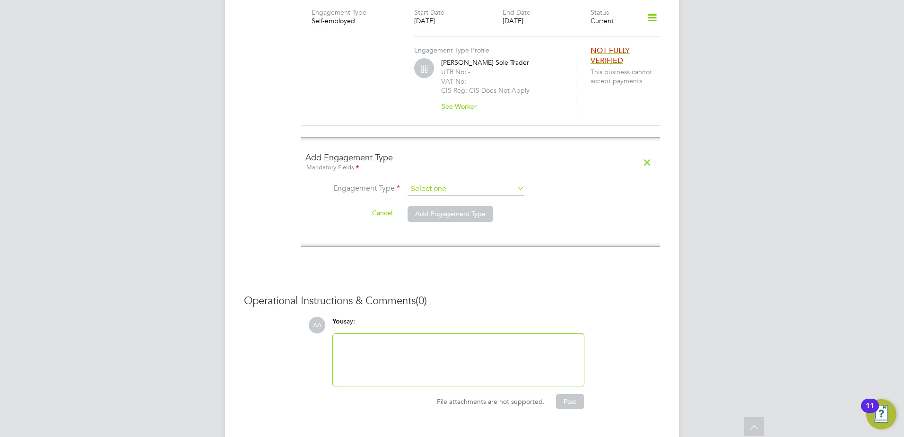
click at [436, 183] on input at bounding box center [466, 189] width 117 height 13
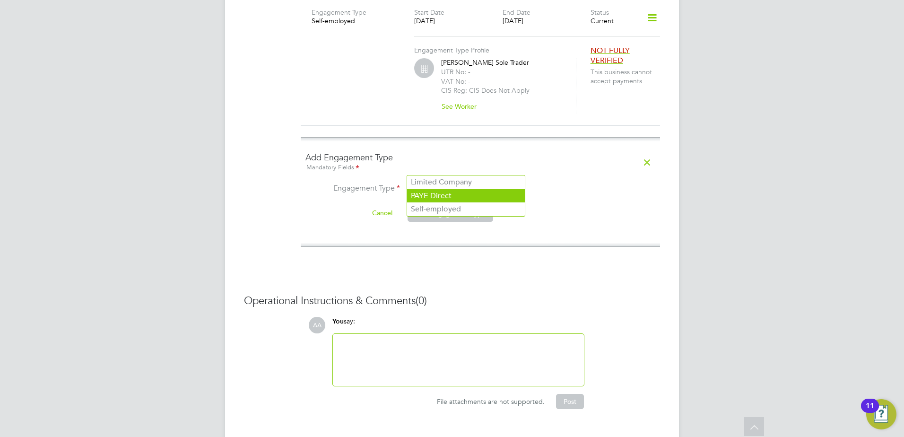
click at [441, 199] on li "PAYE Direct" at bounding box center [466, 196] width 118 height 14
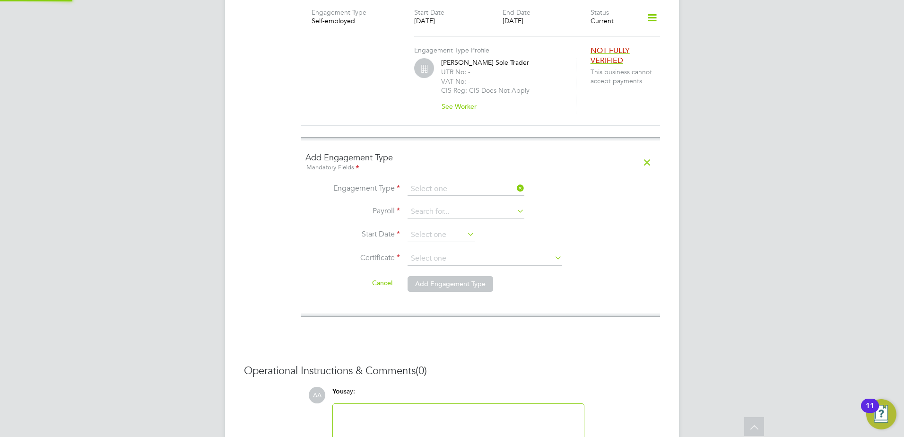
type input "PAYE Direct"
click at [439, 205] on input at bounding box center [466, 211] width 117 height 13
click at [451, 222] on li "PAYE Umbrella" at bounding box center [466, 219] width 118 height 14
type input "PAYE Umbrella"
click at [450, 228] on input at bounding box center [441, 235] width 67 height 14
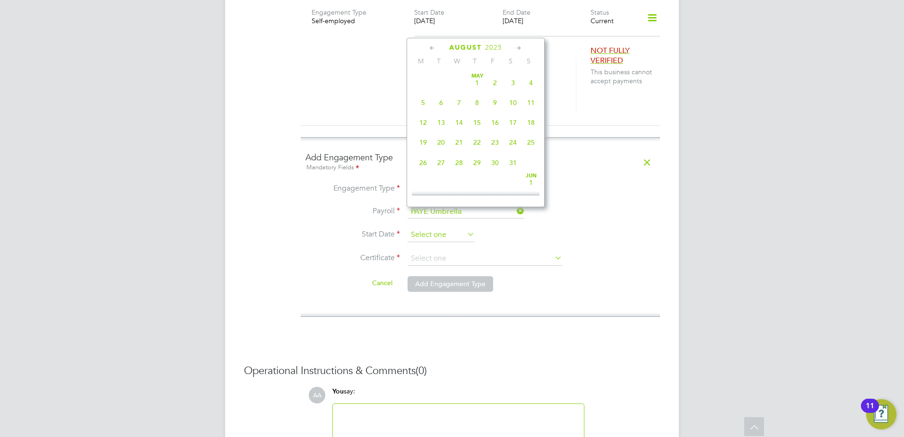
scroll to position [368, 0]
click at [433, 48] on icon at bounding box center [432, 48] width 9 height 10
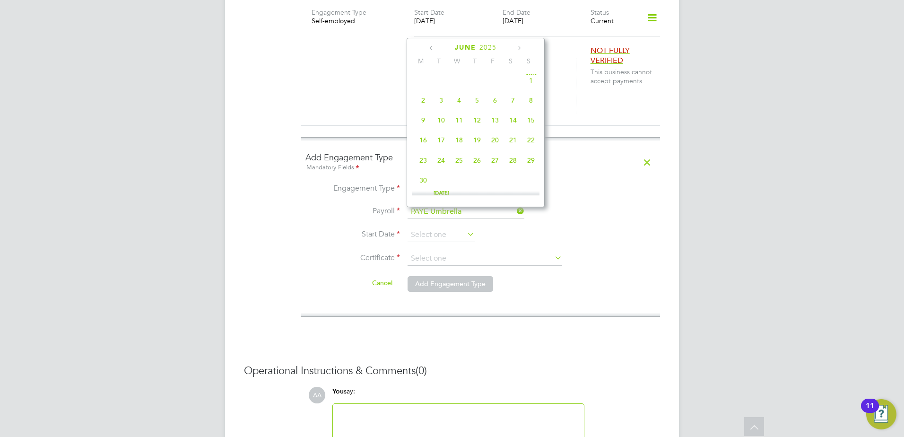
scroll to position [0, 0]
click at [443, 83] on span "Apr 1" at bounding box center [441, 83] width 18 height 18
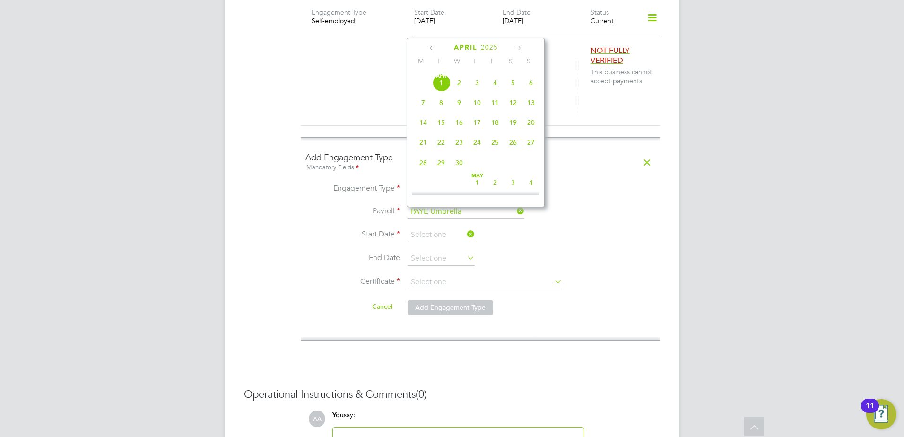
type input "01 Apr 2025"
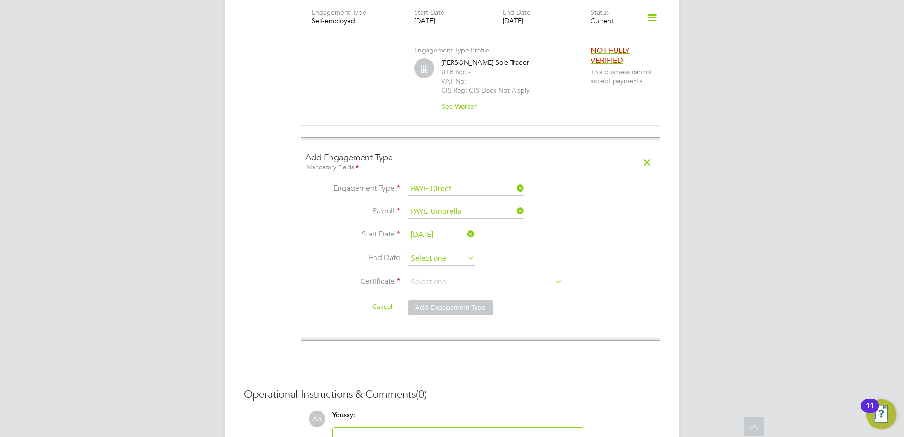
click at [457, 252] on input at bounding box center [441, 259] width 67 height 14
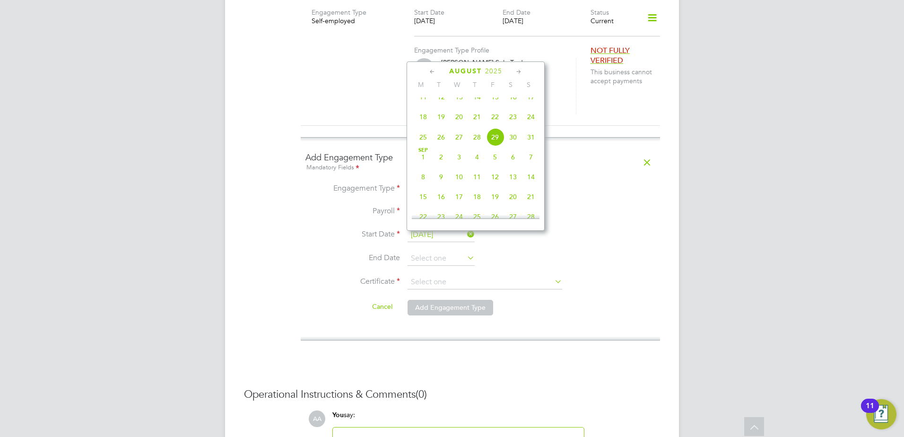
click at [430, 72] on icon at bounding box center [432, 72] width 9 height 10
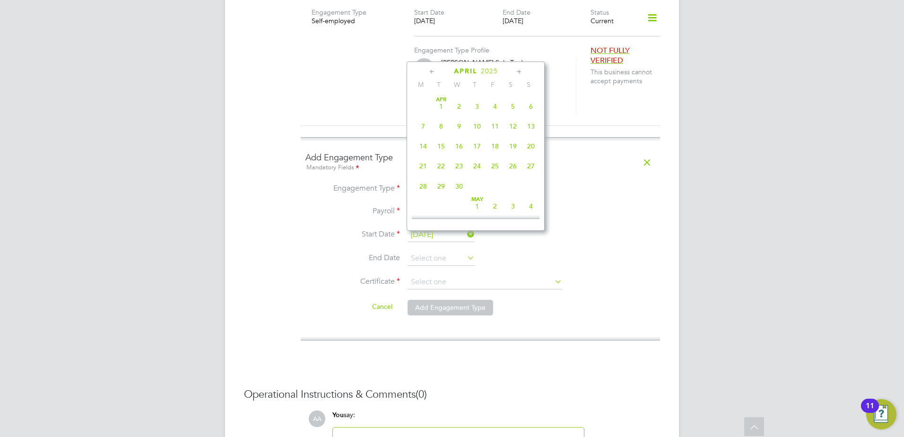
click at [496, 103] on span "4" at bounding box center [495, 106] width 18 height 18
type input "04 Apr 2025"
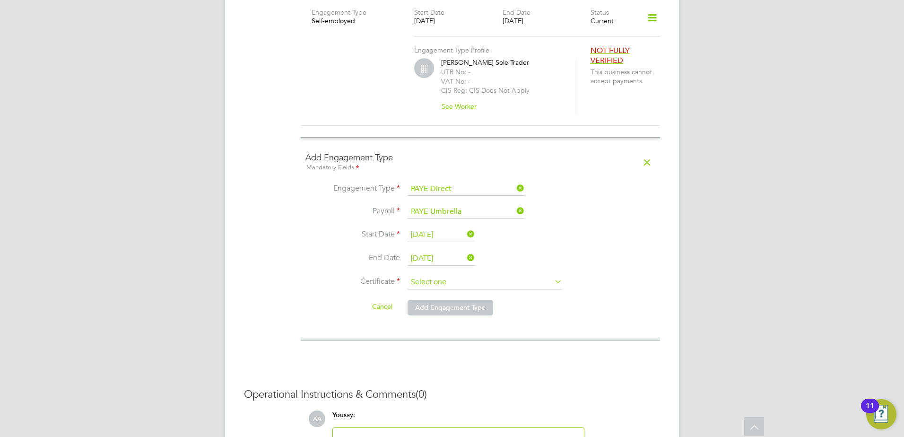
click at [460, 275] on input at bounding box center [485, 282] width 155 height 14
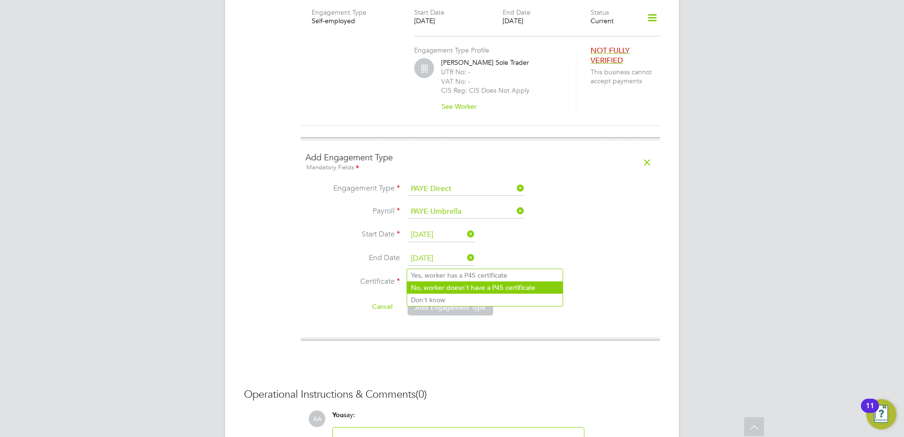
click at [446, 291] on li "No, worker doesn't have a P45 certificate" at bounding box center [485, 287] width 156 height 12
type input "No, worker doesn't have a P45 certificate"
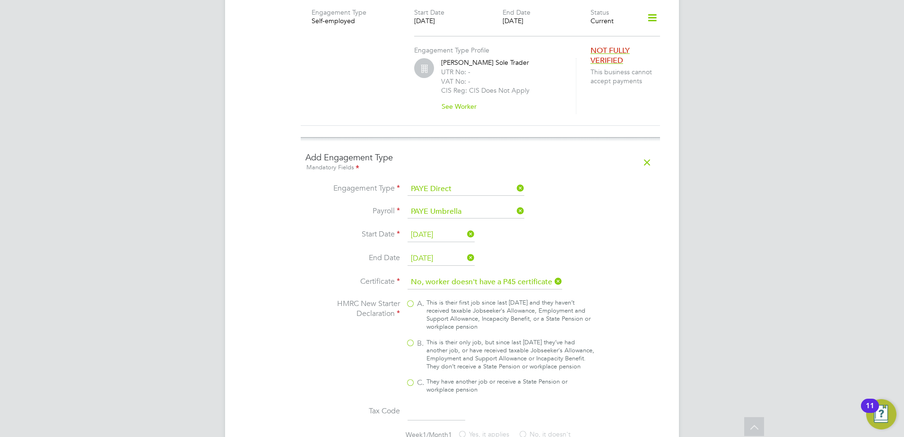
click at [411, 339] on label "B. This is their only job, but since last 6 April they’ve had another job, or h…" at bounding box center [500, 355] width 189 height 32
click at [0, 0] on input "B. This is their only job, but since last 6 April they’ve had another job, or h…" at bounding box center [0, 0] width 0 height 0
type input "1257L"
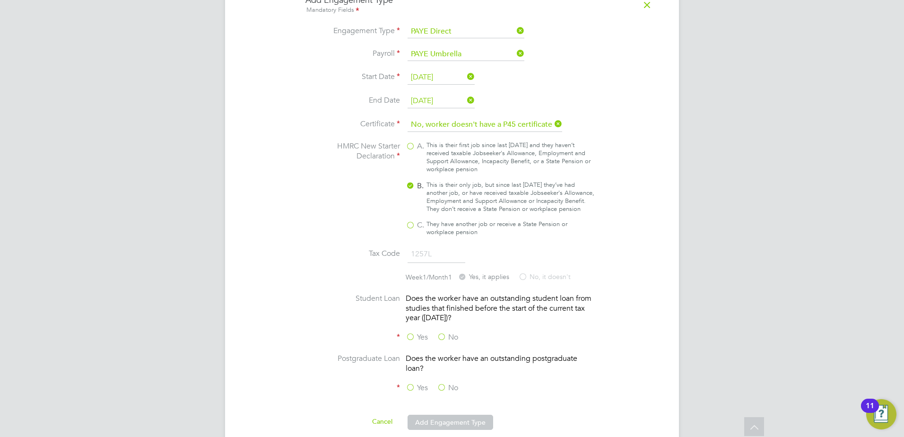
click at [444, 332] on label "No" at bounding box center [447, 337] width 21 height 10
click at [0, 0] on input "No" at bounding box center [0, 0] width 0 height 0
click at [441, 383] on label "No" at bounding box center [447, 388] width 21 height 10
click at [0, 0] on input "No" at bounding box center [0, 0] width 0 height 0
click at [453, 415] on button "Add Engagement Type" at bounding box center [451, 422] width 86 height 15
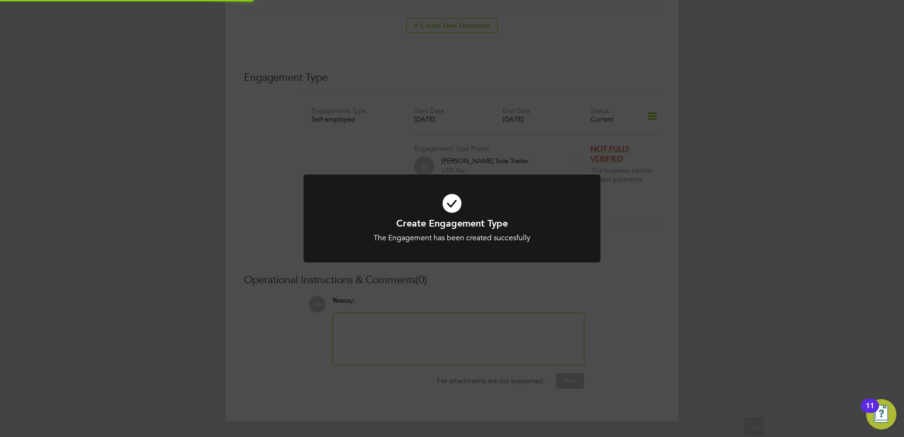
scroll to position [649, 0]
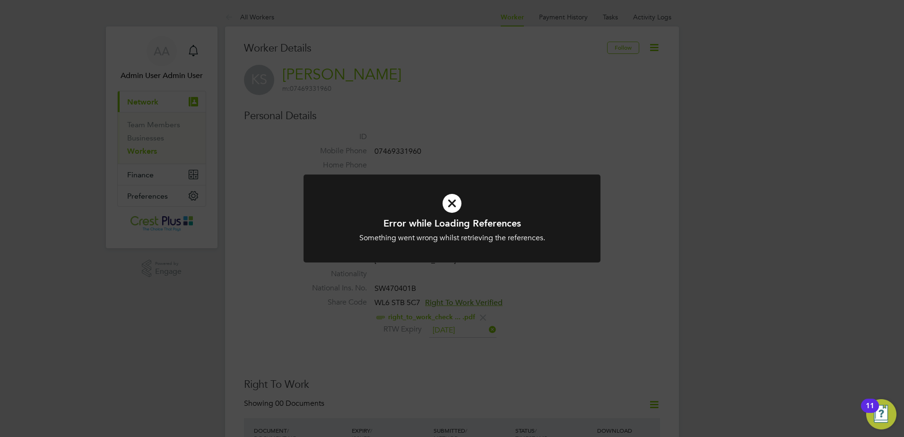
click at [514, 291] on div "Error while Loading References Something went wrong whilst retrieving the refer…" at bounding box center [452, 218] width 904 height 437
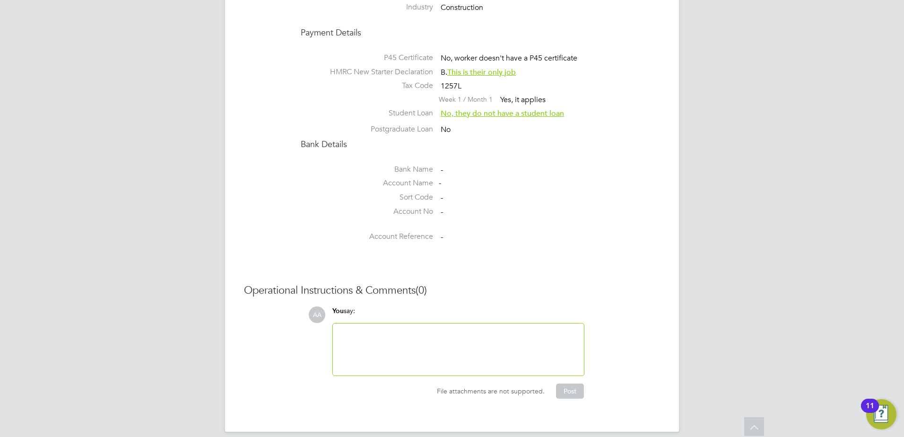
scroll to position [647, 0]
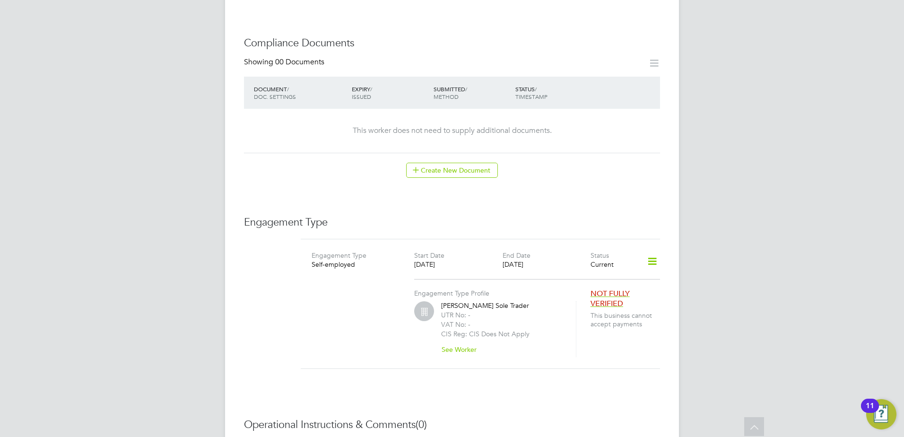
scroll to position [597, 0]
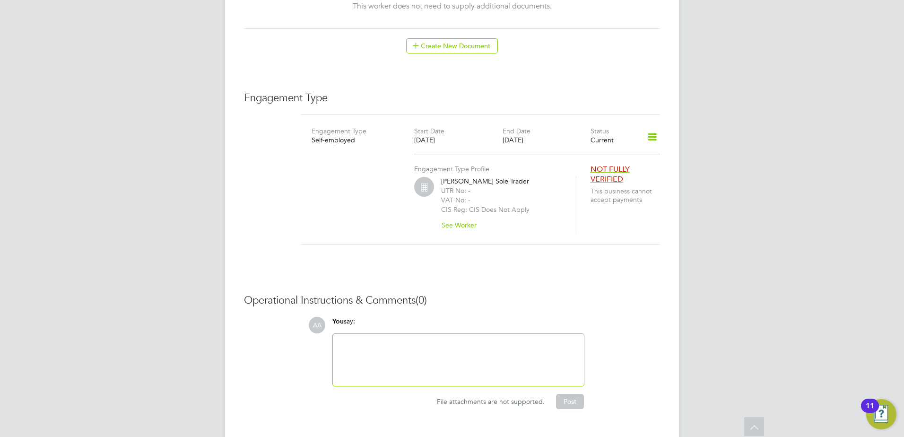
click at [653, 126] on icon at bounding box center [652, 137] width 17 height 22
click at [601, 157] on li "Add Engagement Type" at bounding box center [603, 158] width 108 height 13
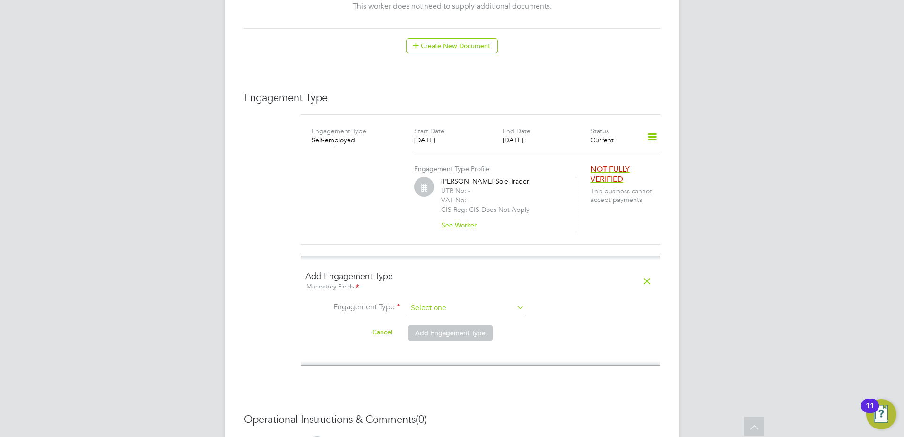
click at [439, 302] on input at bounding box center [466, 308] width 117 height 13
click at [434, 312] on li "PAYE Direct" at bounding box center [466, 315] width 118 height 14
type input "PAYE Direct"
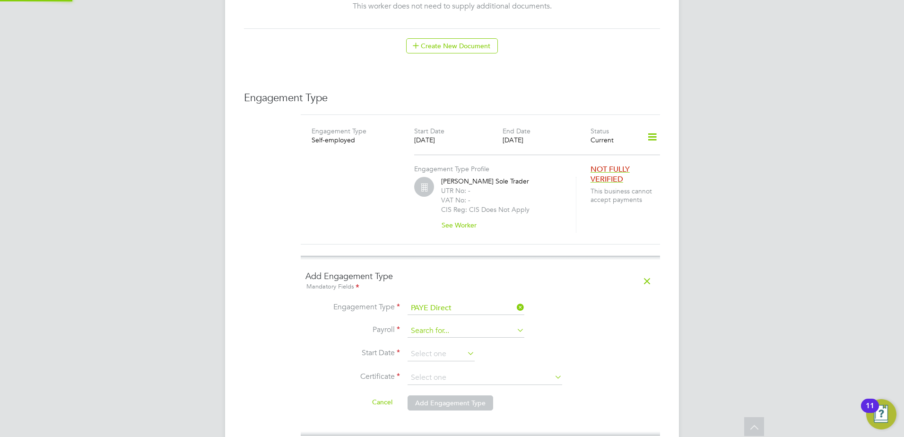
click at [436, 324] on input at bounding box center [466, 330] width 117 height 13
click at [452, 340] on li "PAYE Umbrella" at bounding box center [466, 338] width 118 height 14
type input "PAYE Umbrella"
click at [454, 347] on input at bounding box center [441, 354] width 67 height 14
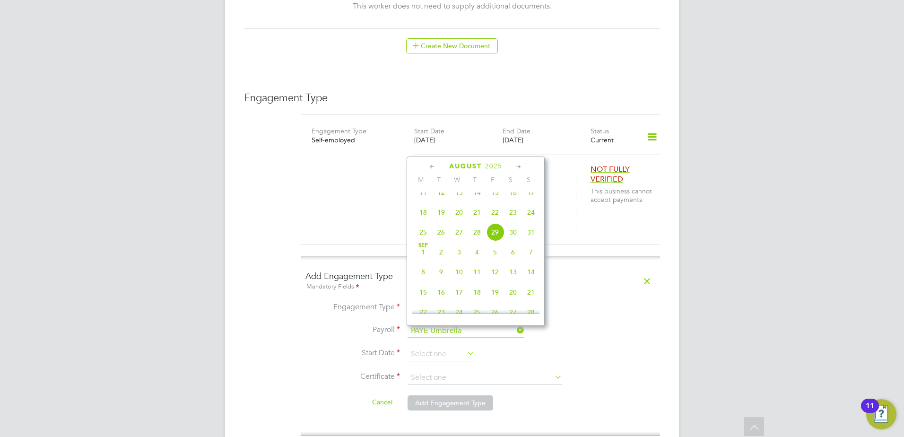
click at [434, 163] on icon at bounding box center [432, 167] width 9 height 10
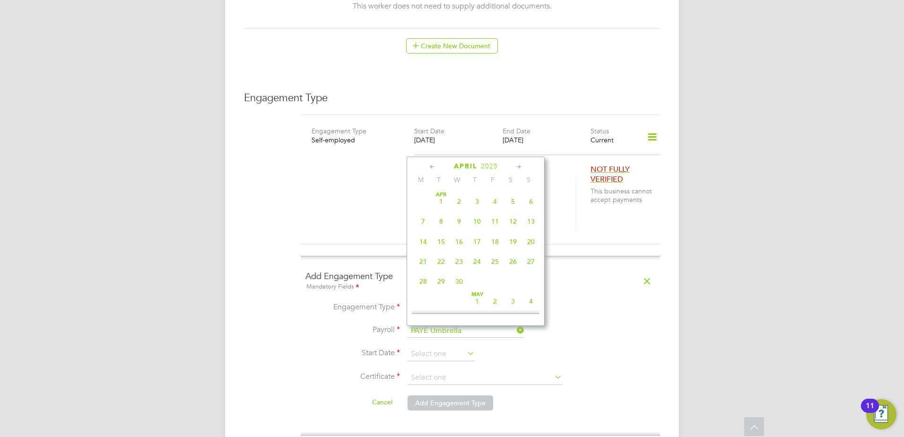
click at [434, 163] on icon at bounding box center [432, 167] width 9 height 10
click at [423, 261] on span "17" at bounding box center [423, 262] width 18 height 18
type input "[DATE]"
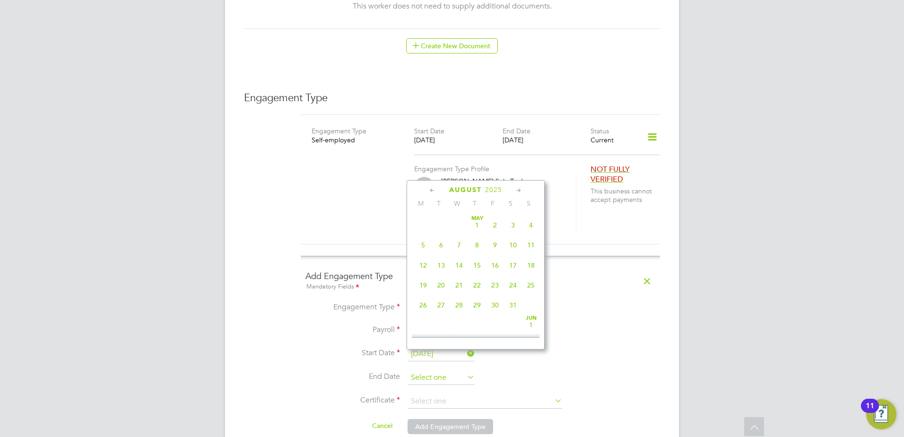
scroll to position [368, 0]
click at [450, 371] on input at bounding box center [441, 378] width 67 height 14
click at [436, 192] on icon at bounding box center [432, 190] width 9 height 10
click at [435, 191] on icon at bounding box center [432, 190] width 9 height 10
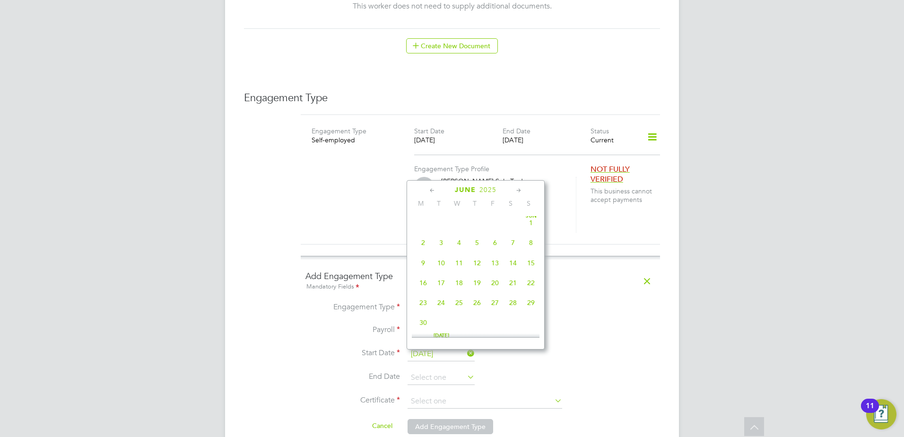
click at [435, 191] on icon at bounding box center [432, 190] width 9 height 10
click at [519, 190] on icon at bounding box center [518, 190] width 9 height 10
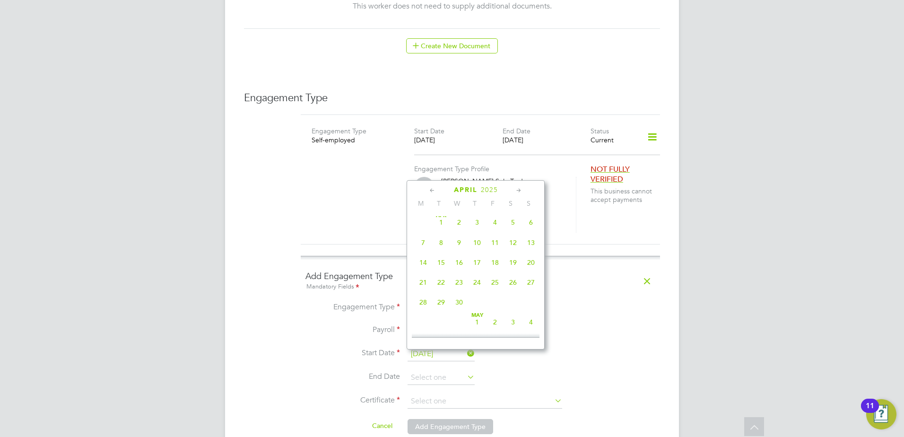
scroll to position [225, 0]
click at [496, 226] on span "2" at bounding box center [495, 220] width 18 height 18
type input "02 May 2025"
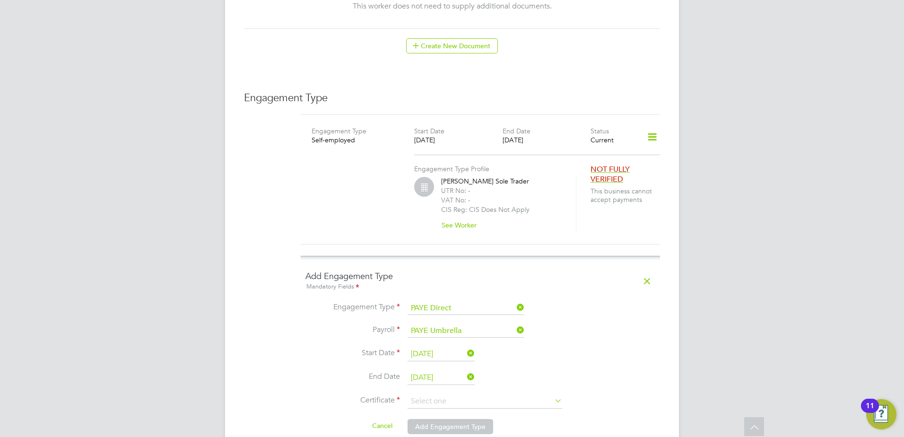
scroll to position [676, 0]
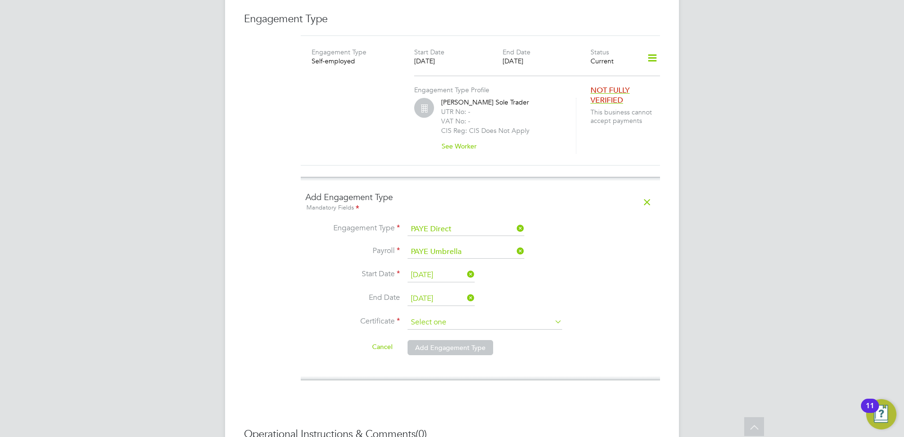
click at [456, 315] on input at bounding box center [485, 322] width 155 height 14
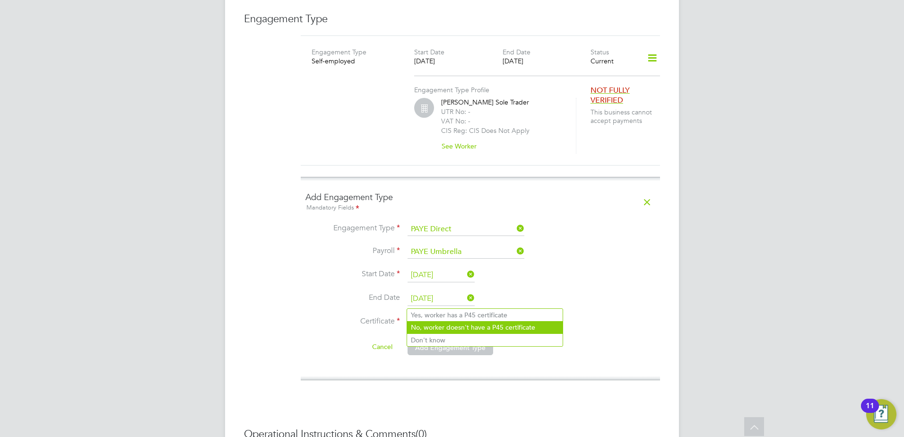
click at [441, 323] on li "No, worker doesn't have a P45 certificate" at bounding box center [485, 327] width 156 height 12
type input "No, worker doesn't have a P45 certificate"
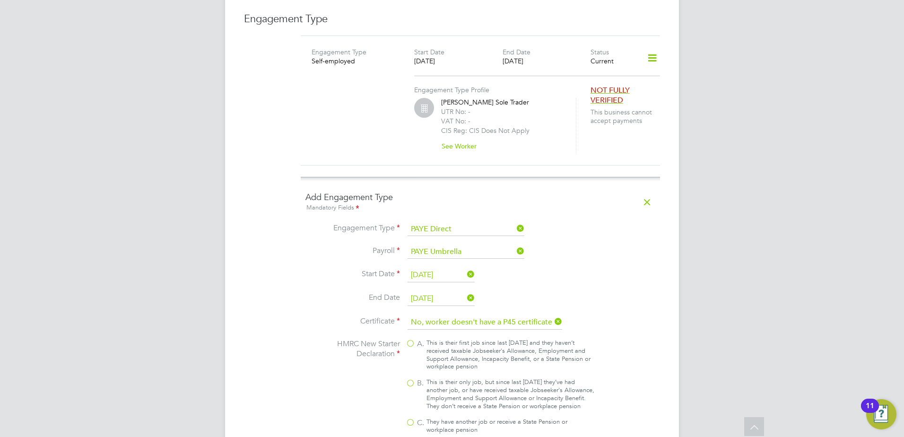
scroll to position [913, 0]
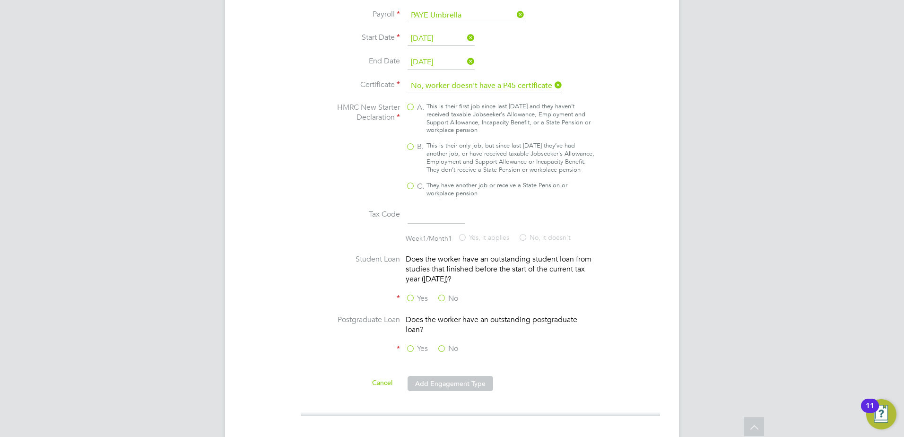
click at [412, 142] on label "B. This is their only job, but since last 6 April they’ve had another job, or h…" at bounding box center [500, 158] width 189 height 32
click at [0, 0] on input "B. This is their only job, but since last 6 April they’ve had another job, or h…" at bounding box center [0, 0] width 0 height 0
type input "1257L"
click at [443, 294] on label "No" at bounding box center [447, 299] width 21 height 10
click at [0, 0] on input "No" at bounding box center [0, 0] width 0 height 0
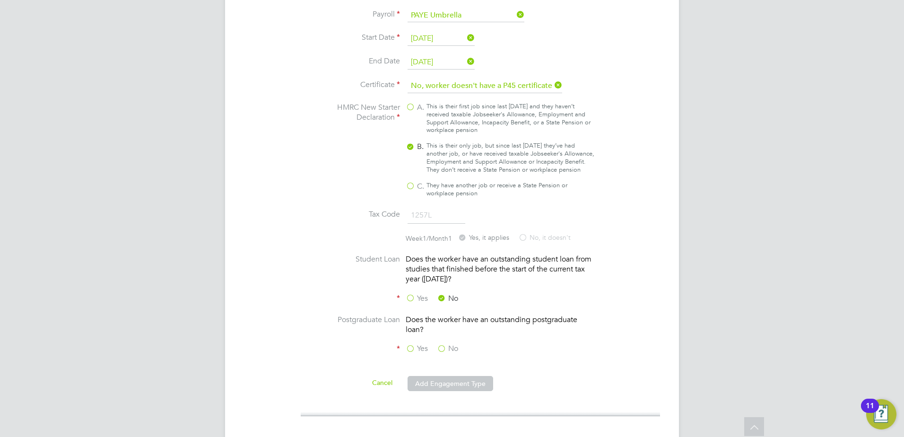
click at [442, 344] on label "No" at bounding box center [447, 349] width 21 height 10
click at [0, 0] on input "No" at bounding box center [0, 0] width 0 height 0
click at [443, 376] on button "Add Engagement Type" at bounding box center [451, 383] width 86 height 15
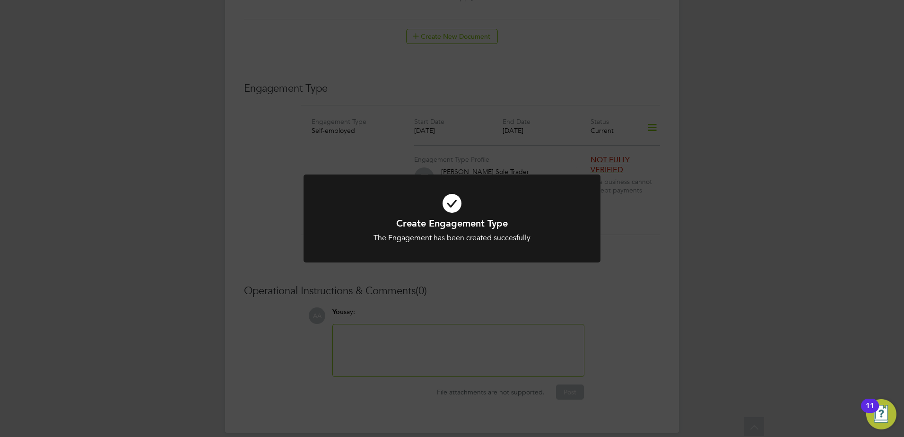
scroll to position [597, 0]
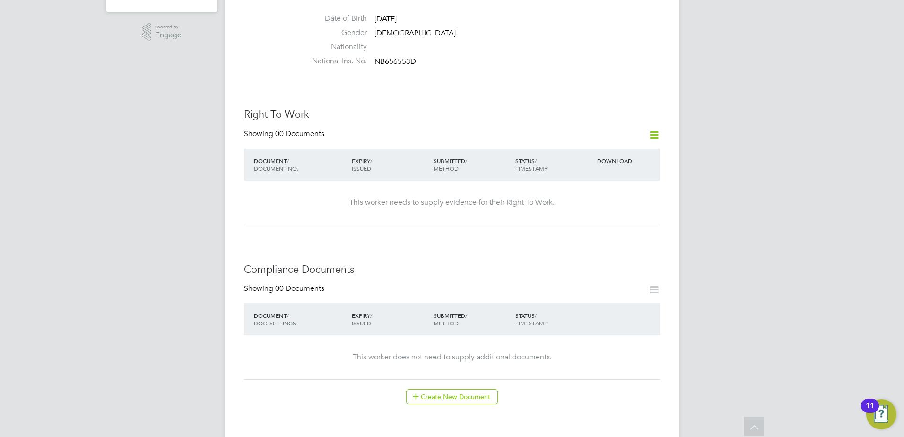
scroll to position [552, 0]
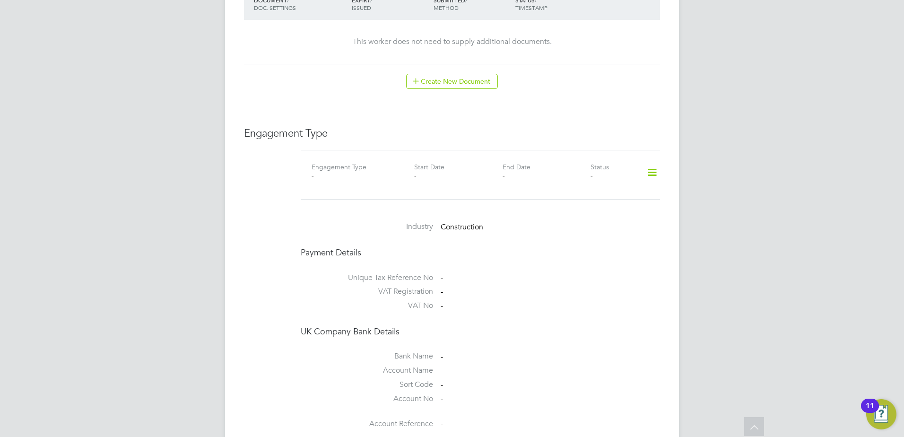
click at [653, 162] on icon at bounding box center [652, 173] width 17 height 22
click at [598, 202] on li "Add Engagement Type" at bounding box center [603, 203] width 107 height 13
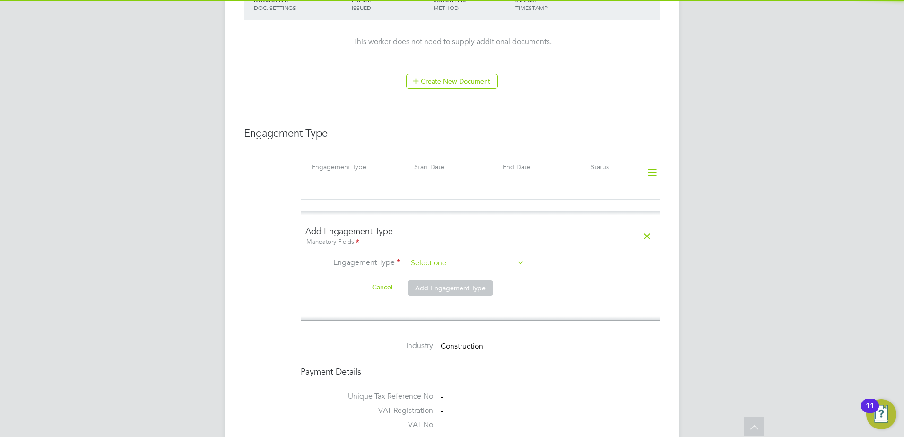
click at [470, 257] on input at bounding box center [466, 263] width 117 height 13
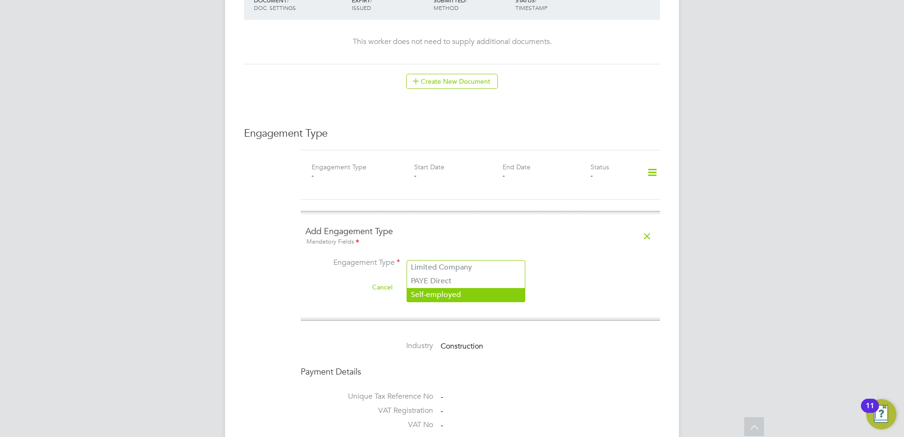
click at [443, 295] on li "Self-employed" at bounding box center [466, 295] width 118 height 14
type input "Self-employed"
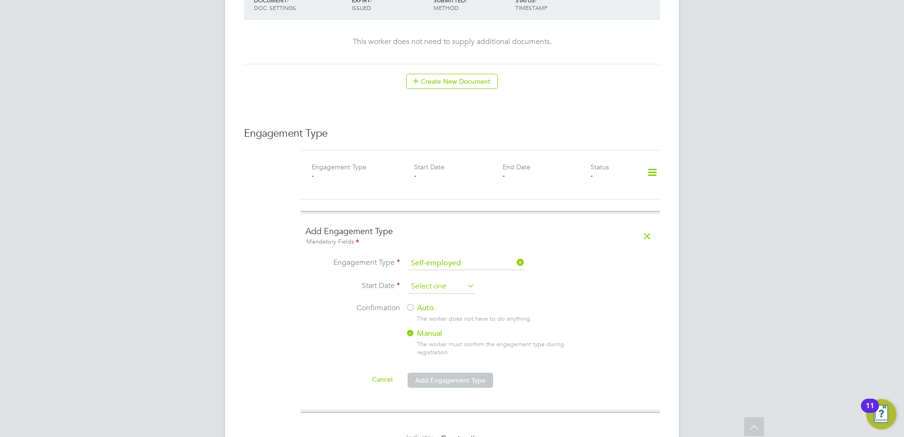
click at [445, 279] on input at bounding box center [441, 286] width 67 height 14
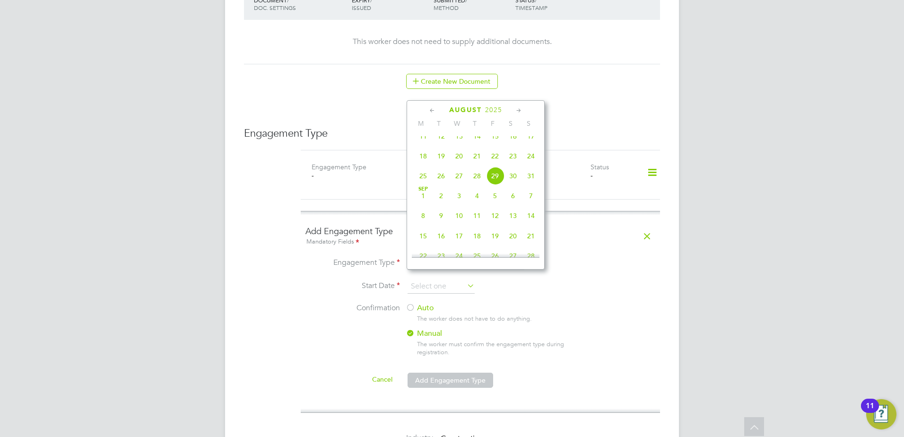
click at [429, 163] on span "18" at bounding box center [423, 156] width 18 height 18
type input "18 Aug 2025"
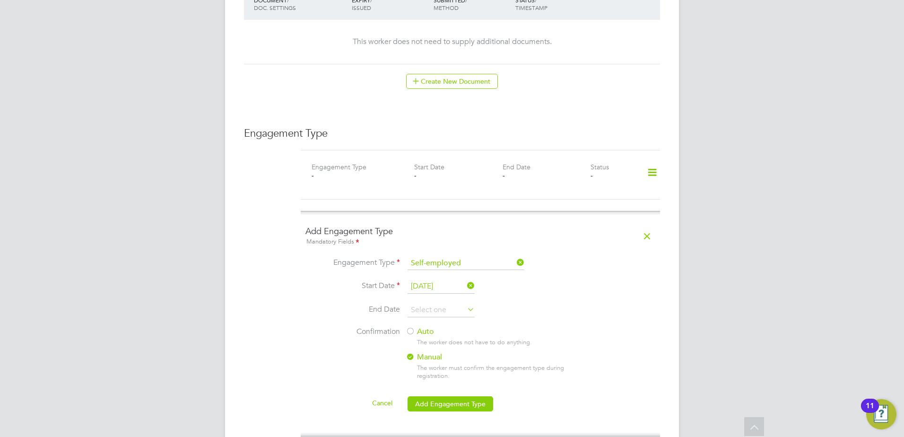
click at [421, 327] on label "Auto" at bounding box center [491, 332] width 170 height 10
click at [430, 396] on button "Add Engagement Type" at bounding box center [451, 403] width 86 height 15
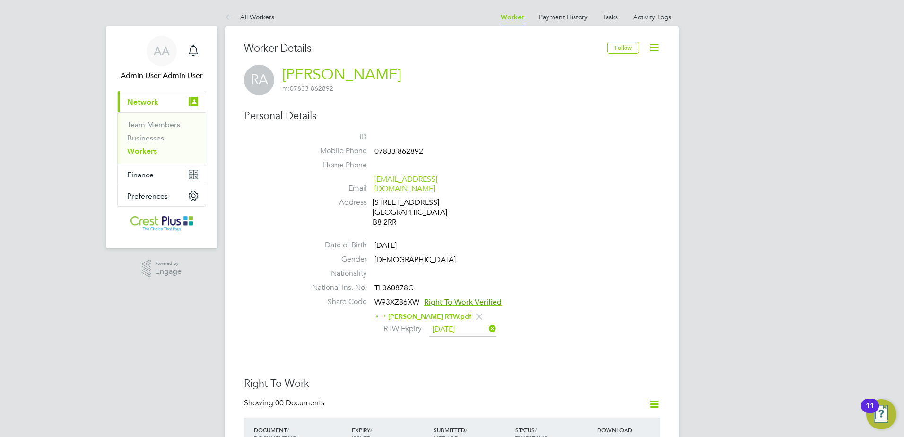
click at [463, 254] on li "Gender Male" at bounding box center [480, 261] width 359 height 14
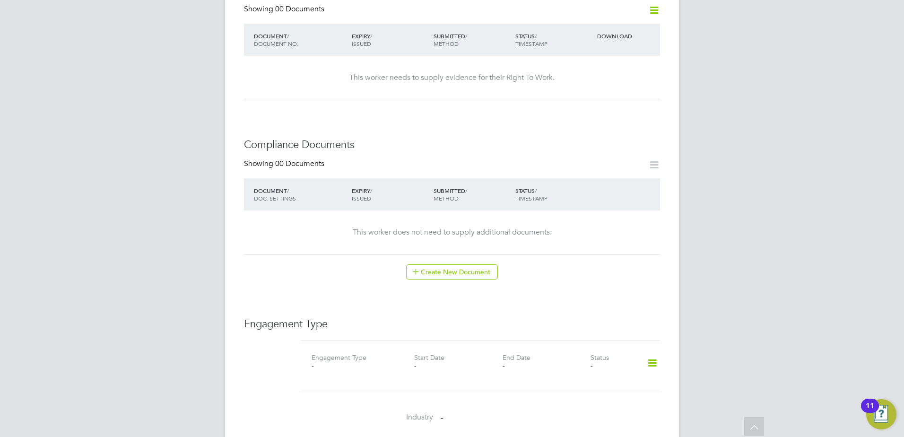
scroll to position [473, 0]
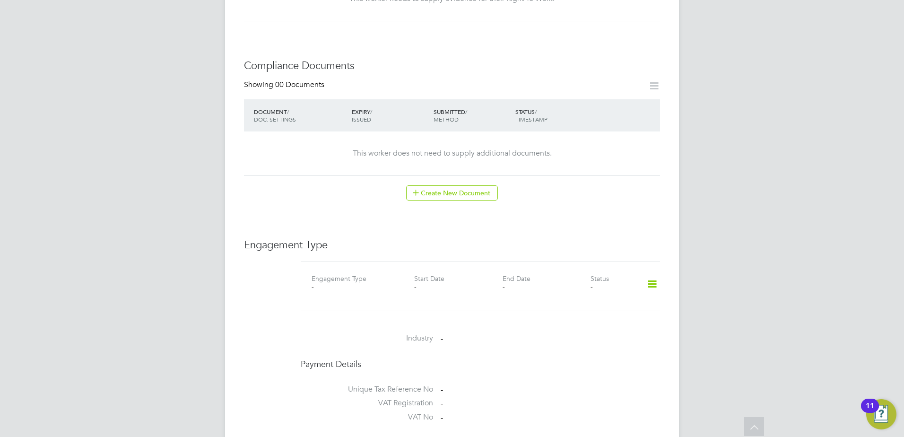
click at [651, 273] on icon at bounding box center [652, 284] width 17 height 22
click at [570, 314] on li "Add Engagement Type" at bounding box center [603, 315] width 107 height 13
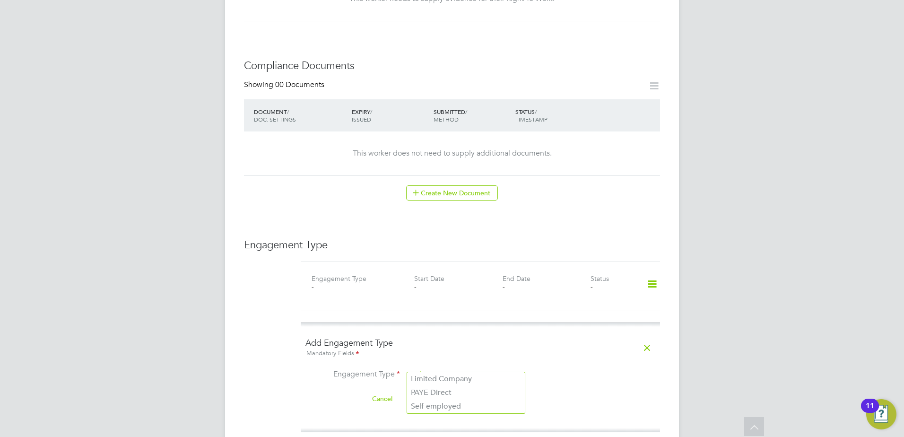
click at [436, 368] on input at bounding box center [466, 374] width 117 height 13
click at [441, 391] on li "PAYE Direct" at bounding box center [466, 393] width 118 height 14
type input "PAYE Direct"
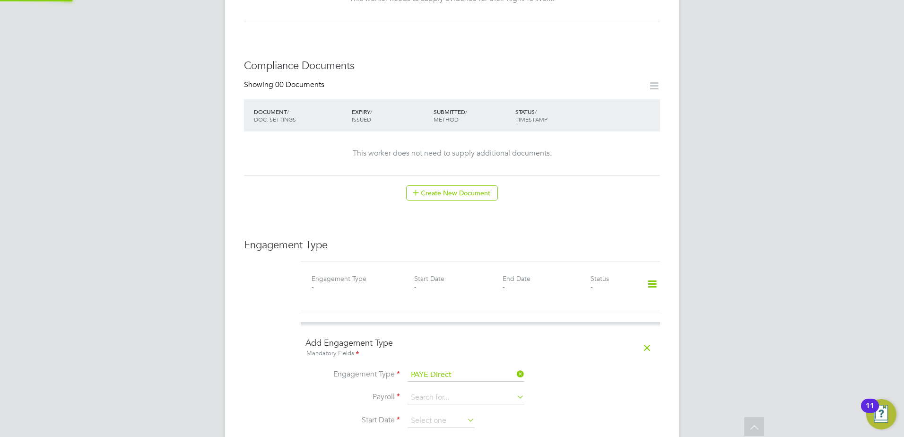
scroll to position [630, 0]
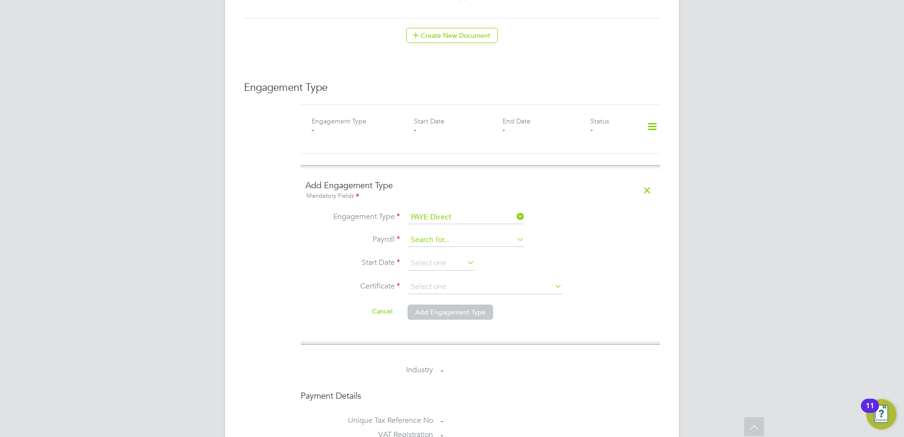
click at [437, 234] on input at bounding box center [466, 240] width 117 height 13
click at [444, 257] on li "PAYE Umbrella" at bounding box center [466, 258] width 118 height 14
type input "PAYE Umbrella"
click at [423, 245] on li "Payroll PAYE Umbrella" at bounding box center [480, 245] width 350 height 23
click at [425, 257] on input at bounding box center [441, 263] width 67 height 14
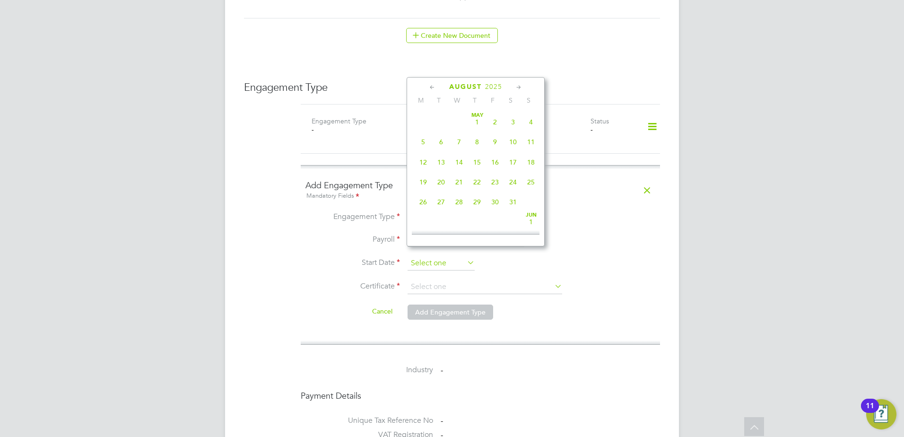
scroll to position [368, 0]
click at [427, 90] on div "August 2025" at bounding box center [476, 86] width 128 height 9
click at [431, 90] on icon at bounding box center [432, 87] width 9 height 10
click at [445, 201] on span "29" at bounding box center [441, 197] width 18 height 18
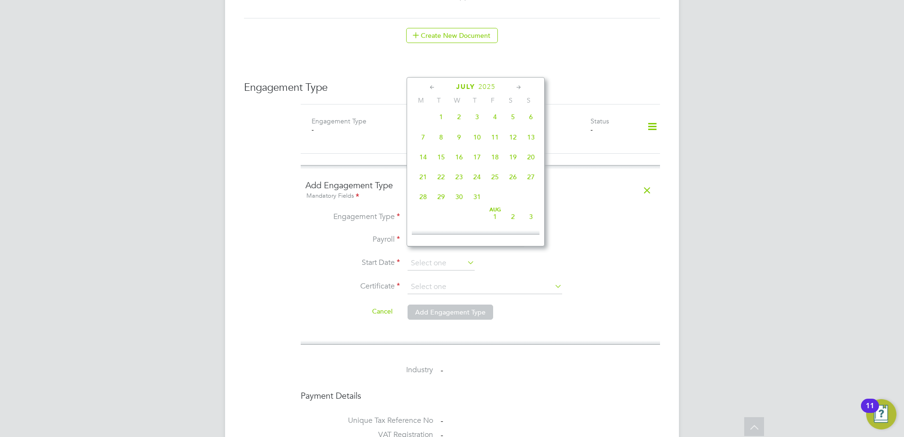
type input "29 Jul 2025"
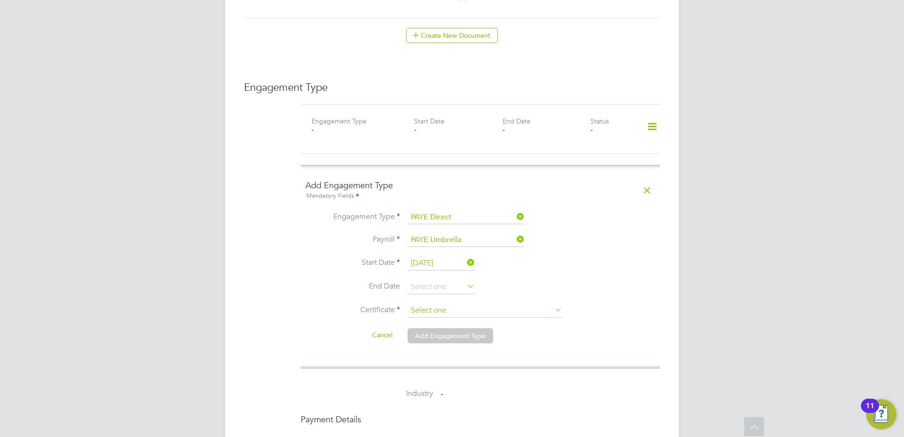
click at [442, 304] on input at bounding box center [485, 311] width 155 height 14
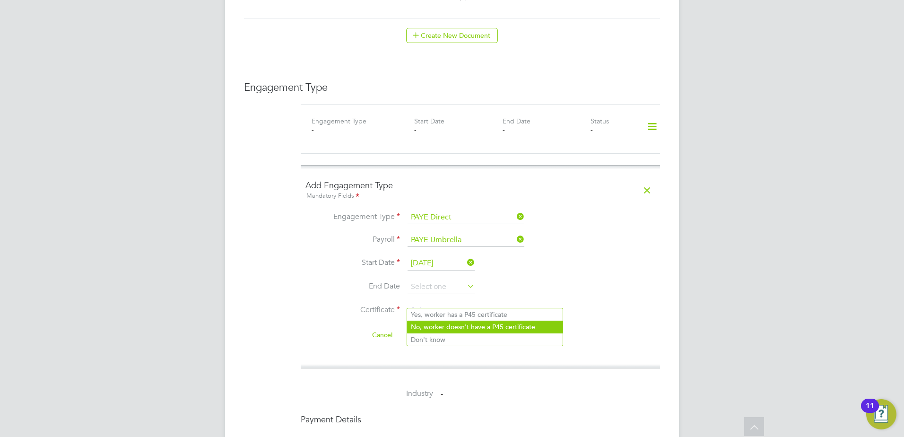
click at [444, 327] on li "No, worker doesn't have a P45 certificate" at bounding box center [485, 327] width 156 height 12
type input "No, worker doesn't have a P45 certificate"
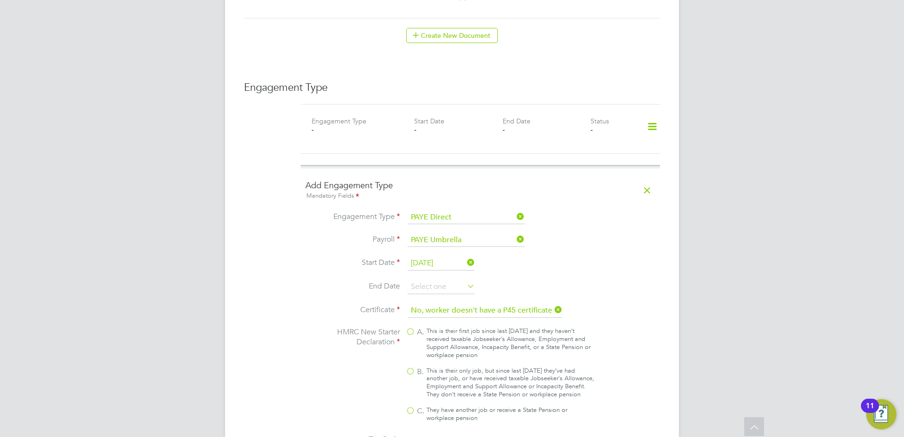
click at [437, 371] on div "This is their only job, but since last 6 [DATE]hey’ve had another job, or have …" at bounding box center [511, 383] width 168 height 32
click at [0, 0] on input "B. This is their only job, but since last 6 [DATE]hey’ve had another job, or ha…" at bounding box center [0, 0] width 0 height 0
type input "1257L"
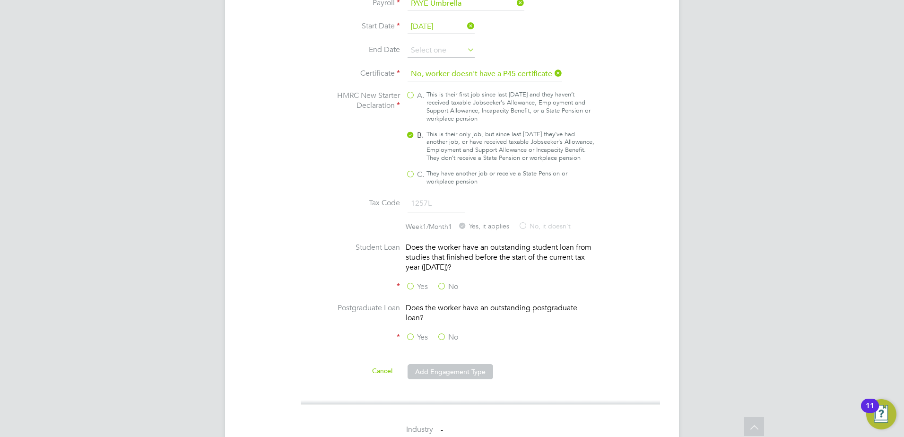
click at [438, 282] on label "No" at bounding box center [447, 287] width 21 height 10
click at [0, 0] on input "No" at bounding box center [0, 0] width 0 height 0
click at [440, 334] on label "No" at bounding box center [447, 337] width 21 height 10
click at [0, 0] on input "No" at bounding box center [0, 0] width 0 height 0
click at [444, 367] on button "Add Engagement Type" at bounding box center [451, 371] width 86 height 15
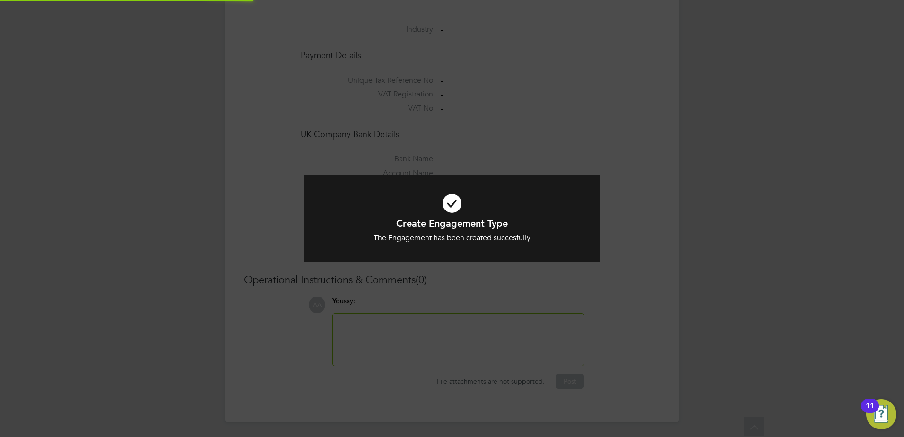
scroll to position [773, 0]
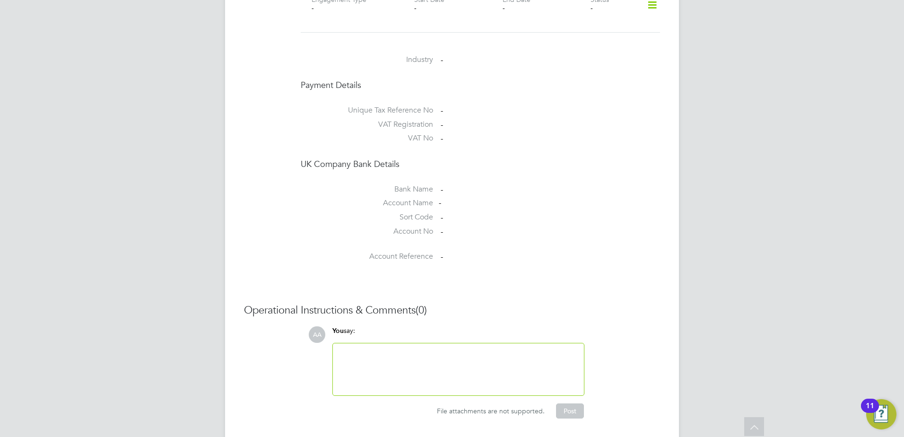
scroll to position [394, 0]
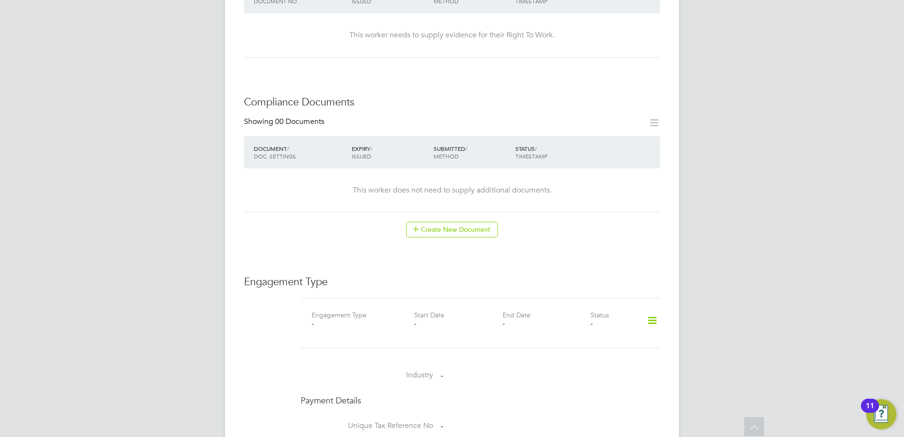
click at [658, 314] on icon at bounding box center [652, 321] width 17 height 22
click at [586, 355] on li "Add Engagement Type" at bounding box center [603, 351] width 107 height 13
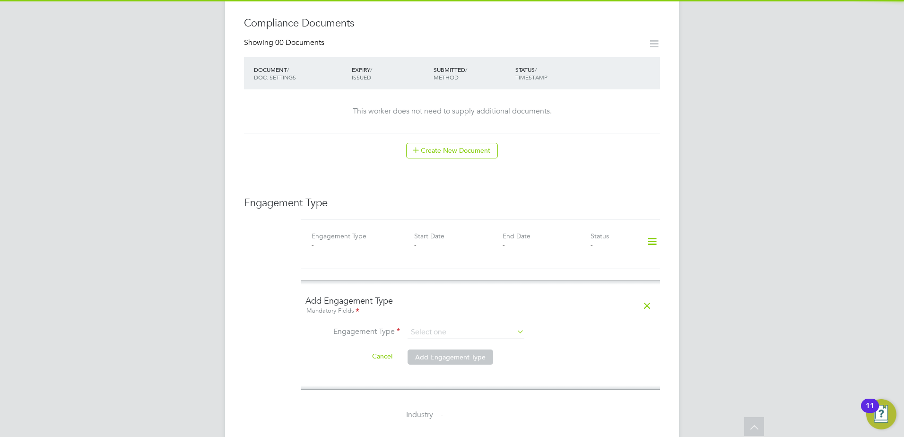
scroll to position [552, 0]
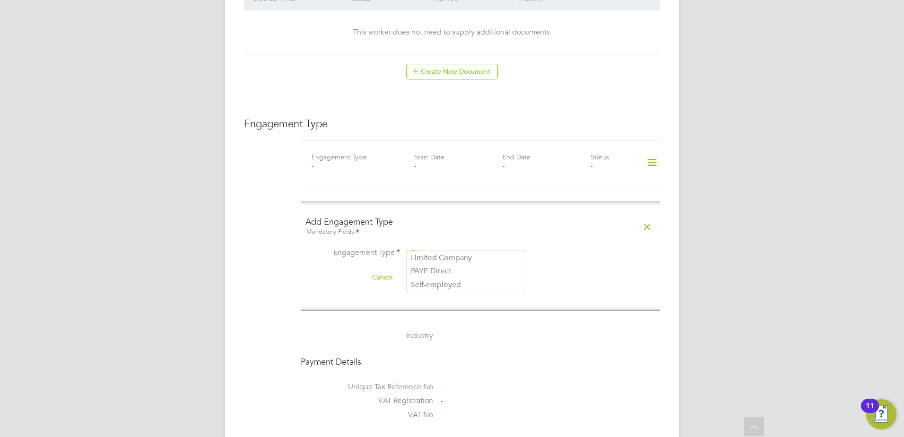
click at [433, 249] on input at bounding box center [466, 253] width 117 height 13
click at [437, 286] on li "Self-employed" at bounding box center [466, 285] width 118 height 14
type input "Self-employed"
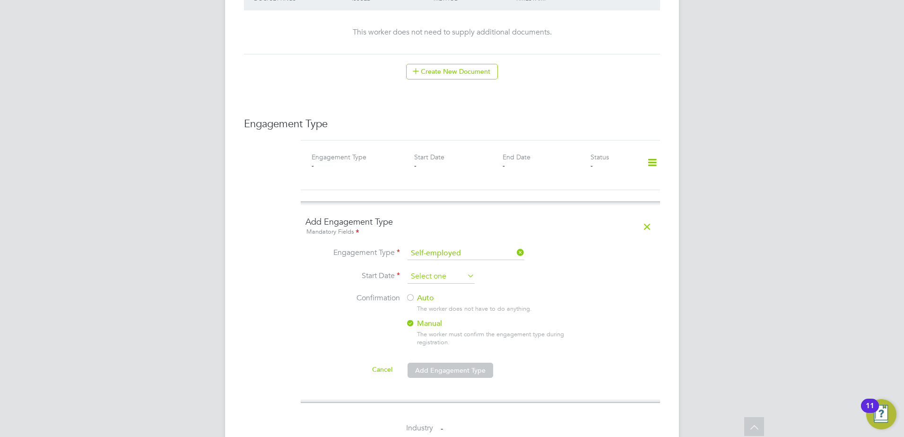
click at [438, 270] on input at bounding box center [441, 277] width 67 height 14
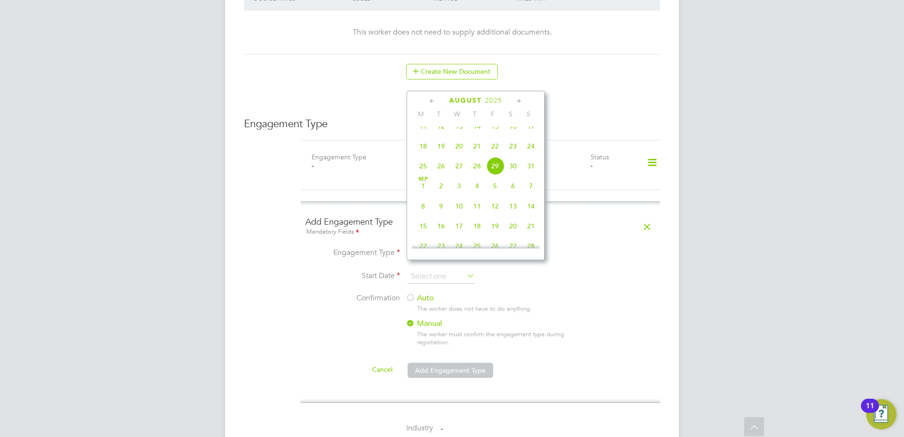
click at [494, 155] on span "22" at bounding box center [495, 146] width 18 height 18
type input "22 Aug 2025"
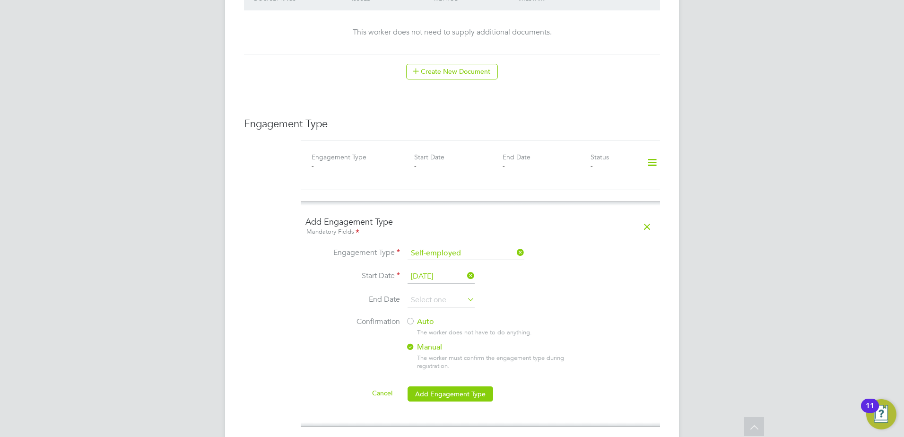
click at [424, 329] on div "The worker does not have to do anything." at bounding box center [500, 333] width 166 height 8
click at [411, 317] on div at bounding box center [410, 321] width 9 height 9
click at [447, 386] on button "Add Engagement Type" at bounding box center [451, 393] width 86 height 15
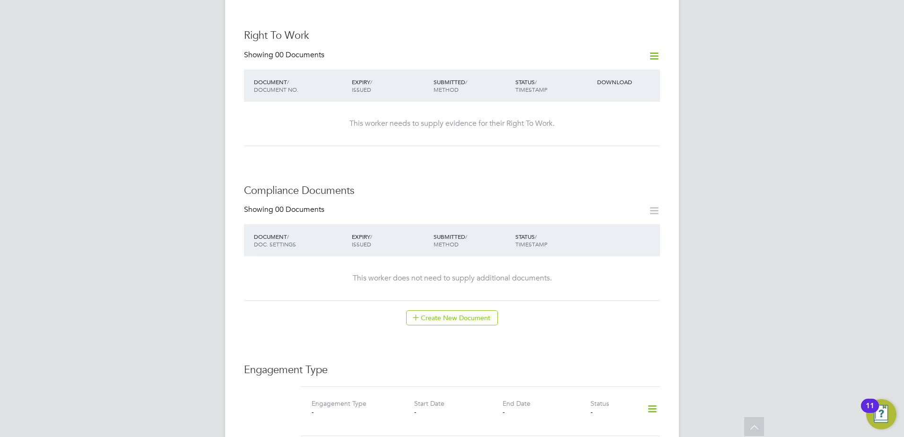
click at [652, 398] on icon at bounding box center [652, 409] width 17 height 22
click at [593, 428] on li "Add Engagement Type" at bounding box center [603, 430] width 107 height 13
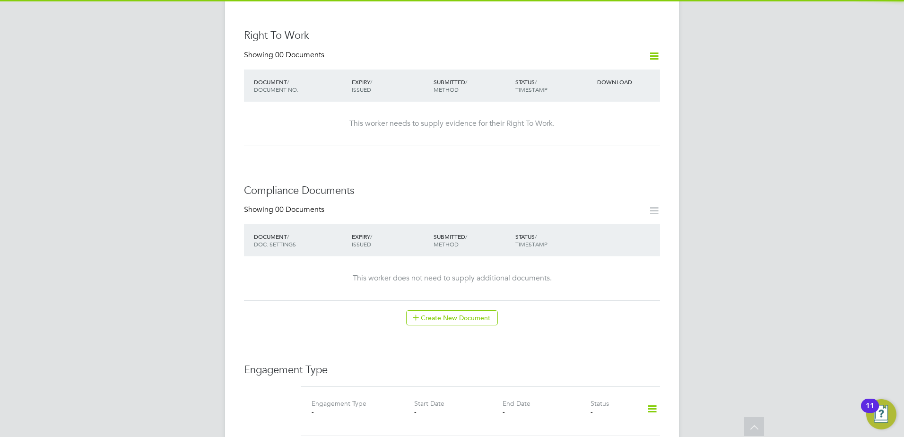
scroll to position [473, 0]
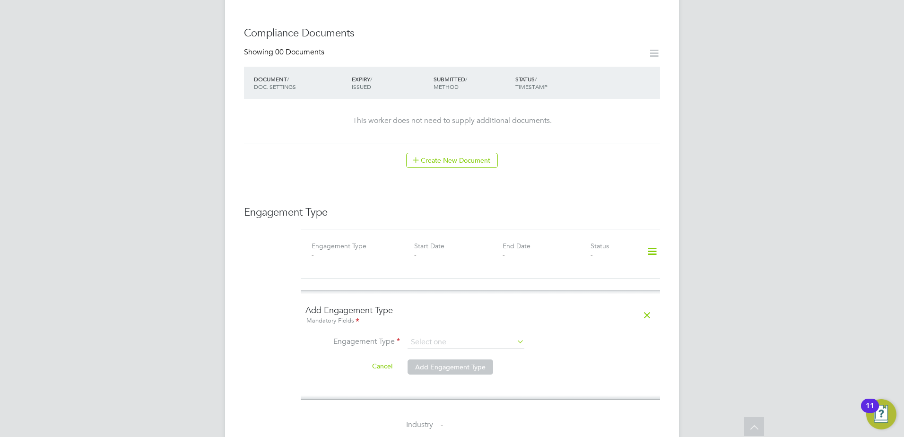
click at [455, 314] on ng-form "Add Engagement Type Mandatory Fields Engagement Type Cancel Add Engagement Type" at bounding box center [480, 345] width 350 height 80
click at [456, 336] on input at bounding box center [466, 342] width 117 height 13
click at [454, 363] on li "Self-employed" at bounding box center [466, 364] width 118 height 14
type input "Self-employed"
click at [427, 358] on input at bounding box center [441, 365] width 67 height 14
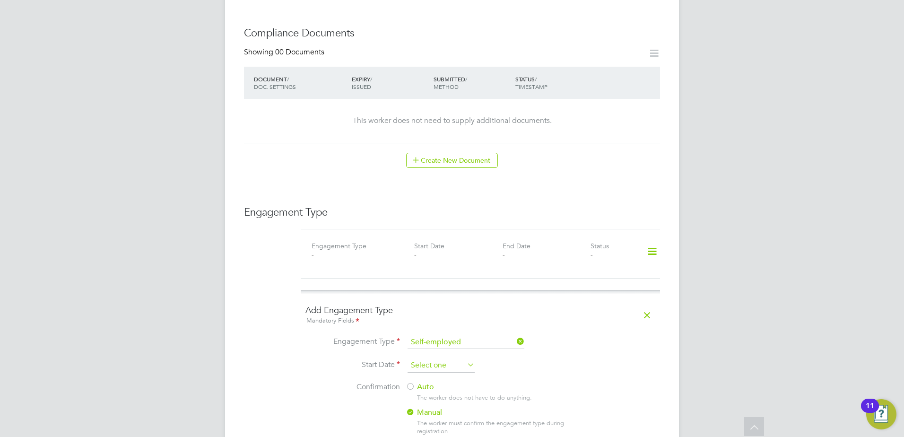
scroll to position [368, 0]
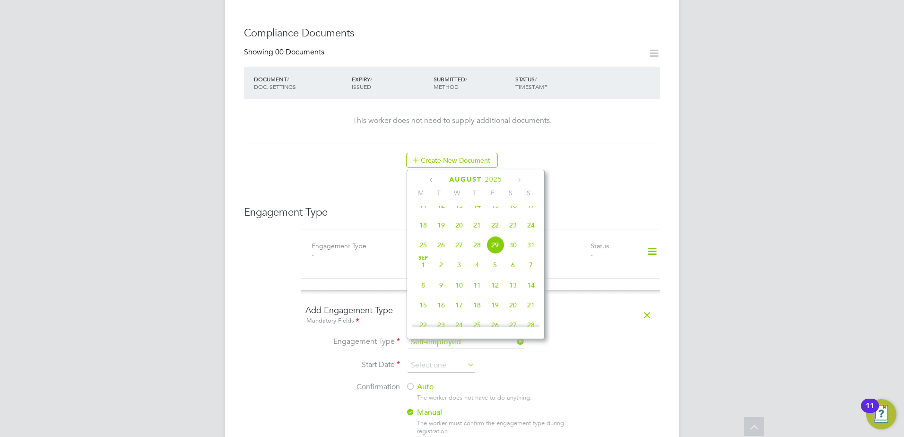
click at [427, 182] on div "August 2025" at bounding box center [476, 179] width 128 height 9
click at [430, 177] on icon at bounding box center [432, 180] width 9 height 10
click at [444, 278] on span "22" at bounding box center [441, 269] width 18 height 18
type input "22 Jul 2025"
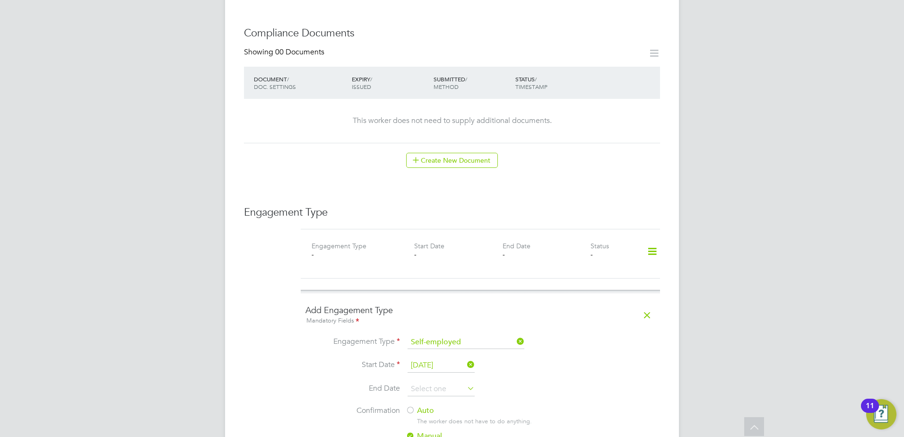
scroll to position [630, 0]
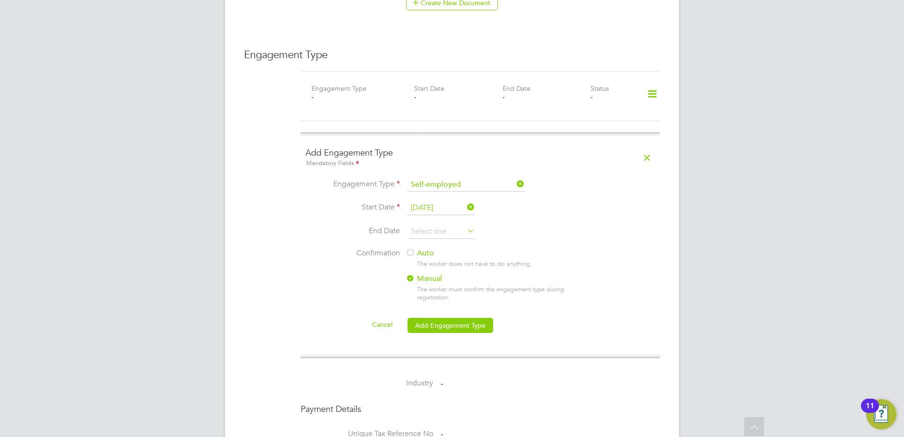
click at [418, 248] on label "Auto" at bounding box center [491, 253] width 170 height 10
click at [458, 318] on button "Add Engagement Type" at bounding box center [451, 325] width 86 height 15
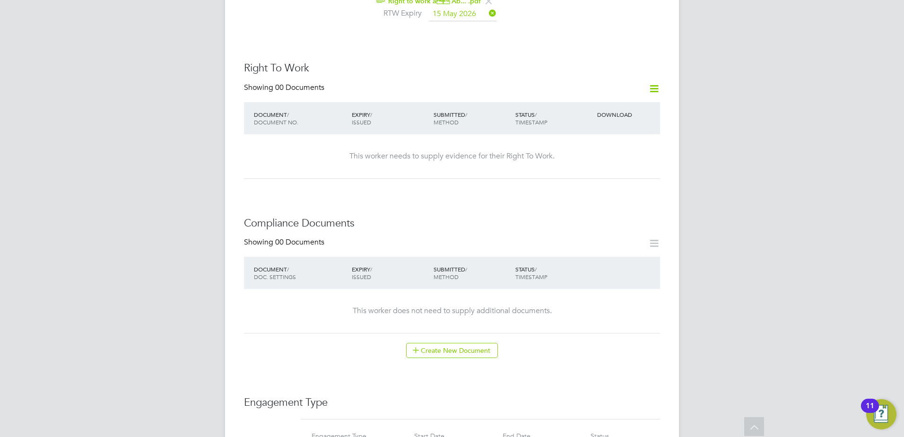
scroll to position [394, 0]
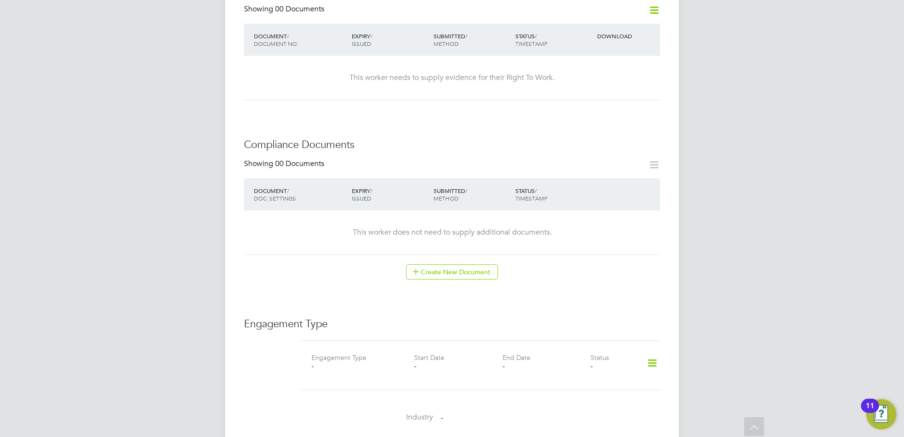
click at [650, 352] on icon at bounding box center [652, 363] width 17 height 22
click at [587, 391] on li "Add Engagement Type" at bounding box center [603, 394] width 107 height 13
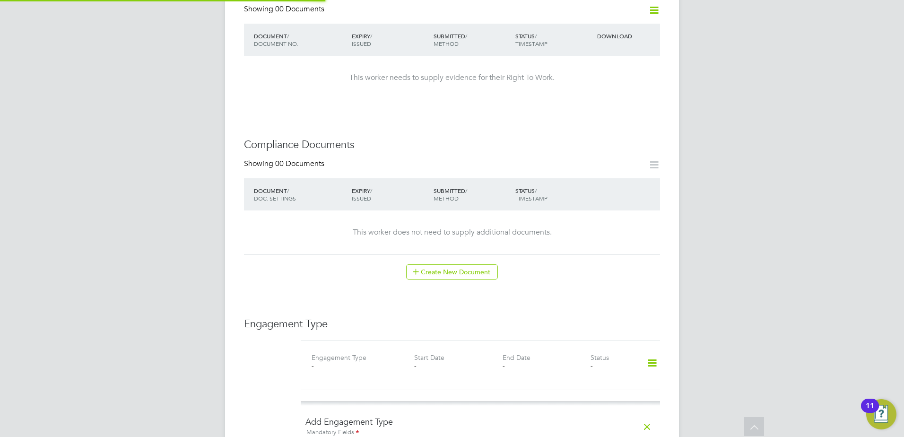
scroll to position [630, 0]
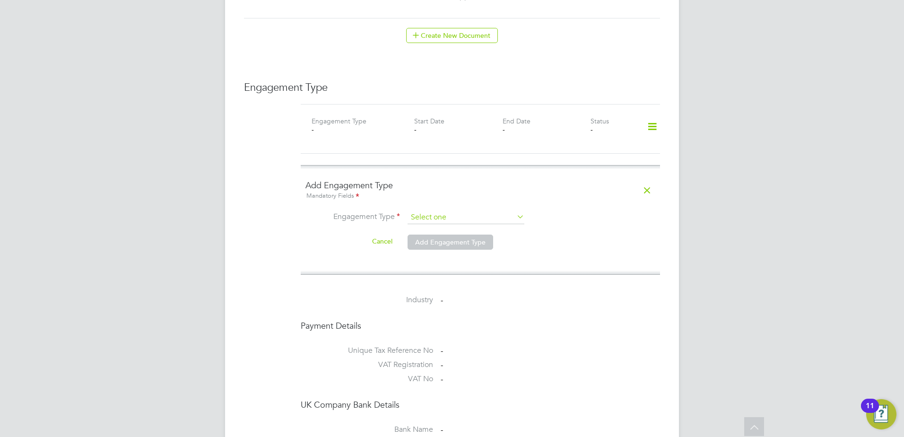
click at [415, 211] on input at bounding box center [466, 217] width 117 height 13
click at [444, 234] on li "PAYE Direct" at bounding box center [466, 235] width 118 height 14
type input "PAYE Direct"
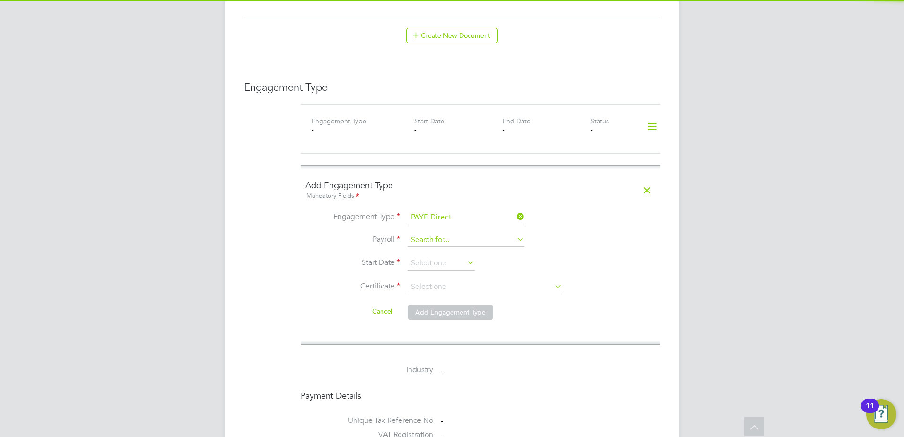
click at [440, 234] on input at bounding box center [466, 240] width 117 height 13
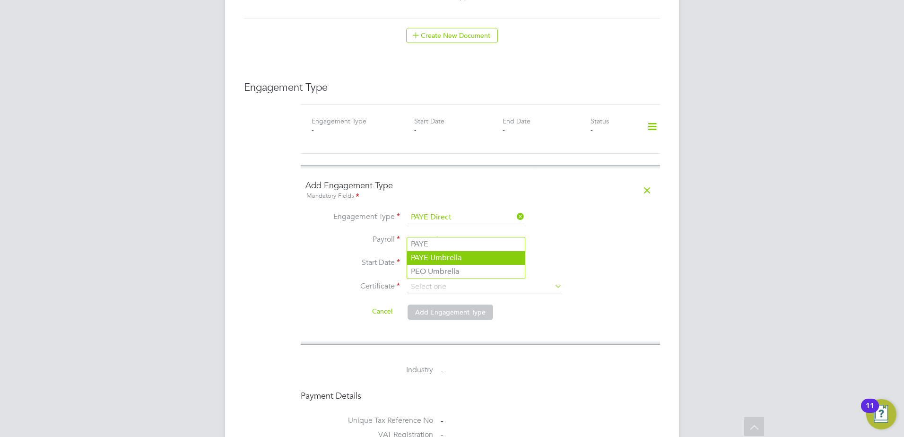
click at [454, 259] on li "PAYE Umbrella" at bounding box center [466, 258] width 118 height 14
type input "PAYE Umbrella"
click at [427, 256] on input at bounding box center [441, 263] width 67 height 14
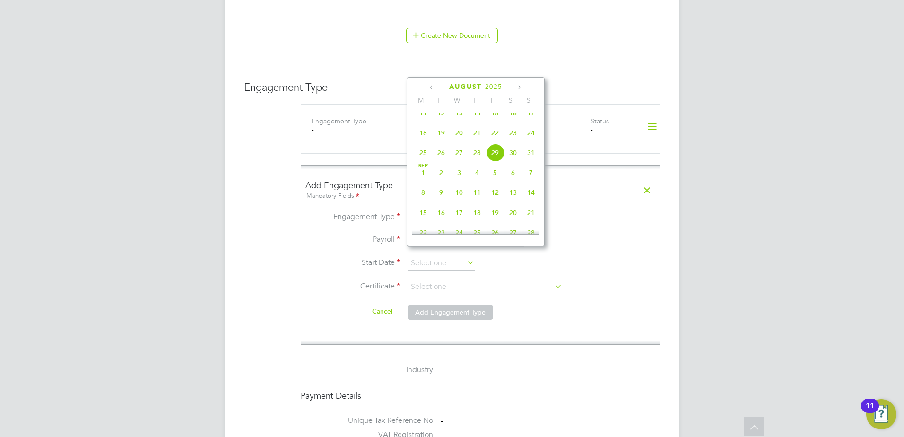
click at [435, 87] on icon at bounding box center [432, 87] width 9 height 10
click at [520, 89] on icon at bounding box center [518, 87] width 9 height 10
click at [442, 201] on span "26" at bounding box center [441, 194] width 18 height 18
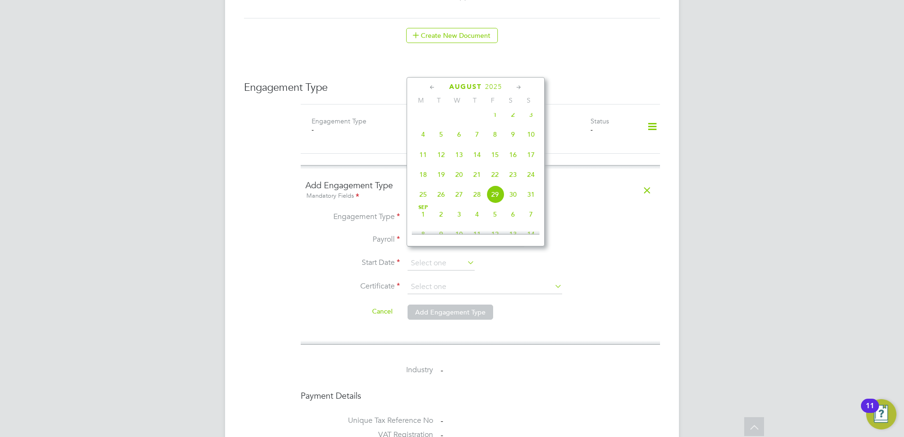
type input "26 [DATE]"
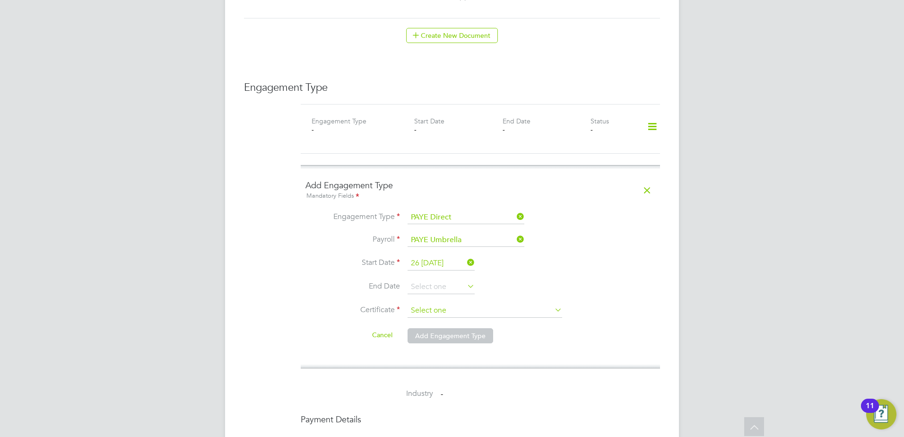
click at [432, 304] on input at bounding box center [485, 311] width 155 height 14
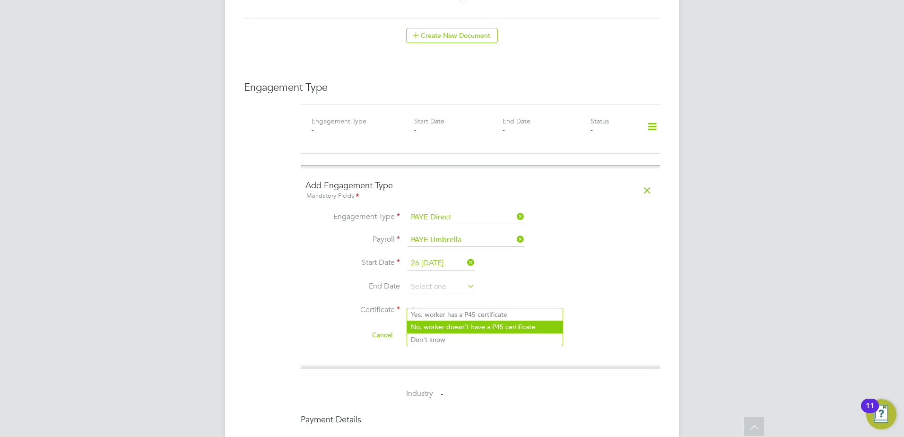
click at [437, 325] on li "No, worker doesn't have a P45 certificate" at bounding box center [485, 327] width 156 height 12
type input "No, worker doesn't have a P45 certificate"
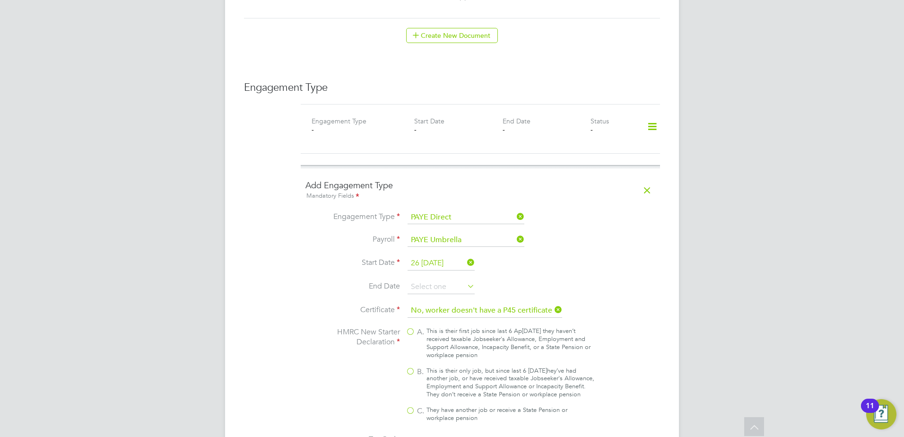
scroll to position [867, 0]
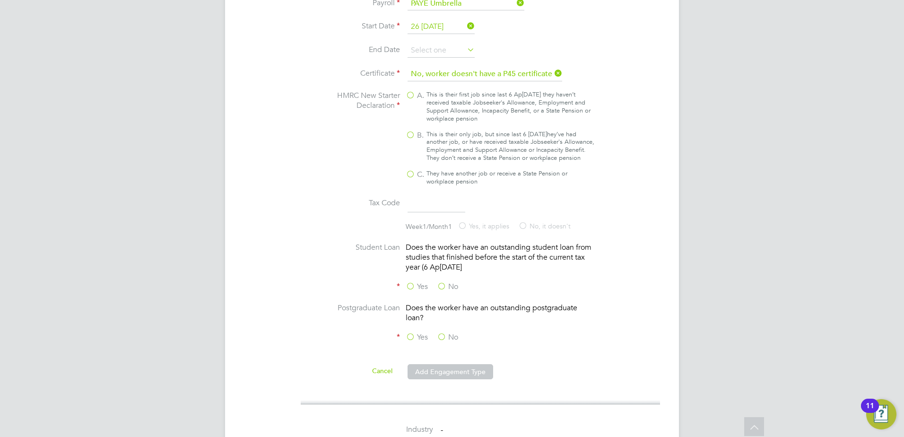
click at [411, 131] on label "B. This is their only job, but since last 6 April they’ve had another job, or h…" at bounding box center [500, 147] width 189 height 32
click at [0, 0] on input "B. This is their only job, but since last 6 April they’ve had another job, or h…" at bounding box center [0, 0] width 0 height 0
type input "1257L"
click at [441, 289] on label "No" at bounding box center [447, 287] width 21 height 10
click at [0, 0] on input "No" at bounding box center [0, 0] width 0 height 0
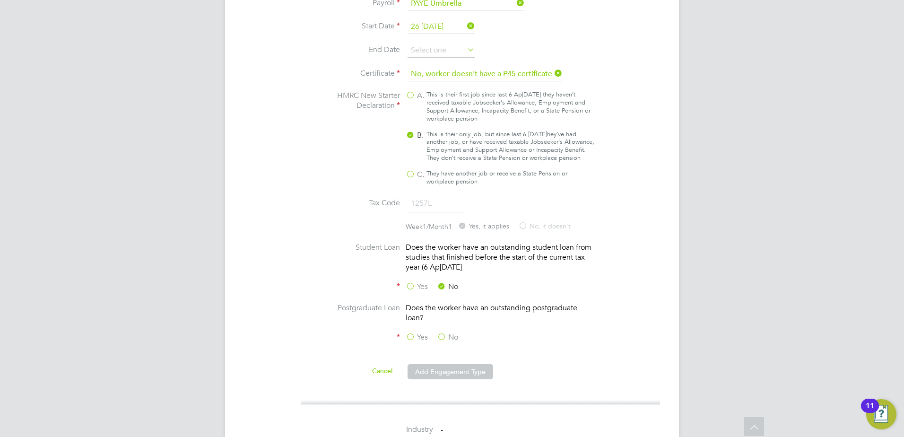
click at [439, 332] on label "No" at bounding box center [447, 337] width 21 height 10
click at [0, 0] on input "No" at bounding box center [0, 0] width 0 height 0
click at [444, 368] on button "Add Engagement Type" at bounding box center [451, 371] width 86 height 15
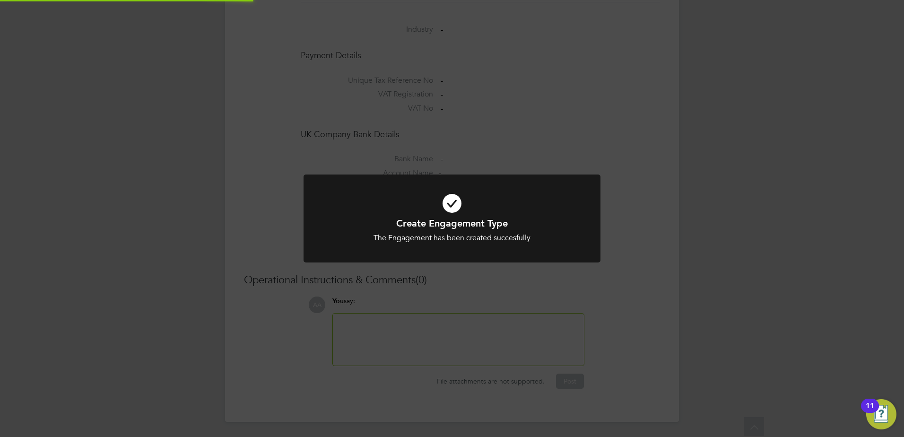
scroll to position [773, 0]
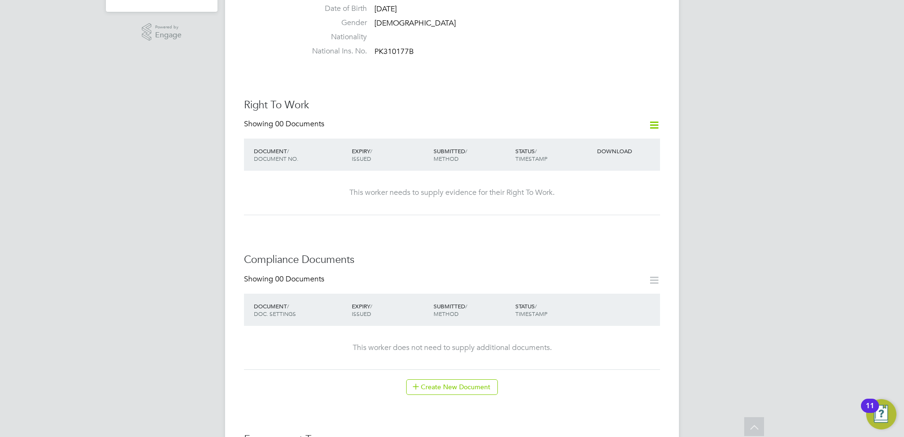
scroll to position [394, 0]
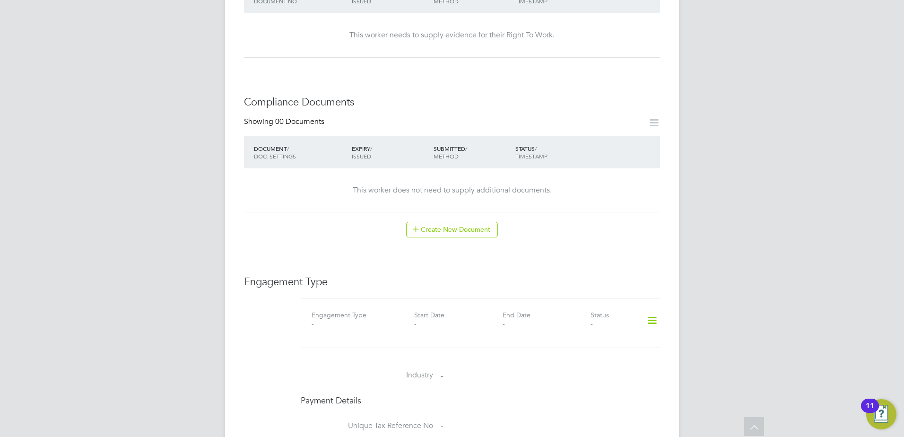
click at [651, 310] on icon at bounding box center [652, 321] width 17 height 22
click at [586, 356] on li "Add Engagement Type" at bounding box center [603, 351] width 107 height 13
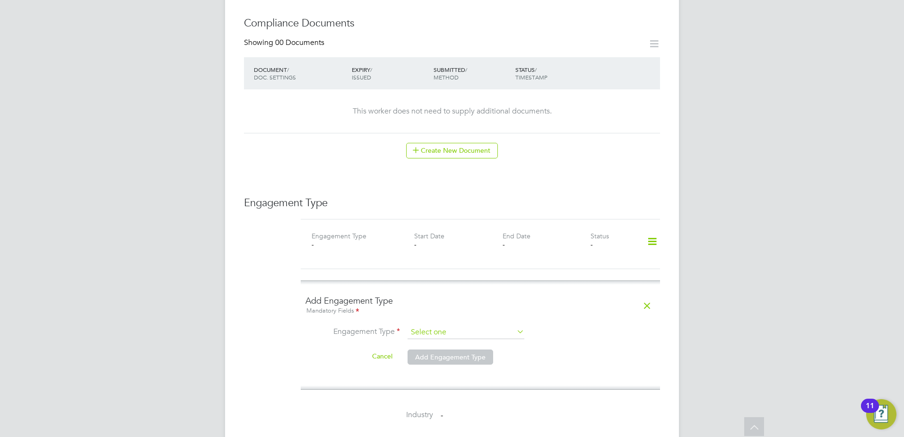
click at [445, 326] on input at bounding box center [466, 332] width 117 height 13
click at [452, 350] on li "PAYE Direct" at bounding box center [466, 350] width 118 height 14
type input "PAYE Direct"
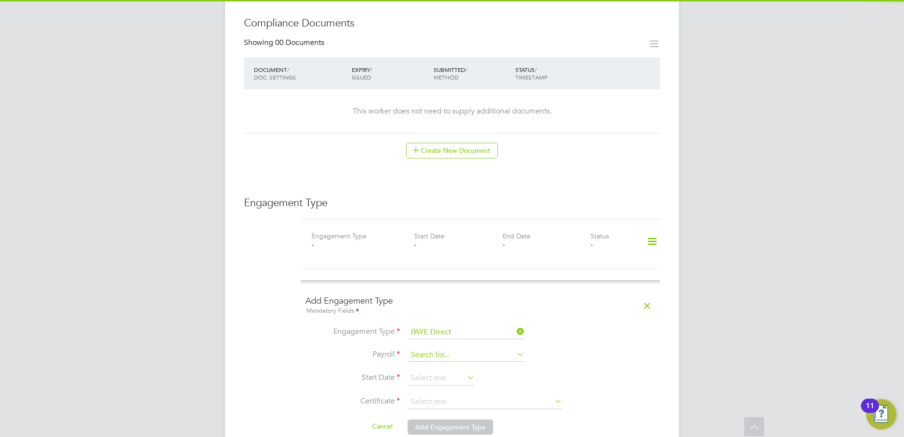
click at [452, 348] on input at bounding box center [466, 354] width 117 height 13
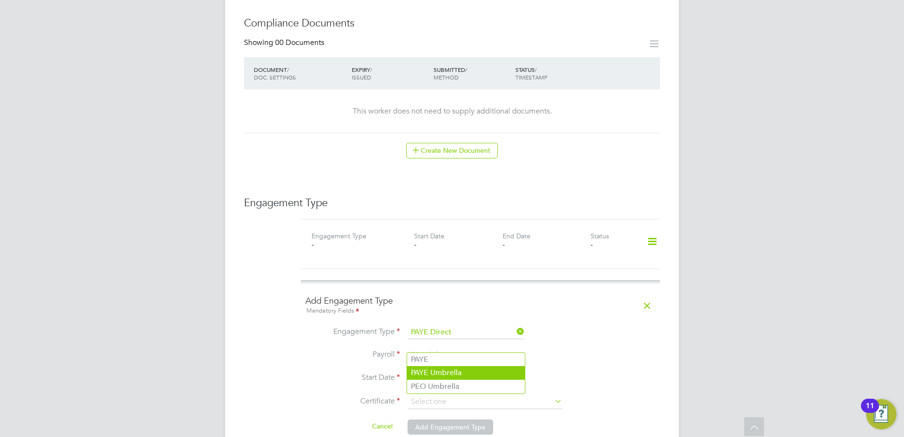
click at [450, 368] on li "PAYE Umbrella" at bounding box center [466, 373] width 118 height 14
type input "PAYE Umbrella"
click at [450, 371] on input at bounding box center [441, 378] width 67 height 14
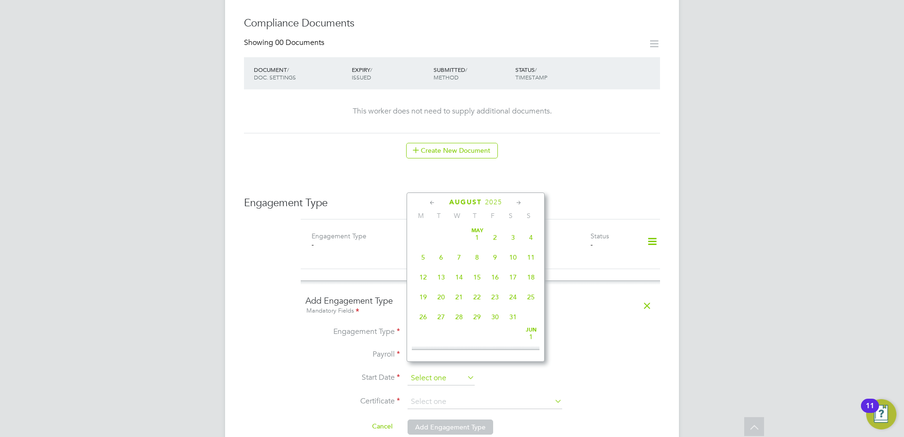
scroll to position [368, 0]
click at [436, 203] on icon at bounding box center [432, 203] width 9 height 10
click at [521, 202] on icon at bounding box center [518, 203] width 9 height 10
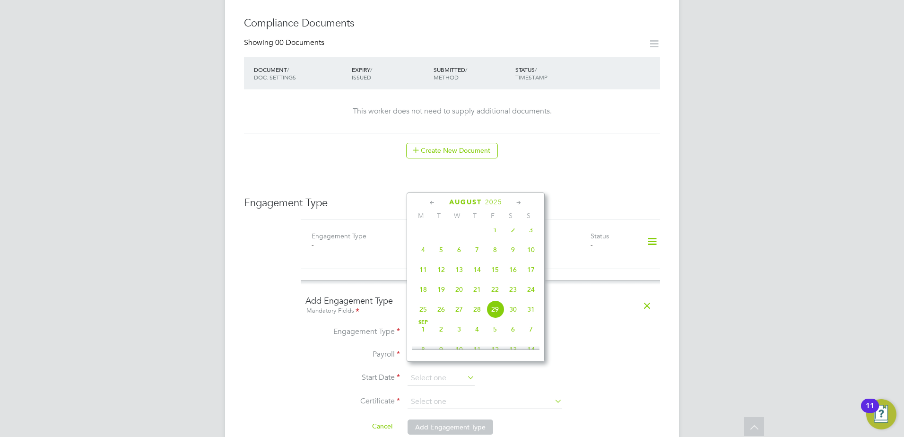
click at [426, 277] on span "11" at bounding box center [423, 270] width 18 height 18
type input "11 Aug 2025"
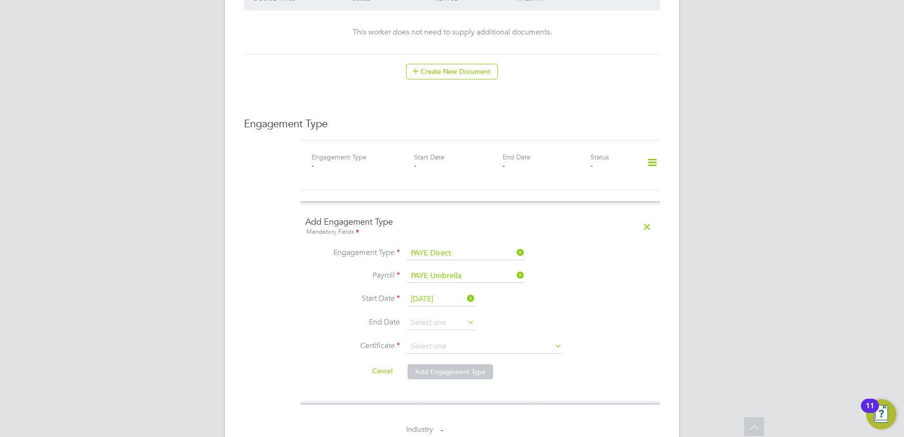
scroll to position [630, 0]
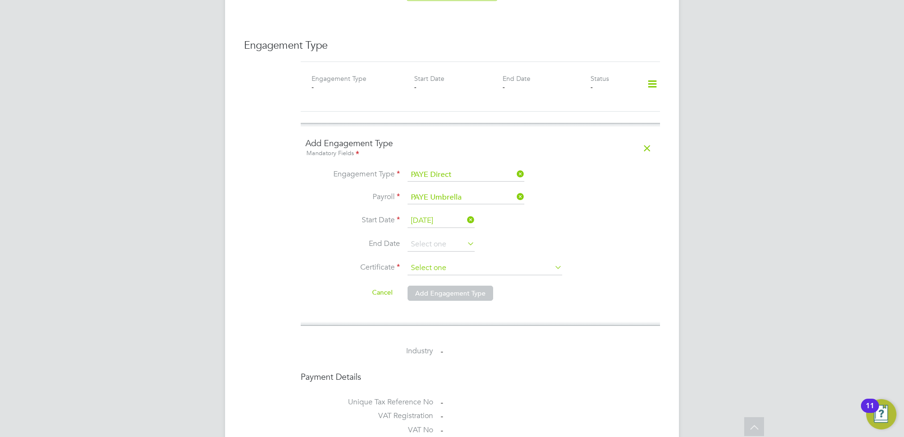
click at [445, 261] on input at bounding box center [485, 268] width 155 height 14
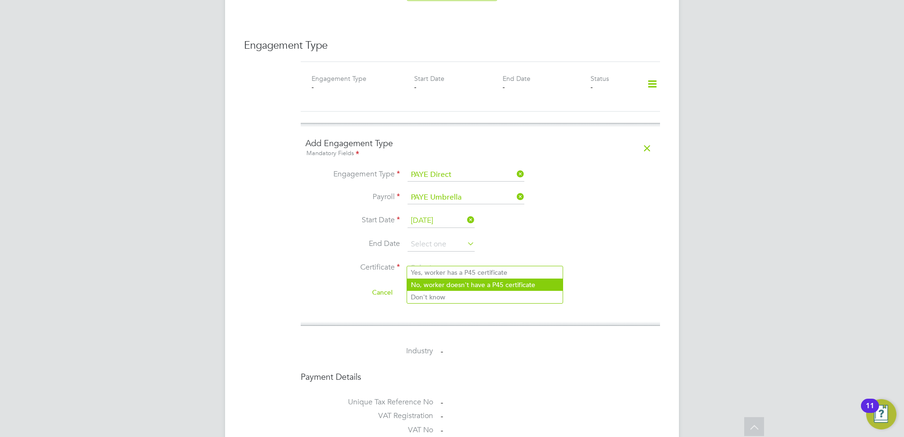
click at [458, 284] on li "No, worker doesn't have a P45 certificate" at bounding box center [485, 285] width 156 height 12
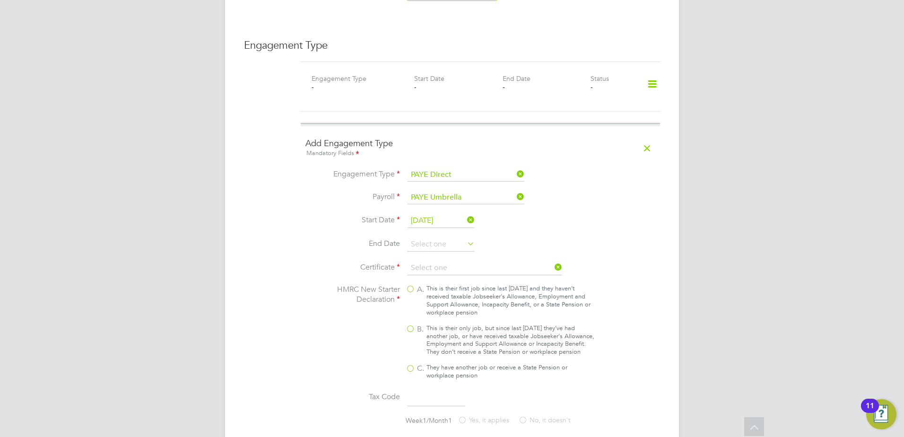
type input "No, worker doesn't have a P45 certificate"
click at [434, 324] on div "This is their only job, but since last [DATE] they’ve had another job, or have …" at bounding box center [511, 340] width 168 height 32
click at [0, 0] on input "B. This is their only job, but since last [DATE] they’ve had another job, or ha…" at bounding box center [0, 0] width 0 height 0
type input "1257L"
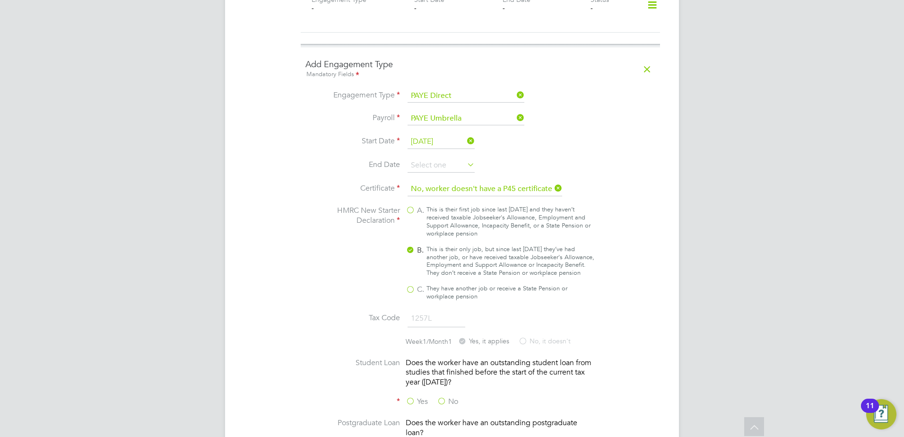
scroll to position [788, 0]
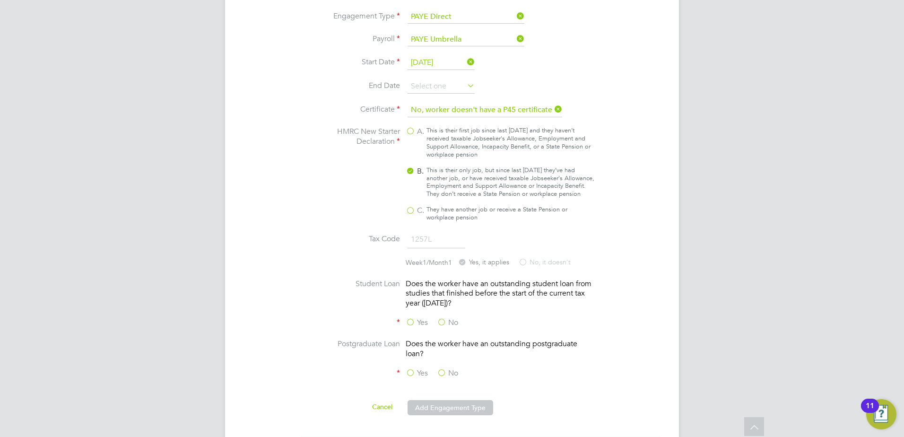
click at [442, 321] on label "No" at bounding box center [447, 323] width 21 height 10
click at [0, 0] on input "No" at bounding box center [0, 0] width 0 height 0
click at [447, 371] on label "No" at bounding box center [447, 373] width 21 height 10
click at [0, 0] on input "No" at bounding box center [0, 0] width 0 height 0
click at [439, 401] on button "Add Engagement Type" at bounding box center [451, 407] width 86 height 15
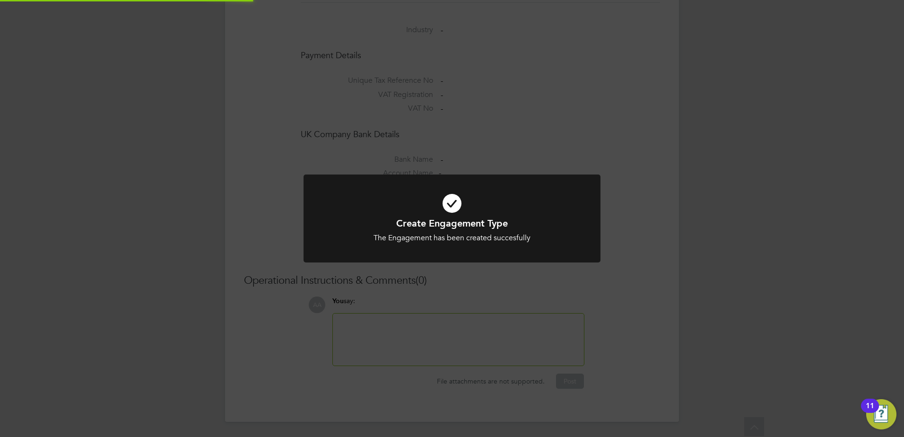
scroll to position [730, 0]
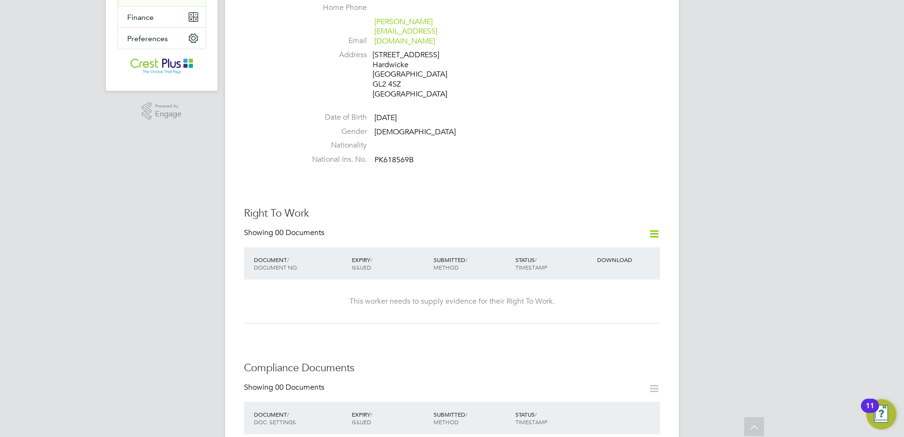
scroll to position [315, 0]
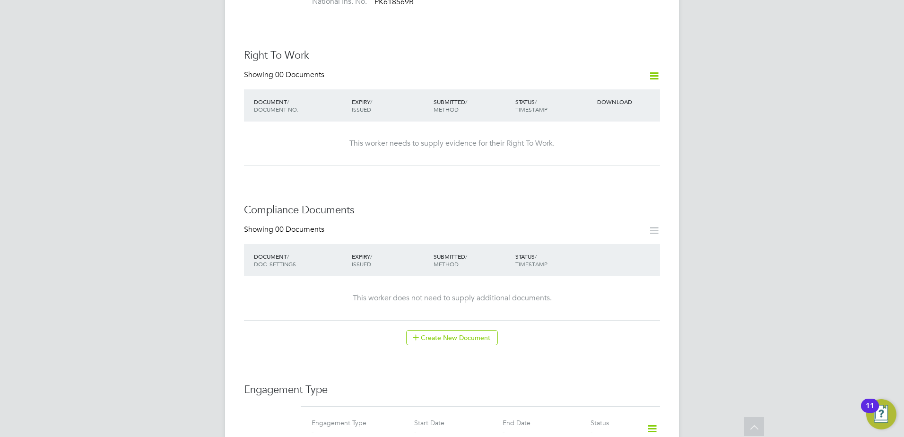
click at [648, 418] on icon at bounding box center [652, 429] width 17 height 22
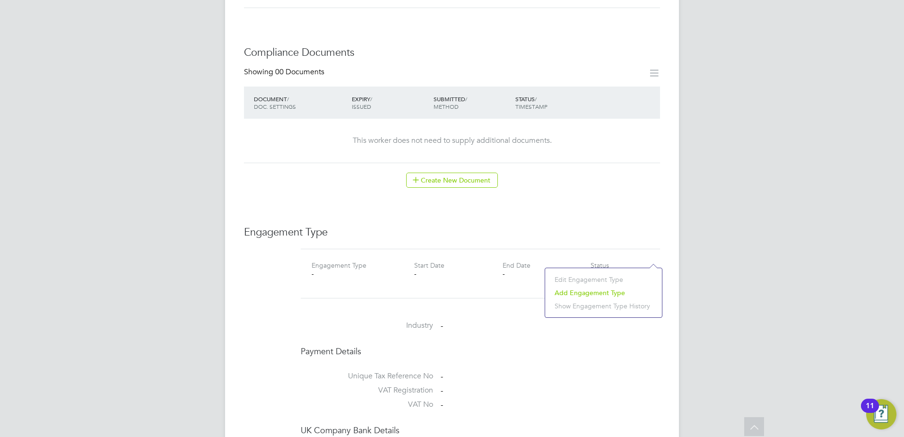
click at [597, 286] on li "Add Engagement Type" at bounding box center [603, 292] width 107 height 13
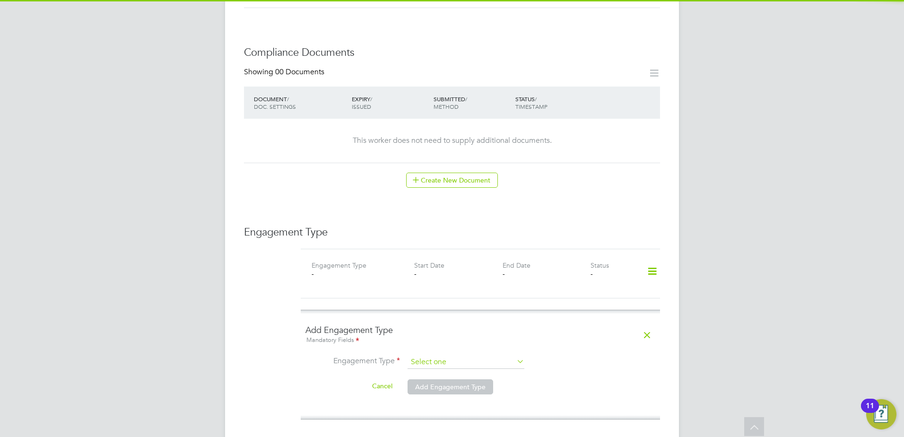
click at [476, 356] on input at bounding box center [466, 362] width 117 height 13
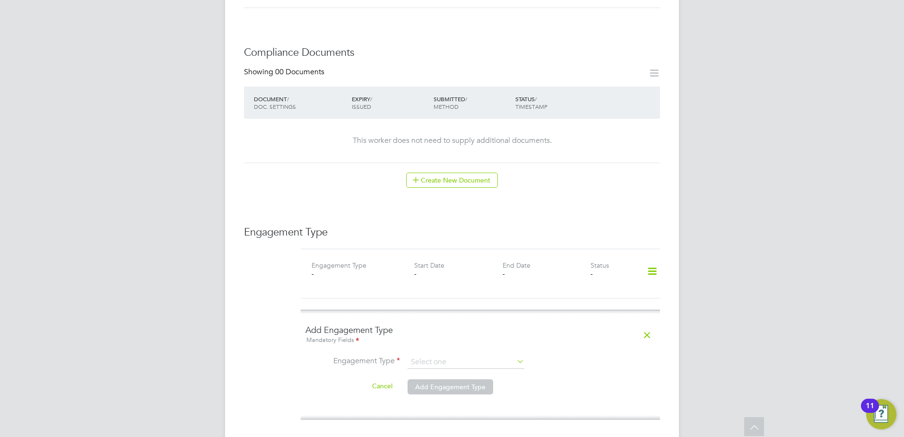
click at [446, 375] on li "PAYE Direct" at bounding box center [466, 370] width 118 height 14
type input "PAYE Direct"
click at [455, 378] on input at bounding box center [466, 384] width 117 height 13
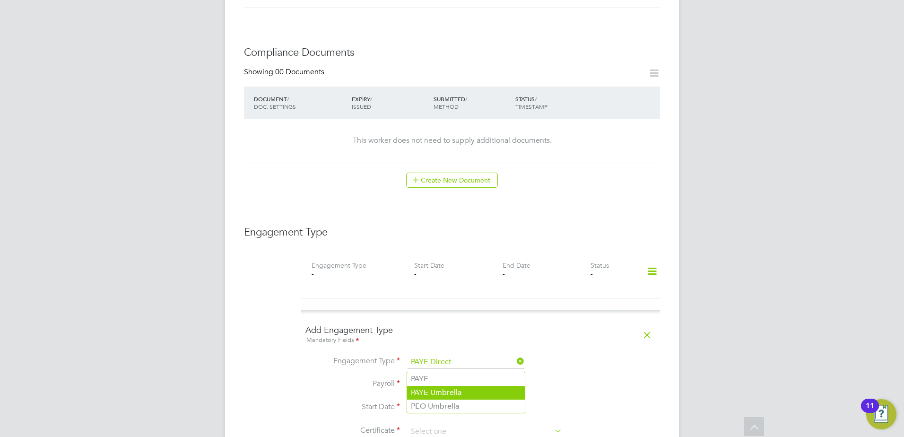
click at [446, 389] on li "PAYE Umbrella" at bounding box center [466, 393] width 118 height 14
type input "PAYE Umbrella"
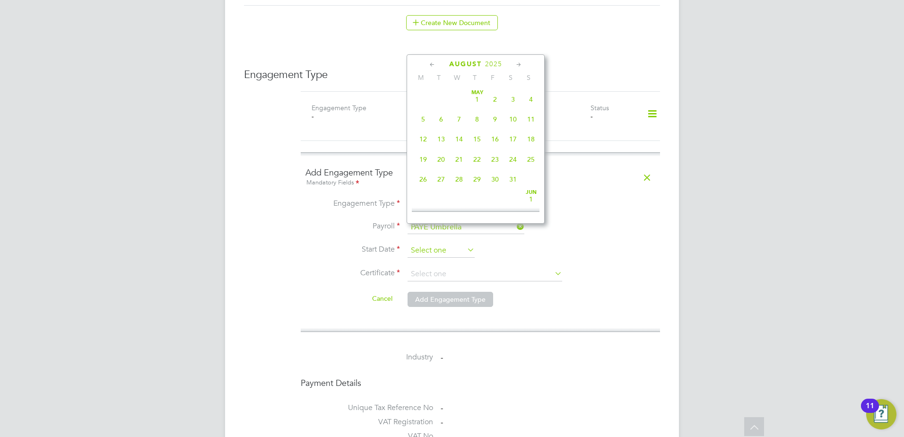
click at [446, 244] on input at bounding box center [441, 251] width 67 height 14
click at [435, 65] on icon at bounding box center [432, 65] width 9 height 10
click at [425, 161] on span "21" at bounding box center [423, 154] width 18 height 18
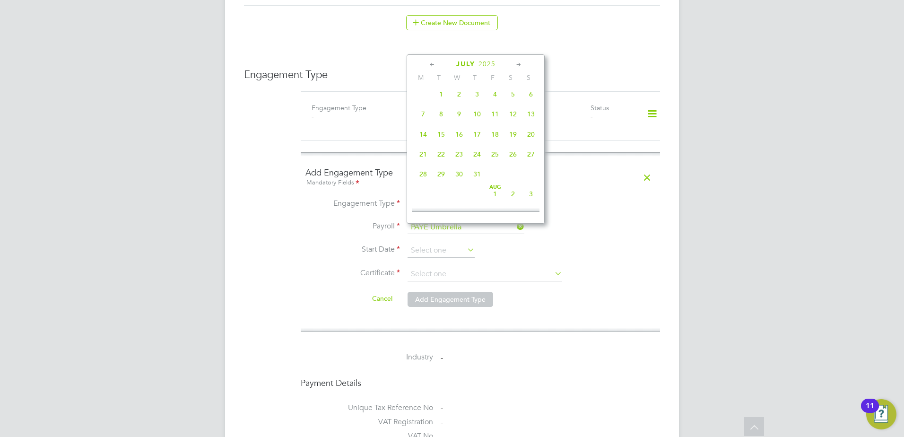
type input "21 Jul 2025"
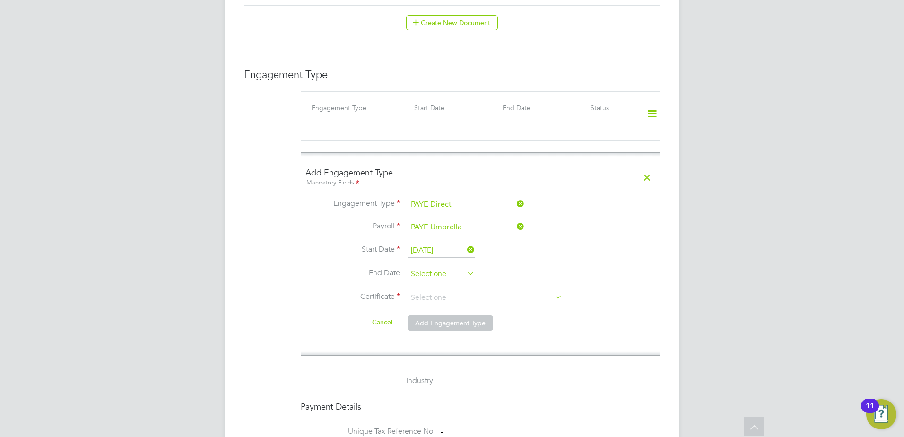
click at [432, 267] on input at bounding box center [441, 274] width 67 height 14
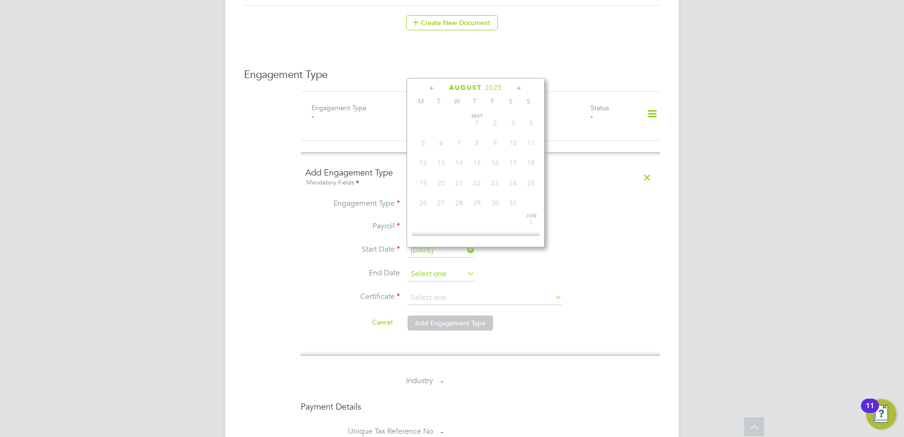
scroll to position [368, 0]
click at [416, 291] on input at bounding box center [485, 298] width 155 height 14
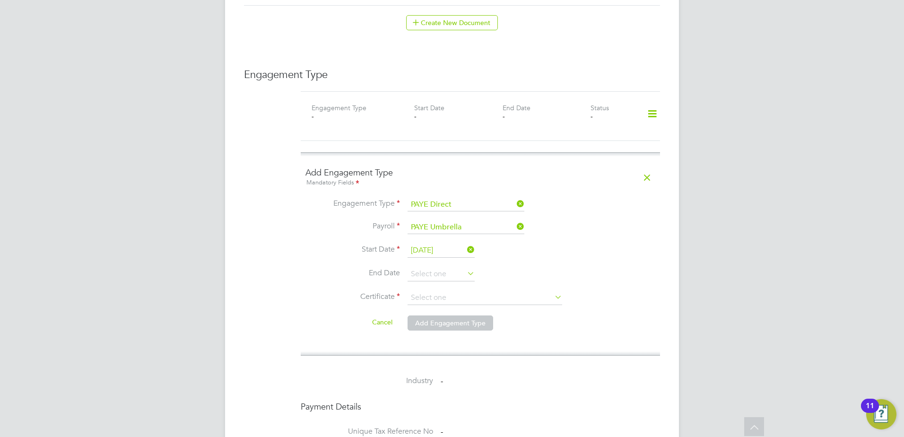
click at [433, 299] on li "No, worker doesn't have a P45 certificate" at bounding box center [485, 304] width 156 height 12
type input "No, worker doesn't have a P45 certificate"
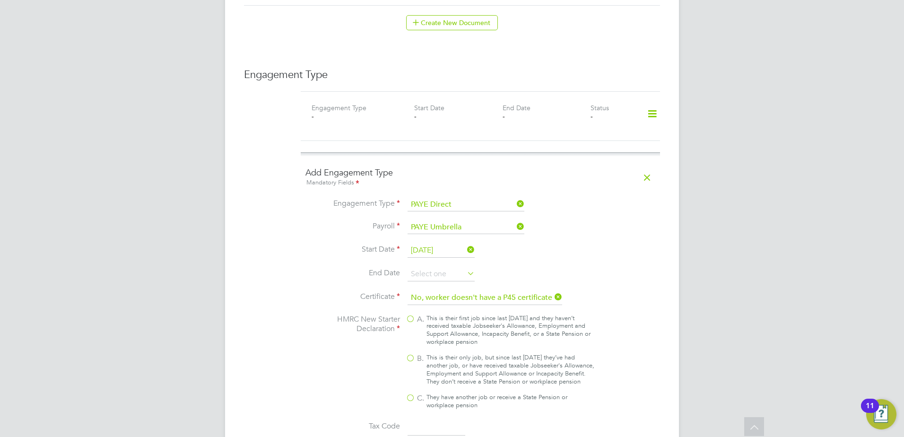
scroll to position [709, 0]
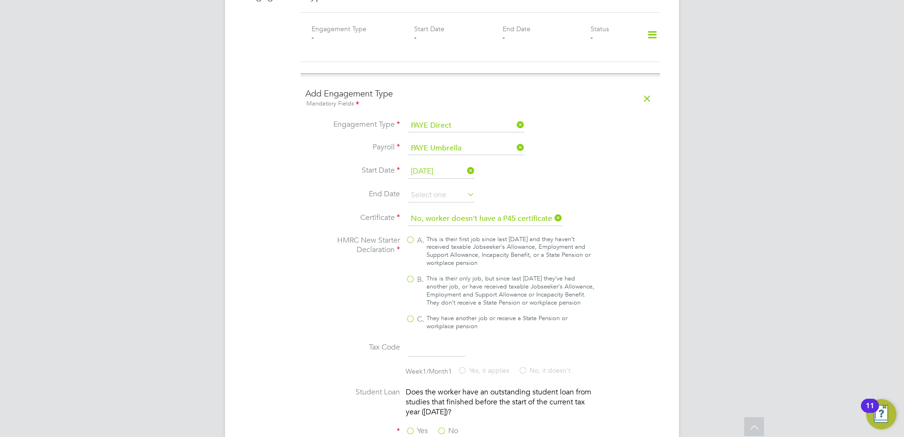
click at [455, 275] on div "This is their only job, but since last [DATE] they’ve had another job, or have …" at bounding box center [511, 291] width 168 height 32
click at [0, 0] on input "B. This is their only job, but since last [DATE] they’ve had another job, or ha…" at bounding box center [0, 0] width 0 height 0
type input "1257L"
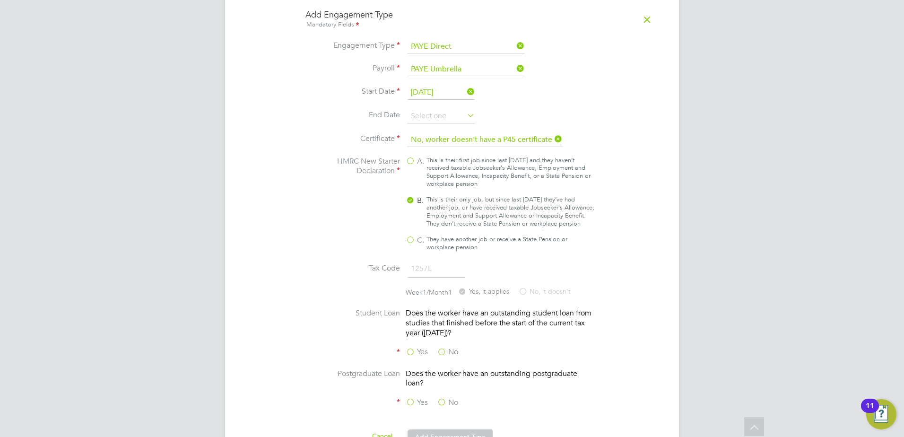
click at [444, 347] on label "No" at bounding box center [447, 352] width 21 height 10
click at [0, 0] on input "No" at bounding box center [0, 0] width 0 height 0
click at [441, 398] on label "No" at bounding box center [447, 403] width 21 height 10
click at [0, 0] on input "No" at bounding box center [0, 0] width 0 height 0
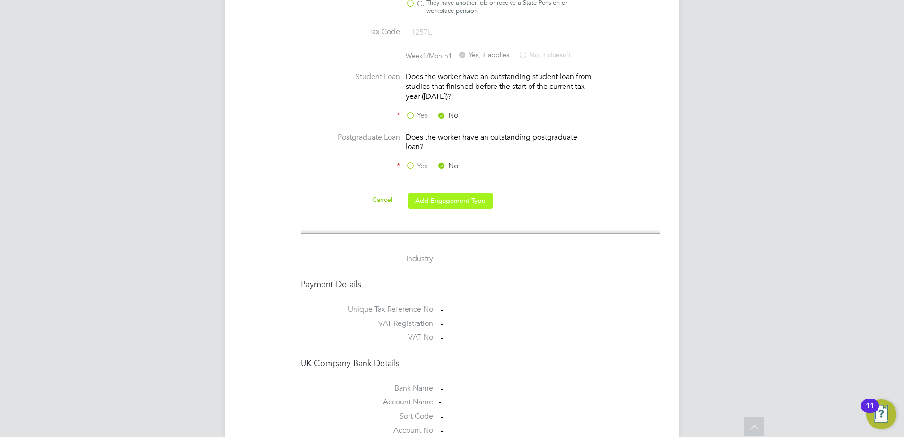
click at [465, 193] on button "Add Engagement Type" at bounding box center [451, 200] width 86 height 15
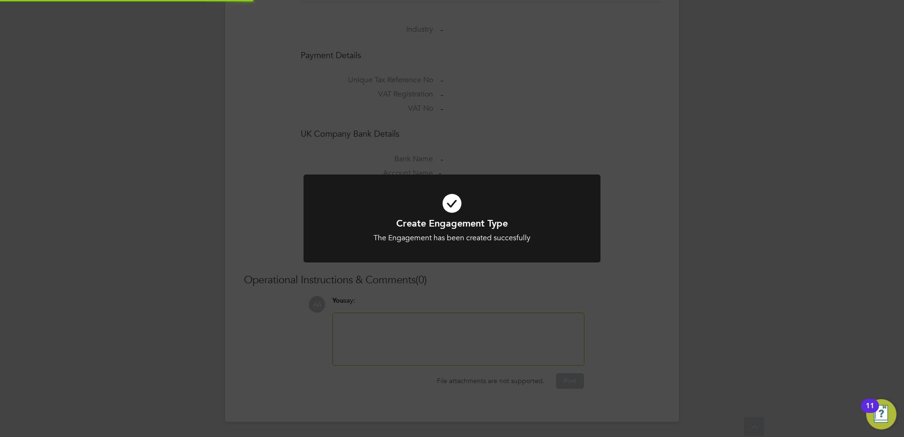
scroll to position [749, 0]
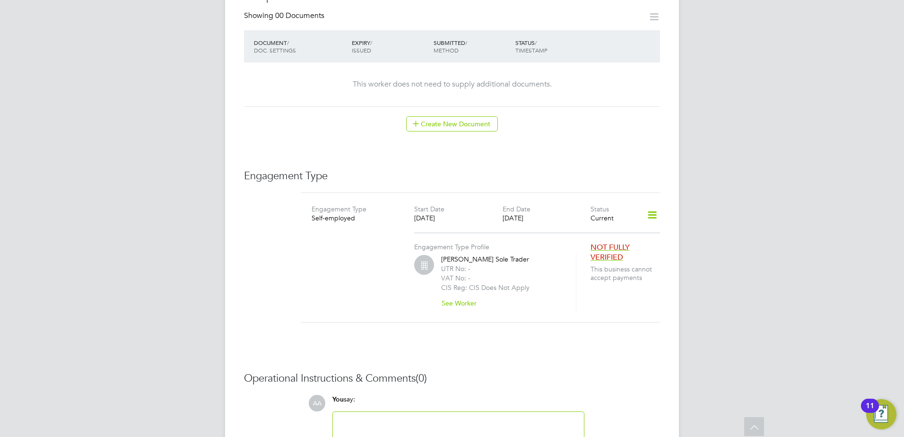
scroll to position [630, 0]
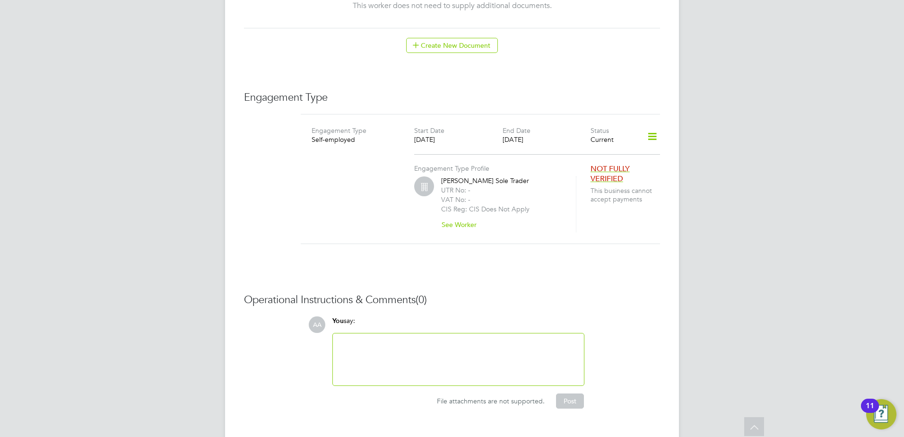
click at [648, 131] on icon at bounding box center [652, 137] width 17 height 22
click at [592, 166] on li "Add Engagement Type" at bounding box center [603, 167] width 108 height 13
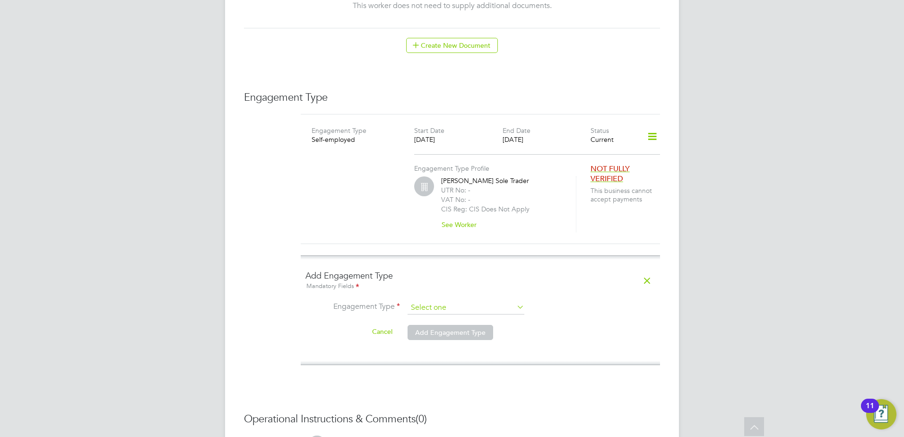
click at [443, 301] on input at bounding box center [466, 307] width 117 height 13
click at [446, 336] on li "Self-employed" at bounding box center [466, 338] width 118 height 14
type input "Self-employed"
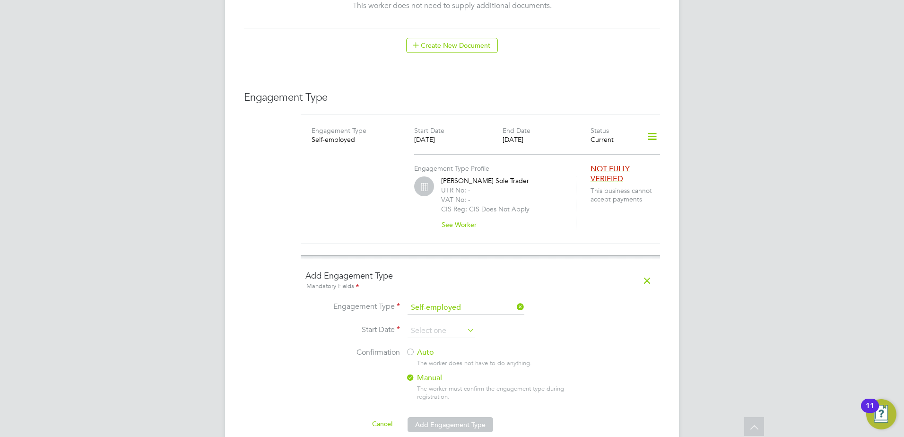
scroll to position [788, 0]
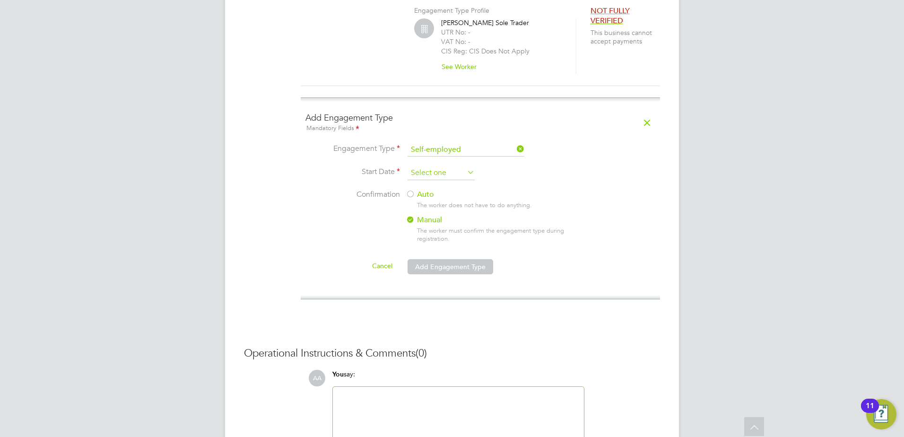
click at [444, 166] on input at bounding box center [441, 173] width 67 height 14
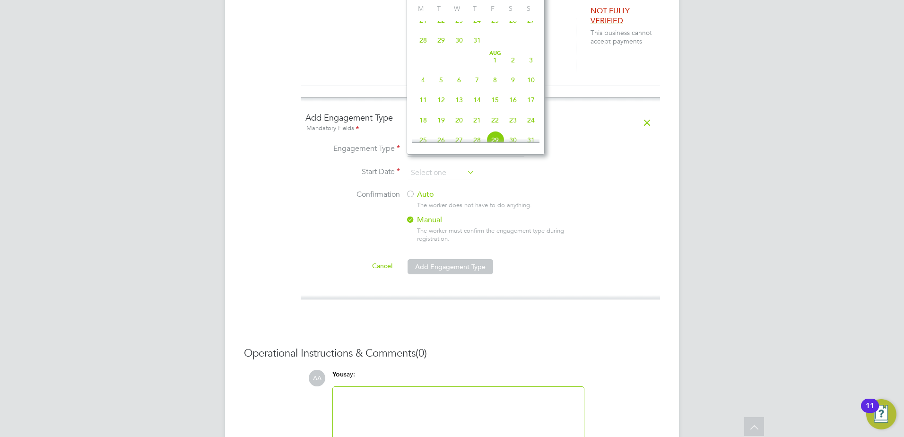
scroll to position [630, 0]
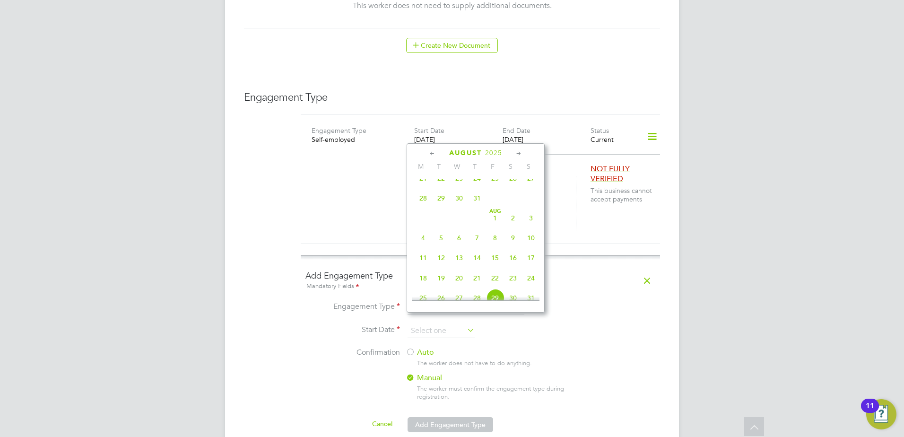
click at [432, 153] on icon at bounding box center [432, 153] width 9 height 10
click at [456, 232] on span "16" at bounding box center [459, 223] width 18 height 18
type input "16 Jul 2025"
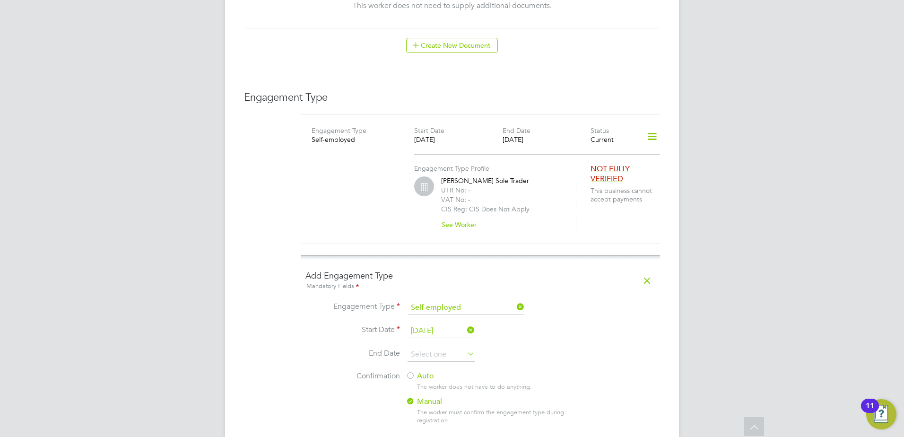
scroll to position [709, 0]
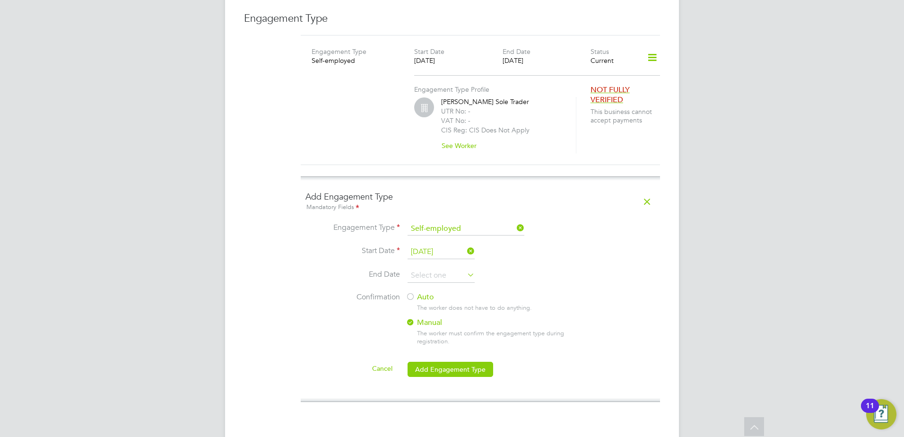
click at [425, 292] on label "Auto" at bounding box center [491, 297] width 170 height 10
click at [439, 362] on button "Add Engagement Type" at bounding box center [451, 369] width 86 height 15
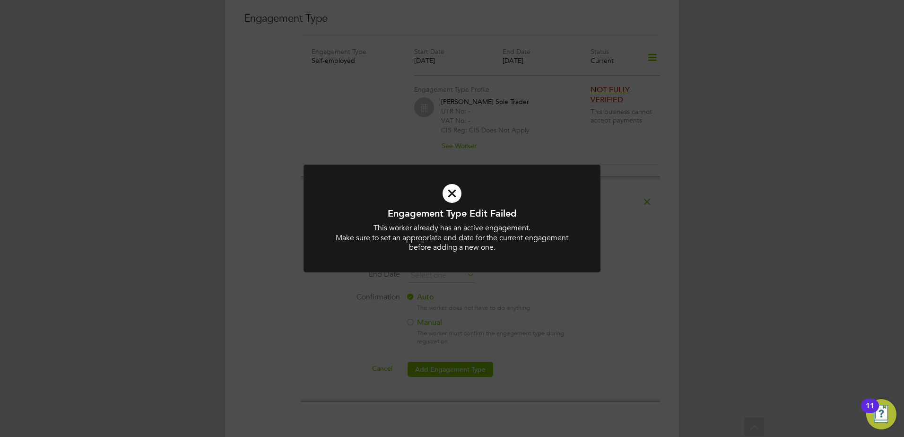
click at [601, 207] on div "Engagement Type Edit Failed This worker already has an active engagement. Make …" at bounding box center [452, 218] width 904 height 437
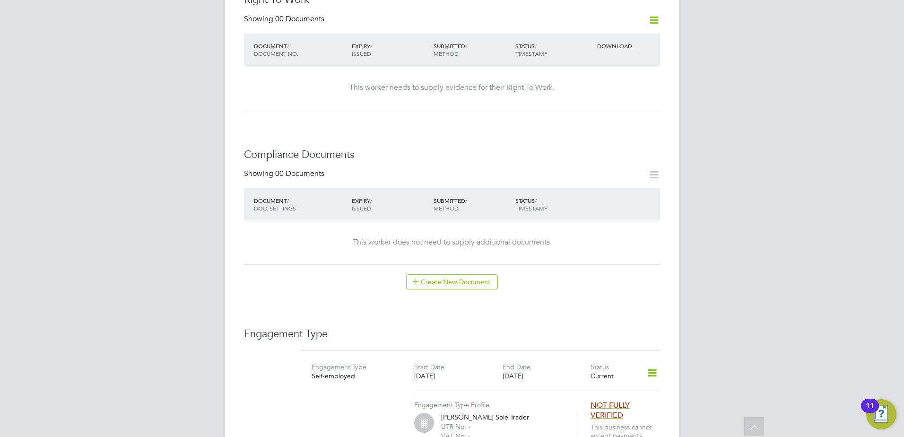
scroll to position [473, 0]
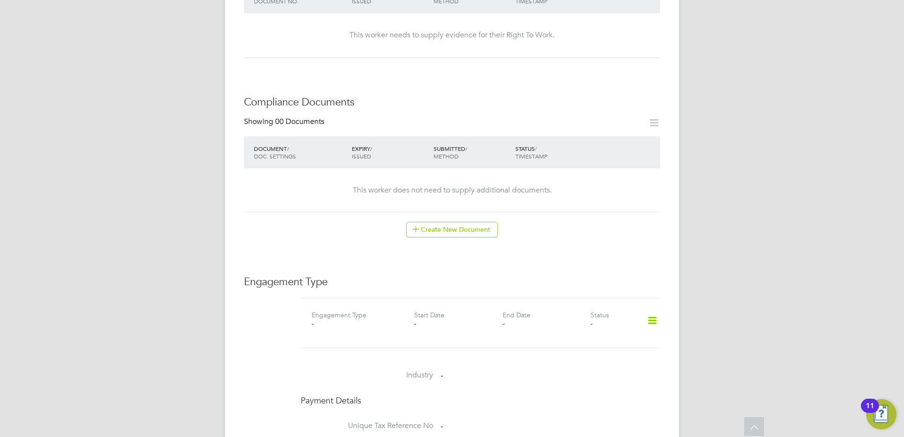
scroll to position [473, 0]
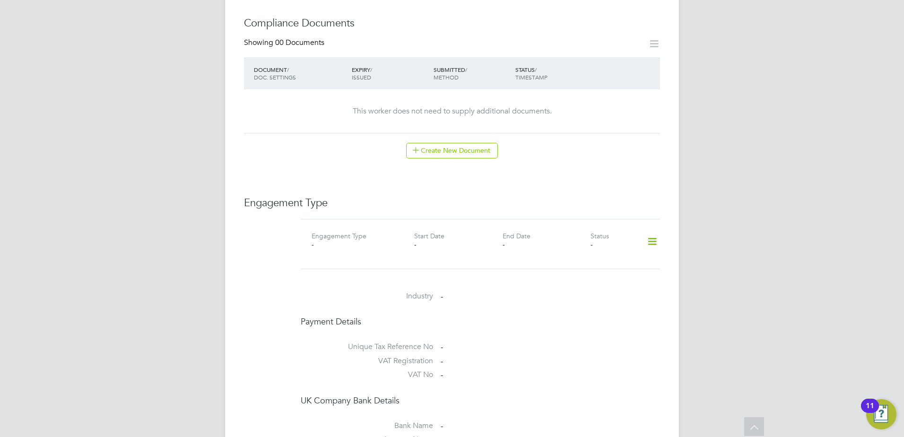
click at [651, 231] on icon at bounding box center [652, 242] width 17 height 22
click at [599, 274] on li "Add Engagement Type" at bounding box center [603, 272] width 107 height 13
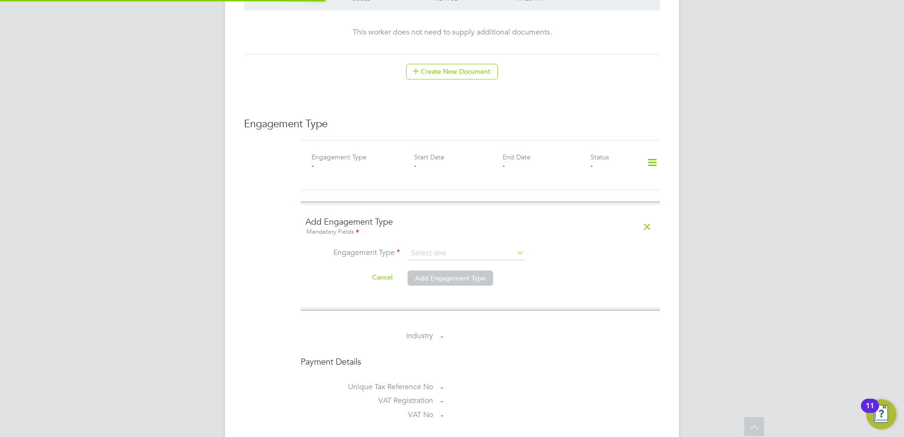
scroll to position [630, 0]
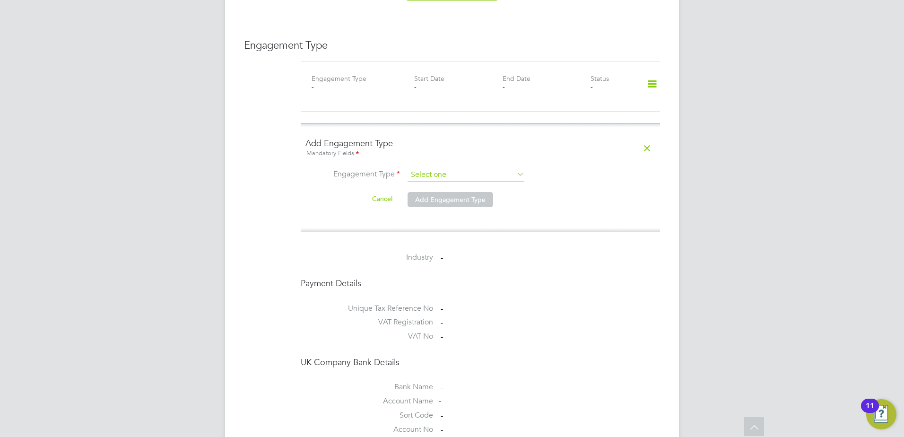
click at [465, 168] on input at bounding box center [466, 174] width 117 height 13
click at [440, 203] on li "Self-employed" at bounding box center [466, 207] width 118 height 14
type input "Self-employed"
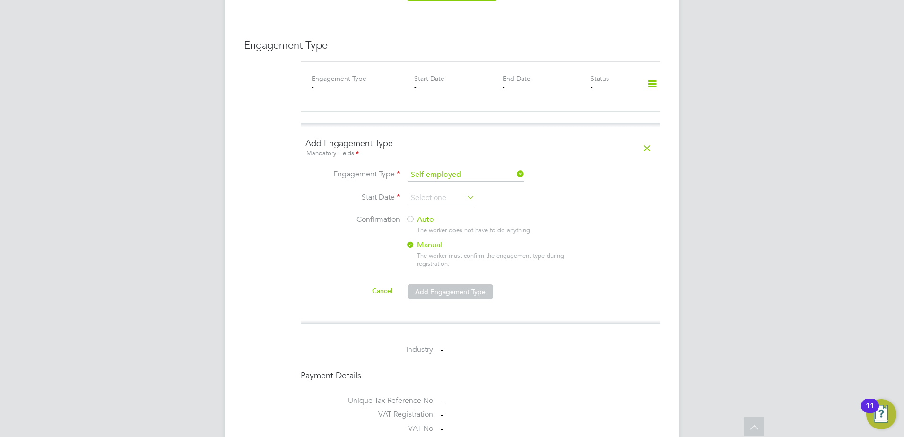
click at [430, 215] on label "Auto" at bounding box center [491, 220] width 170 height 10
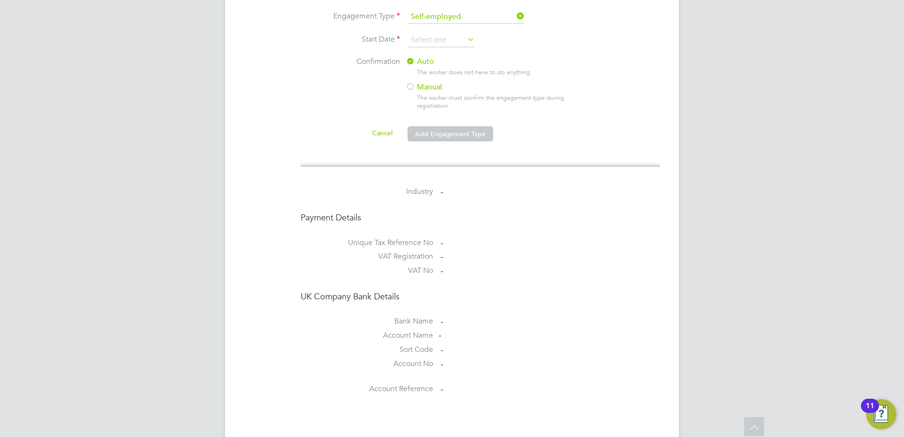
scroll to position [709, 0]
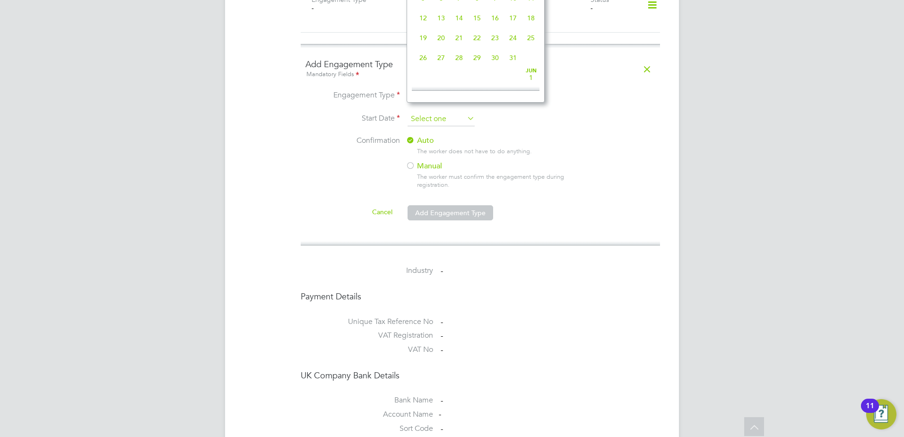
click at [445, 112] on input at bounding box center [441, 119] width 67 height 14
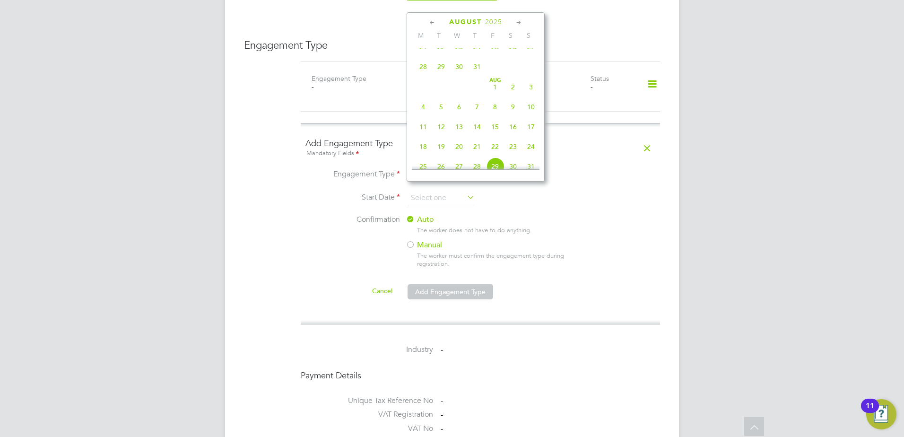
click at [425, 156] on span "18" at bounding box center [423, 147] width 18 height 18
type input "18 Aug 2025"
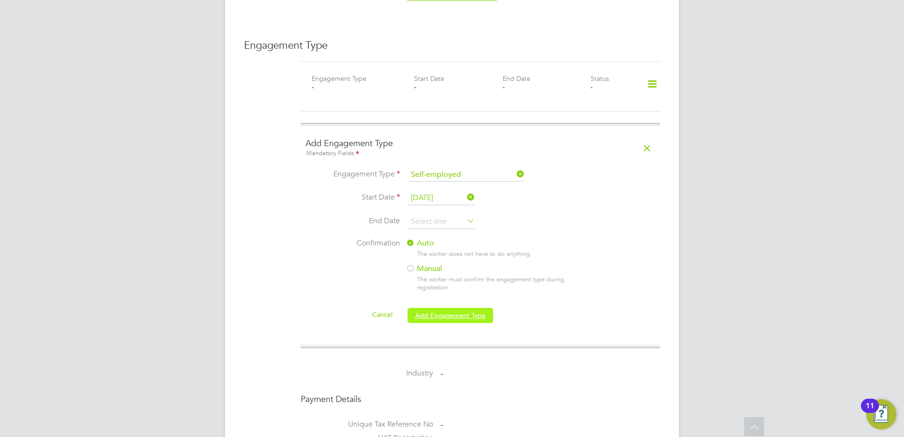
click at [473, 308] on button "Add Engagement Type" at bounding box center [451, 315] width 86 height 15
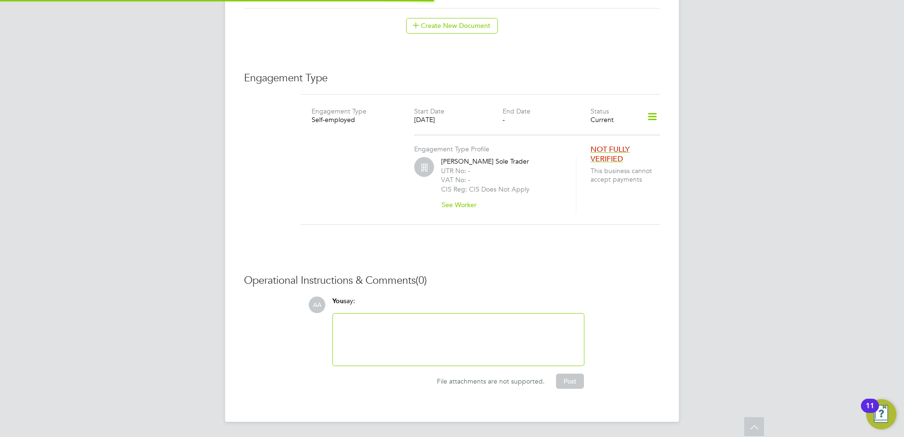
scroll to position [587, 0]
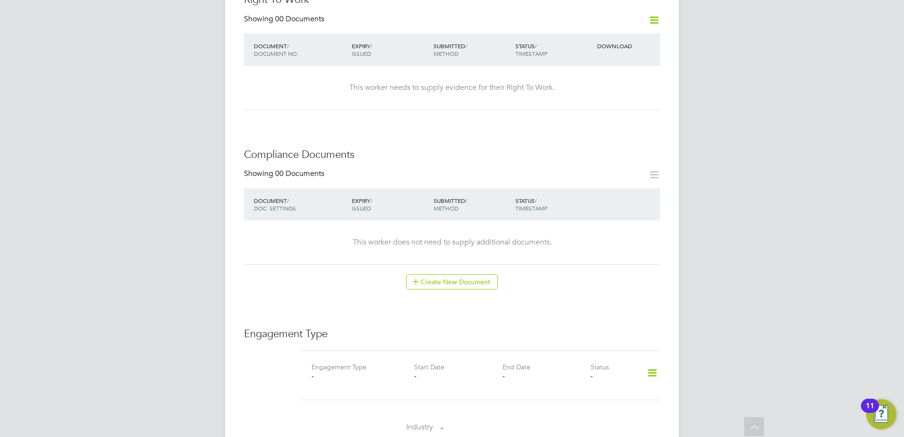
scroll to position [552, 0]
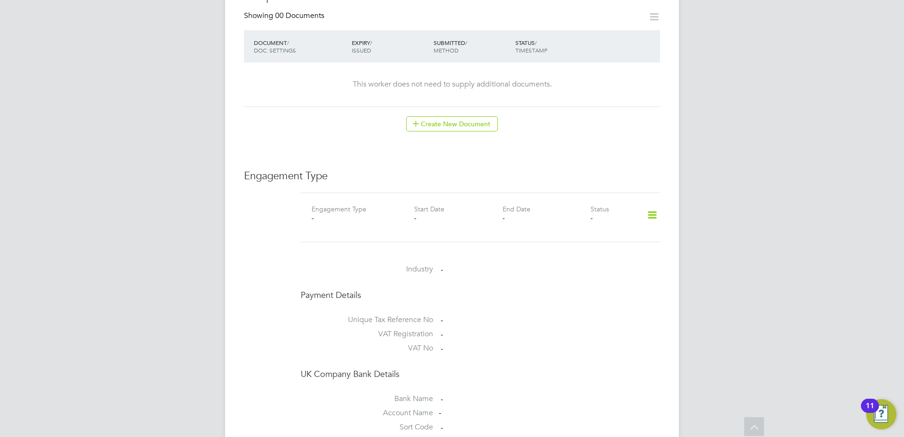
click at [648, 204] on icon at bounding box center [652, 215] width 17 height 22
click at [576, 244] on li "Add Engagement Type" at bounding box center [603, 246] width 107 height 13
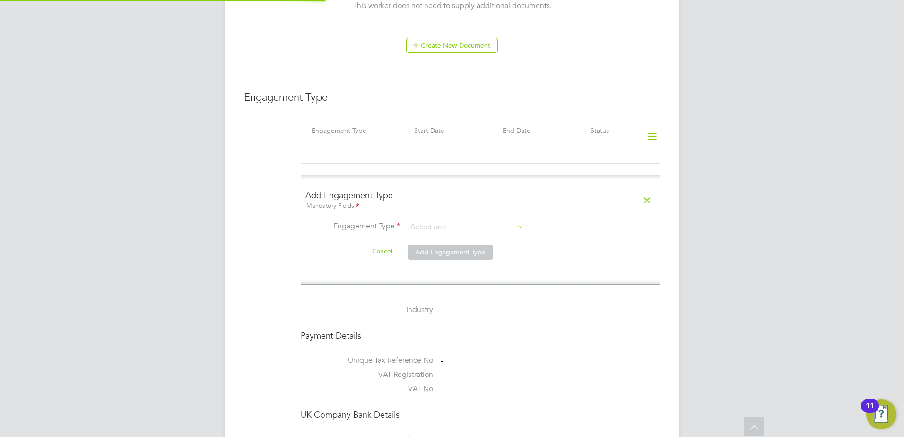
scroll to position [709, 0]
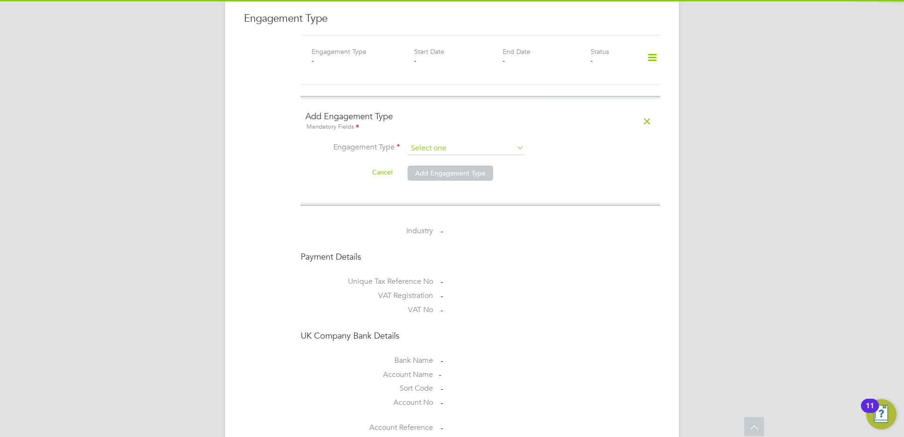
click at [436, 142] on input at bounding box center [466, 148] width 117 height 13
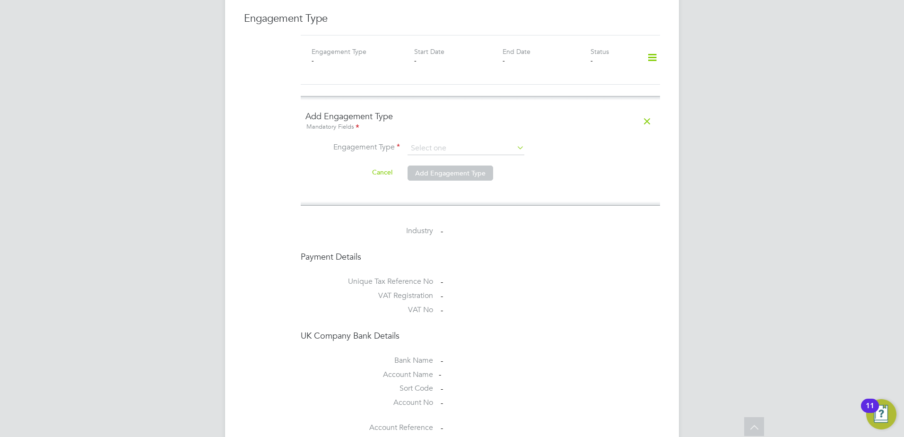
click at [452, 167] on li "PAYE Direct" at bounding box center [466, 166] width 118 height 14
type input "PAYE Direct"
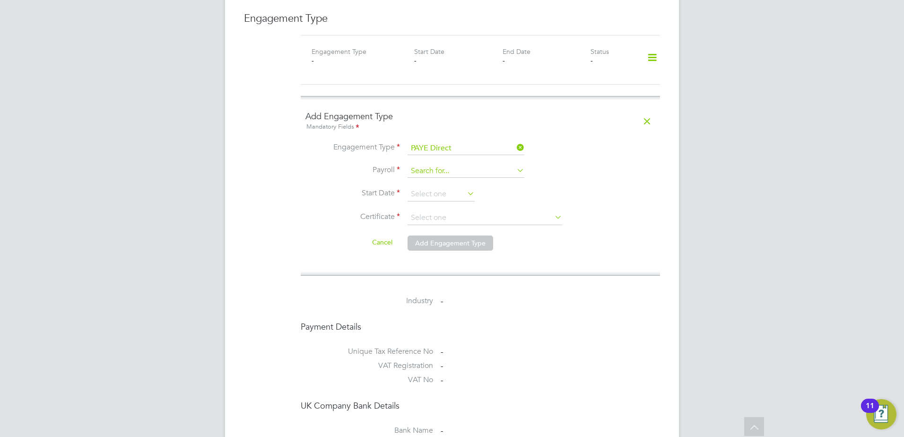
click at [436, 165] on input at bounding box center [466, 171] width 117 height 13
click at [445, 187] on li "PAYE Umbrella" at bounding box center [466, 189] width 118 height 14
type input "PAYE Umbrella"
click at [445, 187] on input at bounding box center [441, 194] width 67 height 14
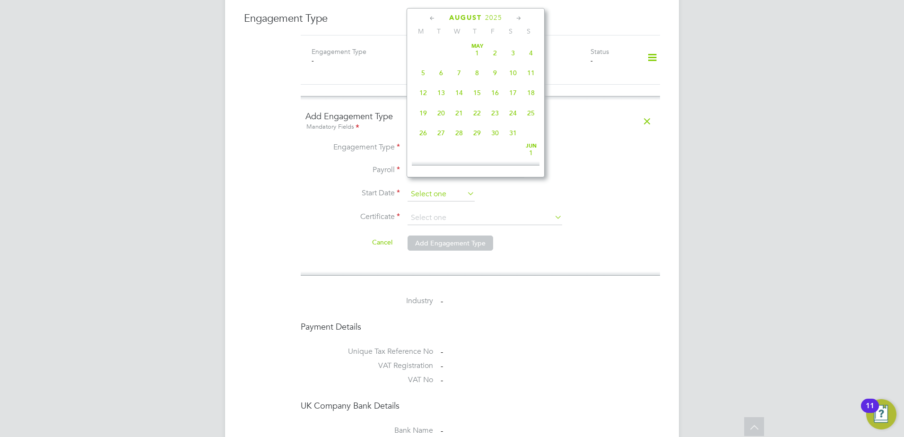
scroll to position [368, 0]
click at [427, 17] on div "August 2025" at bounding box center [476, 17] width 128 height 9
click at [432, 19] on icon at bounding box center [432, 18] width 9 height 10
click at [444, 90] on span "15" at bounding box center [441, 88] width 18 height 18
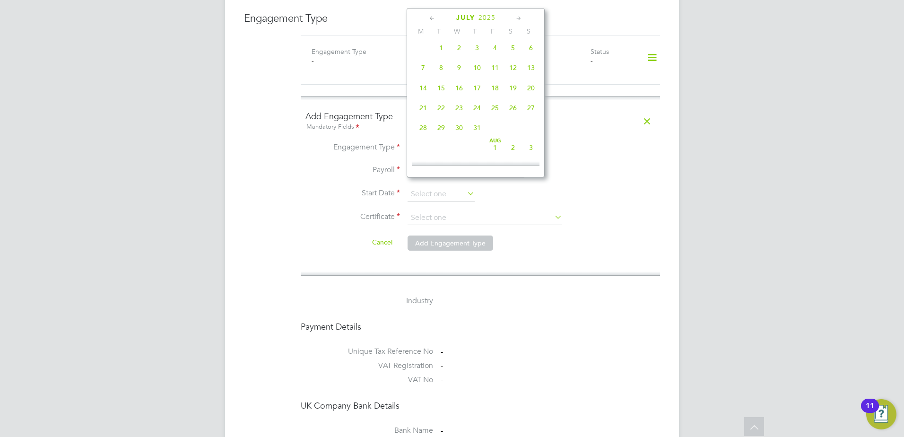
type input "[DATE]"
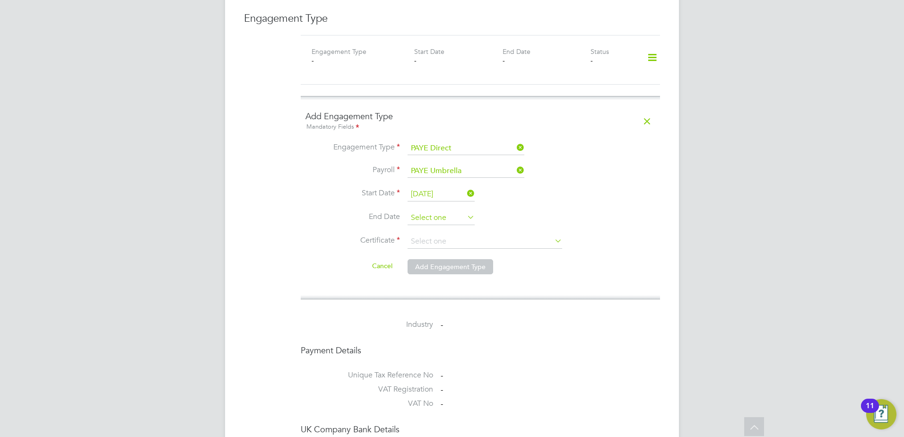
click at [438, 212] on input at bounding box center [441, 218] width 67 height 14
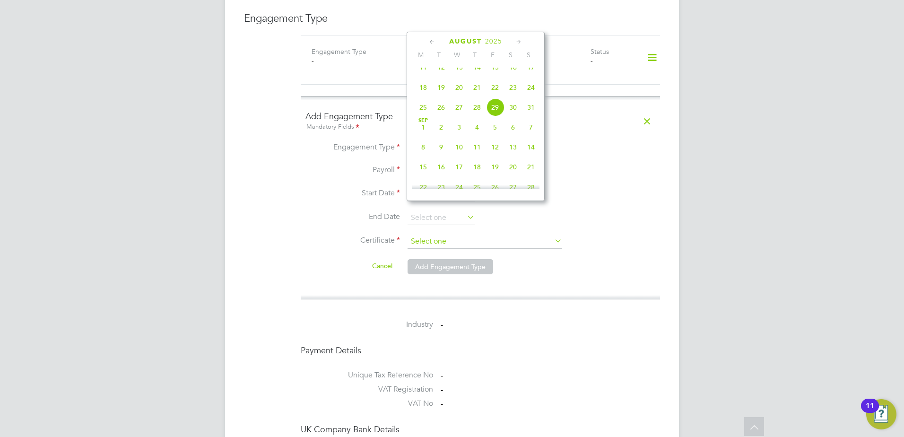
click at [440, 235] on input at bounding box center [485, 242] width 155 height 14
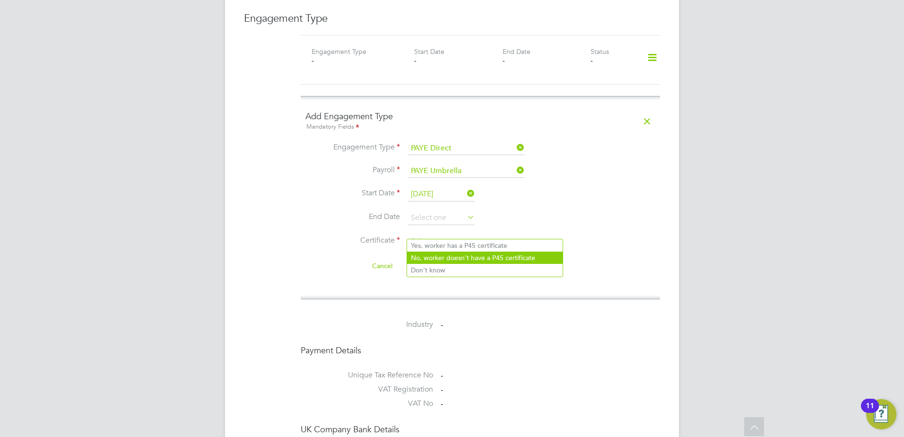
click at [449, 255] on li "No, worker doesn't have a P45 certificate" at bounding box center [485, 258] width 156 height 12
type input "No, worker doesn't have a P45 certificate"
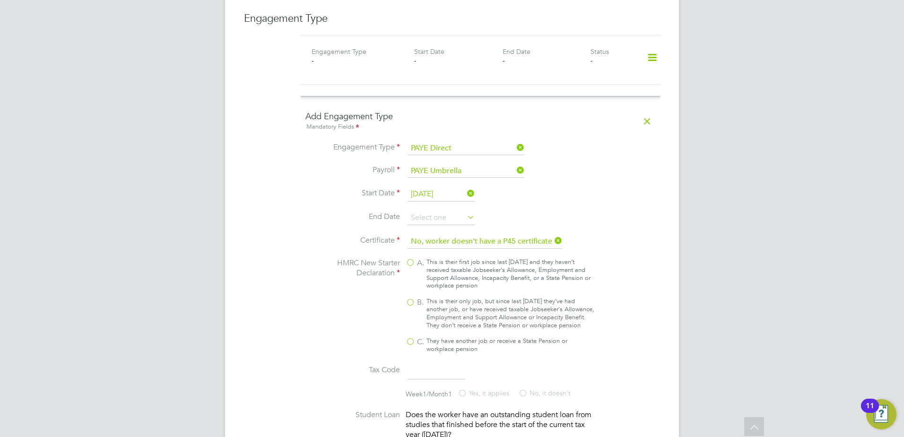
click at [440, 297] on div "This is their only job, but since last [DATE] they’ve had another job, or have …" at bounding box center [511, 313] width 168 height 32
click at [0, 0] on input "B. This is their only job, but since last [DATE] they’ve had another job, or ha…" at bounding box center [0, 0] width 0 height 0
type input "1257L"
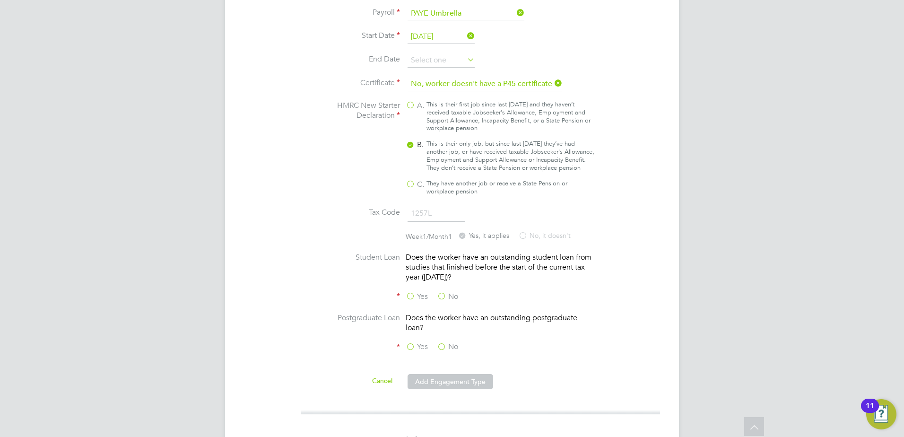
click at [443, 292] on label "No" at bounding box center [447, 297] width 21 height 10
click at [0, 0] on input "No" at bounding box center [0, 0] width 0 height 0
click at [443, 344] on label "No" at bounding box center [447, 347] width 21 height 10
click at [0, 0] on input "No" at bounding box center [0, 0] width 0 height 0
click at [448, 366] on li at bounding box center [480, 368] width 350 height 9
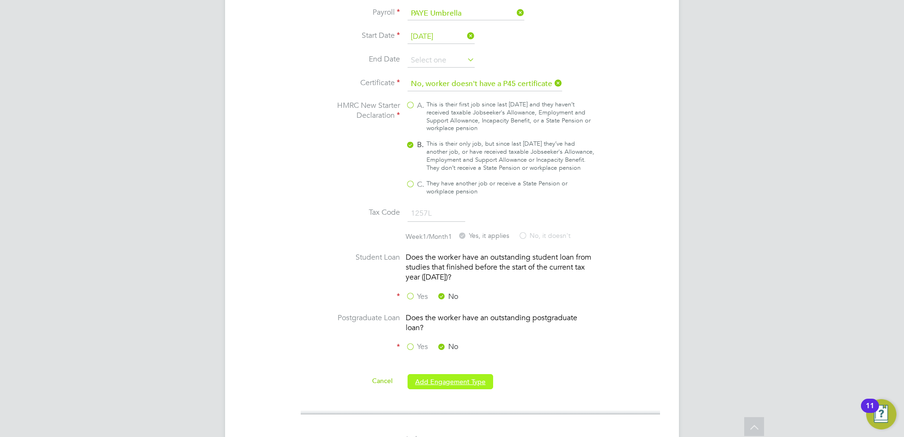
click at [448, 375] on button "Add Engagement Type" at bounding box center [451, 381] width 86 height 15
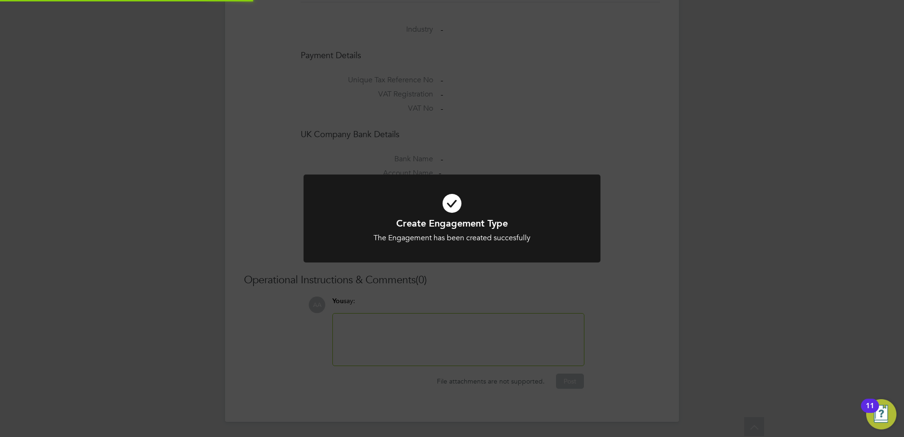
scroll to position [782, 0]
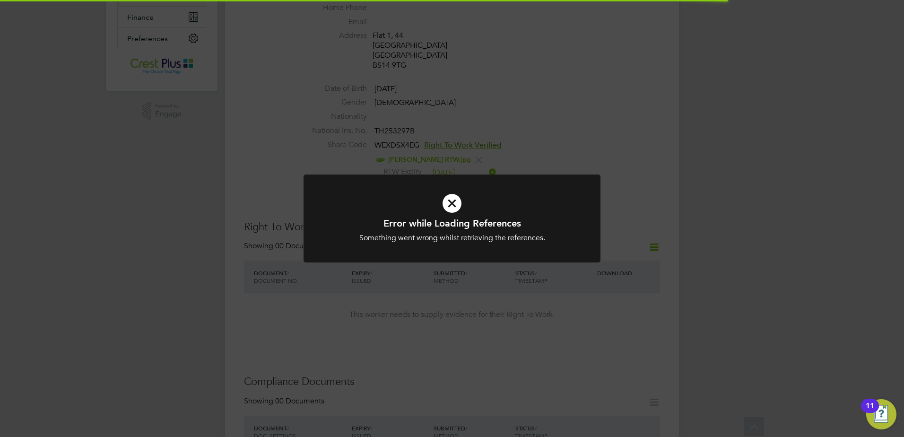
scroll to position [236, 0]
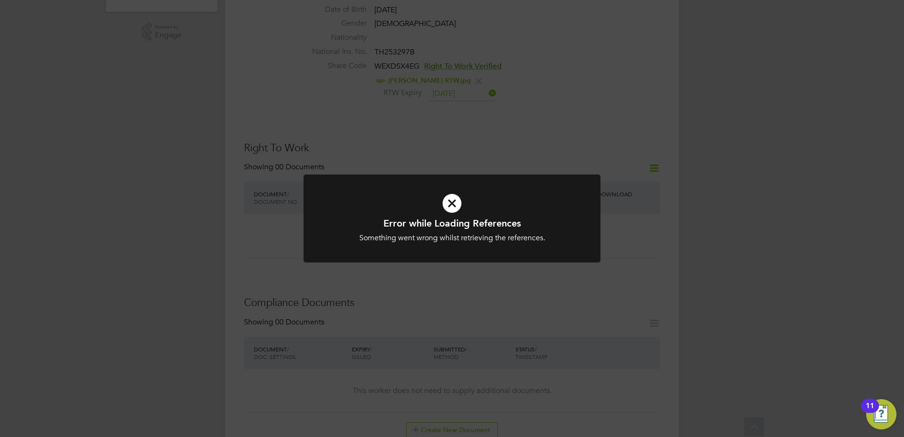
click at [505, 129] on div "Error while Loading References Something went wrong whilst retrieving the refer…" at bounding box center [452, 218] width 904 height 437
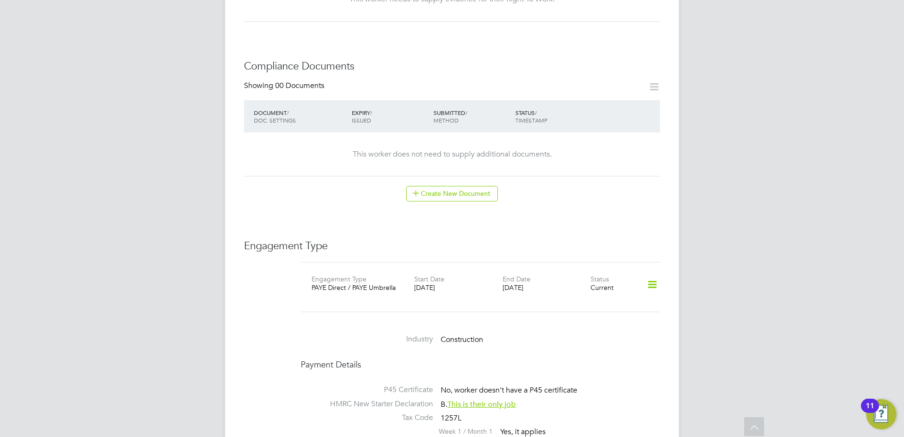
scroll to position [552, 0]
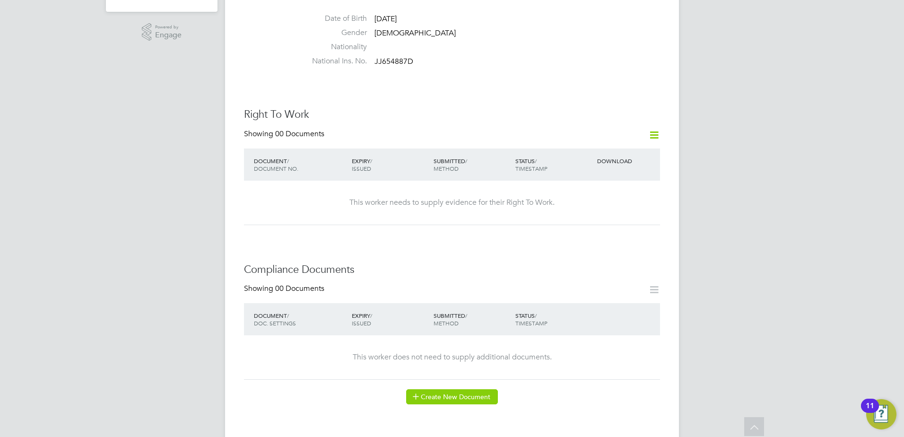
scroll to position [394, 0]
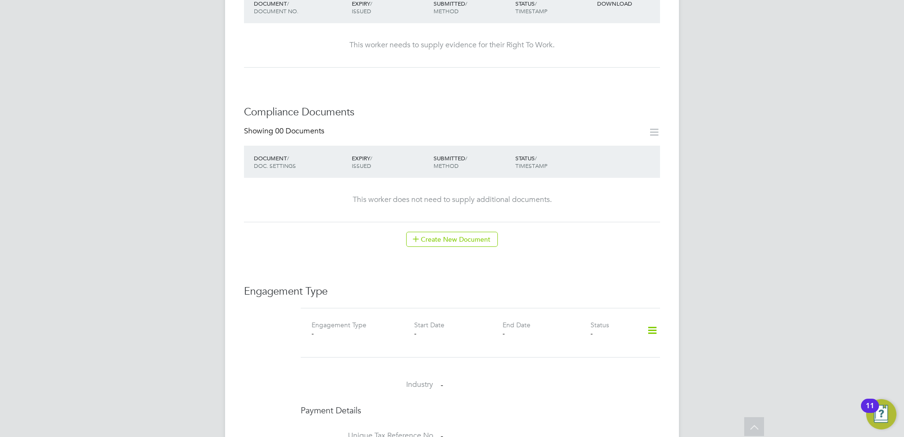
click at [653, 320] on icon at bounding box center [652, 331] width 17 height 22
click at [580, 355] on li "Add Engagement Type" at bounding box center [603, 351] width 107 height 13
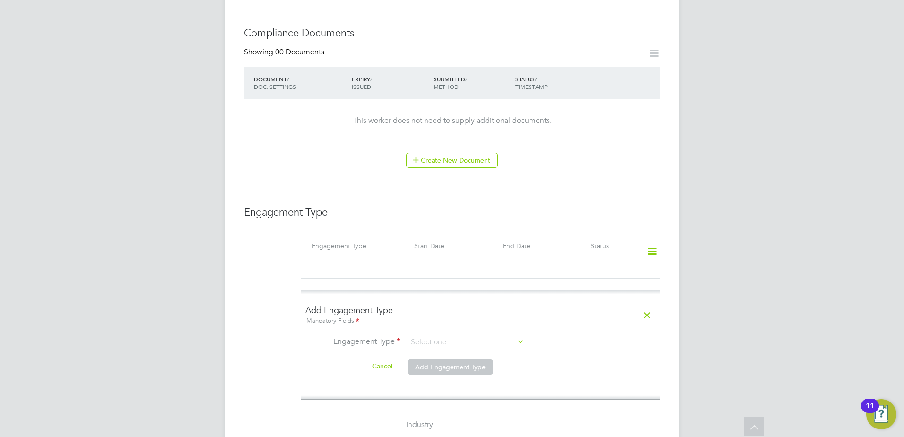
scroll to position [552, 0]
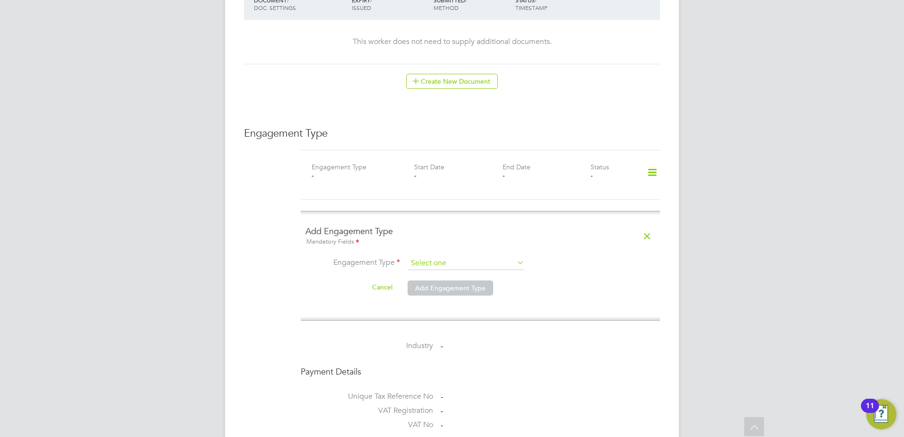
click at [464, 257] on input at bounding box center [466, 263] width 117 height 13
click at [440, 287] on li "Self-employed" at bounding box center [466, 285] width 118 height 14
type input "Self-employed"
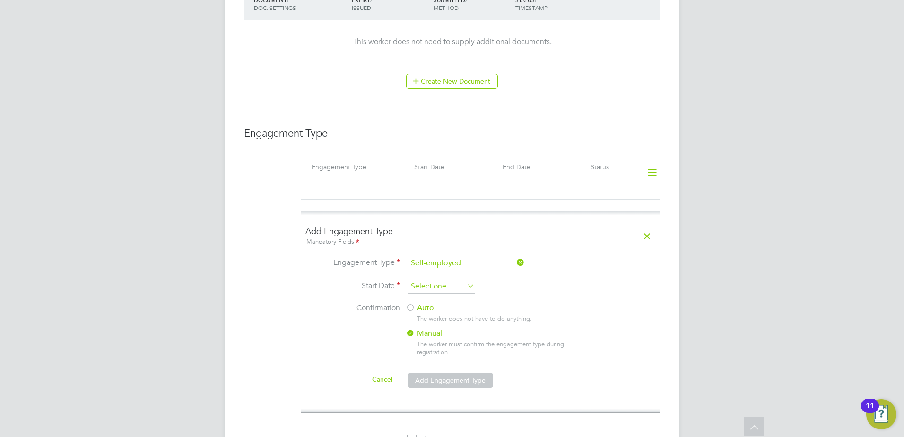
click at [441, 279] on input at bounding box center [441, 286] width 67 height 14
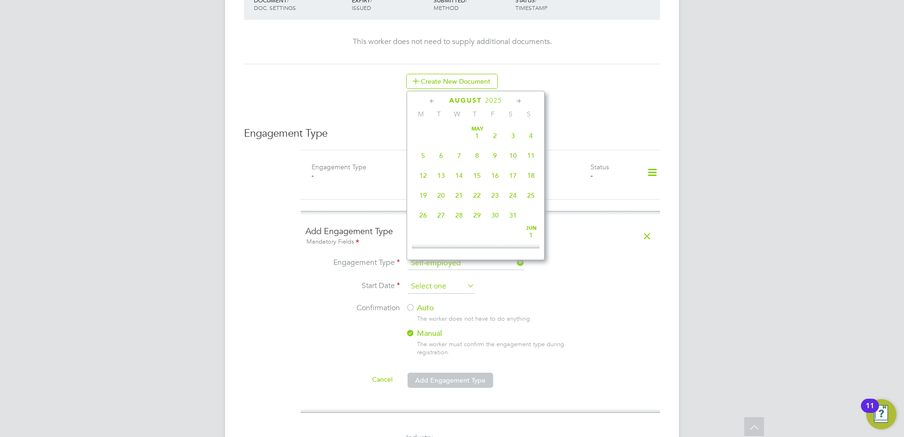
scroll to position [368, 0]
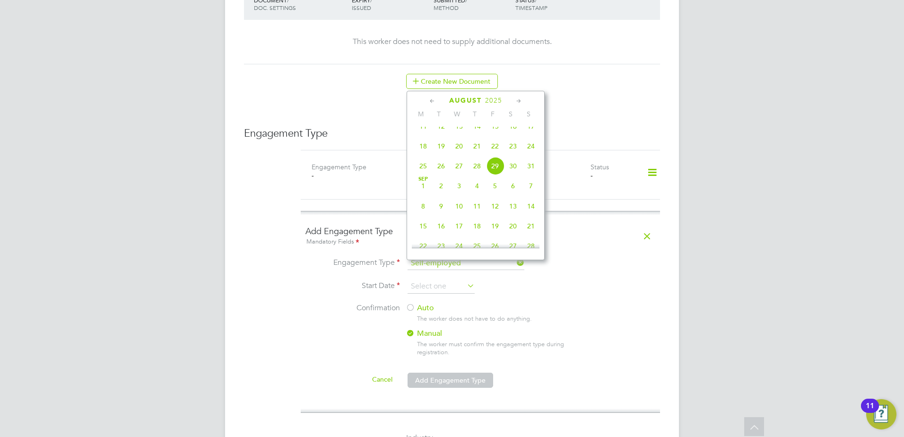
click at [429, 103] on icon at bounding box center [432, 101] width 9 height 10
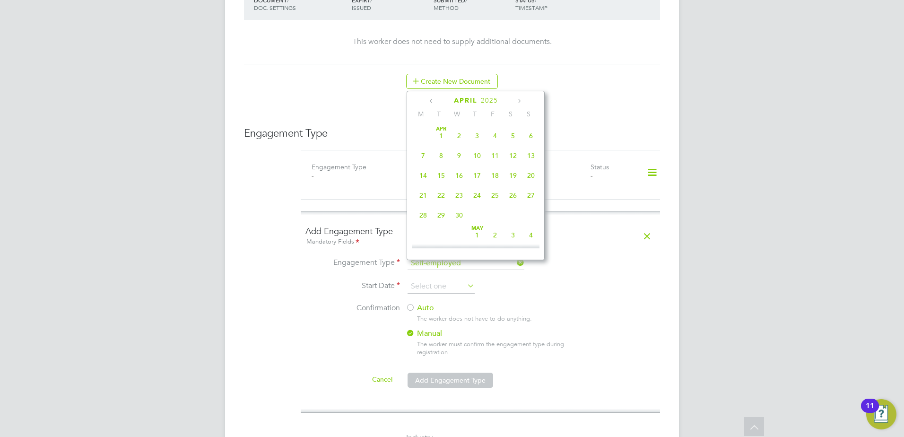
click at [429, 103] on icon at bounding box center [432, 101] width 9 height 10
click at [426, 219] on span "24" at bounding box center [423, 215] width 18 height 18
type input "24 Feb 2025"
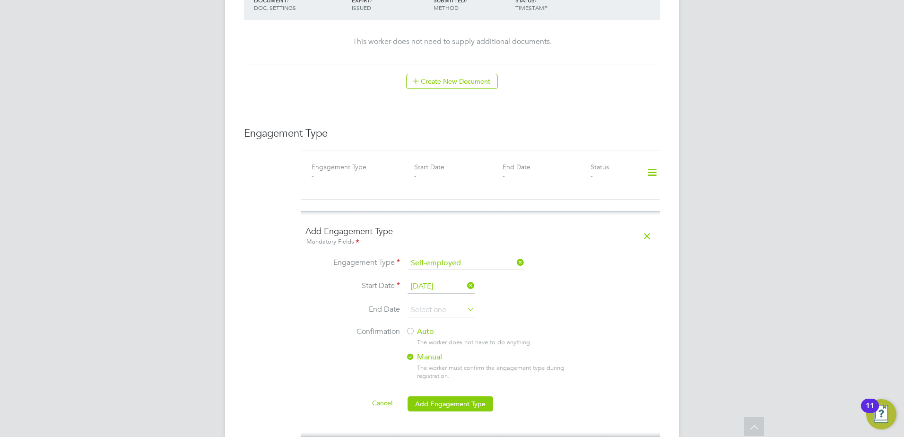
click at [428, 327] on label "Auto" at bounding box center [491, 332] width 170 height 10
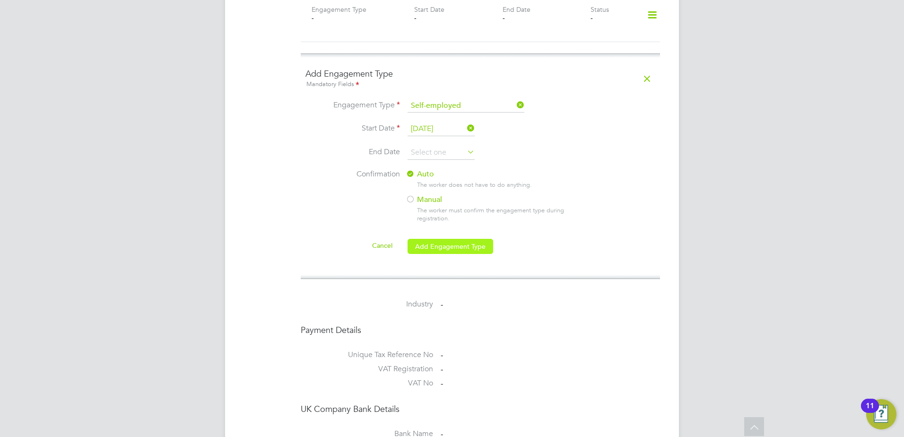
click at [465, 239] on button "Add Engagement Type" at bounding box center [451, 246] width 86 height 15
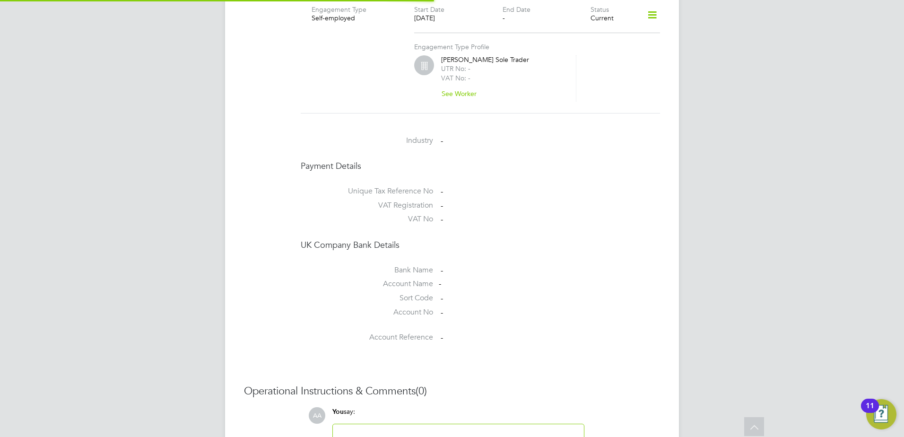
scroll to position [587, 0]
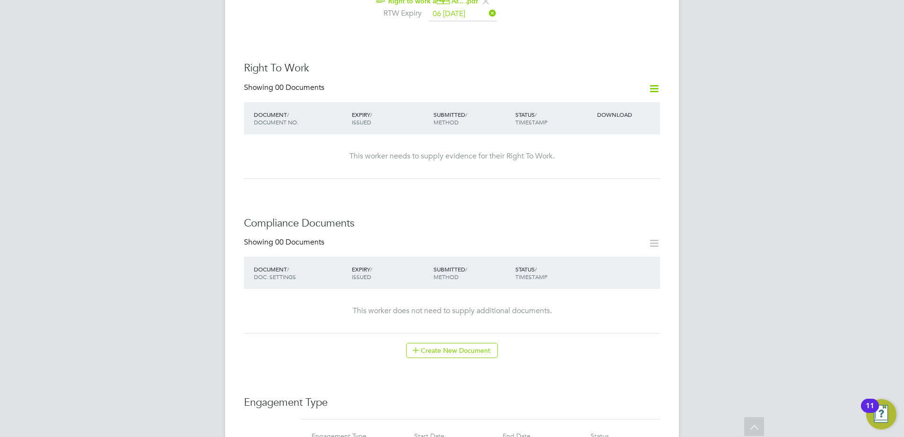
scroll to position [473, 0]
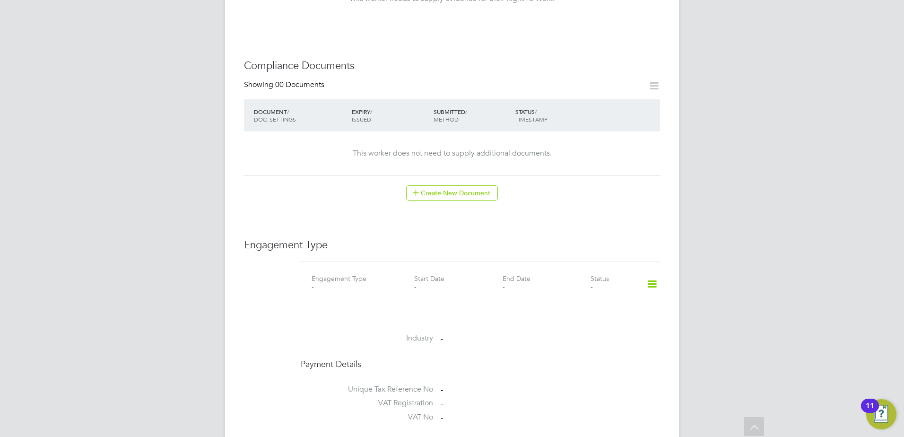
click at [653, 276] on icon at bounding box center [652, 284] width 17 height 22
click at [586, 314] on li "Add Engagement Type" at bounding box center [603, 315] width 107 height 13
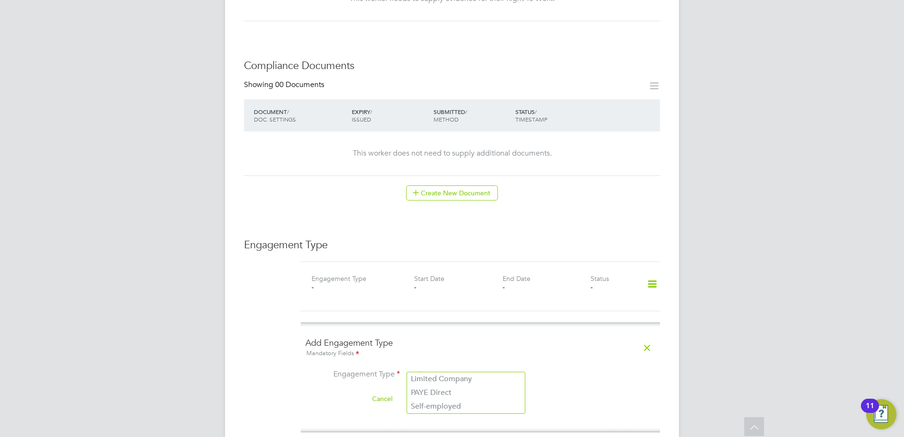
click at [424, 368] on input at bounding box center [466, 374] width 117 height 13
click at [434, 408] on li "Self-employed" at bounding box center [466, 407] width 118 height 14
type input "Self-employed"
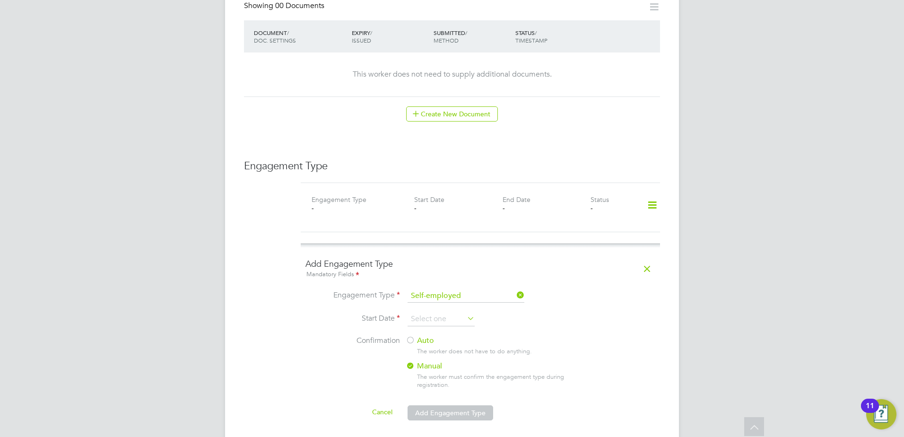
scroll to position [630, 0]
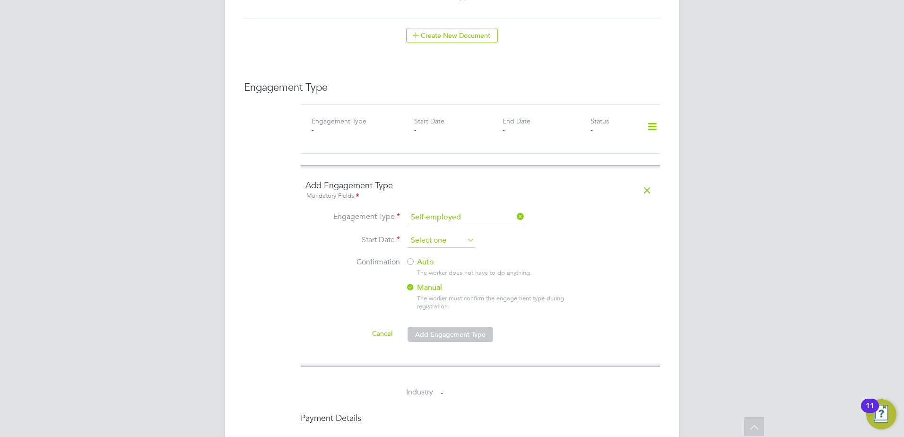
click at [430, 234] on input at bounding box center [441, 241] width 67 height 14
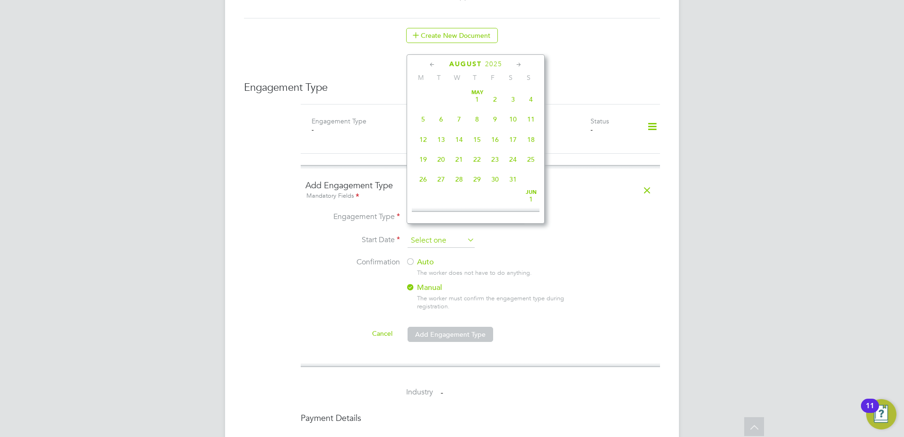
scroll to position [368, 0]
click at [430, 65] on icon at bounding box center [432, 65] width 9 height 10
click at [419, 141] on span "14" at bounding box center [423, 134] width 18 height 18
type input "14 Jul 2025"
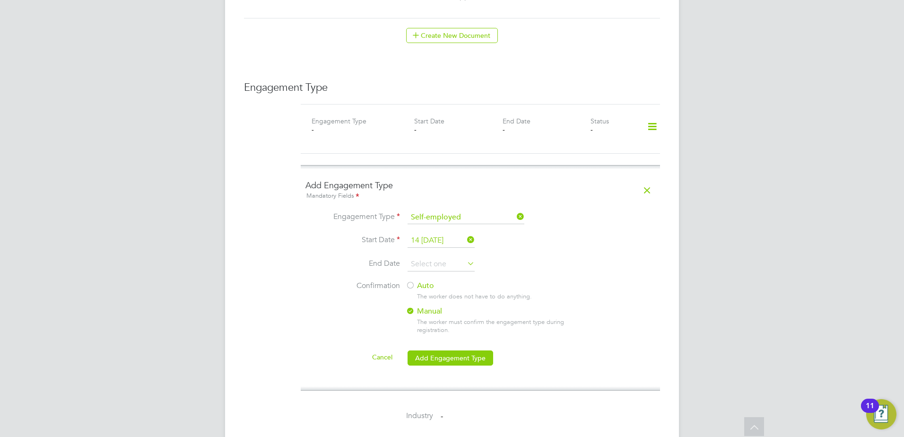
click at [427, 281] on label "Auto" at bounding box center [491, 286] width 170 height 10
click at [458, 350] on button "Add Engagement Type" at bounding box center [451, 357] width 86 height 15
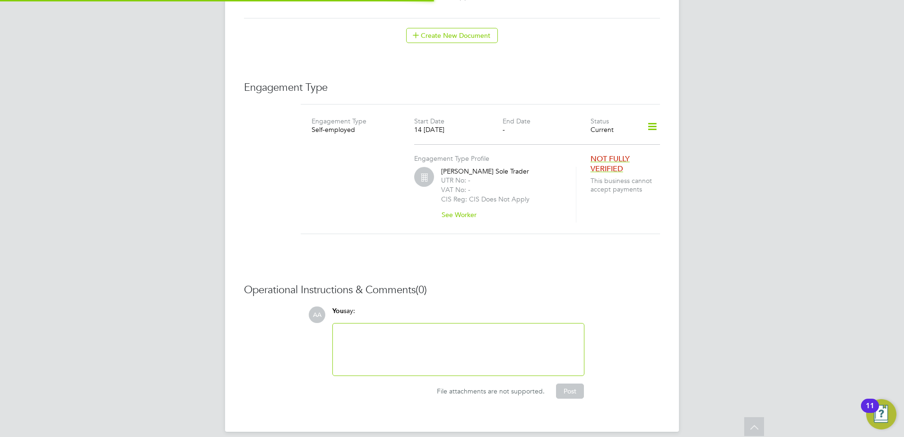
scroll to position [630, 0]
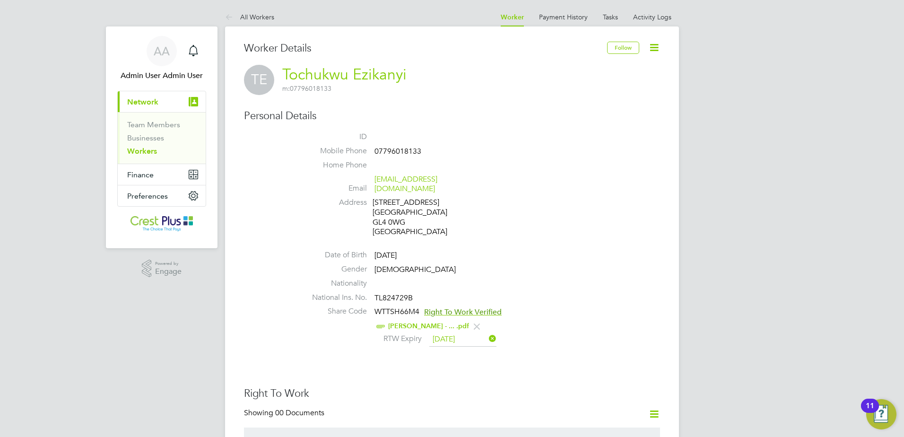
click at [553, 215] on li "Address [STREET_ADDRESS]" at bounding box center [480, 219] width 359 height 42
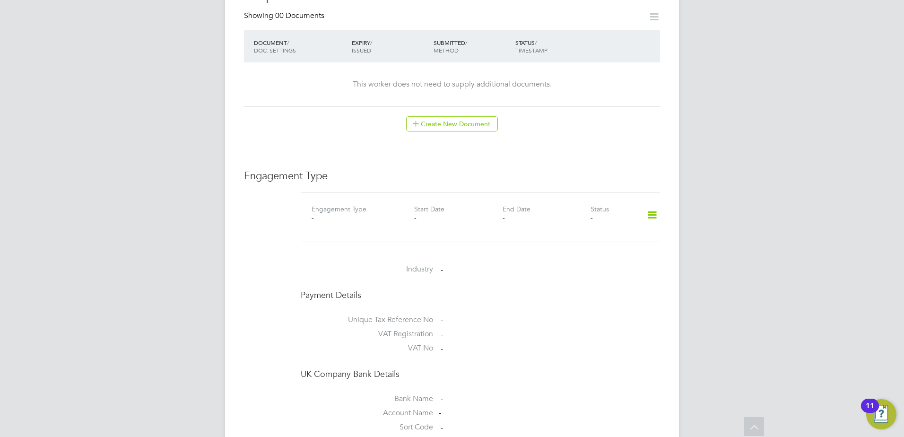
scroll to position [630, 0]
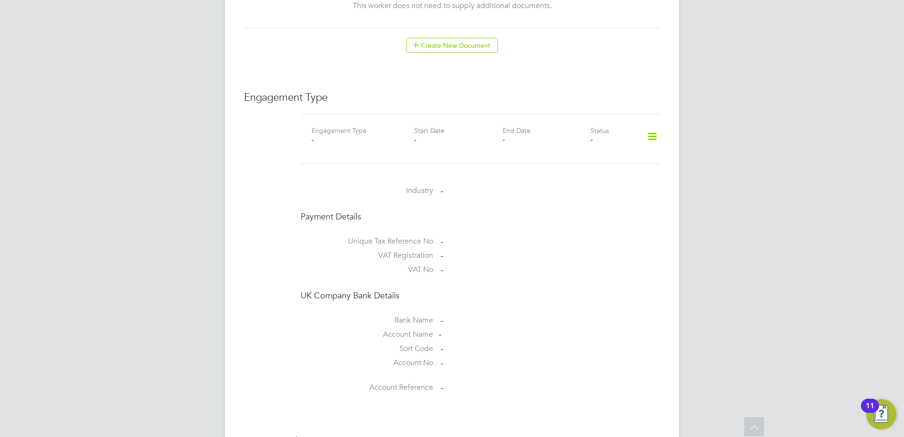
click at [648, 126] on icon at bounding box center [652, 137] width 17 height 22
click at [581, 170] on li "Add Engagement Type" at bounding box center [603, 167] width 107 height 13
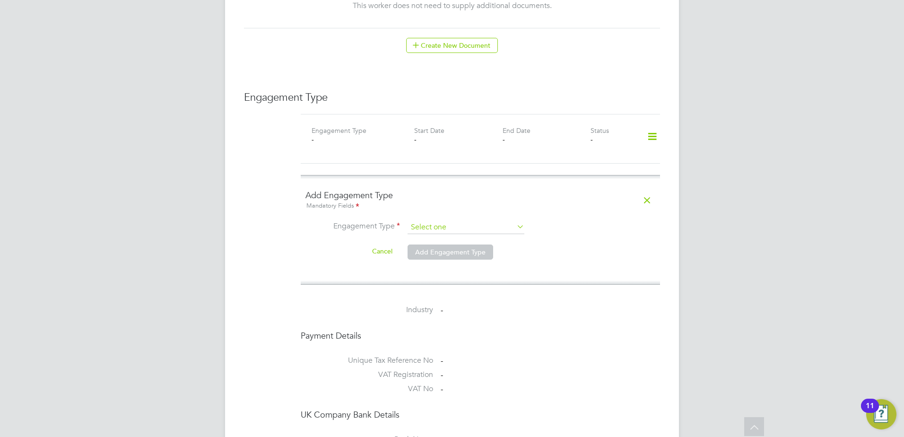
click at [486, 221] on input at bounding box center [466, 227] width 117 height 13
click at [449, 247] on li "PAYE Direct" at bounding box center [466, 245] width 118 height 14
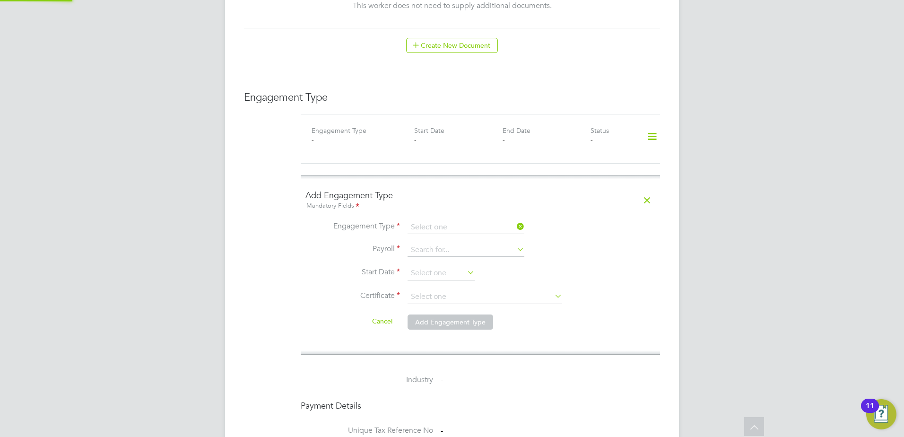
type input "PAYE Direct"
click at [447, 244] on input at bounding box center [466, 250] width 117 height 13
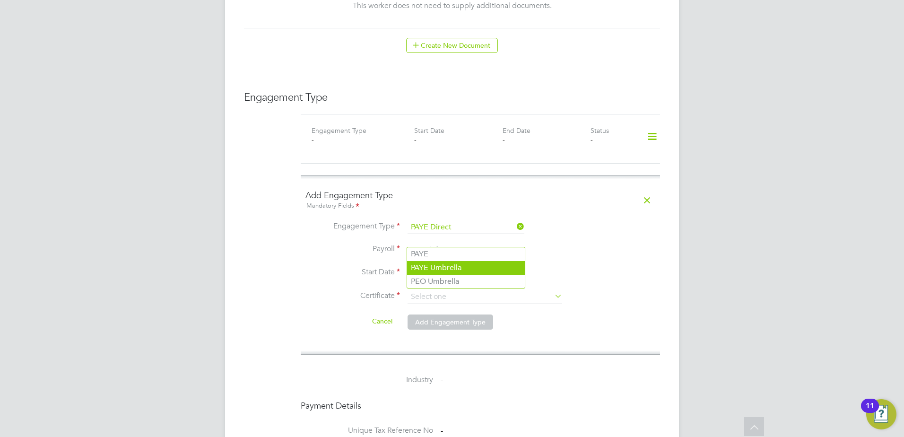
click at [441, 270] on li "PAYE Umbrella" at bounding box center [466, 268] width 118 height 14
type input "PAYE Umbrella"
click at [435, 269] on input at bounding box center [441, 273] width 67 height 14
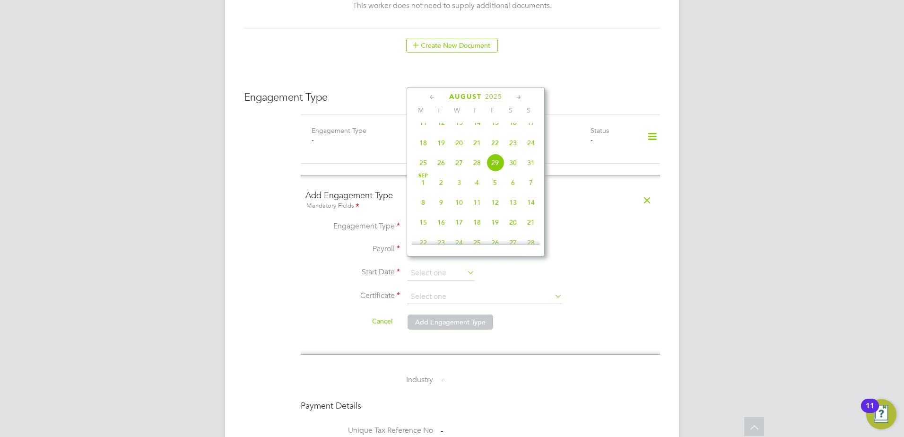
click at [436, 95] on icon at bounding box center [432, 97] width 9 height 10
click at [437, 167] on span "15" at bounding box center [441, 167] width 18 height 18
type input "15 Jul 2025"
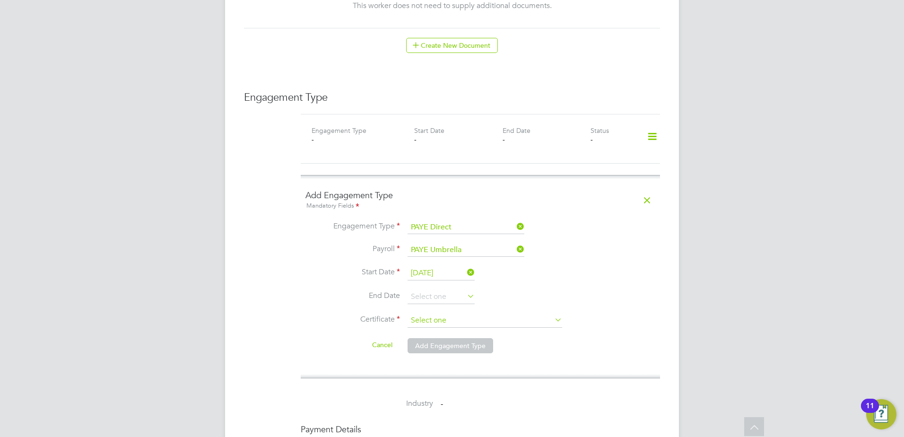
click at [427, 314] on input at bounding box center [485, 321] width 155 height 14
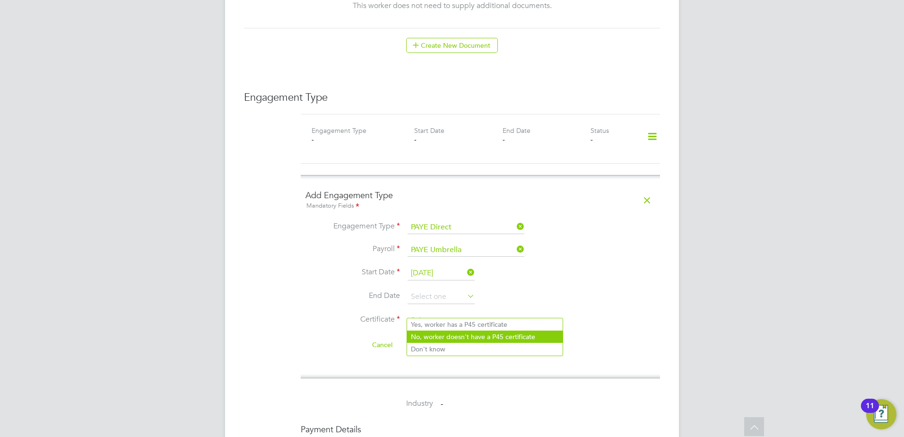
click at [439, 334] on li "No, worker doesn't have a P45 certificate" at bounding box center [485, 337] width 156 height 12
type input "No, worker doesn't have a P45 certificate"
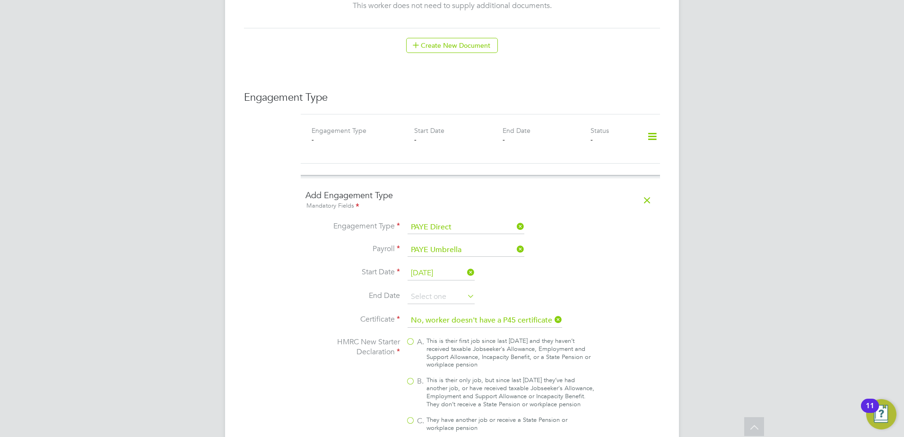
click at [435, 376] on div "This is their only job, but since last 6 April they’ve had another job, or have…" at bounding box center [511, 392] width 168 height 32
click at [0, 0] on input "B. This is their only job, but since last 6 April they’ve had another job, or h…" at bounding box center [0, 0] width 0 height 0
type input "1257L"
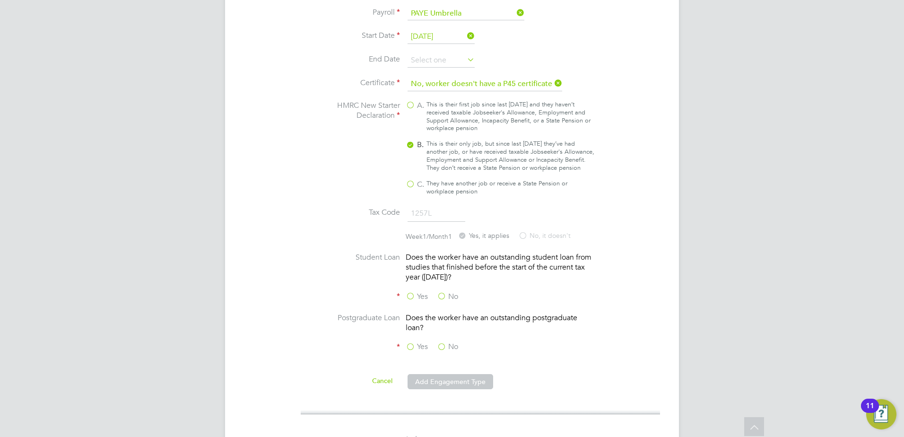
click at [440, 302] on li "Yes No" at bounding box center [480, 302] width 350 height 21
click at [441, 294] on label "No" at bounding box center [447, 297] width 21 height 10
click at [0, 0] on input "No" at bounding box center [0, 0] width 0 height 0
click at [443, 342] on label "No" at bounding box center [447, 347] width 21 height 10
click at [0, 0] on input "No" at bounding box center [0, 0] width 0 height 0
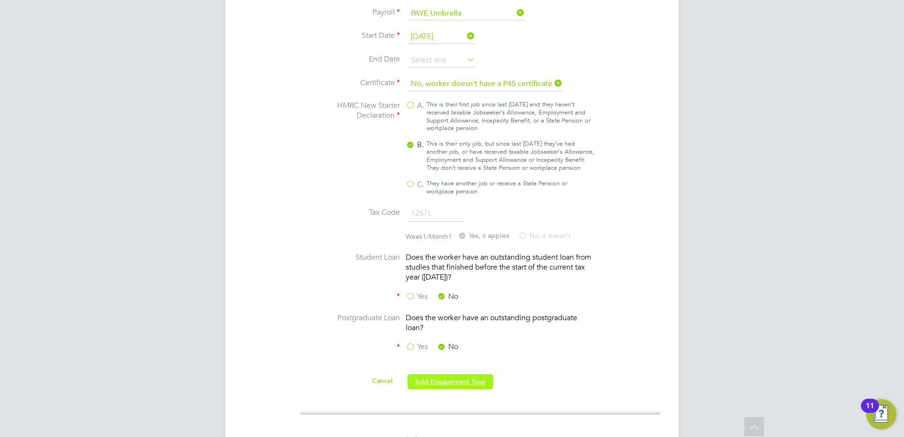
click at [442, 377] on button "Add Engagement Type" at bounding box center [451, 381] width 86 height 15
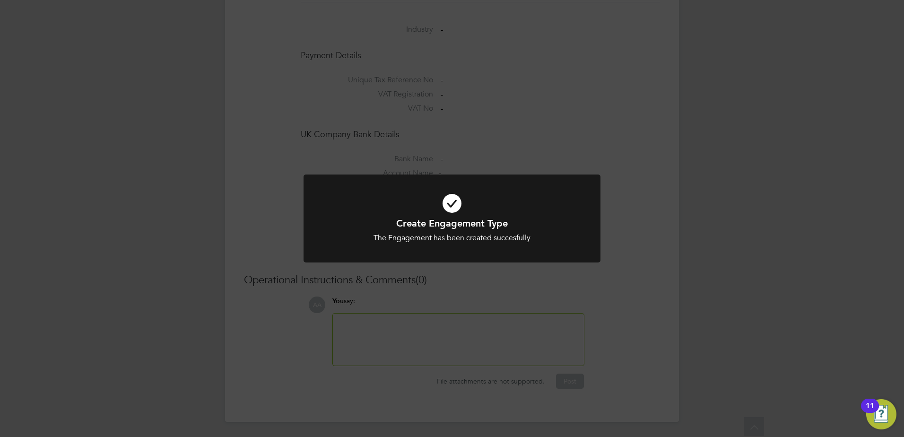
scroll to position [788, 0]
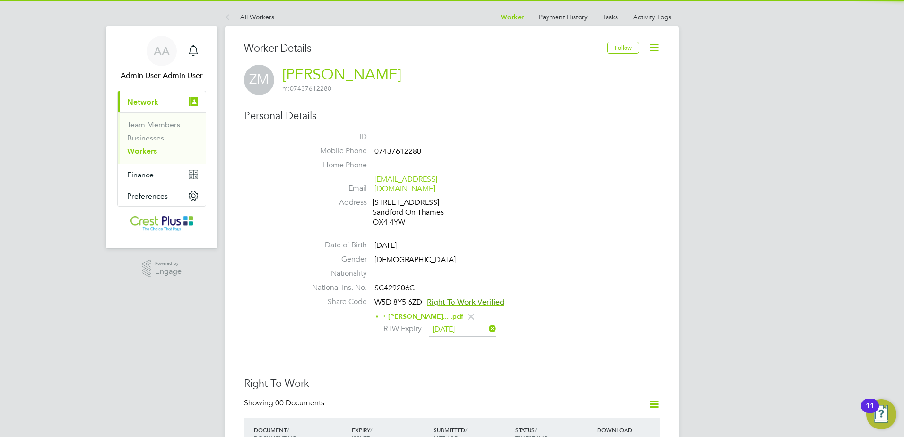
scroll to position [473, 0]
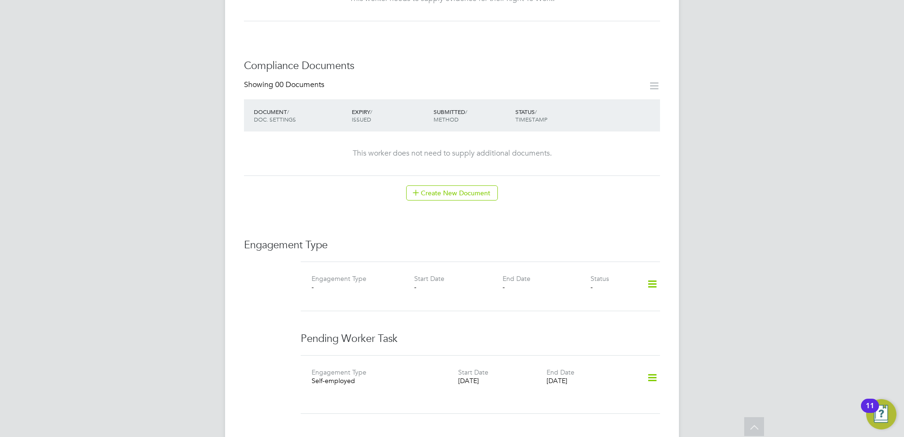
click at [651, 273] on icon at bounding box center [652, 284] width 17 height 22
click at [586, 314] on li "Add Engagement Type" at bounding box center [603, 315] width 107 height 13
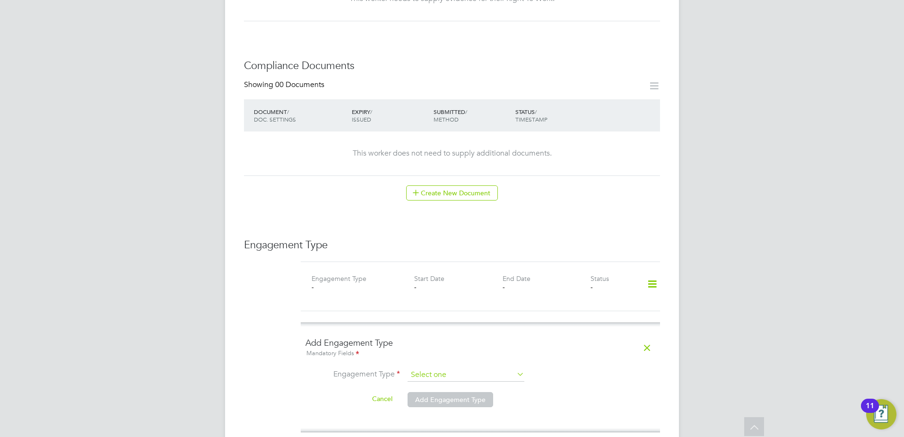
click at [435, 368] on input at bounding box center [466, 374] width 117 height 13
click at [440, 395] on li "PAYE Direct" at bounding box center [466, 393] width 118 height 14
type input "PAYE Direct"
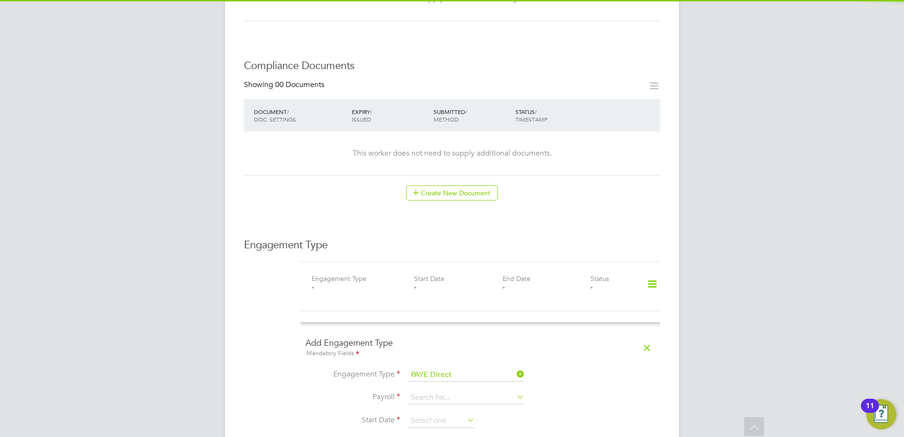
scroll to position [552, 0]
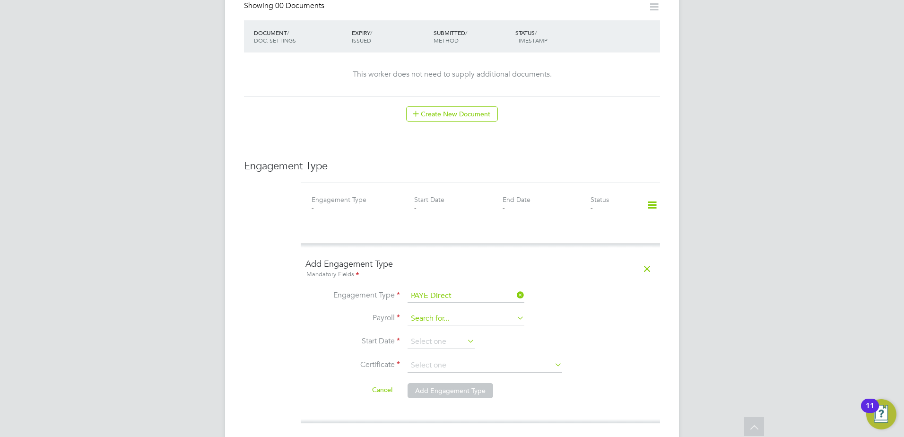
click at [460, 312] on input at bounding box center [466, 318] width 117 height 13
click at [448, 334] on li "PAYE Umbrella" at bounding box center [466, 337] width 118 height 14
type input "PAYE Umbrella"
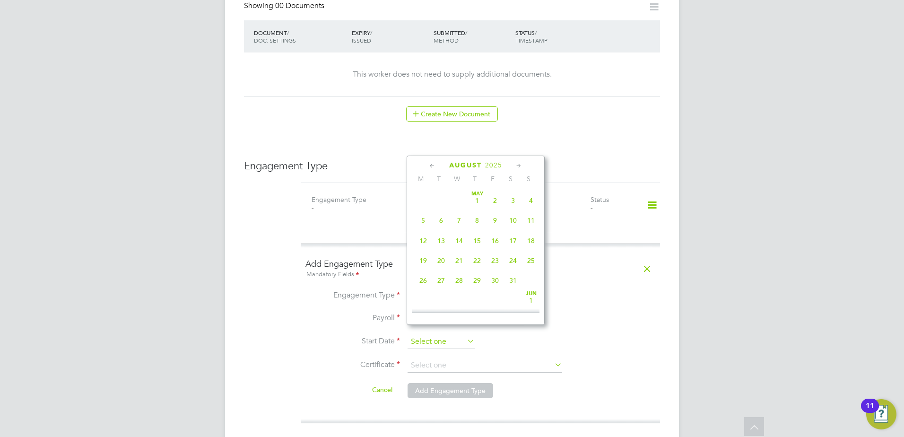
click at [440, 336] on input at bounding box center [441, 342] width 67 height 14
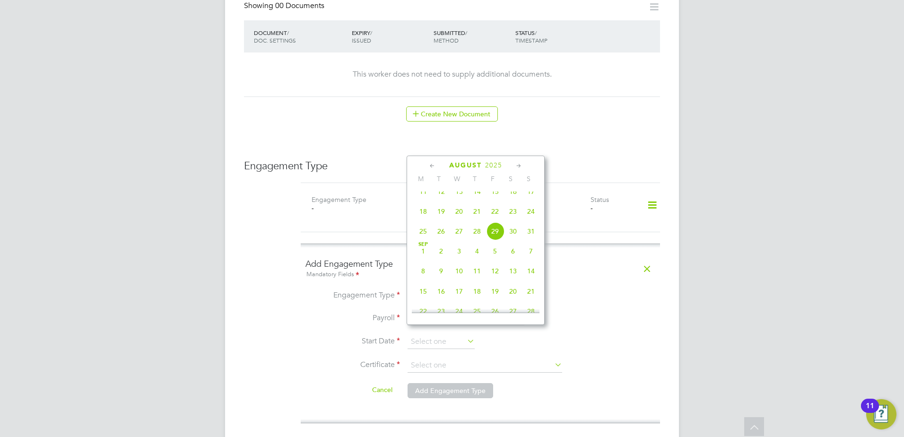
click at [433, 165] on icon at bounding box center [432, 166] width 9 height 10
click at [426, 302] on span "30" at bounding box center [423, 298] width 18 height 18
type input "30 Jun 2025"
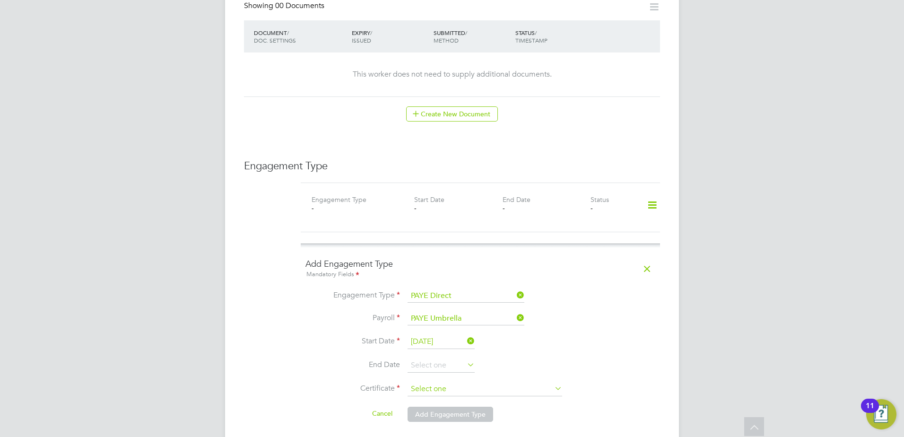
click at [427, 382] on input at bounding box center [485, 389] width 155 height 14
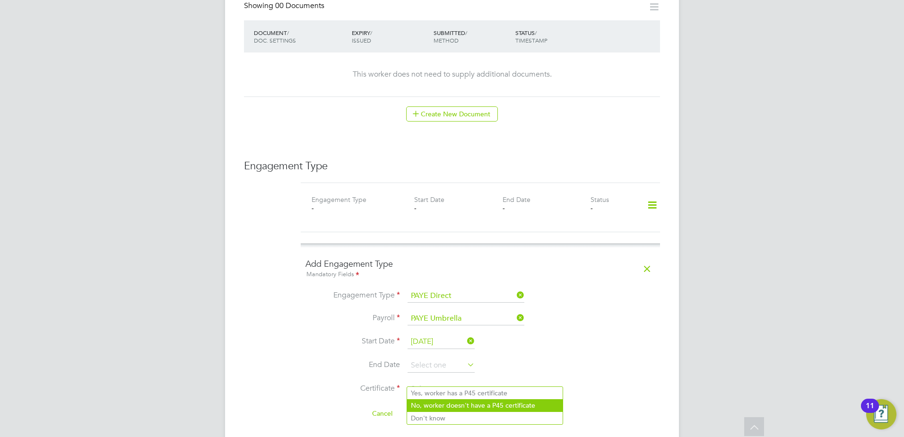
click at [427, 403] on li "No, worker doesn't have a P45 certificate" at bounding box center [485, 405] width 156 height 12
type input "No, worker doesn't have a P45 certificate"
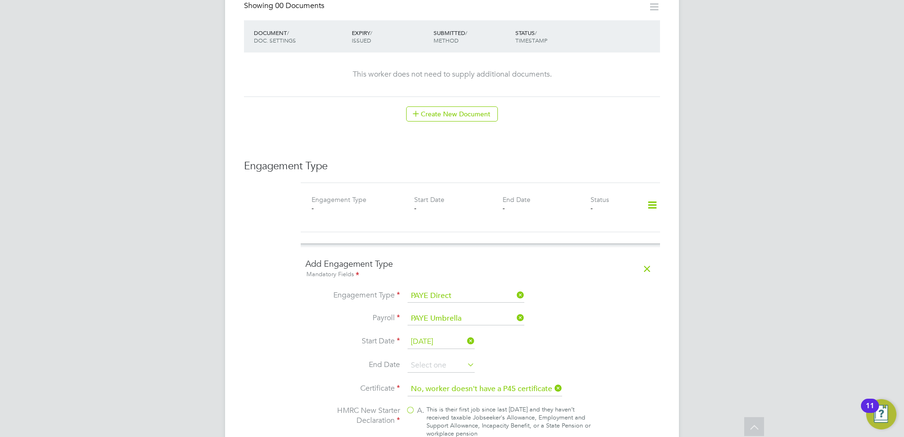
scroll to position [709, 0]
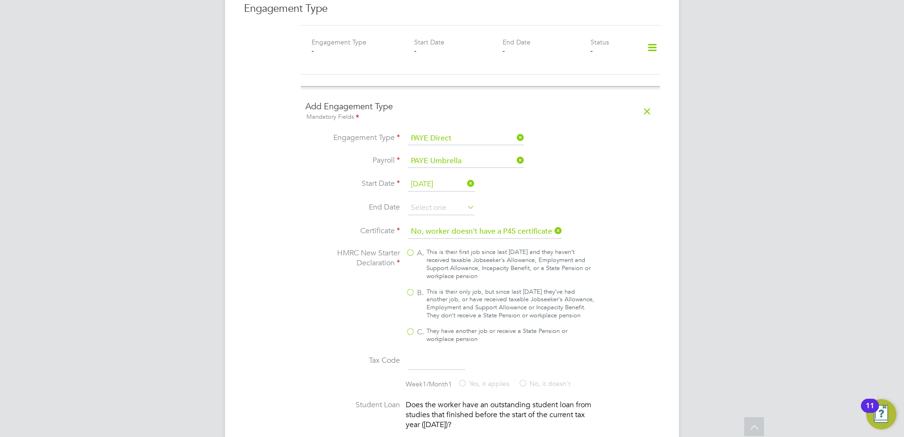
click at [444, 293] on div "This is their only job, but since last 6 April they’ve had another job, or have…" at bounding box center [511, 304] width 168 height 32
click at [0, 0] on input "B. This is their only job, but since last 6 April they’ve had another job, or h…" at bounding box center [0, 0] width 0 height 0
type input "1257L"
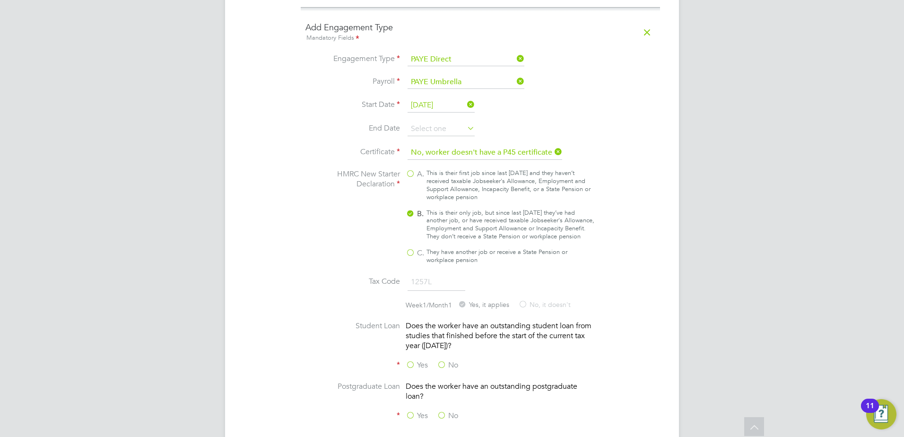
click at [446, 363] on label "No" at bounding box center [447, 365] width 21 height 10
click at [0, 0] on input "No" at bounding box center [0, 0] width 0 height 0
click at [438, 411] on label "No" at bounding box center [447, 416] width 21 height 10
click at [0, 0] on input "No" at bounding box center [0, 0] width 0 height 0
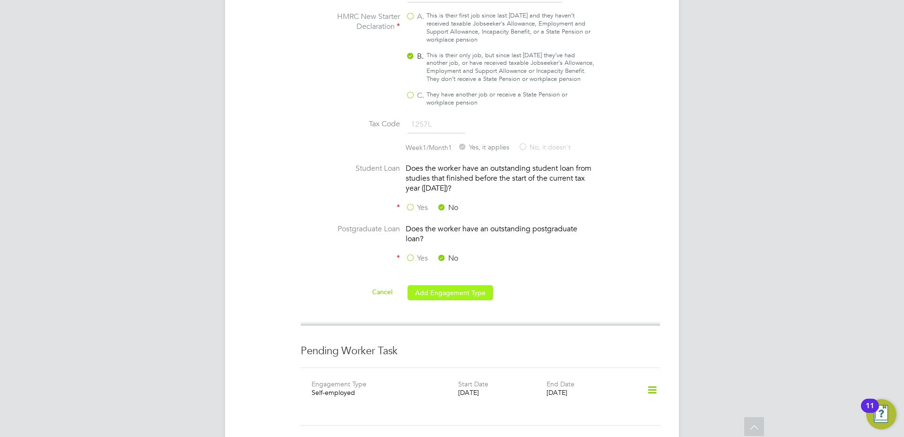
click at [440, 286] on button "Add Engagement Type" at bounding box center [451, 292] width 86 height 15
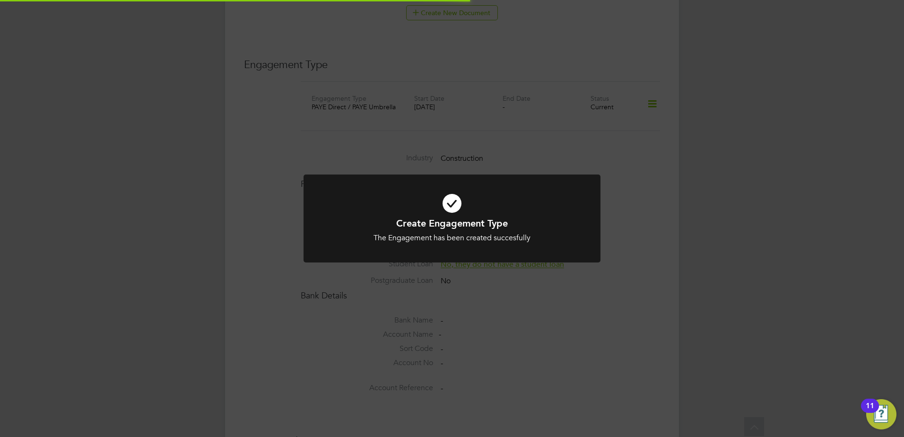
scroll to position [748, 0]
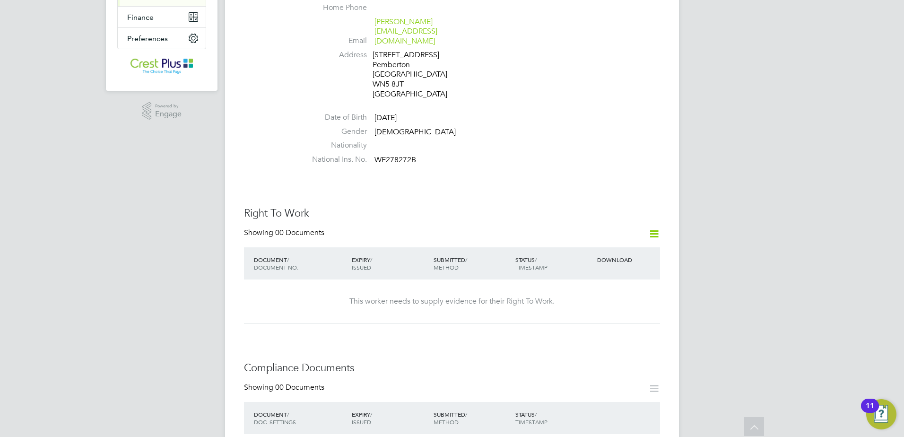
scroll to position [315, 0]
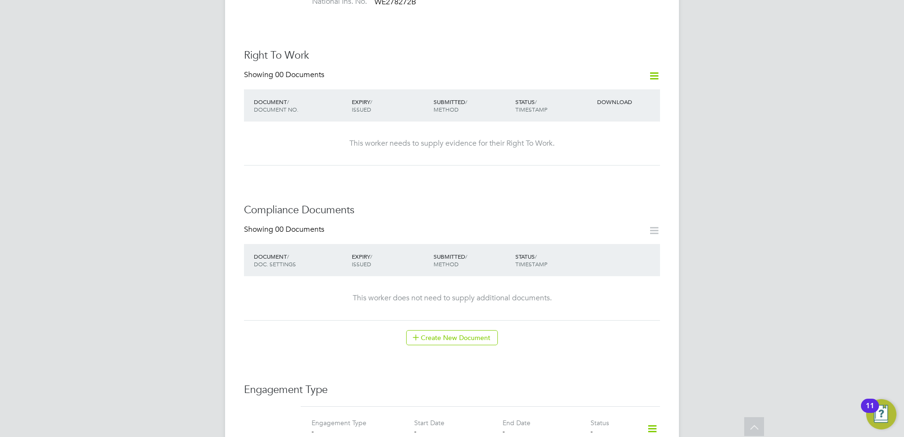
click at [650, 418] on icon at bounding box center [652, 429] width 17 height 22
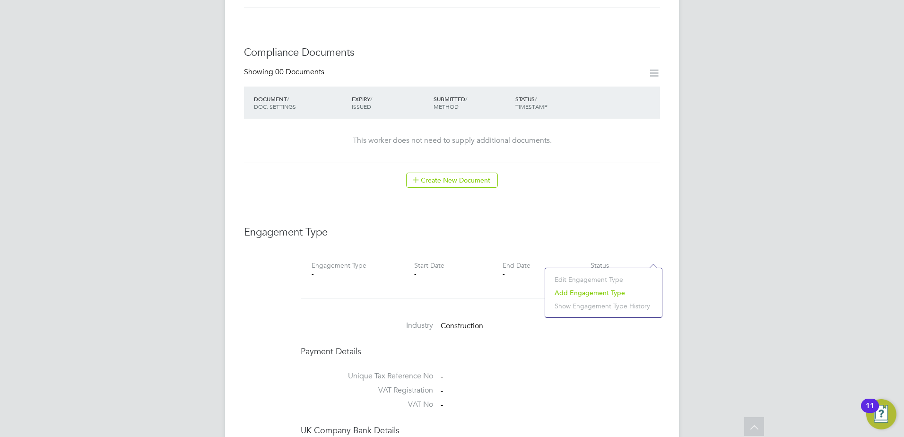
click at [601, 291] on li "Add Engagement Type" at bounding box center [603, 292] width 107 height 13
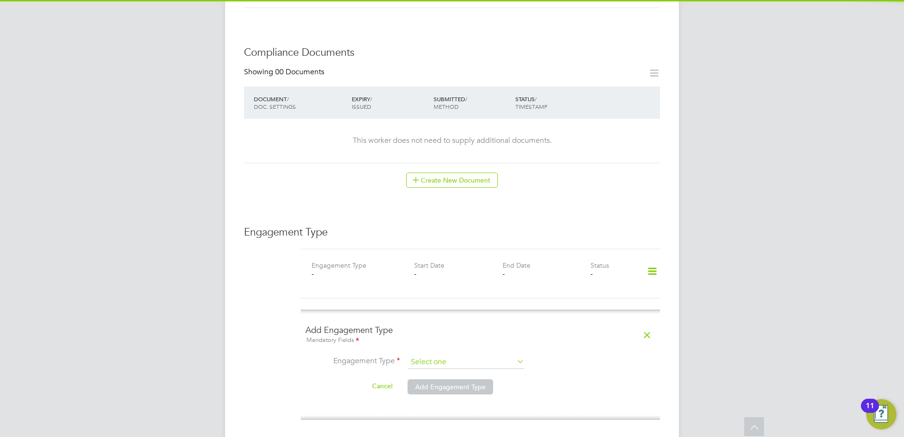
click at [470, 356] on input at bounding box center [466, 362] width 117 height 13
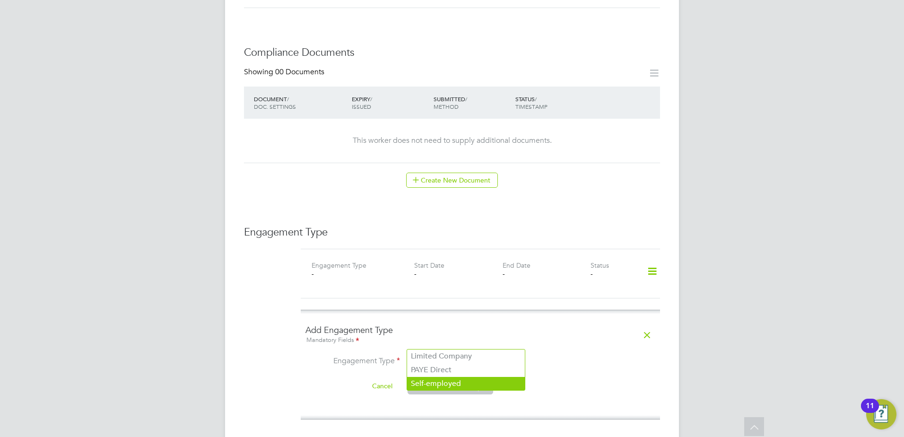
click at [444, 383] on li "Self-employed" at bounding box center [466, 384] width 118 height 14
type input "Self-employed"
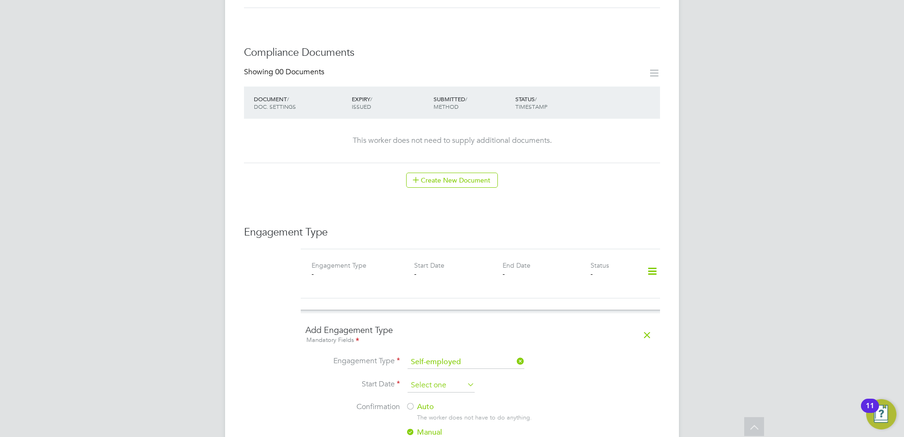
click at [443, 378] on input at bounding box center [441, 385] width 67 height 14
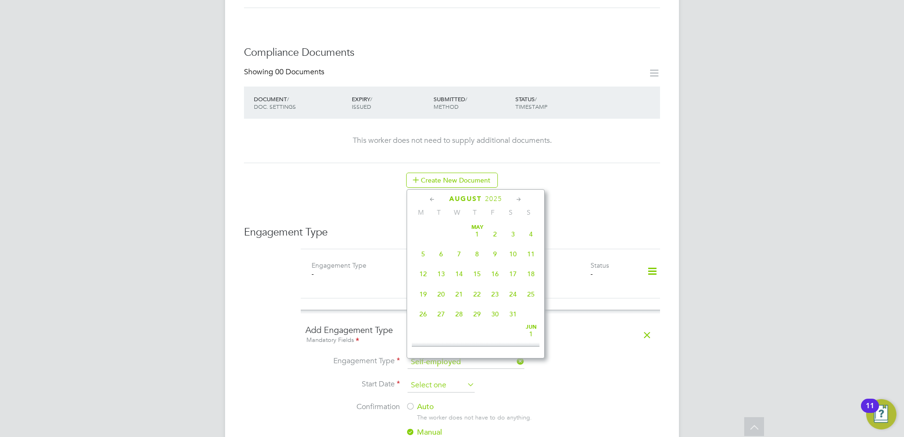
scroll to position [368, 0]
click at [430, 198] on icon at bounding box center [432, 199] width 9 height 10
click at [440, 235] on span "Jul 1" at bounding box center [441, 229] width 18 height 18
type input "01 Jul 2025"
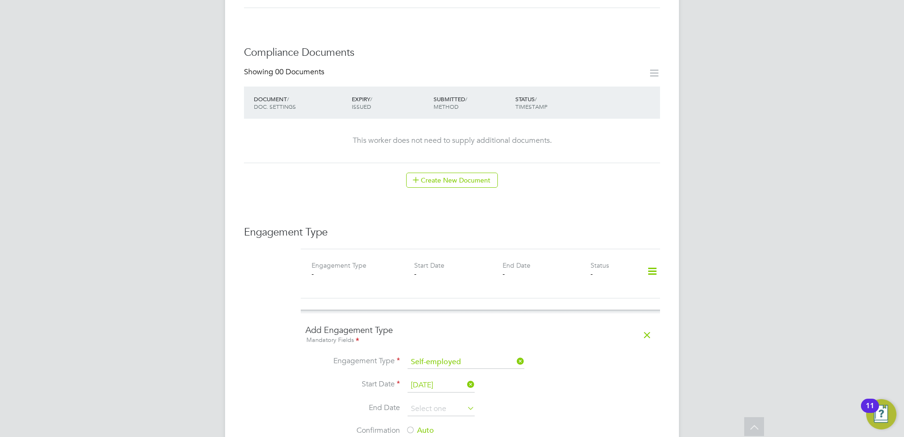
scroll to position [630, 0]
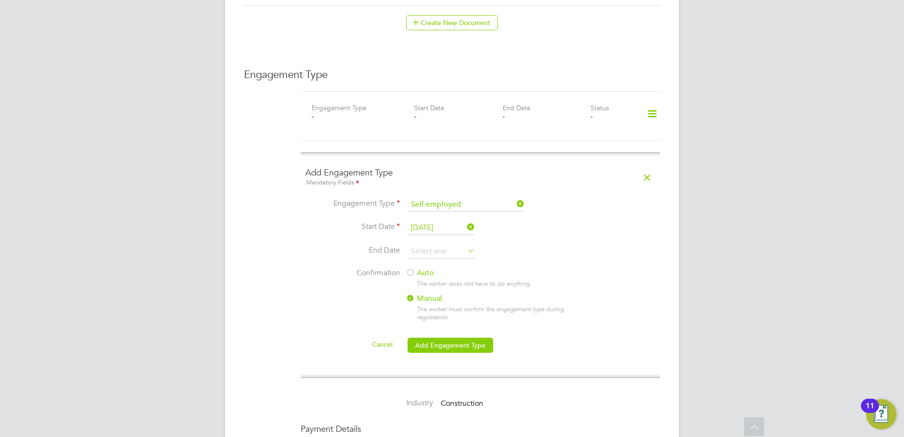
click at [439, 268] on div "Auto The worker does not have to do anything. Manual The worker must confirm th…" at bounding box center [494, 297] width 177 height 59
click at [415, 268] on label "Auto" at bounding box center [491, 273] width 170 height 10
click at [441, 338] on button "Add Engagement Type" at bounding box center [451, 345] width 86 height 15
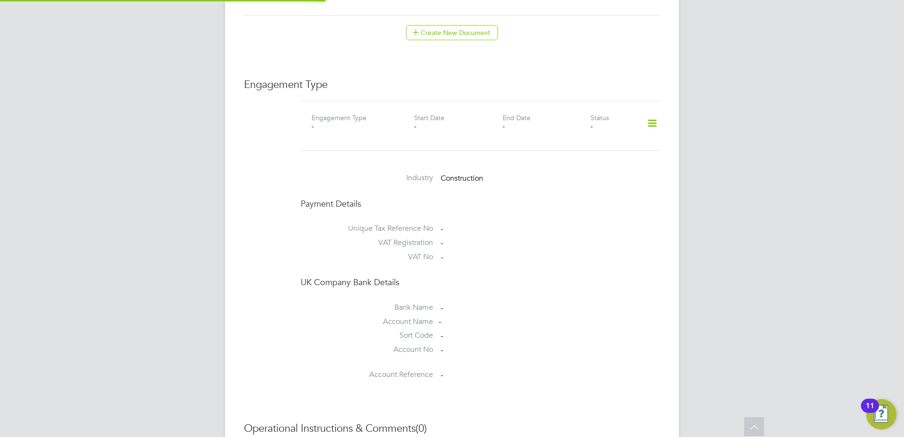
scroll to position [607, 0]
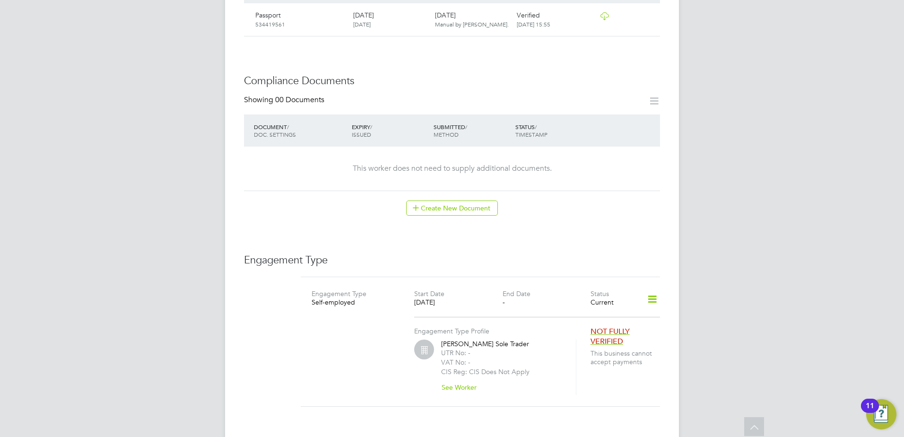
scroll to position [473, 0]
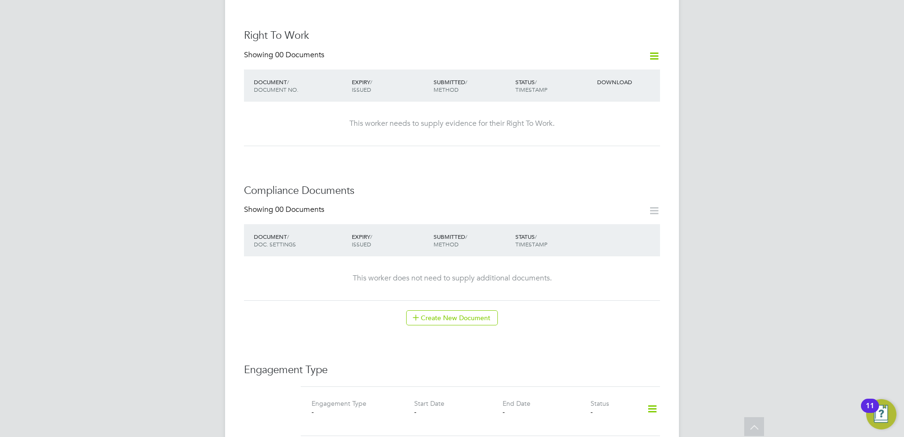
scroll to position [394, 0]
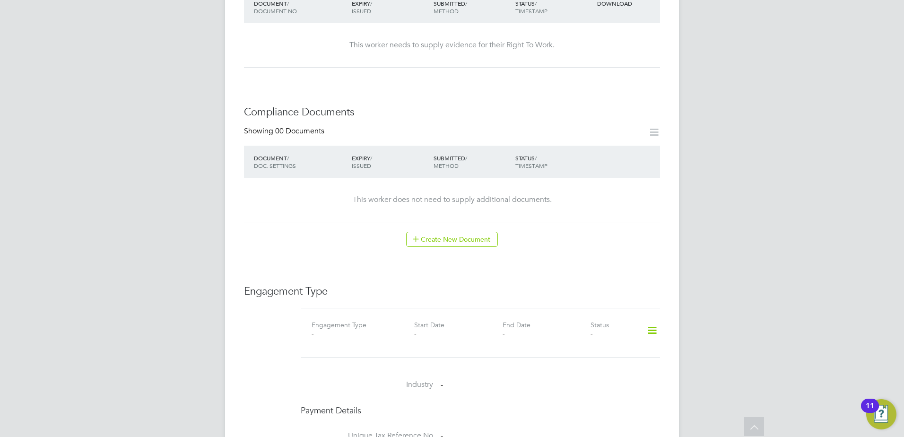
click at [649, 320] on icon at bounding box center [652, 331] width 17 height 22
click at [583, 364] on li "Add Engagement Type" at bounding box center [603, 361] width 107 height 13
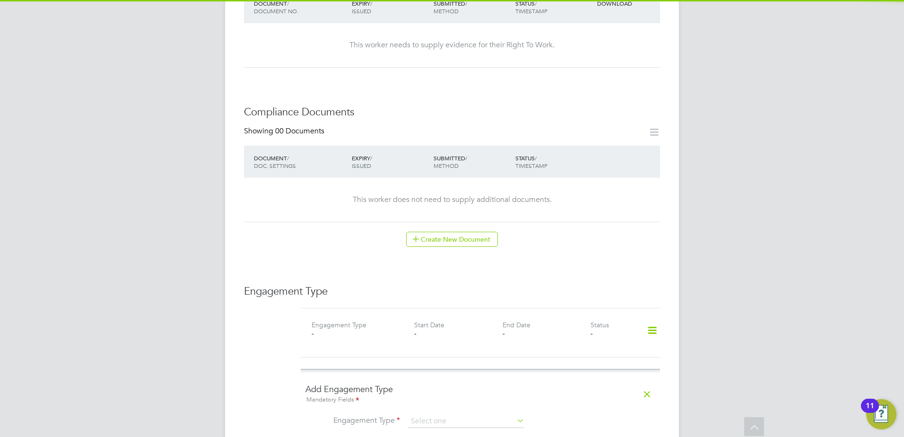
scroll to position [552, 0]
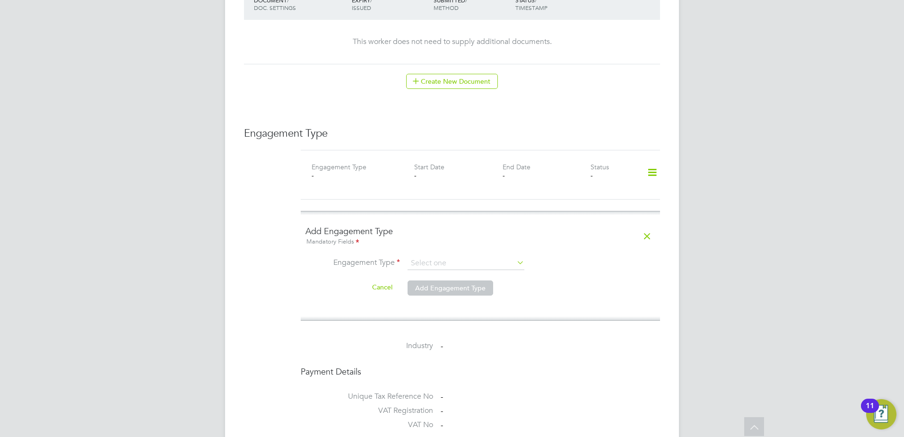
click at [452, 246] on ng-form "Add Engagement Type Mandatory Fields Engagement Type Cancel Add Engagement Type" at bounding box center [480, 266] width 350 height 80
click at [442, 257] on input at bounding box center [466, 263] width 117 height 13
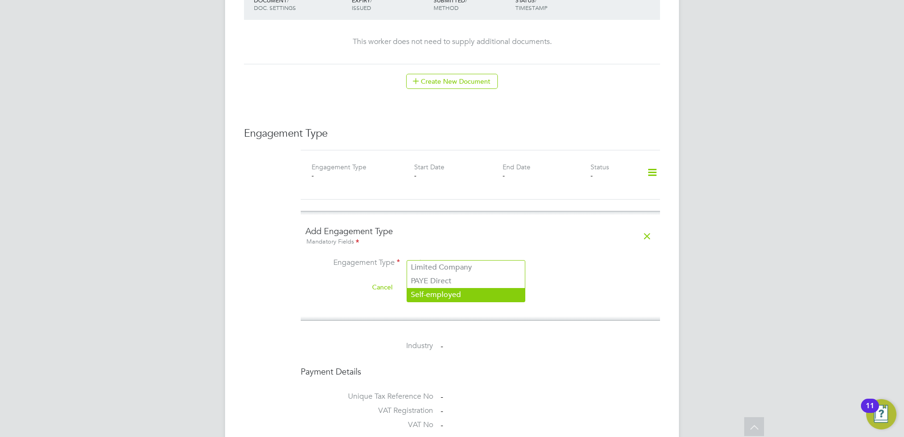
click at [425, 293] on li "Self-employed" at bounding box center [466, 295] width 118 height 14
type input "Self-employed"
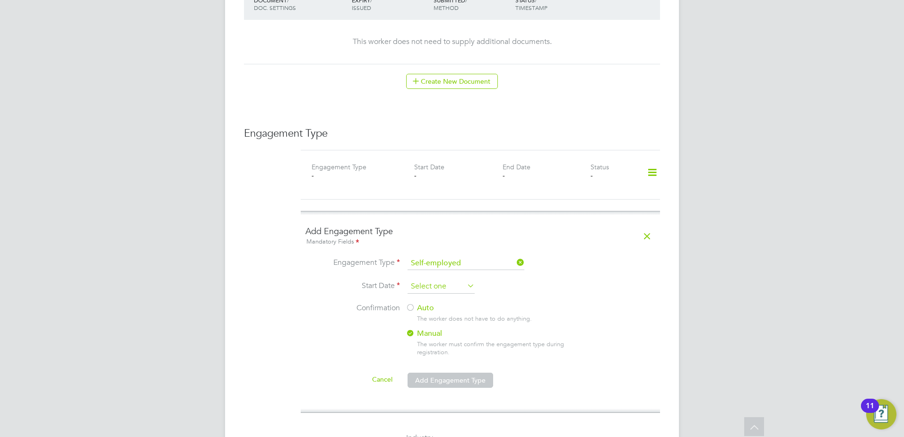
click at [444, 279] on input at bounding box center [441, 286] width 67 height 14
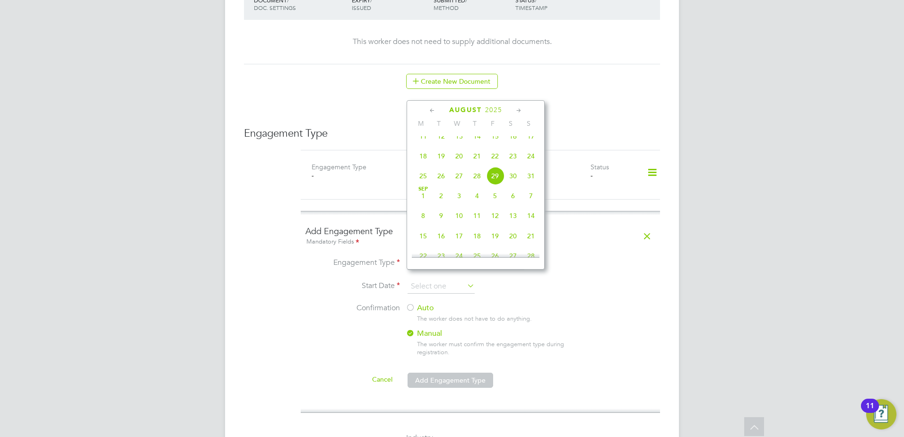
click at [431, 112] on icon at bounding box center [432, 110] width 9 height 10
click at [430, 113] on icon at bounding box center [432, 110] width 9 height 10
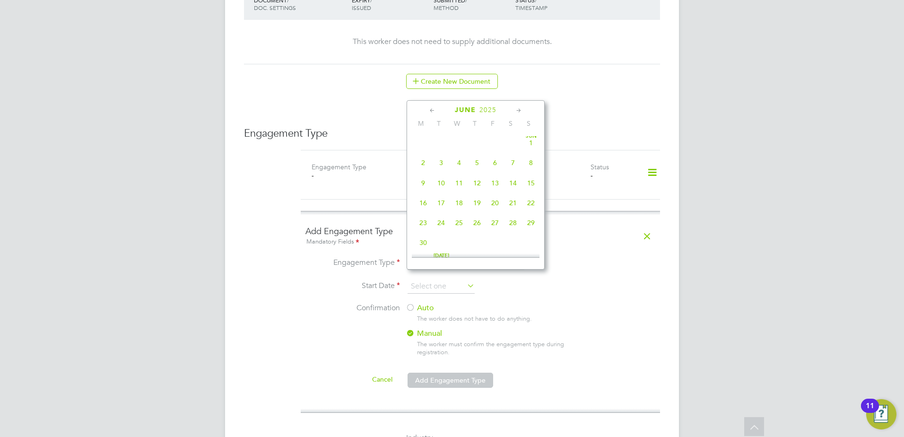
click at [420, 226] on span "23" at bounding box center [423, 223] width 18 height 18
type input "23 Jun 2025"
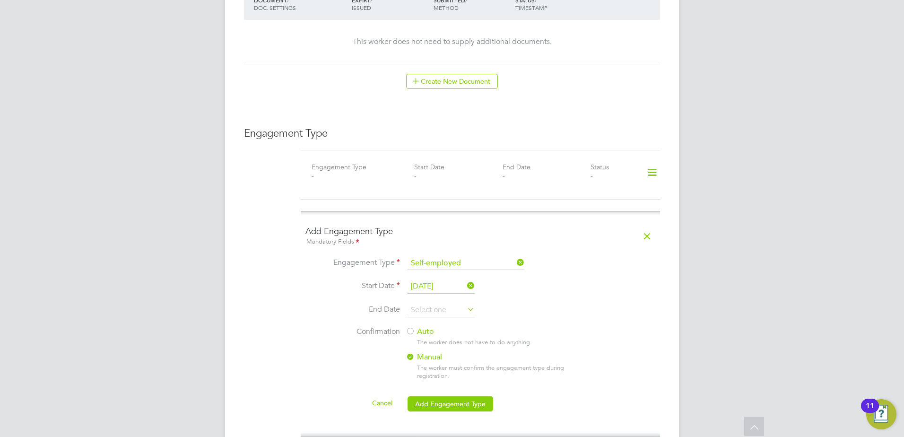
click at [430, 327] on label "Auto" at bounding box center [491, 332] width 170 height 10
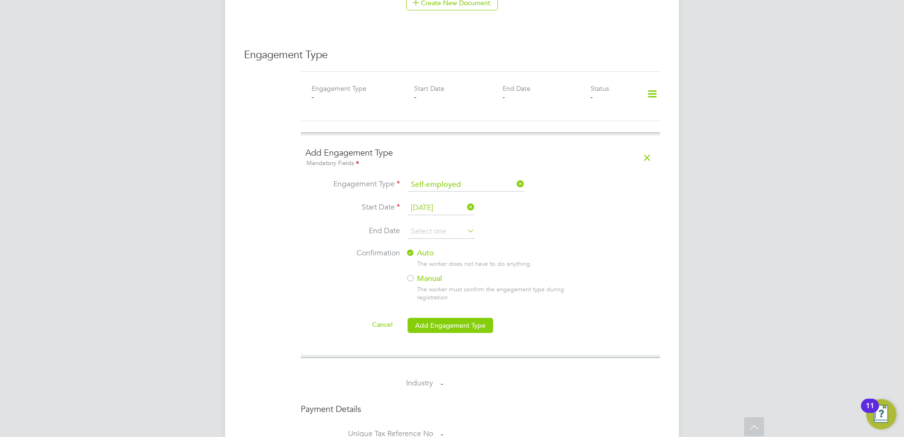
scroll to position [709, 0]
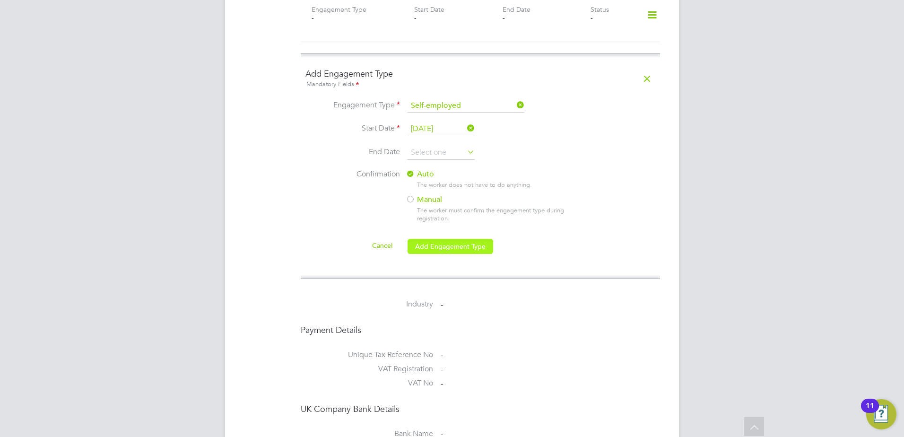
click at [444, 239] on button "Add Engagement Type" at bounding box center [451, 246] width 86 height 15
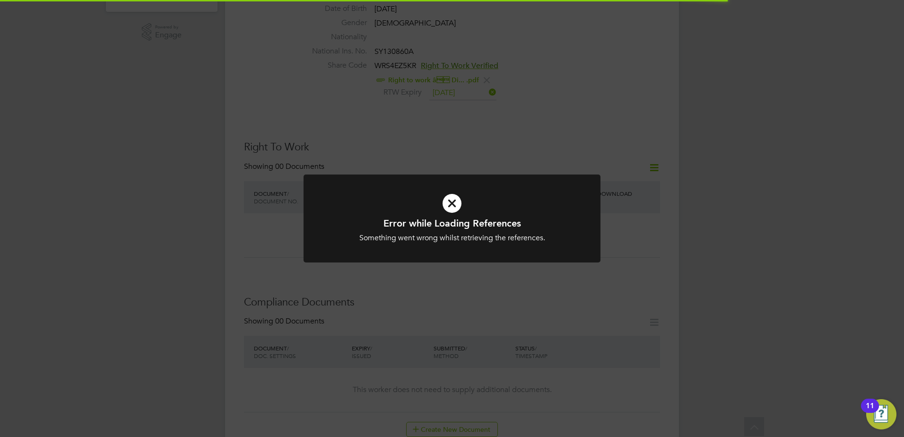
scroll to position [315, 0]
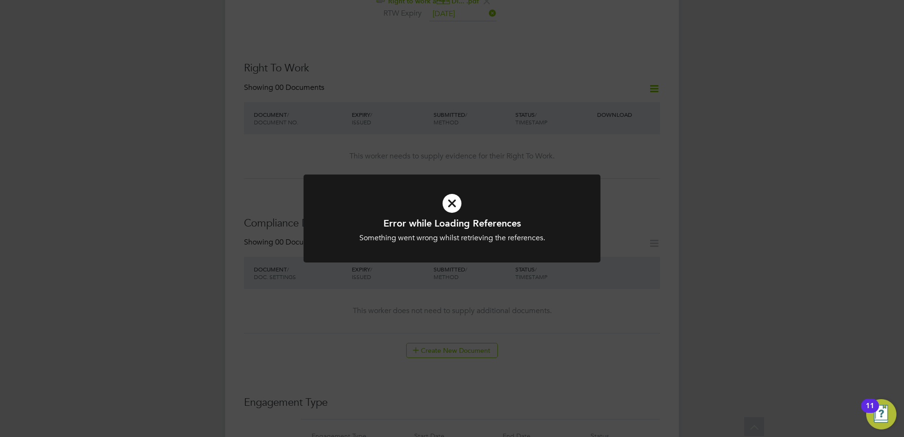
click at [389, 283] on div "Error while Loading References Something went wrong whilst retrieving the refer…" at bounding box center [452, 218] width 904 height 437
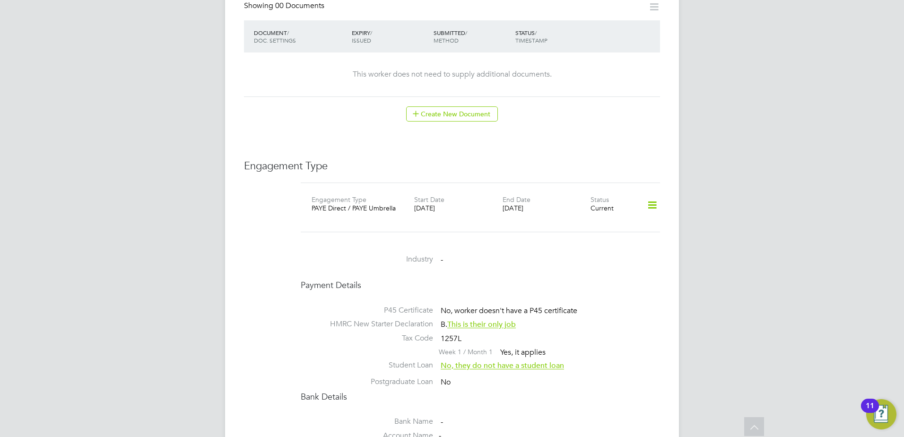
scroll to position [630, 0]
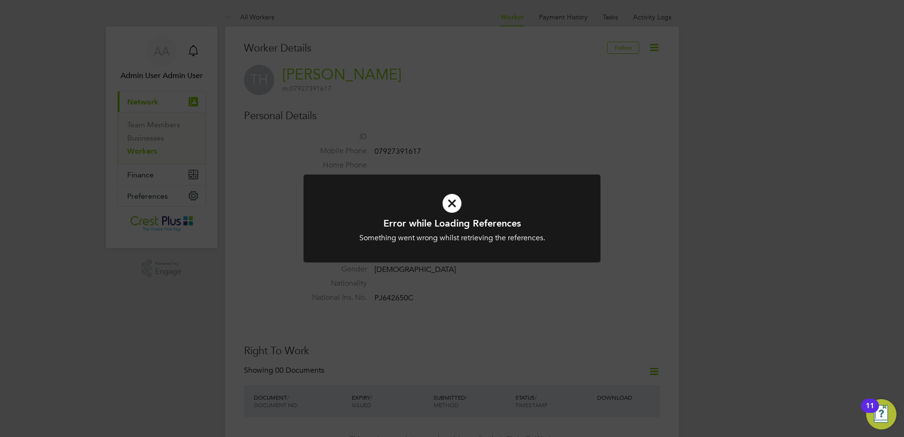
click at [515, 143] on div "Error while Loading References Something went wrong whilst retrieving the refer…" at bounding box center [452, 218] width 904 height 437
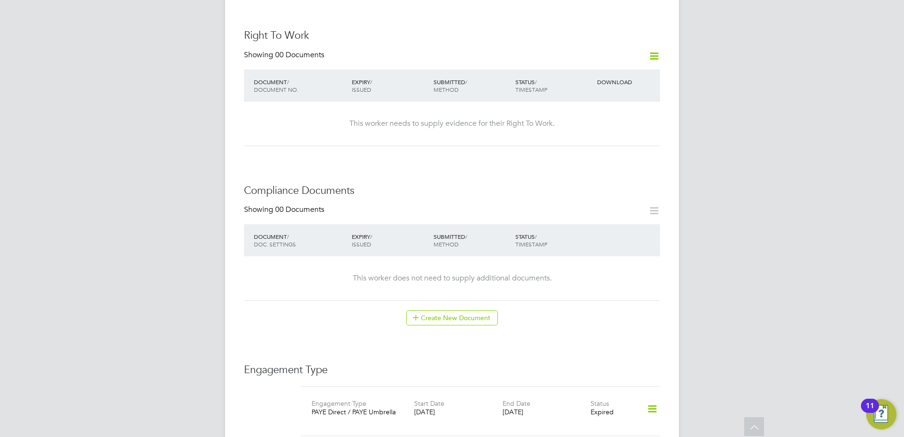
scroll to position [473, 0]
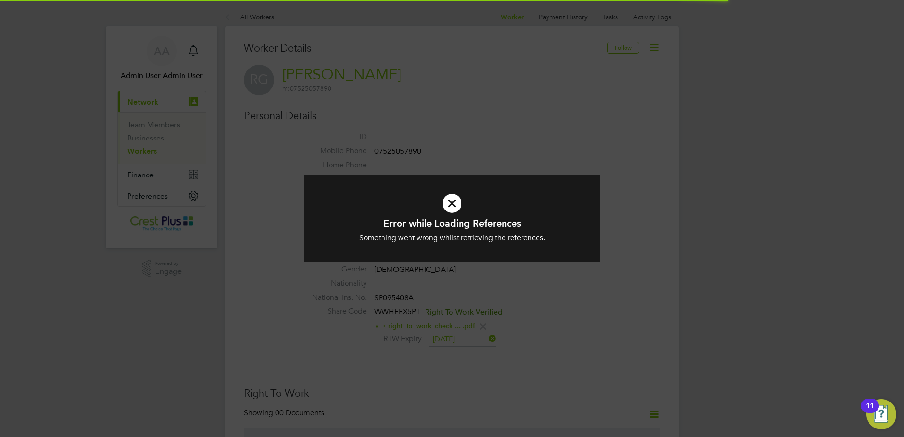
scroll to position [157, 0]
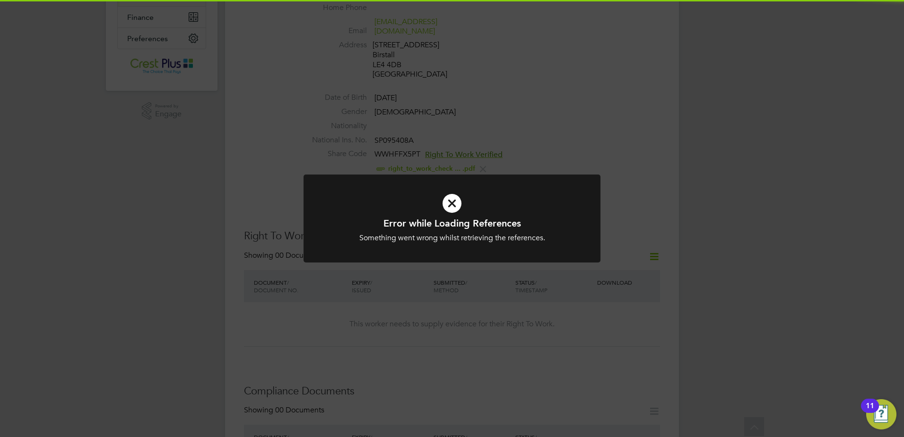
click at [456, 127] on div "Error while Loading References Something went wrong whilst retrieving the refer…" at bounding box center [452, 218] width 904 height 437
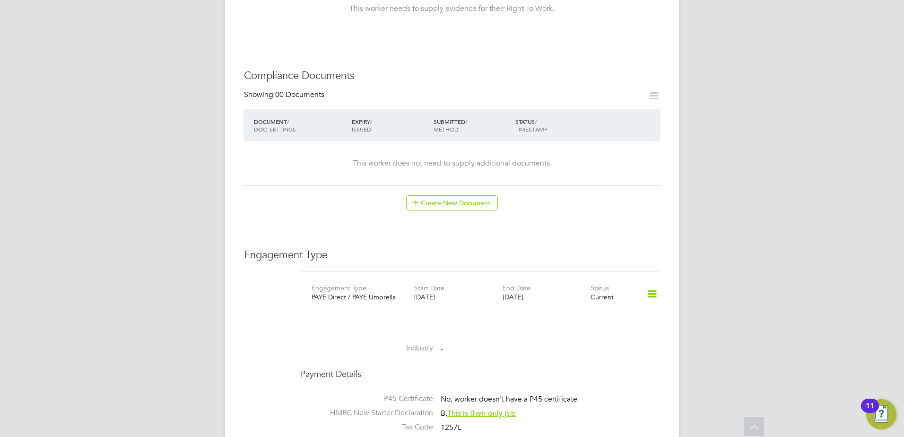
scroll to position [552, 0]
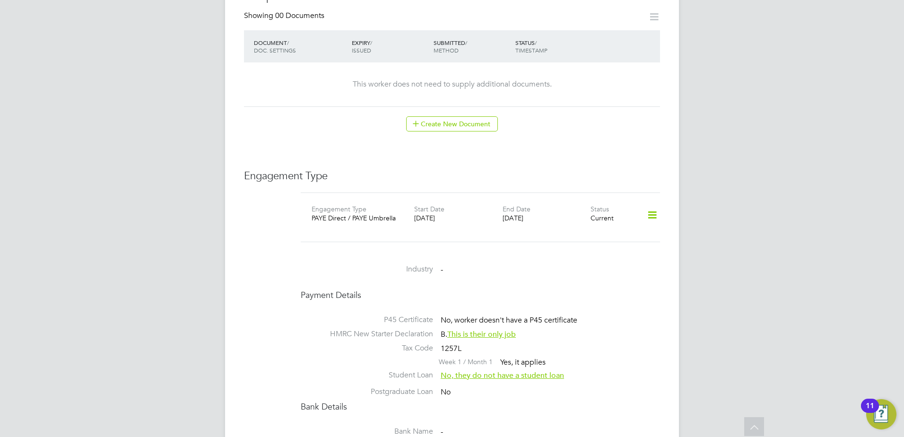
click at [649, 204] on icon at bounding box center [652, 215] width 17 height 22
click at [593, 243] on li "Add Engagement Type" at bounding box center [603, 246] width 108 height 13
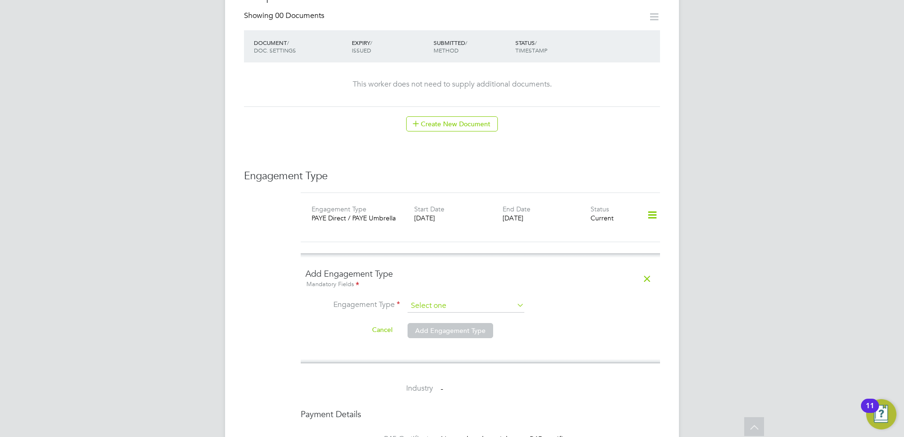
click at [468, 299] on input at bounding box center [466, 305] width 117 height 13
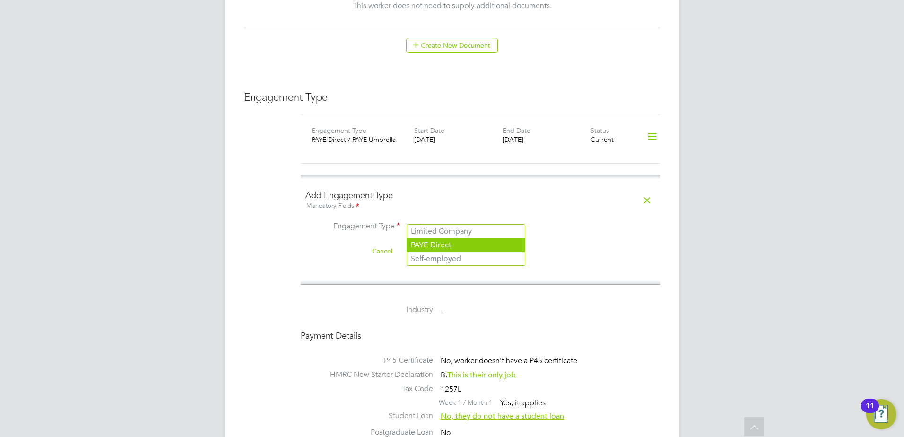
click at [441, 246] on li "PAYE Direct" at bounding box center [466, 245] width 118 height 14
type input "PAYE Direct"
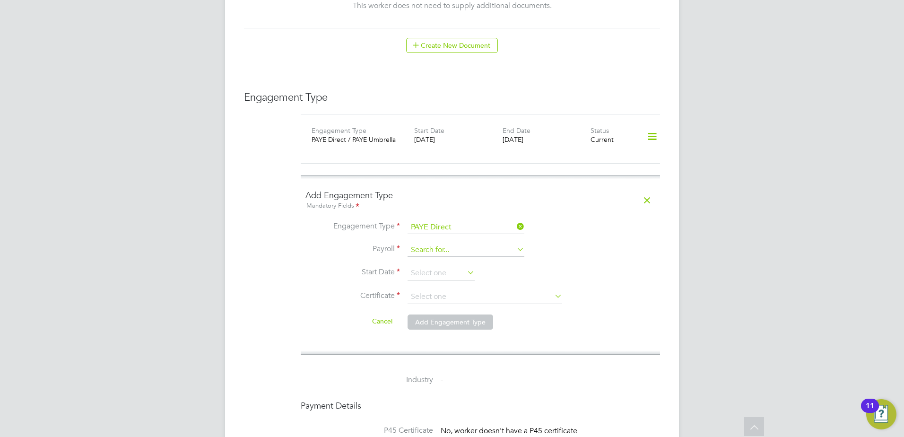
click at [450, 244] on input at bounding box center [466, 250] width 117 height 13
click at [445, 268] on li "PAYE Umbrella" at bounding box center [466, 268] width 118 height 14
type input "PAYE Umbrella"
click at [439, 268] on input at bounding box center [441, 273] width 67 height 14
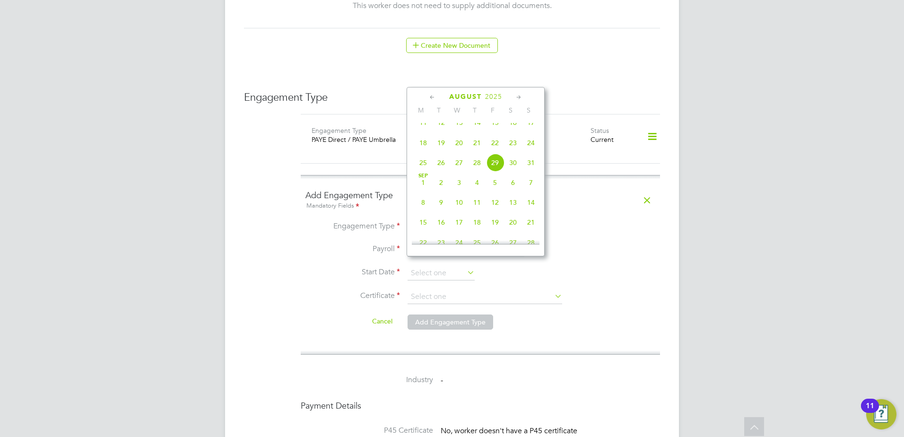
click at [476, 171] on span "28" at bounding box center [477, 163] width 18 height 18
type input "28 Aug 2025"
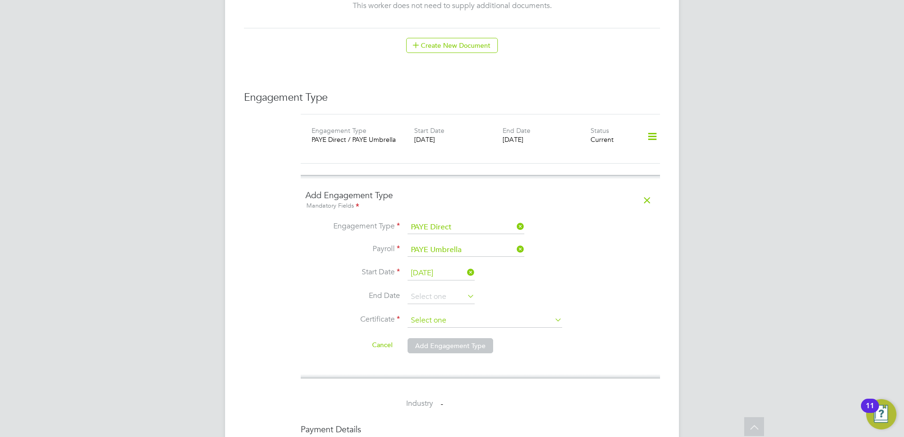
click at [418, 314] on input at bounding box center [485, 321] width 155 height 14
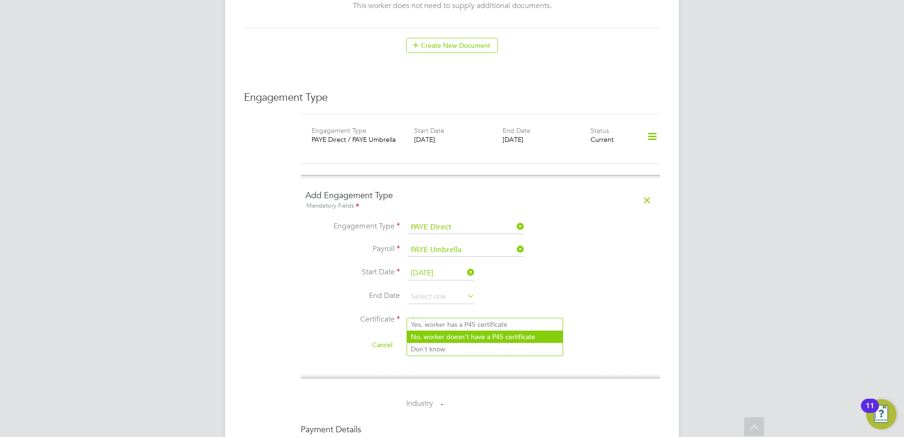
click at [444, 340] on li "No, worker doesn't have a P45 certificate" at bounding box center [485, 337] width 156 height 12
type input "No, worker doesn't have a P45 certificate"
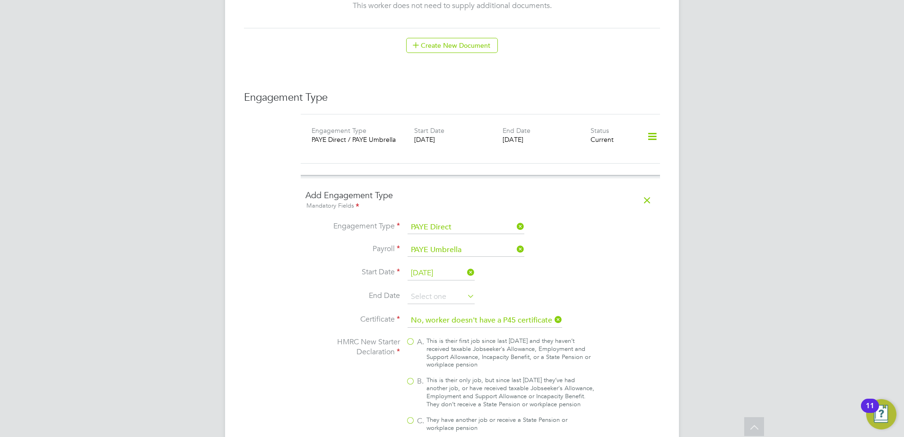
click at [433, 376] on div "This is their only job, but since last 6 April they’ve had another job, or have…" at bounding box center [511, 392] width 168 height 32
click at [0, 0] on input "B. This is their only job, but since last 6 April they’ve had another job, or h…" at bounding box center [0, 0] width 0 height 0
type input "1257L"
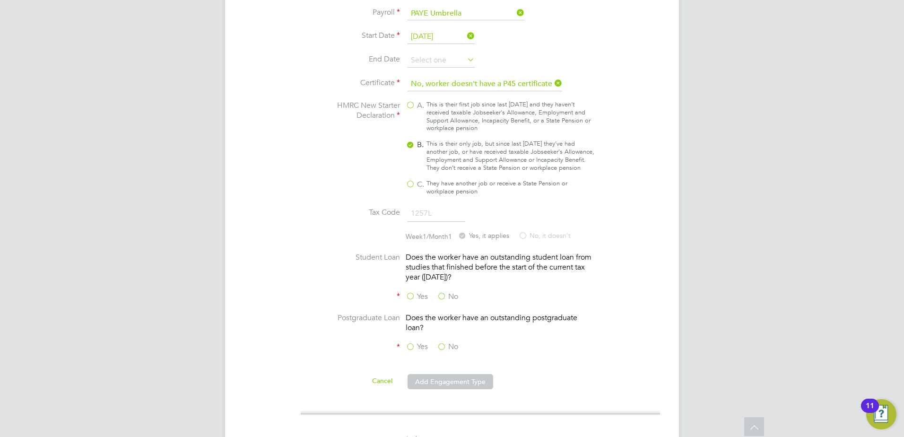
click at [454, 305] on li "Yes No" at bounding box center [480, 302] width 350 height 21
click at [441, 348] on label "No" at bounding box center [447, 347] width 21 height 10
click at [0, 0] on input "No" at bounding box center [0, 0] width 0 height 0
click at [443, 295] on label "No" at bounding box center [447, 297] width 21 height 10
click at [0, 0] on input "No" at bounding box center [0, 0] width 0 height 0
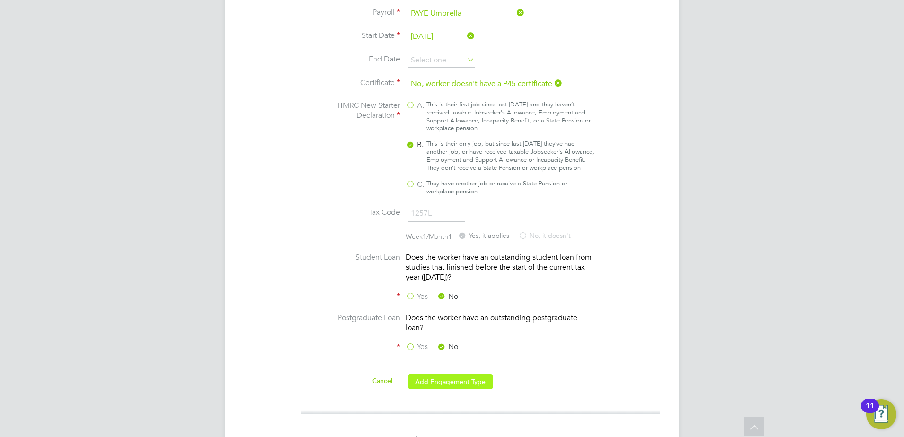
click at [445, 381] on button "Add Engagement Type" at bounding box center [451, 381] width 86 height 15
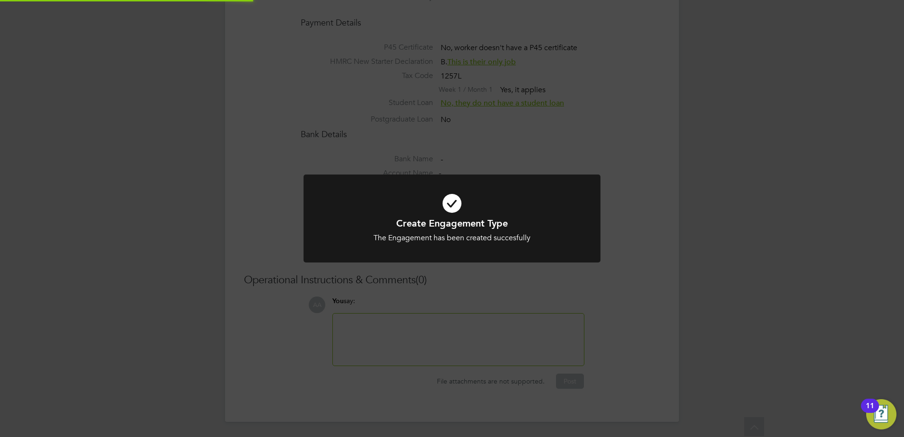
scroll to position [815, 0]
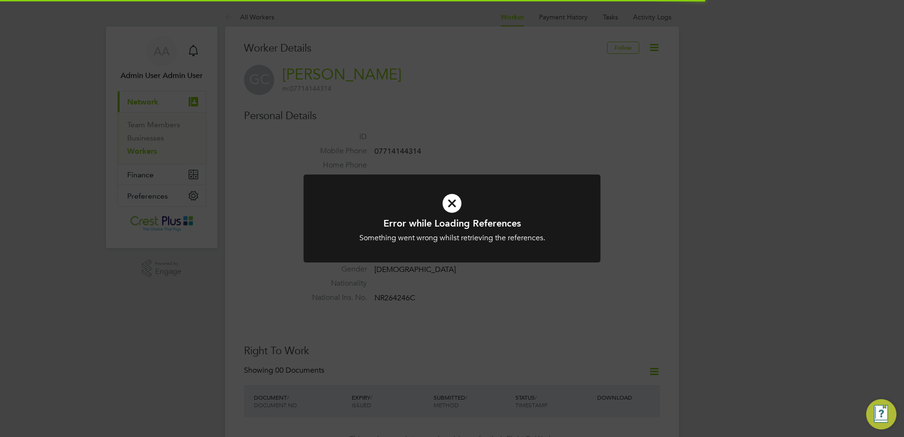
scroll to position [236, 0]
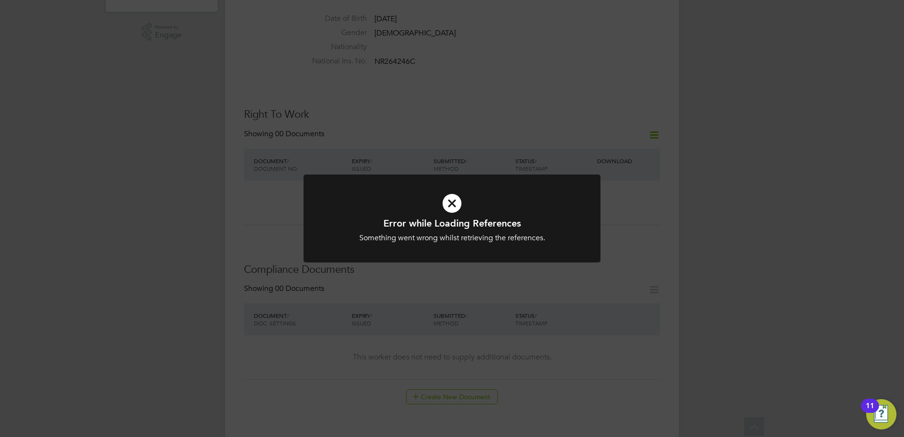
click at [470, 314] on div "Error while Loading References Something went wrong whilst retrieving the refer…" at bounding box center [452, 218] width 904 height 437
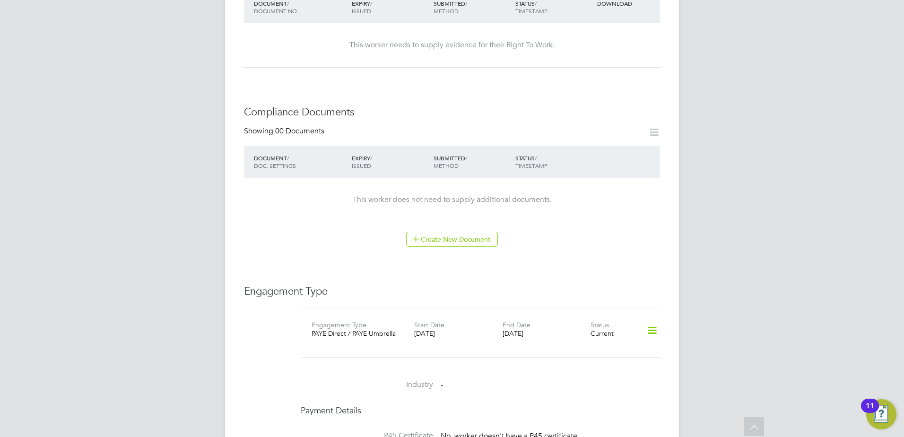
scroll to position [473, 0]
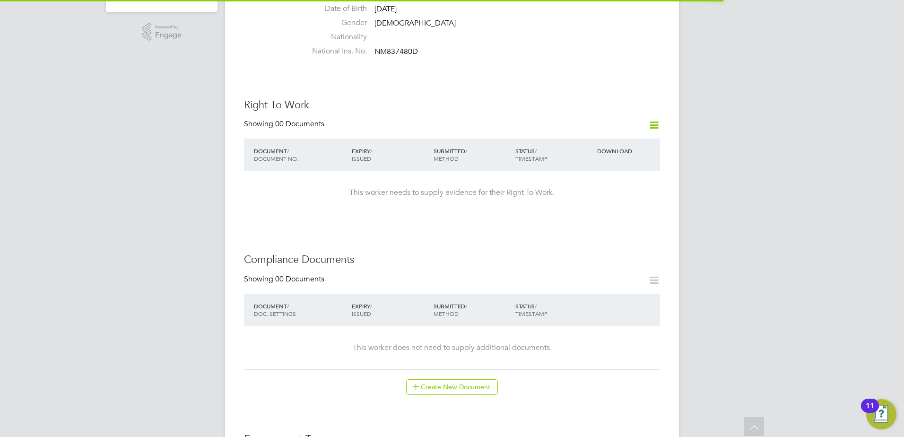
scroll to position [514, 0]
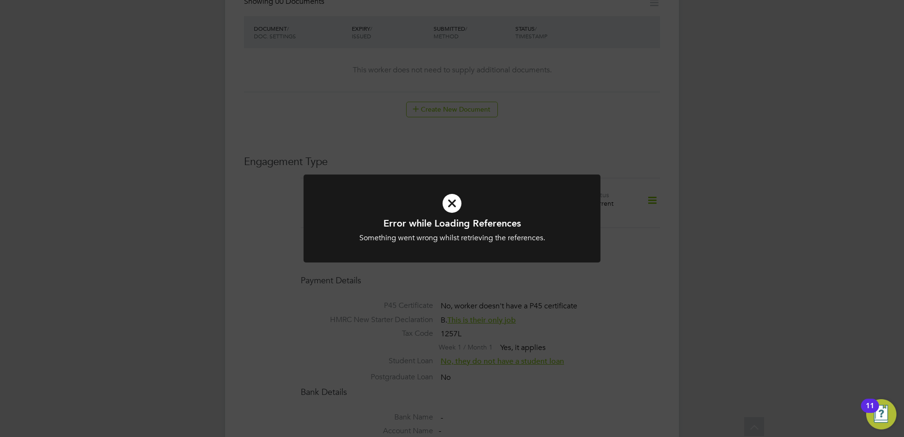
click at [332, 283] on div "Error while Loading References Something went wrong whilst retrieving the refer…" at bounding box center [452, 218] width 904 height 437
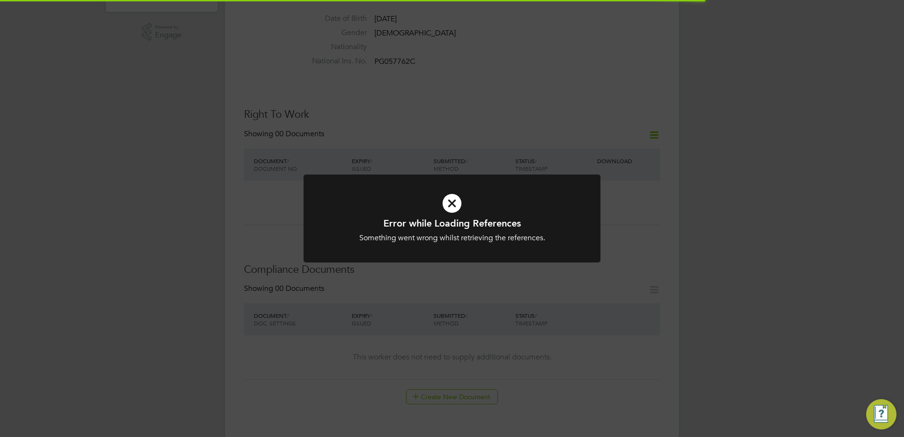
scroll to position [315, 0]
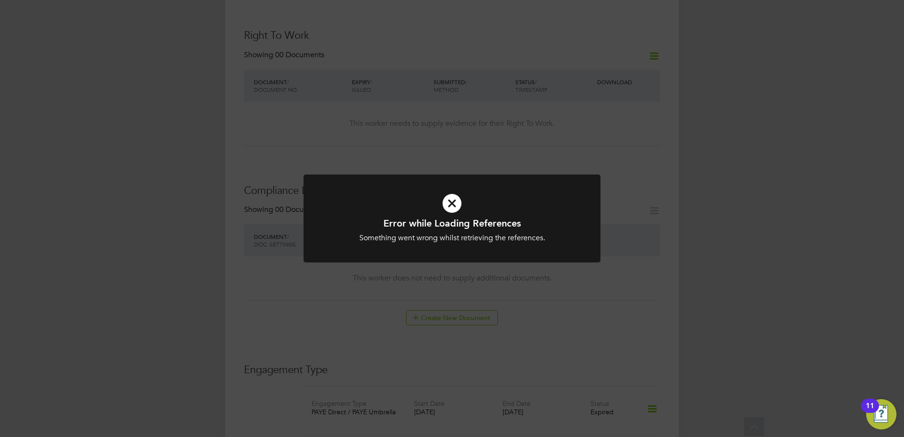
click at [407, 290] on div "Error while Loading References Something went wrong whilst retrieving the refer…" at bounding box center [452, 218] width 904 height 437
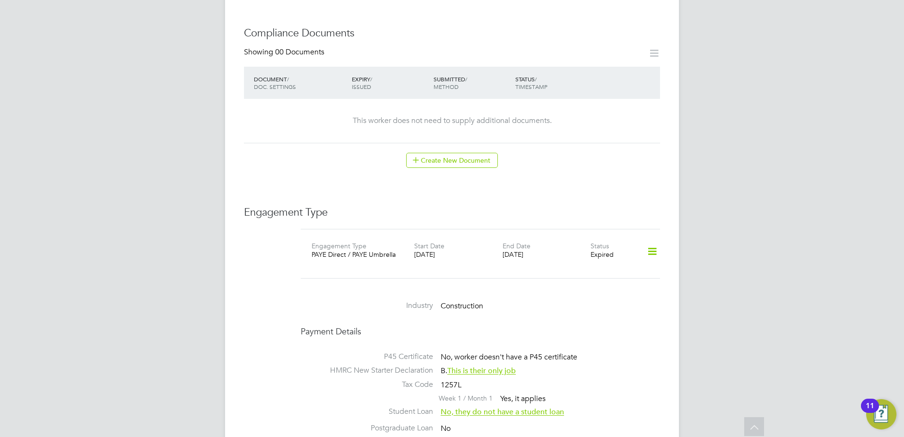
scroll to position [552, 0]
